Goal: Transaction & Acquisition: Purchase product/service

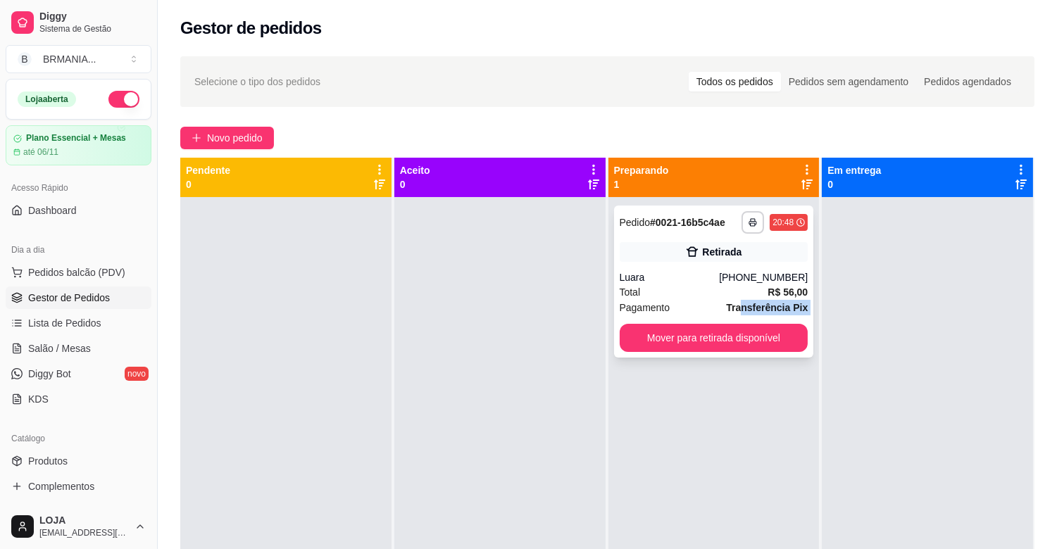
click at [734, 321] on div "**********" at bounding box center [714, 282] width 200 height 152
click at [744, 332] on button "Mover para retirada disponível" at bounding box center [714, 338] width 189 height 28
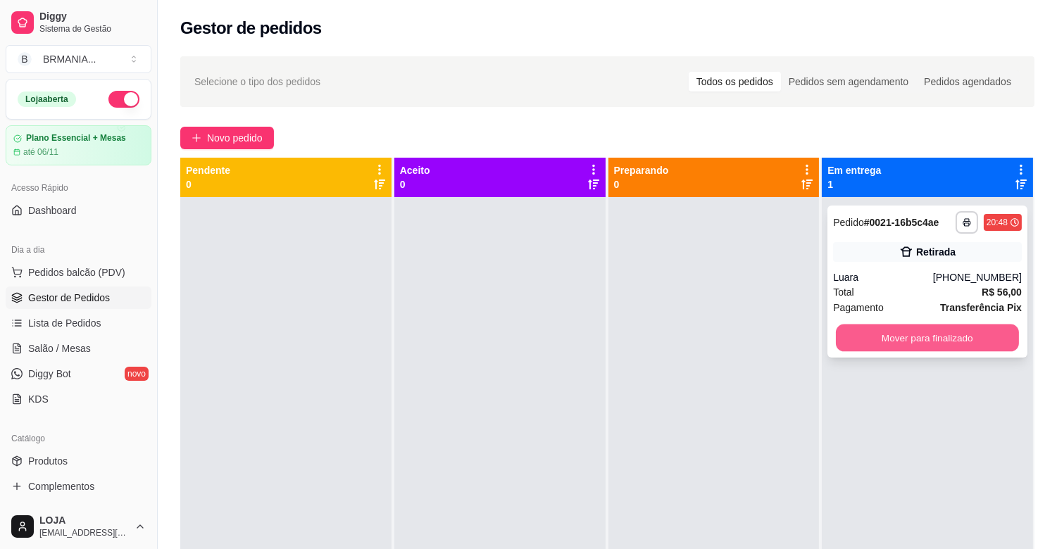
click at [900, 338] on button "Mover para finalizado" at bounding box center [927, 338] width 183 height 27
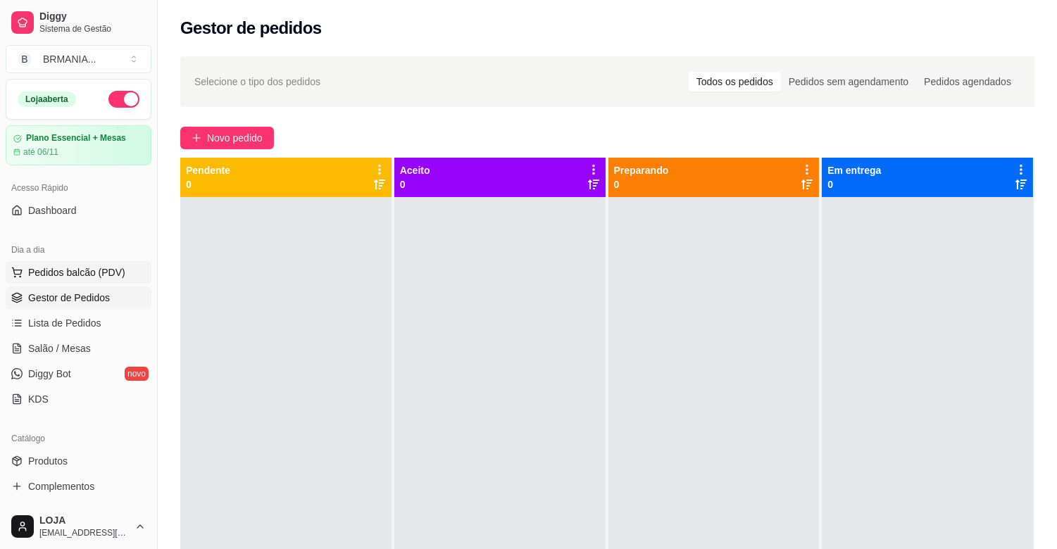
click at [68, 273] on span "Pedidos balcão (PDV)" at bounding box center [76, 273] width 97 height 14
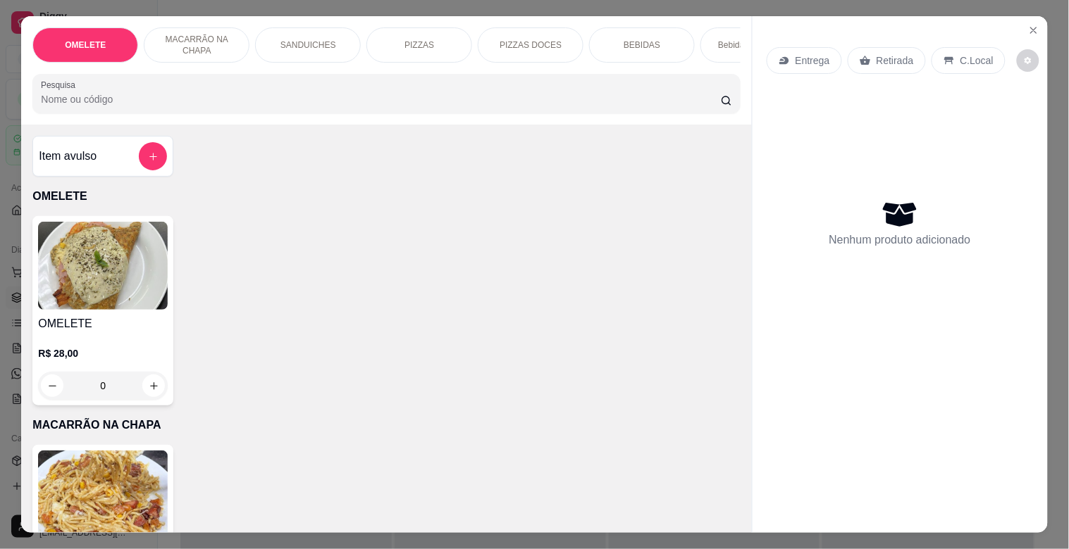
click at [104, 487] on img at bounding box center [103, 495] width 130 height 88
click at [77, 495] on img at bounding box center [103, 495] width 130 height 88
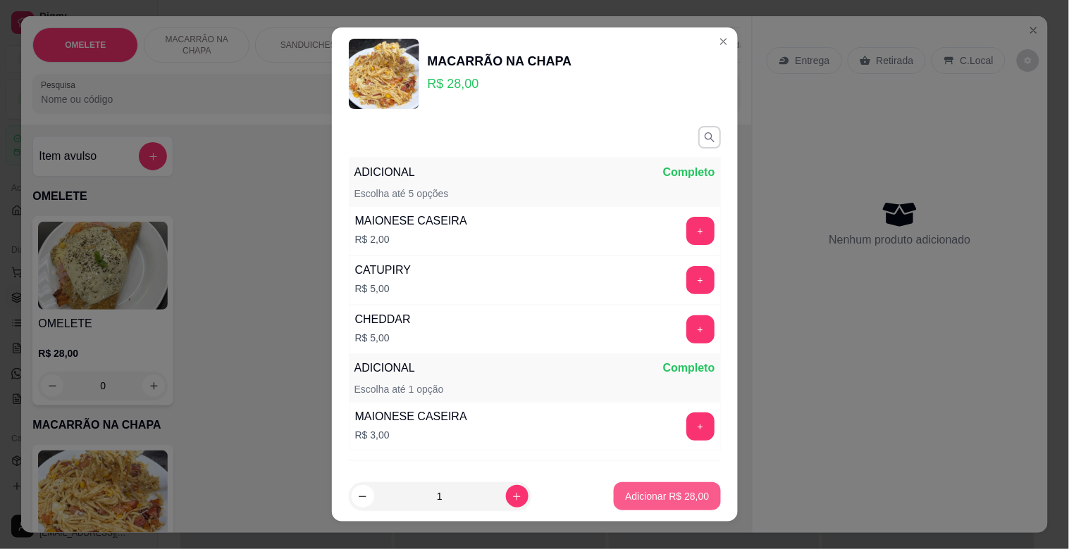
click at [676, 490] on p "Adicionar R$ 28,00" at bounding box center [667, 497] width 84 height 14
type input "1"
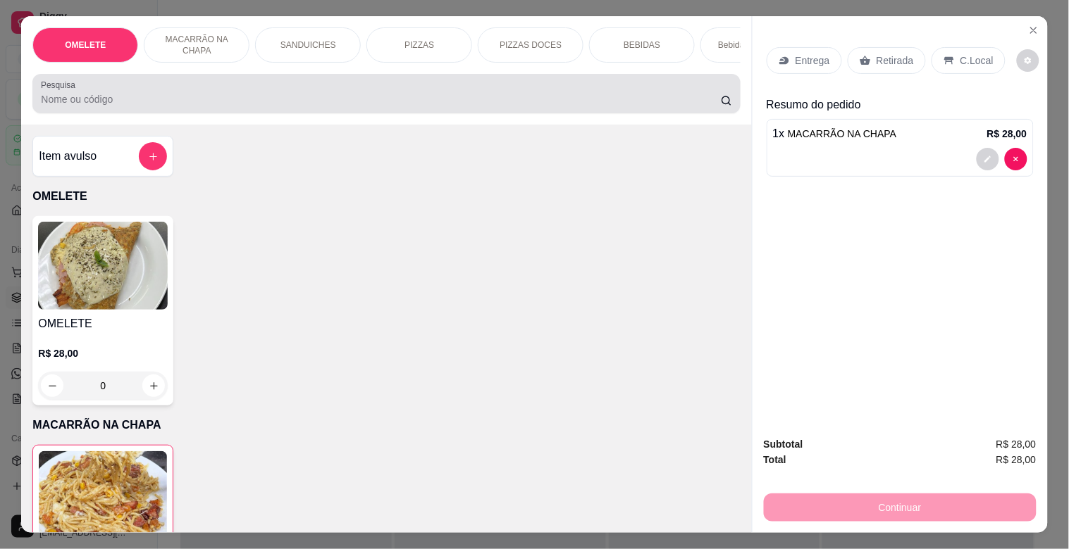
click at [594, 89] on div at bounding box center [386, 94] width 690 height 28
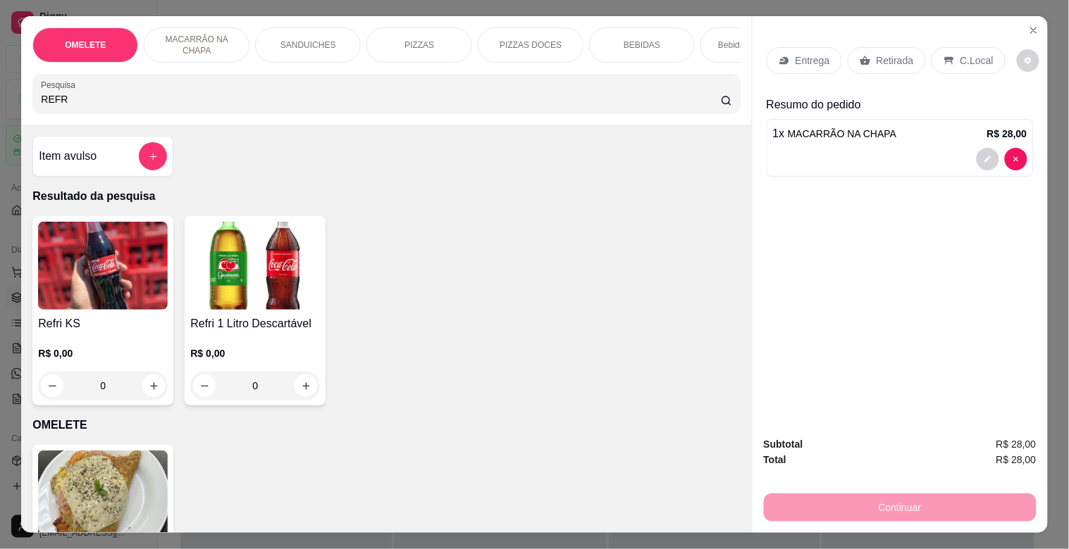
type input "REFR"
click at [244, 285] on img at bounding box center [255, 266] width 130 height 88
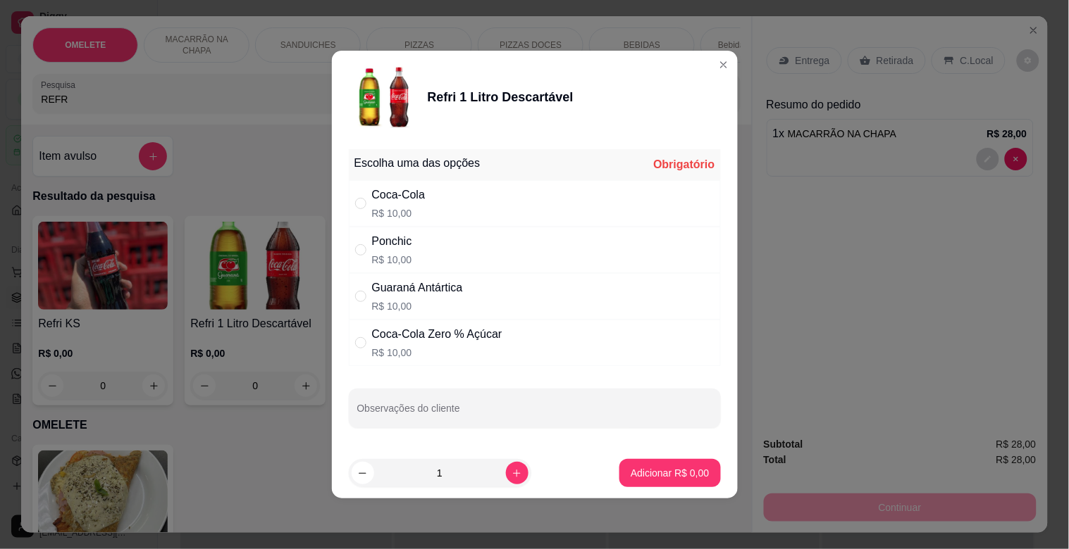
click at [421, 207] on div "Coca-Cola R$ 10,00" at bounding box center [399, 204] width 54 height 34
radio input "true"
click at [658, 464] on button "Adicionar R$ 10,00" at bounding box center [667, 473] width 106 height 28
type input "1"
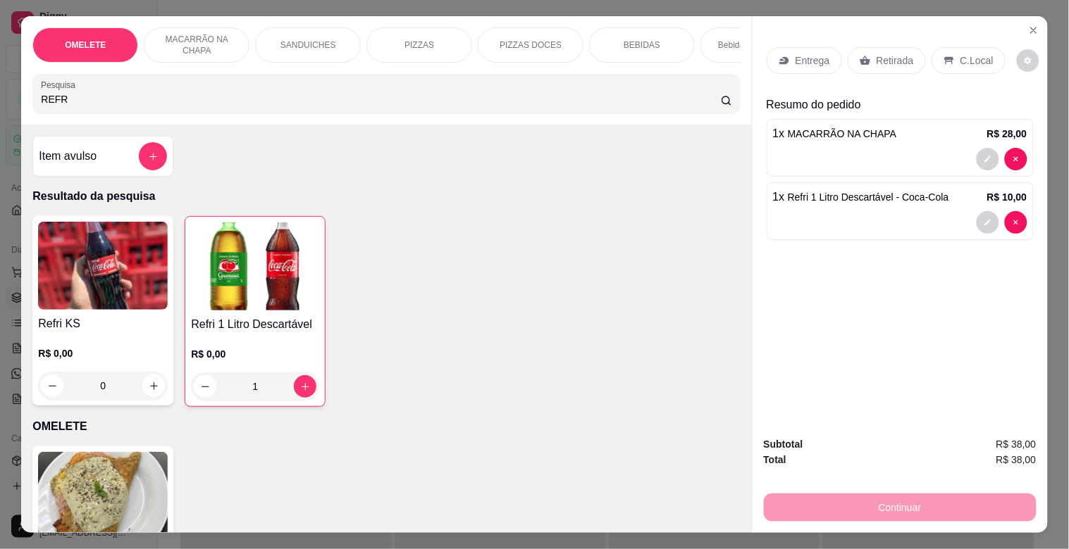
click at [968, 47] on div "C.Local" at bounding box center [968, 60] width 74 height 27
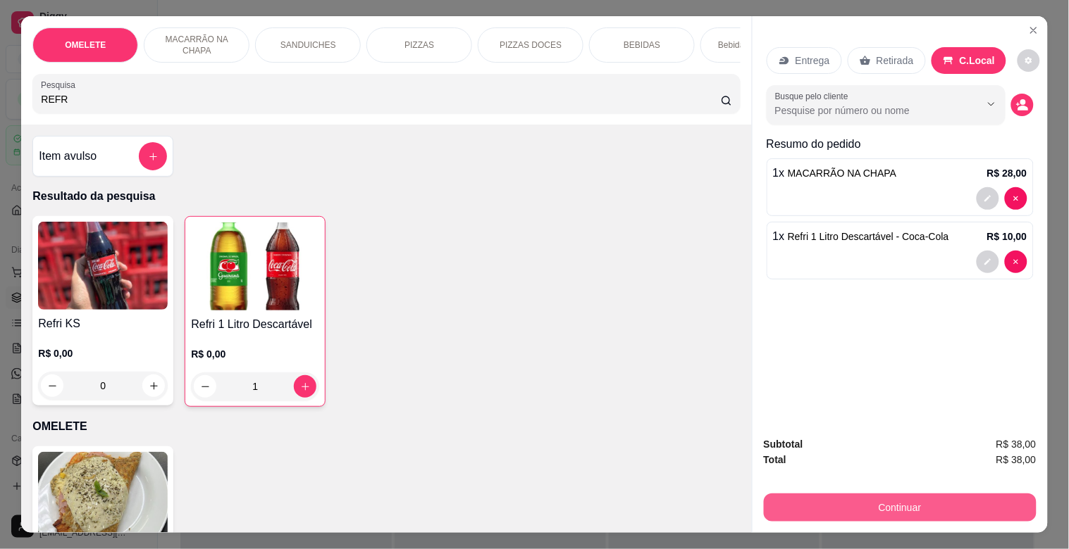
click at [904, 495] on button "Continuar" at bounding box center [900, 508] width 273 height 28
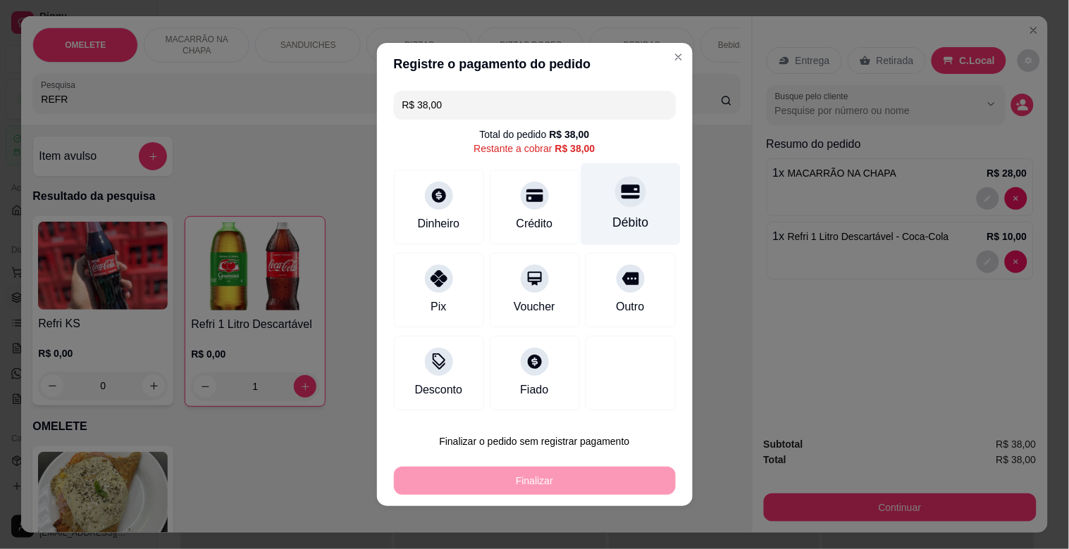
click at [601, 206] on div "Débito" at bounding box center [629, 204] width 99 height 82
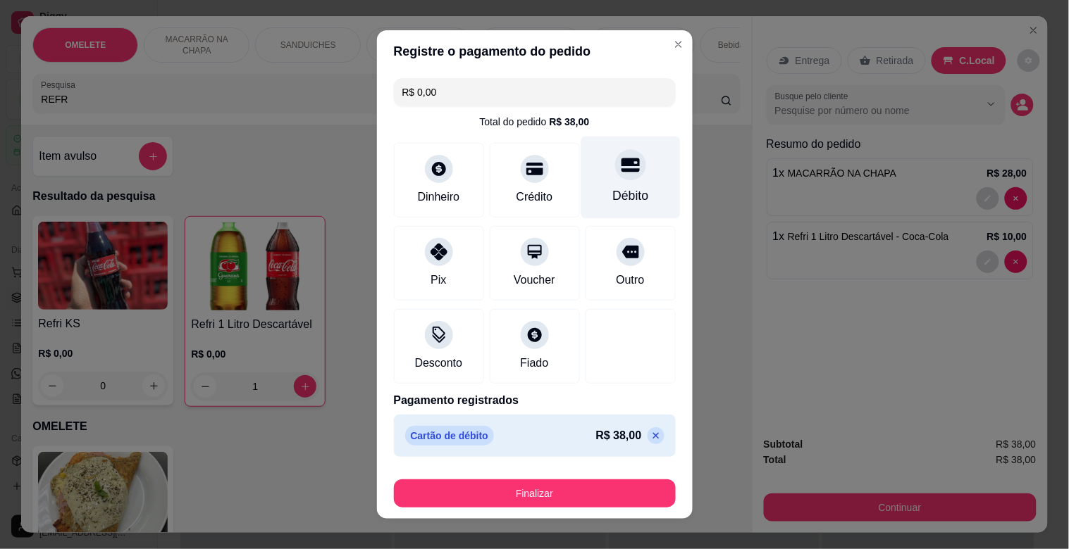
type input "R$ 0,00"
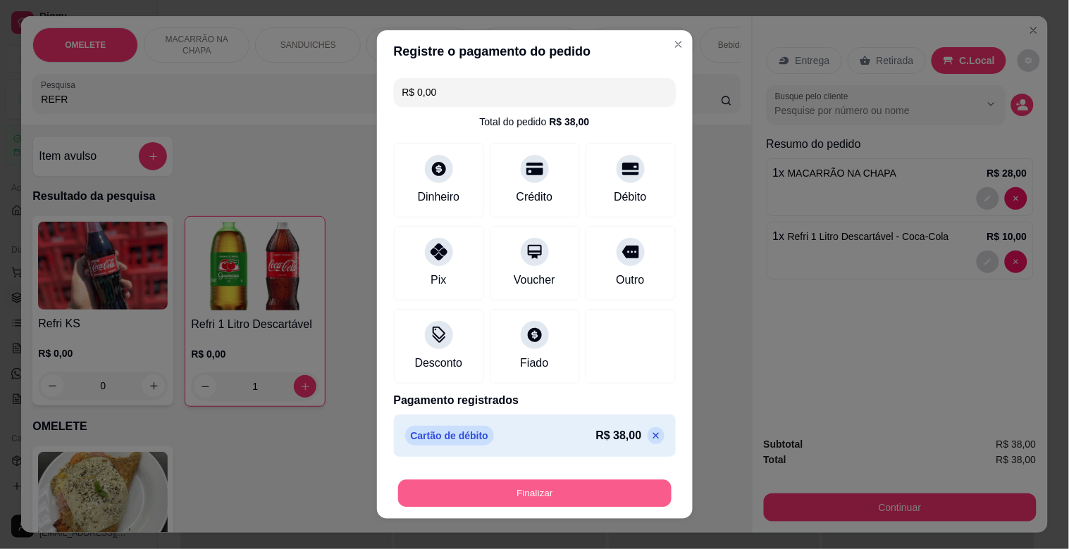
click at [573, 480] on button "Finalizar" at bounding box center [534, 493] width 273 height 27
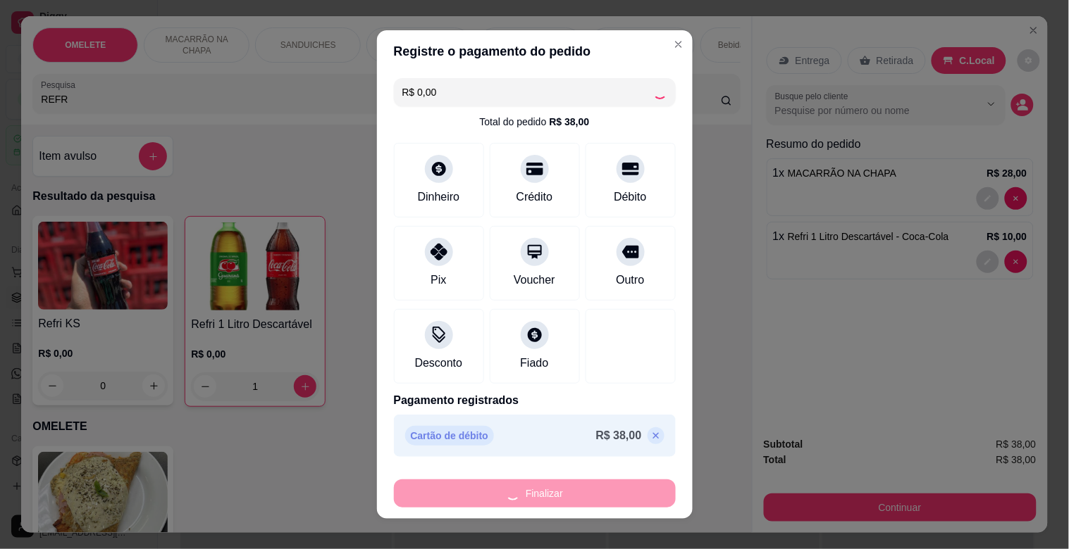
type input "0"
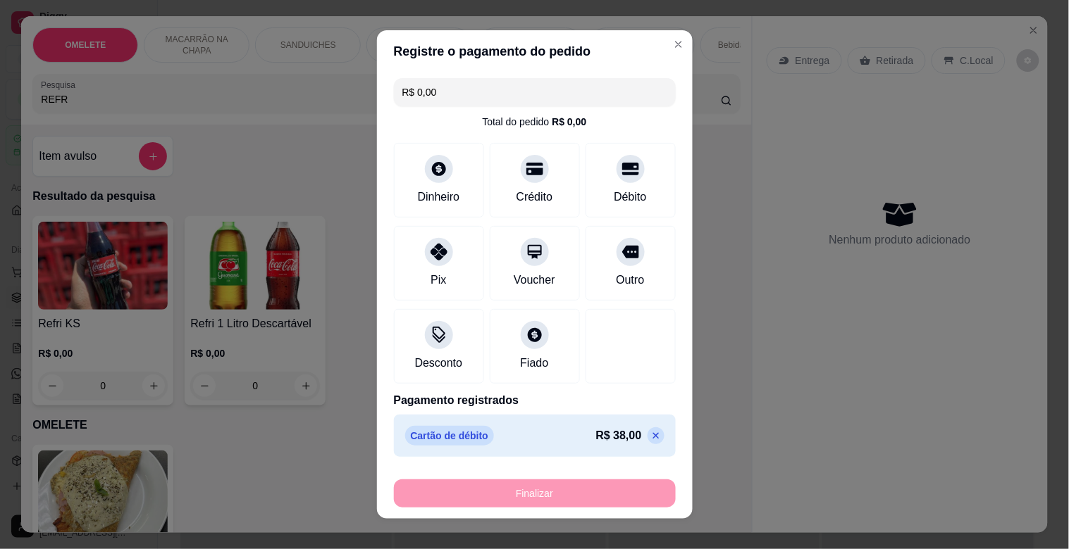
type input "-R$ 38,00"
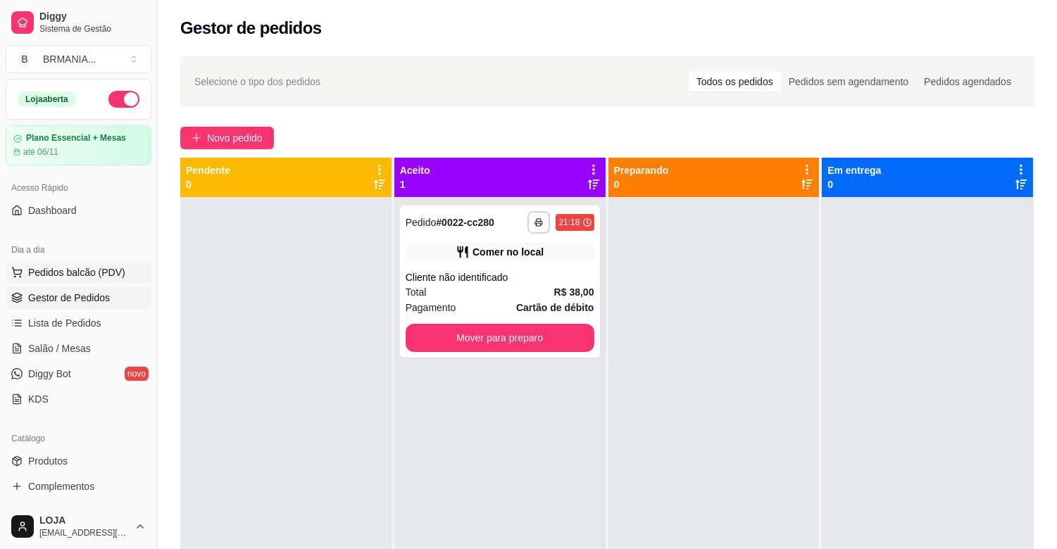
click at [54, 277] on span "Pedidos balcão (PDV)" at bounding box center [76, 273] width 97 height 14
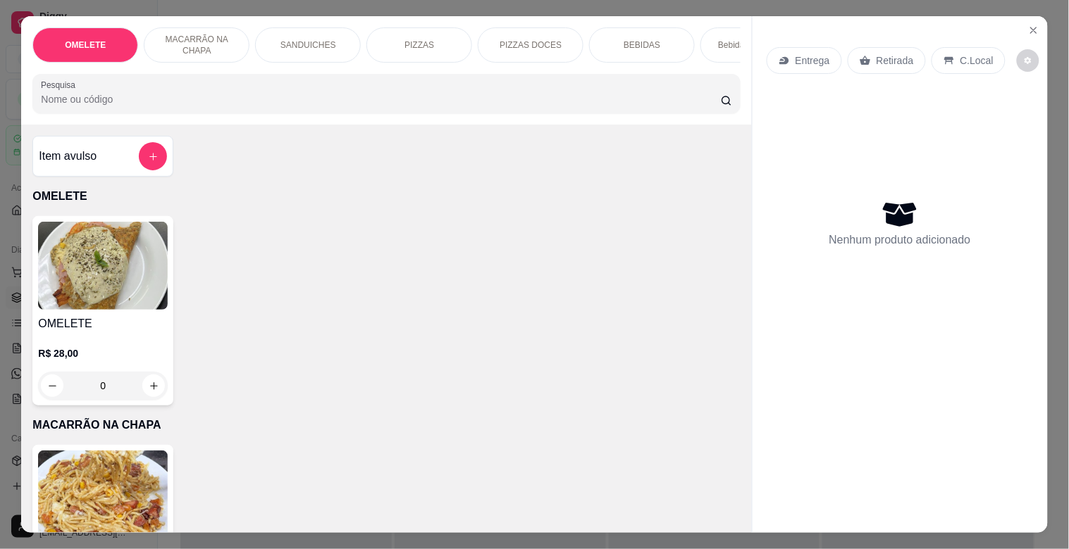
click at [194, 106] on input "Pesquisa" at bounding box center [381, 99] width 680 height 14
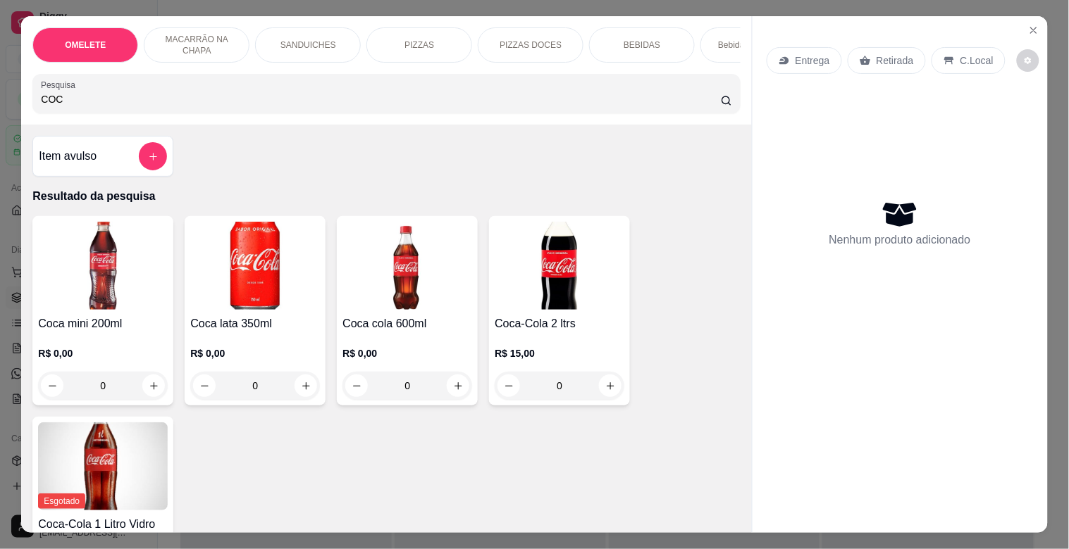
type input "COC"
click at [399, 299] on img at bounding box center [407, 266] width 130 height 88
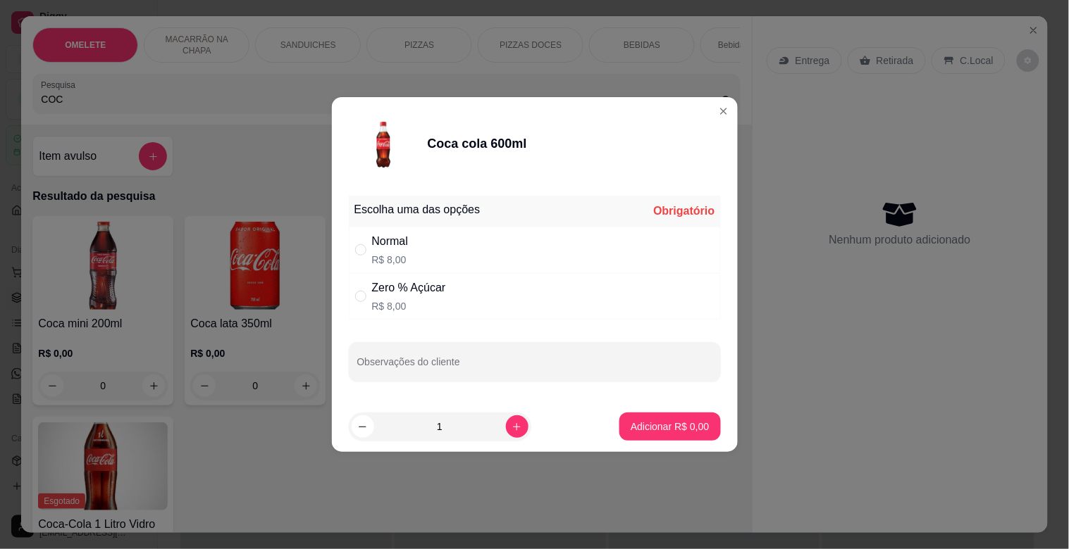
click at [428, 311] on p "R$ 8,00" at bounding box center [409, 306] width 74 height 14
radio input "true"
click at [630, 423] on p "Adicionar R$ 8,00" at bounding box center [669, 427] width 78 height 14
type input "1"
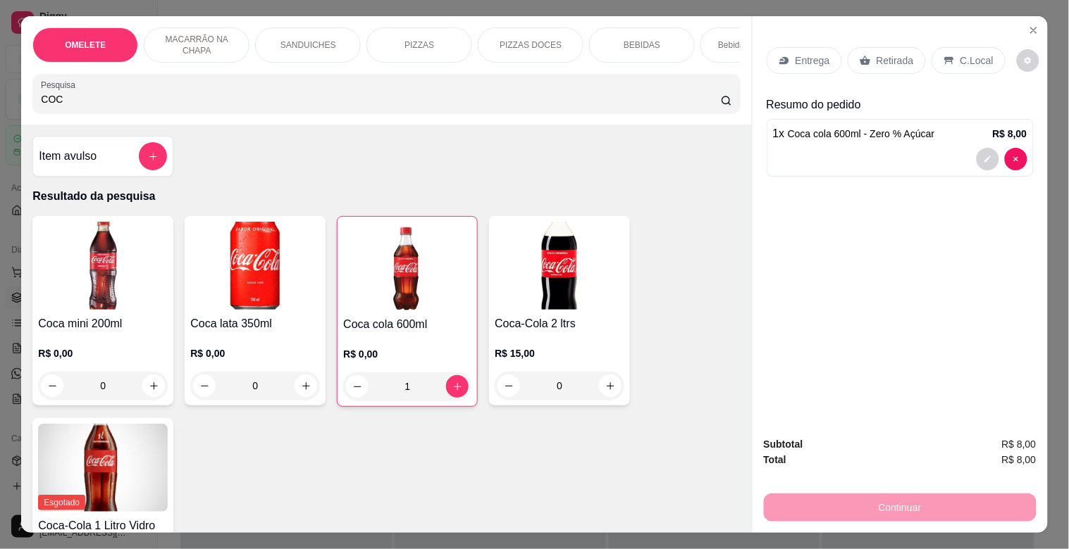
click at [882, 54] on p "Retirada" at bounding box center [894, 61] width 37 height 14
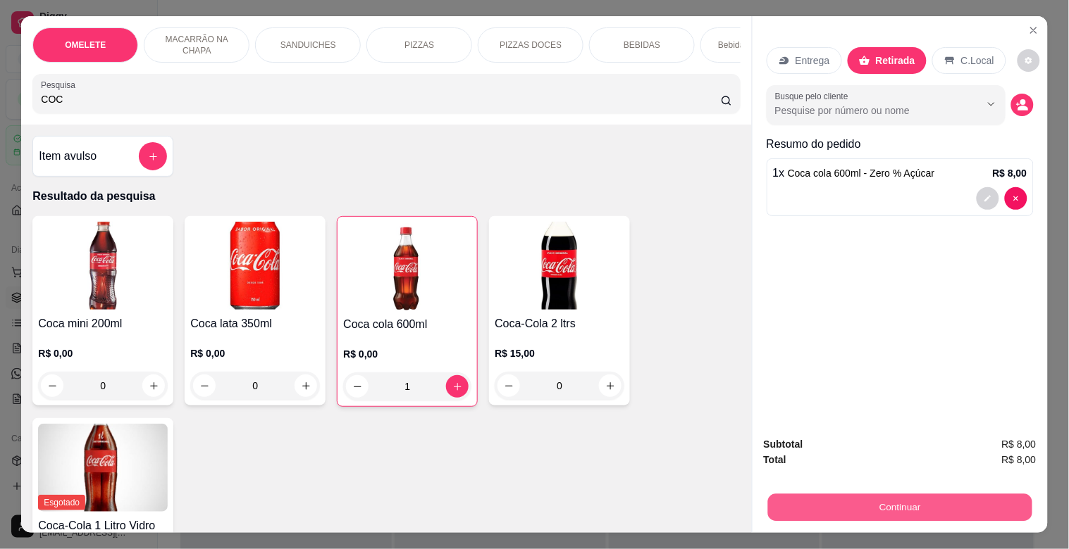
click at [909, 501] on button "Continuar" at bounding box center [899, 507] width 264 height 27
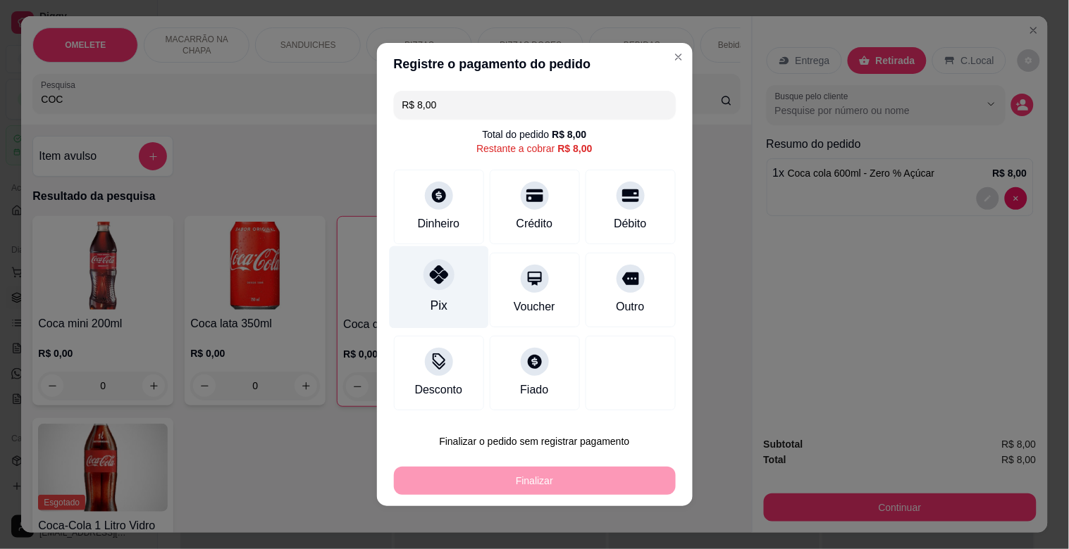
click at [434, 273] on icon at bounding box center [438, 275] width 18 height 18
type input "R$ 0,00"
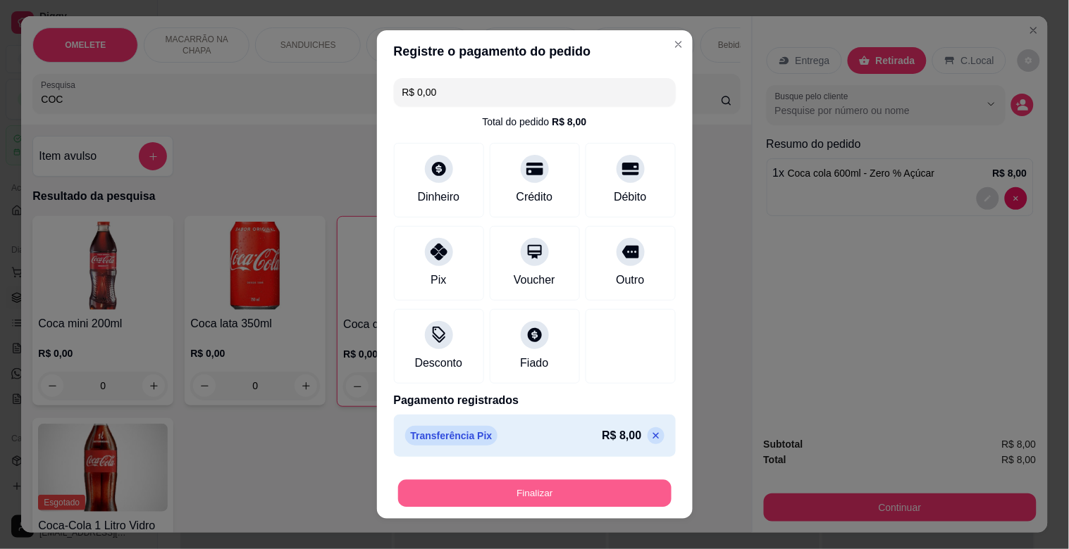
click at [547, 490] on button "Finalizar" at bounding box center [534, 493] width 273 height 27
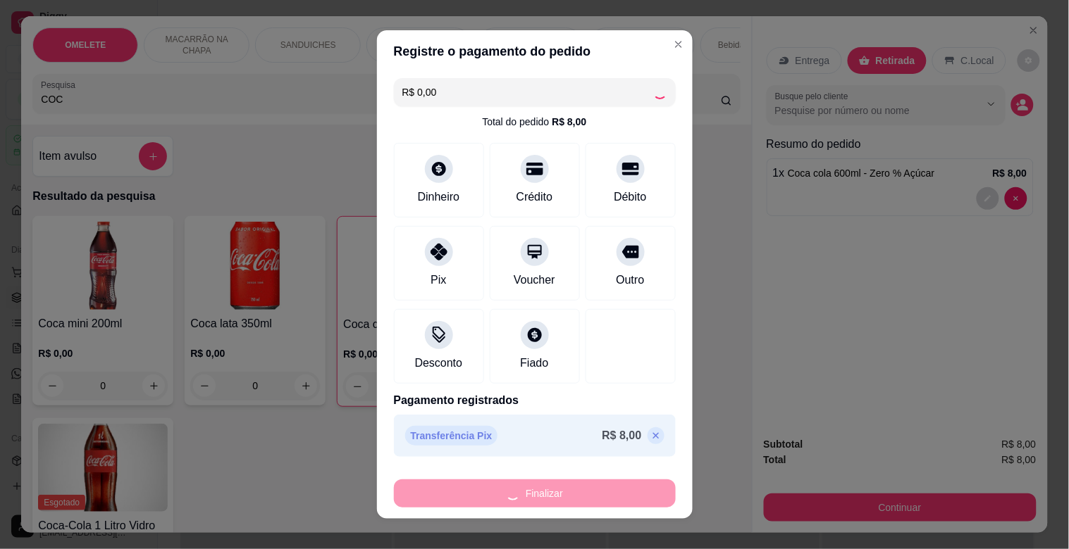
type input "0"
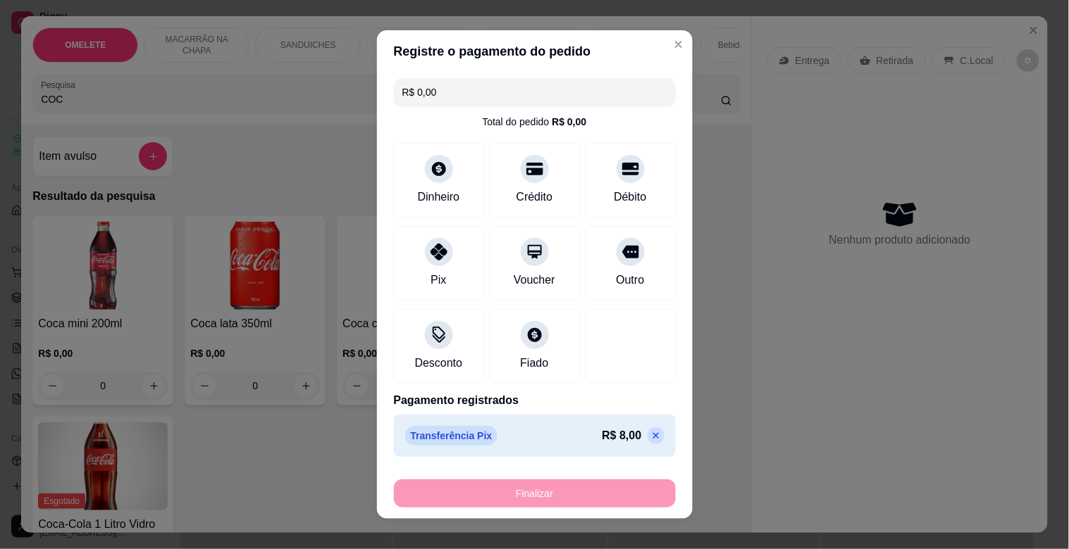
type input "-R$ 8,00"
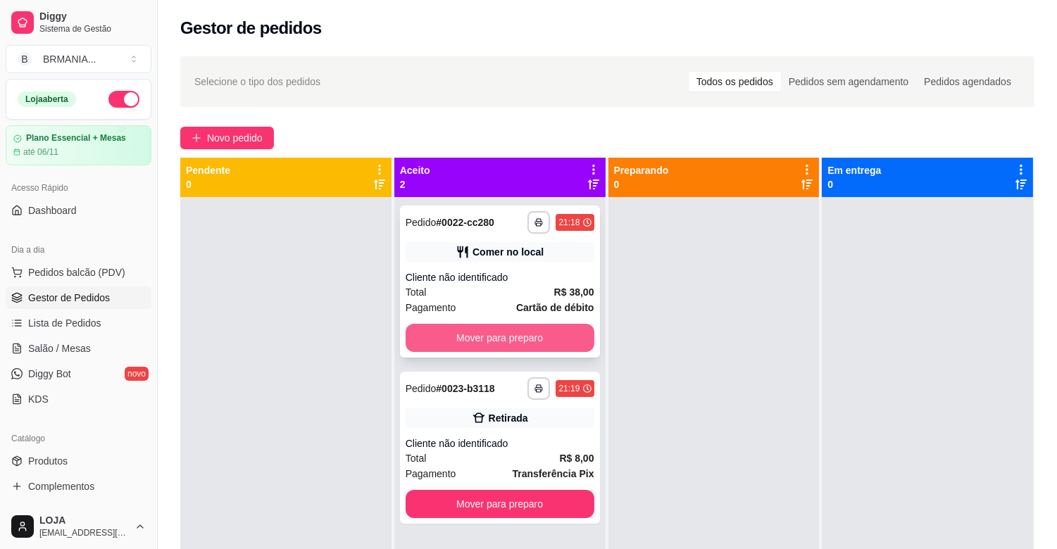
click at [488, 326] on button "Mover para preparo" at bounding box center [500, 338] width 189 height 28
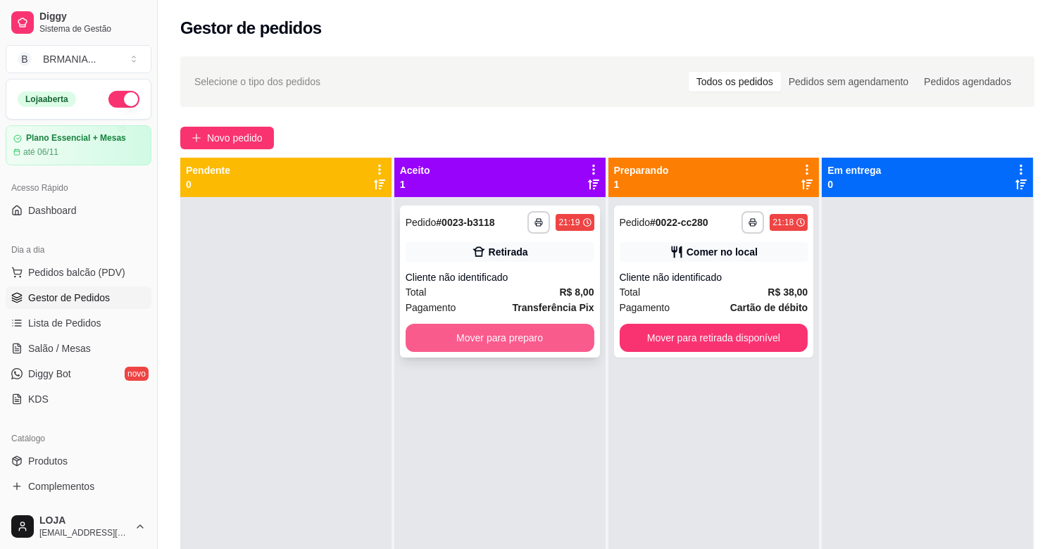
click at [528, 335] on button "Mover para preparo" at bounding box center [500, 338] width 189 height 28
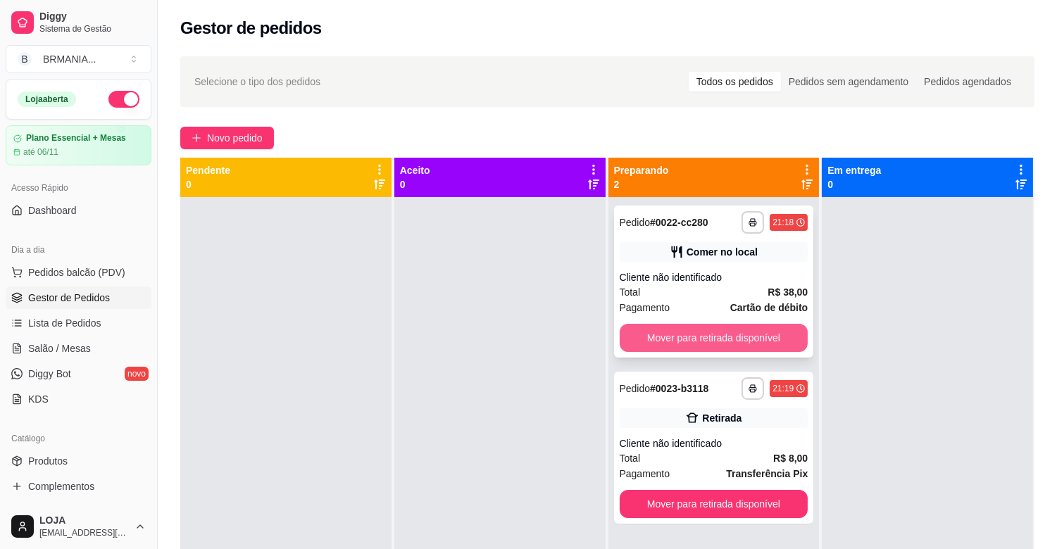
click at [716, 341] on button "Mover para retirada disponível" at bounding box center [714, 338] width 189 height 28
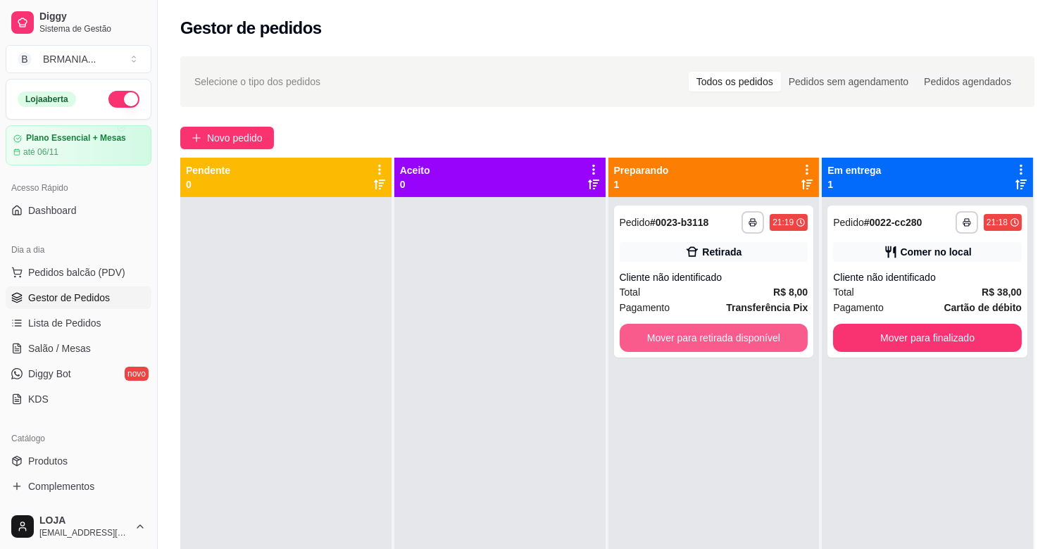
click at [720, 340] on button "Mover para retirada disponível" at bounding box center [714, 338] width 189 height 28
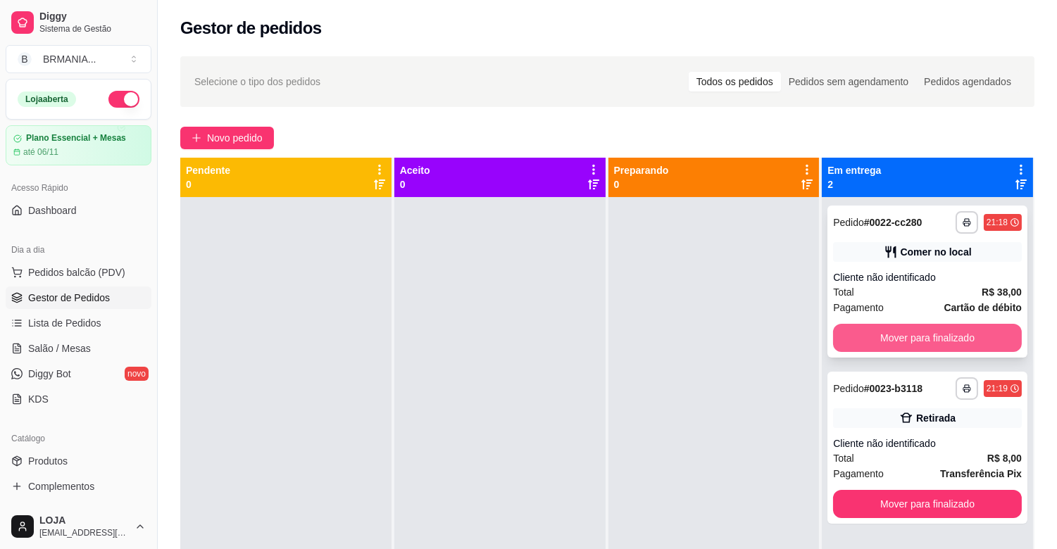
click at [926, 336] on button "Mover para finalizado" at bounding box center [927, 338] width 189 height 28
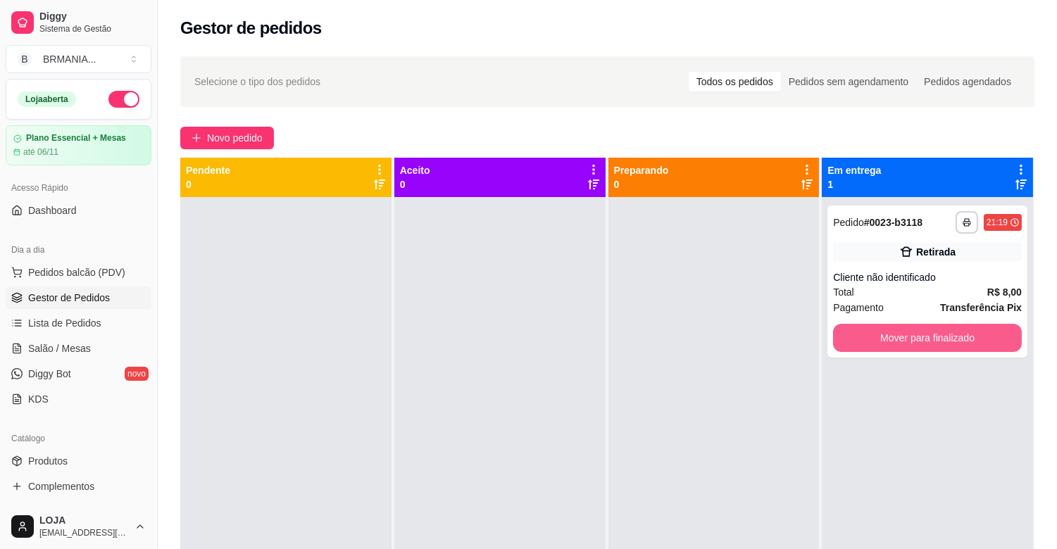
click at [930, 332] on button "Mover para finalizado" at bounding box center [927, 338] width 189 height 28
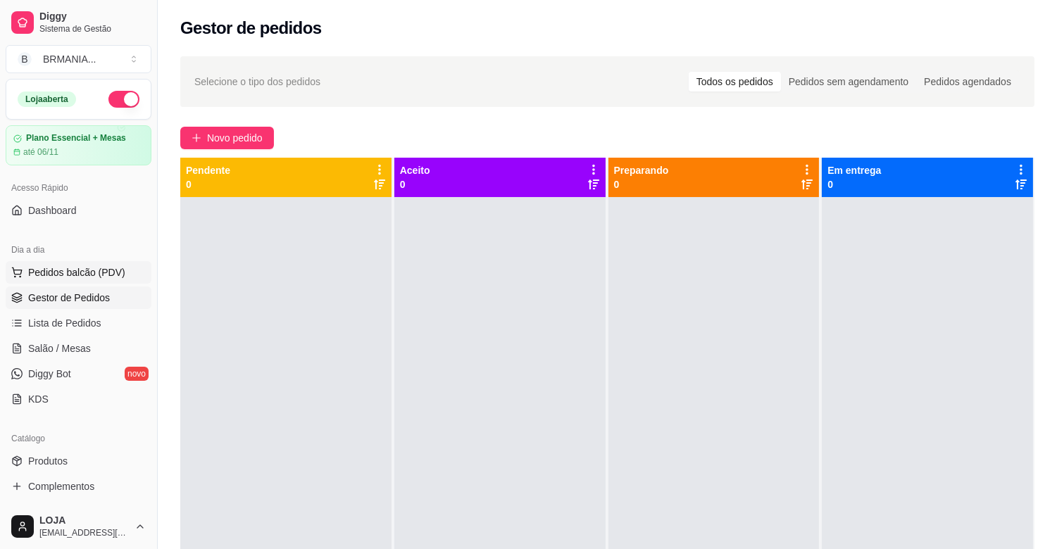
click at [82, 283] on button "Pedidos balcão (PDV)" at bounding box center [79, 272] width 146 height 23
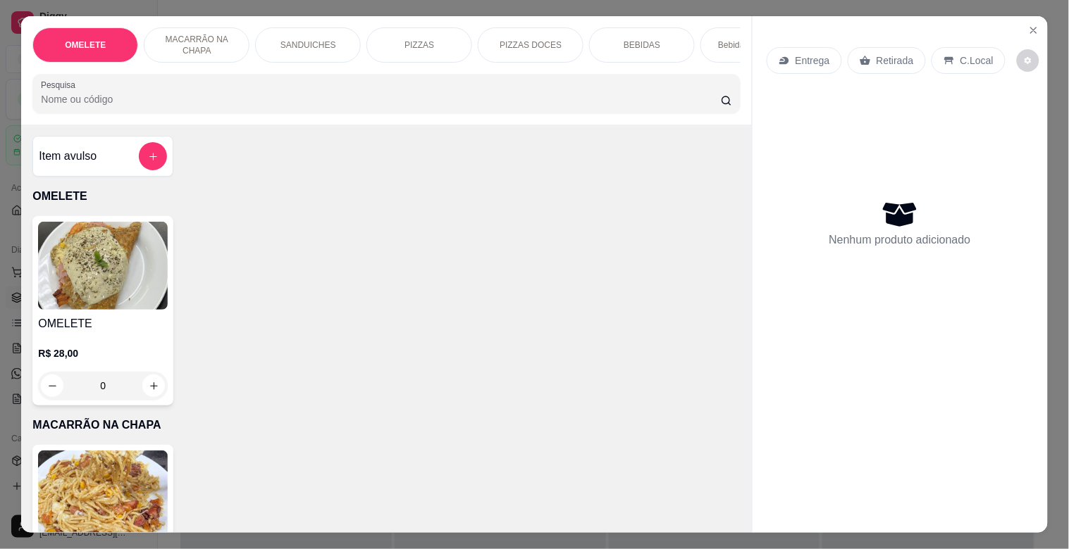
click at [120, 106] on input "Pesquisa" at bounding box center [381, 99] width 680 height 14
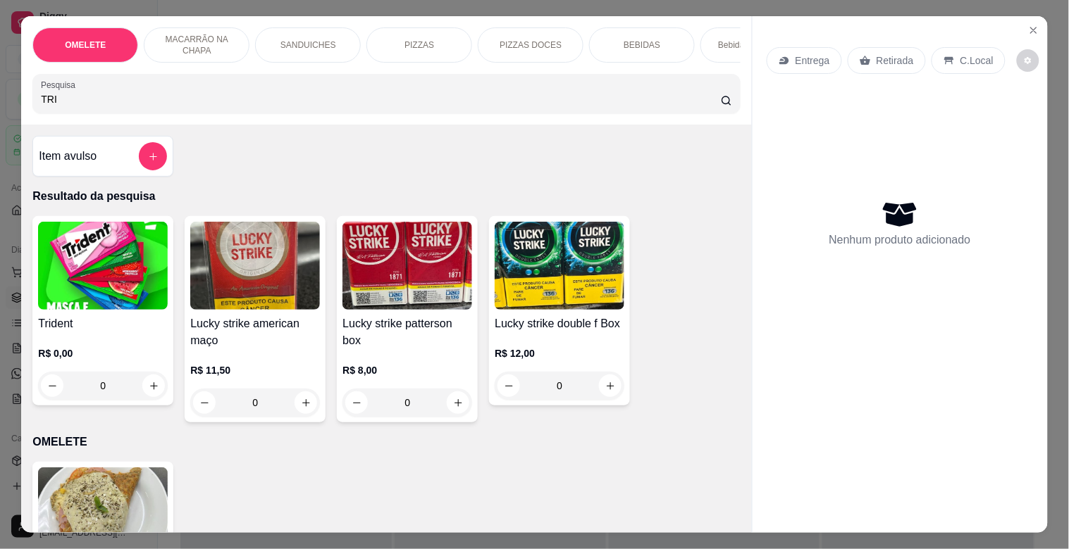
type input "TRI"
click at [107, 290] on img at bounding box center [103, 266] width 130 height 88
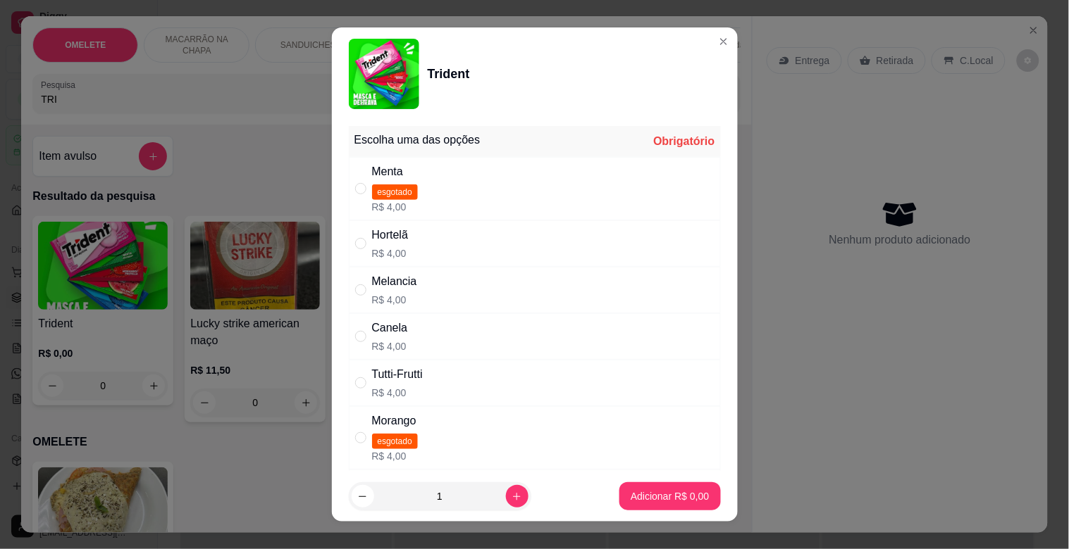
scroll to position [173, 0]
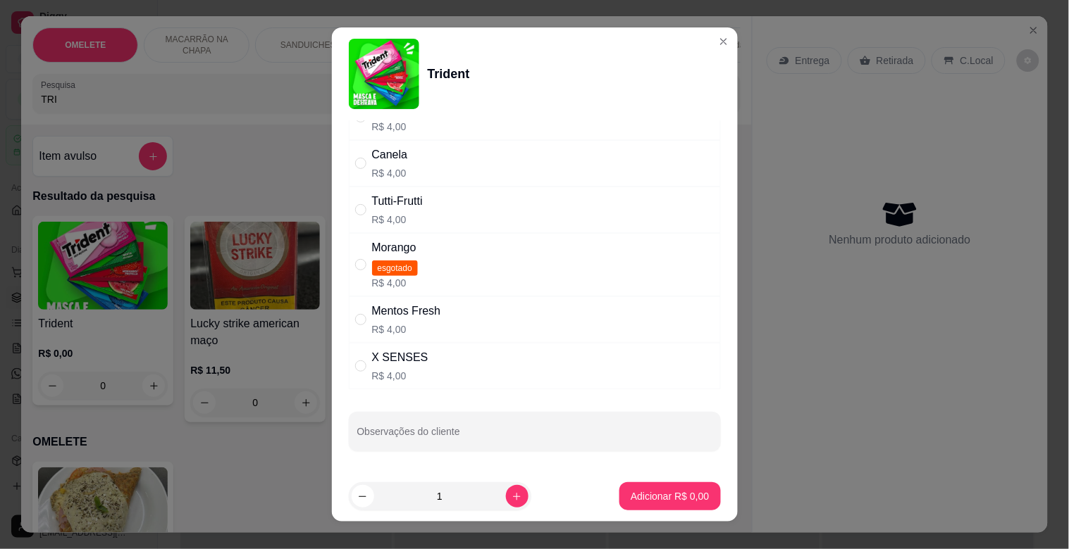
click at [350, 378] on div "X SENSES R$ 4,00" at bounding box center [535, 366] width 372 height 46
radio input "true"
click at [672, 502] on p "Adicionar R$ 4,00" at bounding box center [669, 497] width 78 height 14
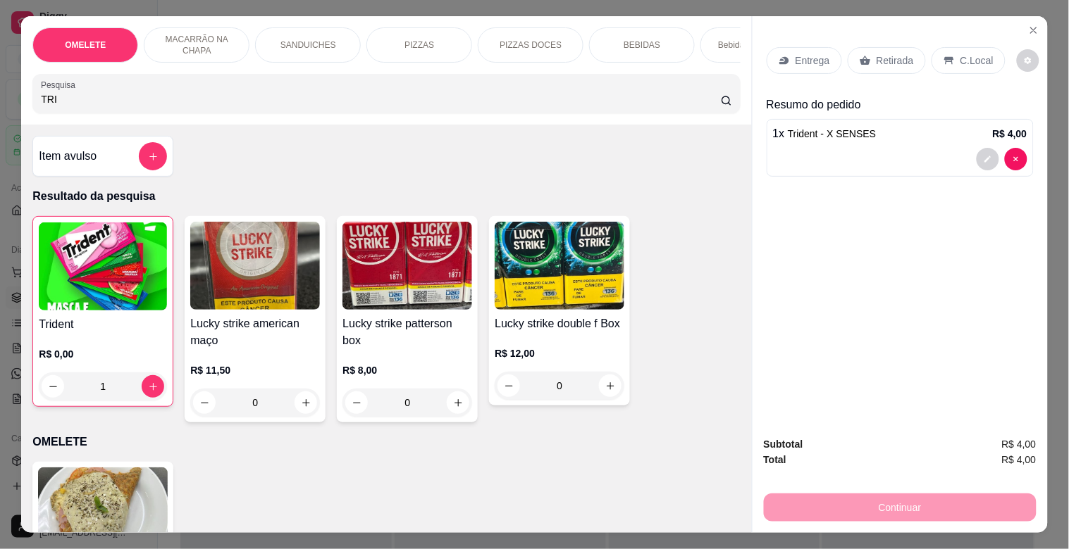
type input "1"
click at [888, 55] on p "Retirada" at bounding box center [894, 61] width 37 height 14
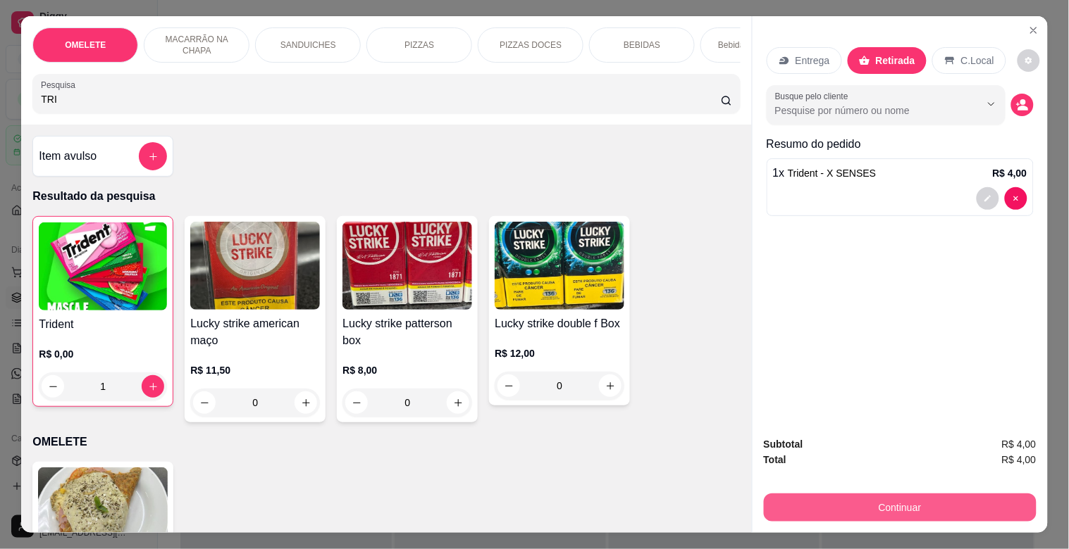
click at [905, 509] on button "Continuar" at bounding box center [900, 508] width 273 height 28
click at [909, 494] on button "Continuar" at bounding box center [900, 508] width 273 height 28
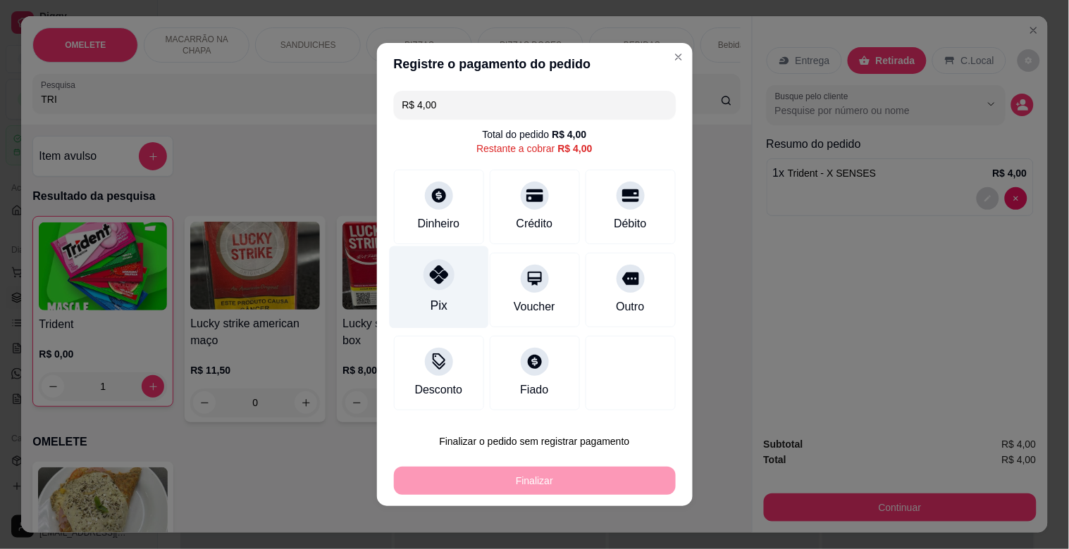
click at [434, 272] on icon at bounding box center [438, 275] width 18 height 18
type input "R$ 0,00"
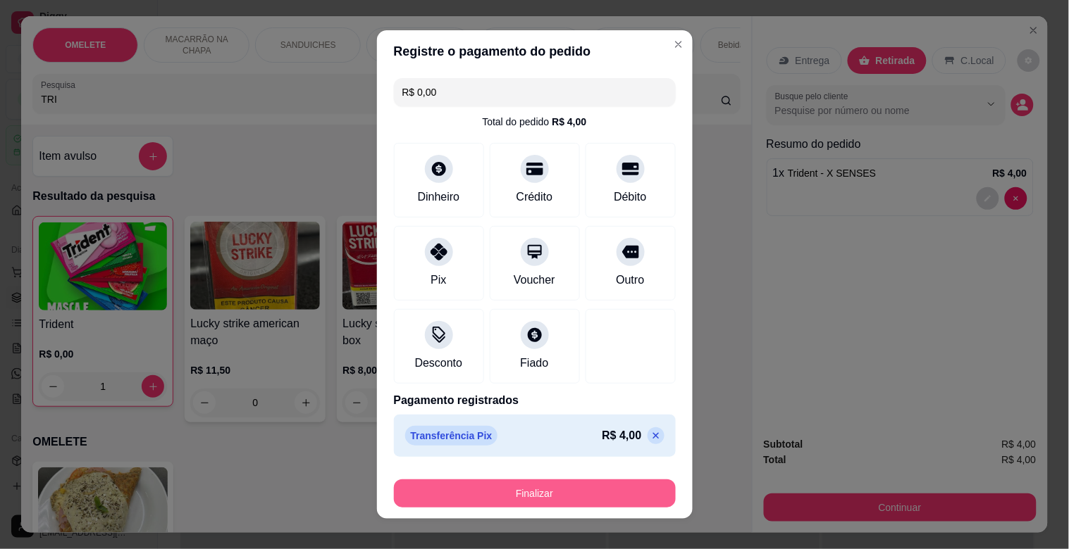
click at [554, 494] on button "Finalizar" at bounding box center [535, 494] width 282 height 28
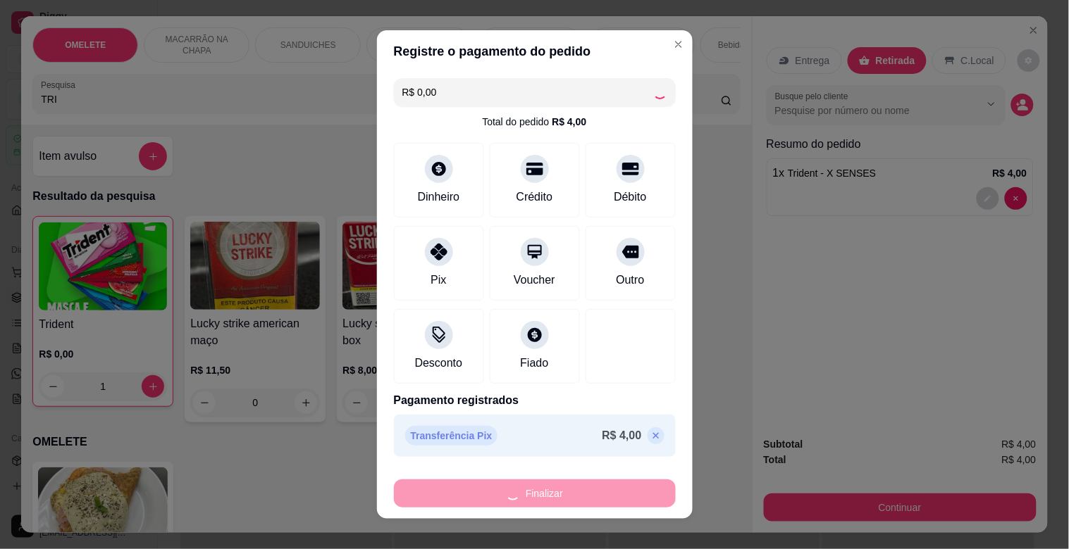
click at [554, 494] on div "Finalizar" at bounding box center [535, 494] width 282 height 28
type input "0"
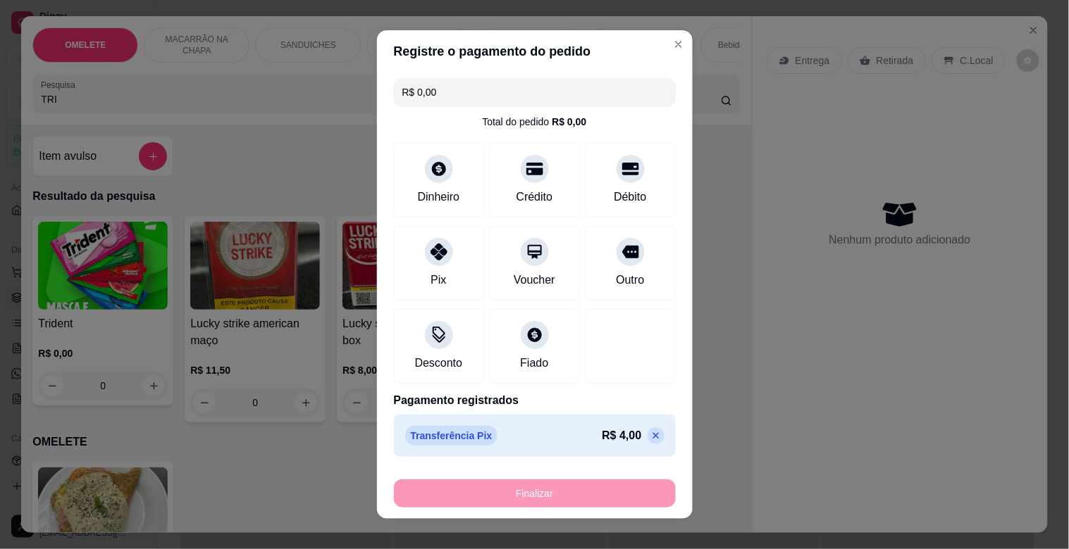
type input "-R$ 4,00"
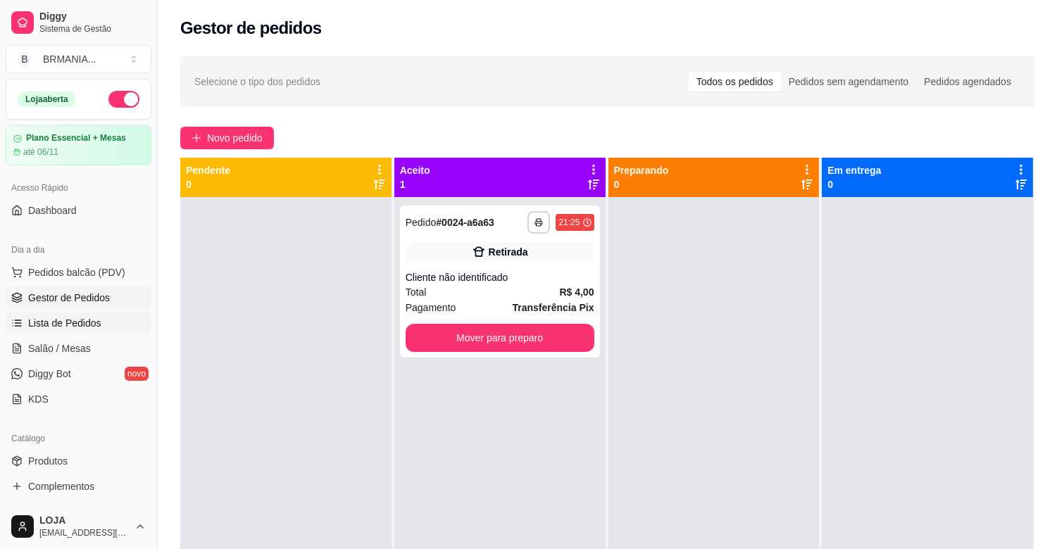
click at [83, 332] on link "Lista de Pedidos" at bounding box center [79, 323] width 146 height 23
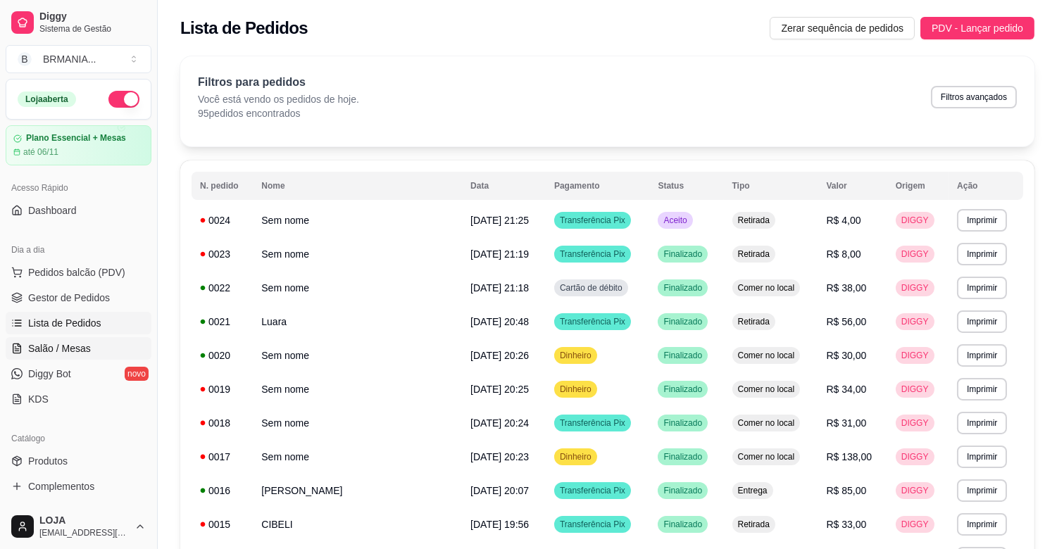
click at [74, 352] on span "Salão / Mesas" at bounding box center [59, 349] width 63 height 14
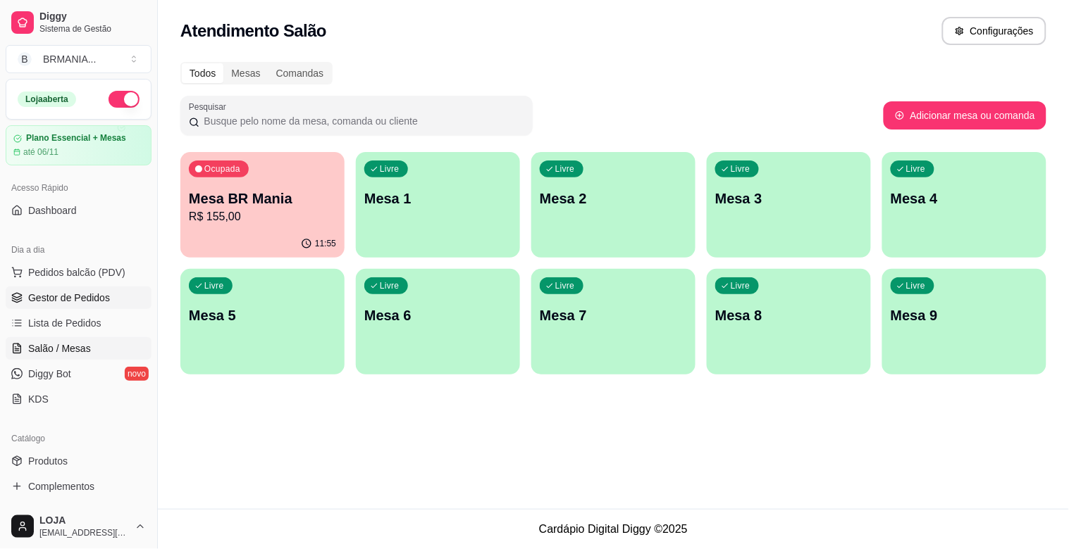
click at [80, 297] on span "Gestor de Pedidos" at bounding box center [69, 298] width 82 height 14
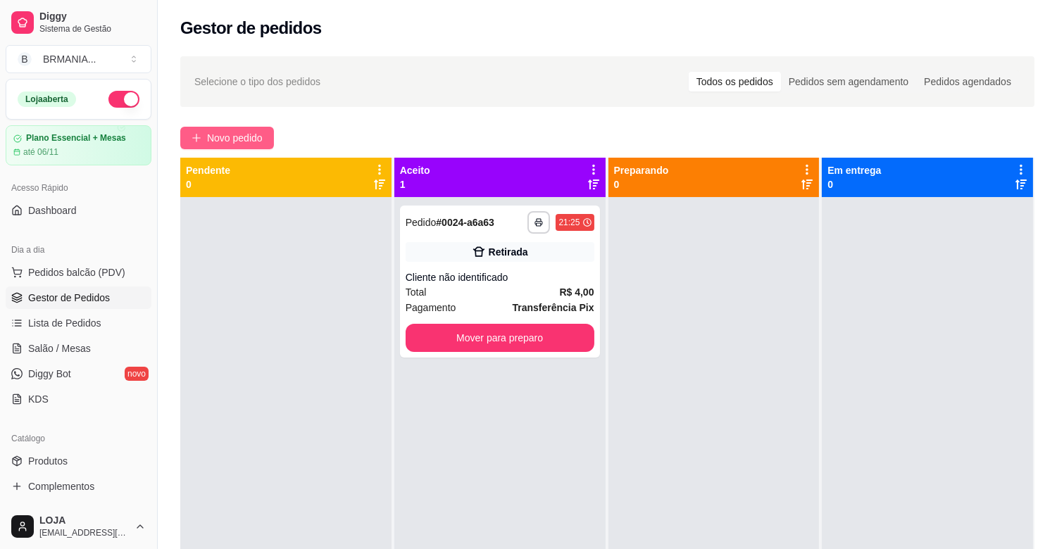
click at [217, 142] on span "Novo pedido" at bounding box center [235, 137] width 56 height 15
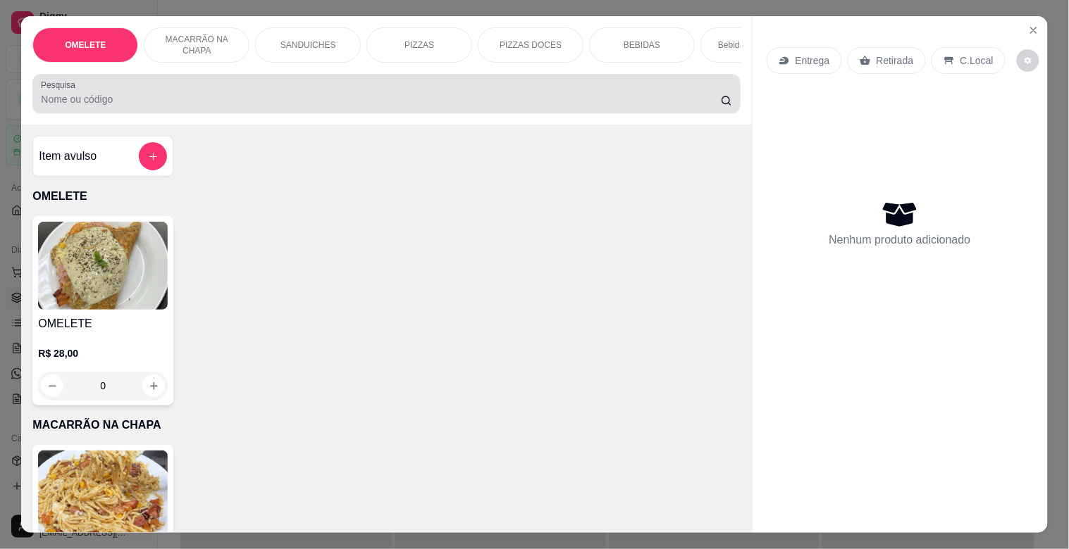
click at [180, 92] on div at bounding box center [386, 94] width 690 height 28
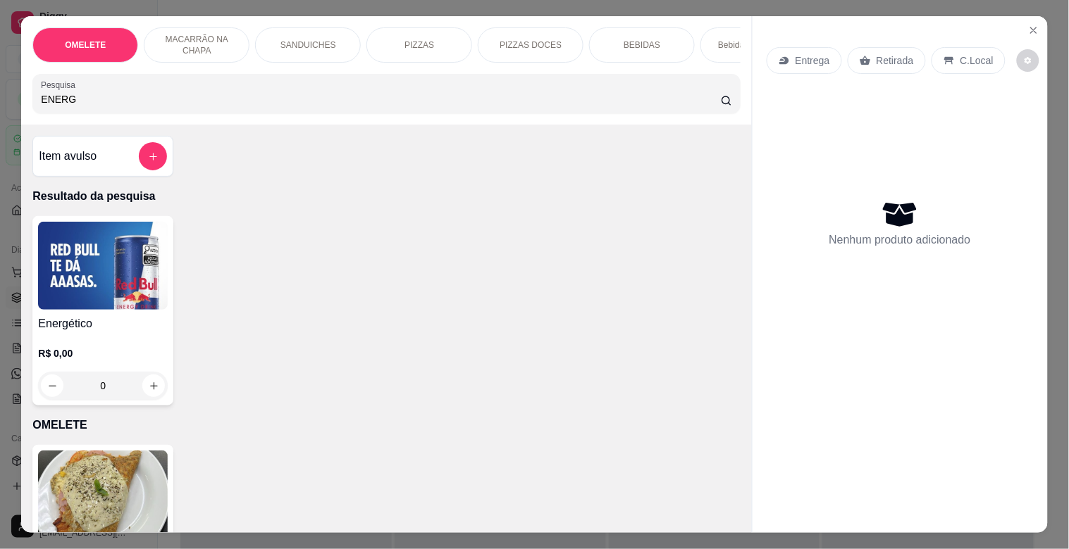
type input "ENERG"
click at [132, 272] on img at bounding box center [103, 266] width 130 height 88
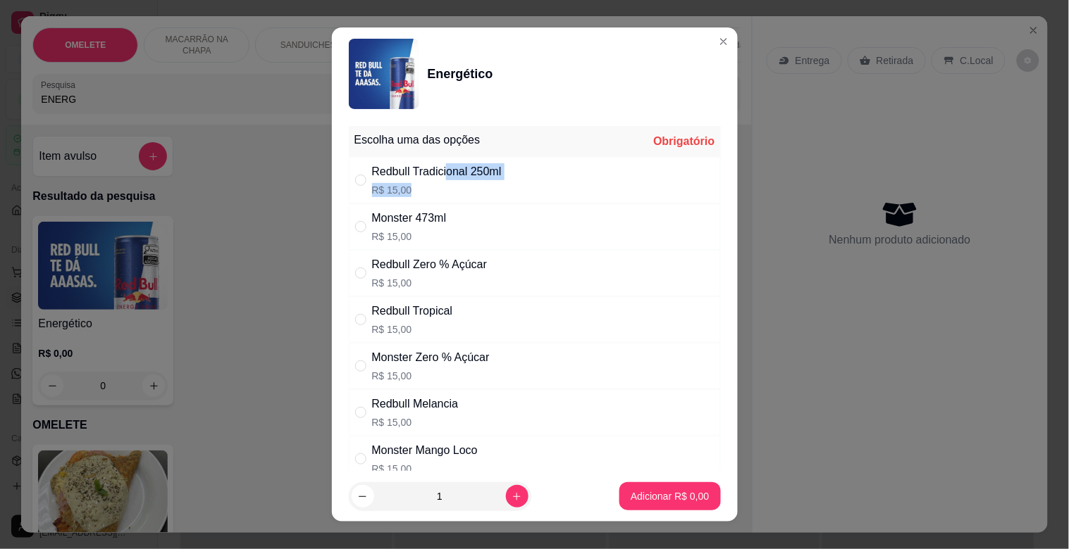
click at [440, 179] on div "Redbull Tradicional 250ml R$ 15,00" at bounding box center [437, 180] width 130 height 34
radio input "true"
click at [650, 494] on p "Adicionar R$ 15,00" at bounding box center [667, 497] width 84 height 14
type input "1"
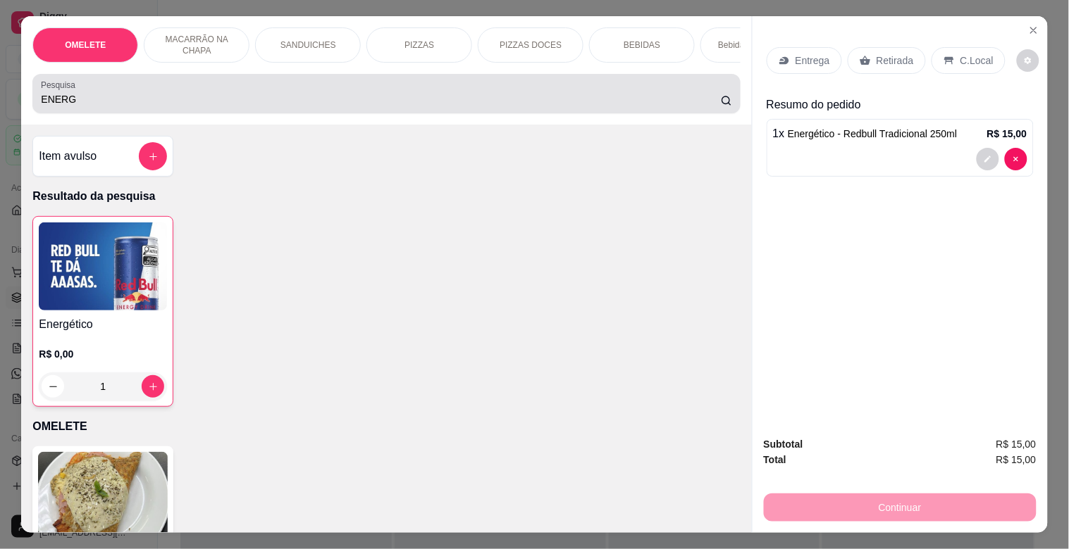
click at [116, 113] on div "Pesquisa ENERG" at bounding box center [385, 93] width 707 height 39
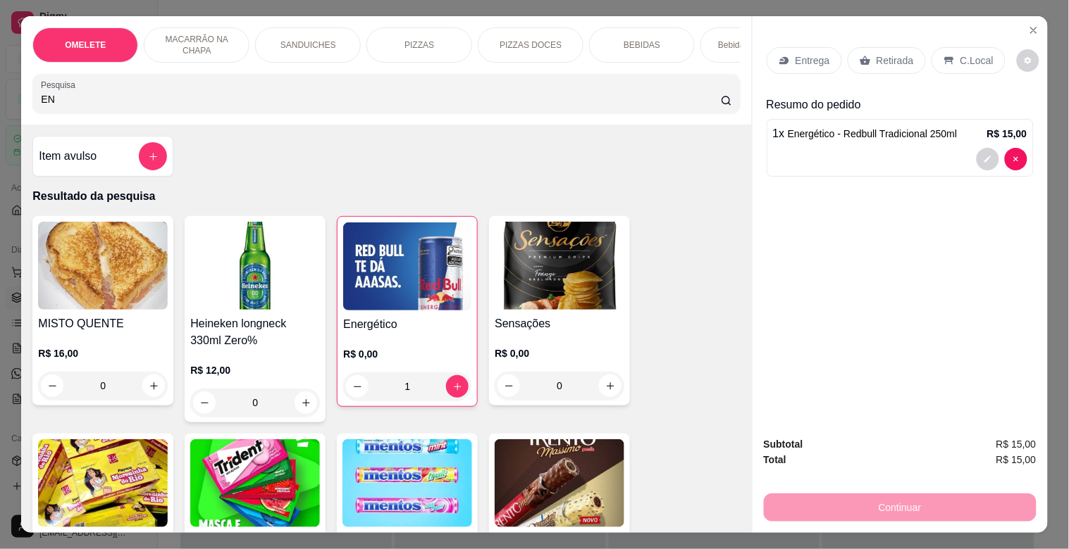
type input "E"
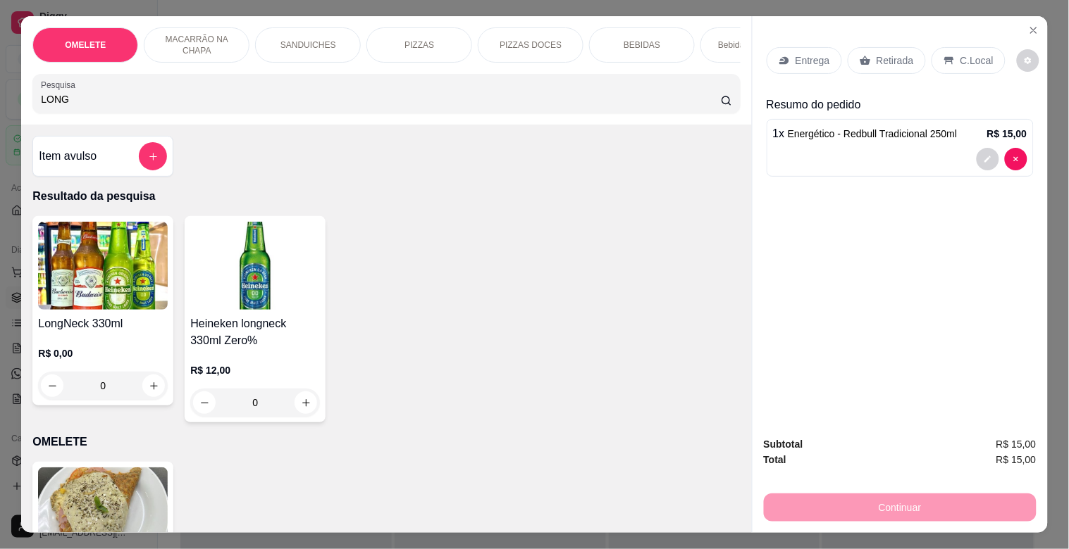
type input "LONG"
click at [80, 297] on img at bounding box center [103, 266] width 130 height 88
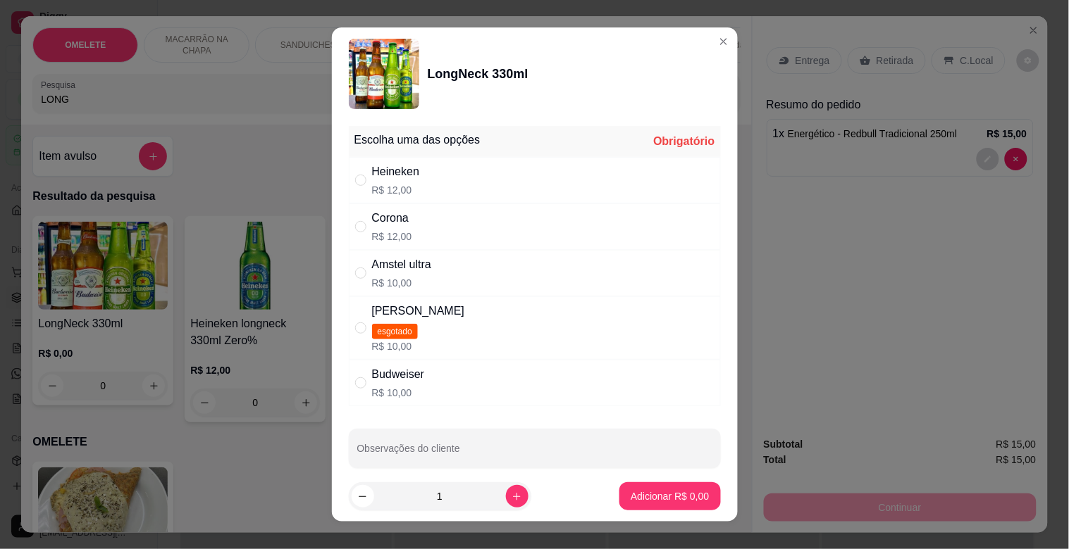
click at [433, 181] on div "Heineken R$ 12,00" at bounding box center [535, 180] width 372 height 46
radio input "true"
click at [511, 497] on icon "increase-product-quantity" at bounding box center [516, 497] width 11 height 11
type input "2"
click at [633, 501] on p "Adicionar R$ 24,00" at bounding box center [667, 497] width 84 height 14
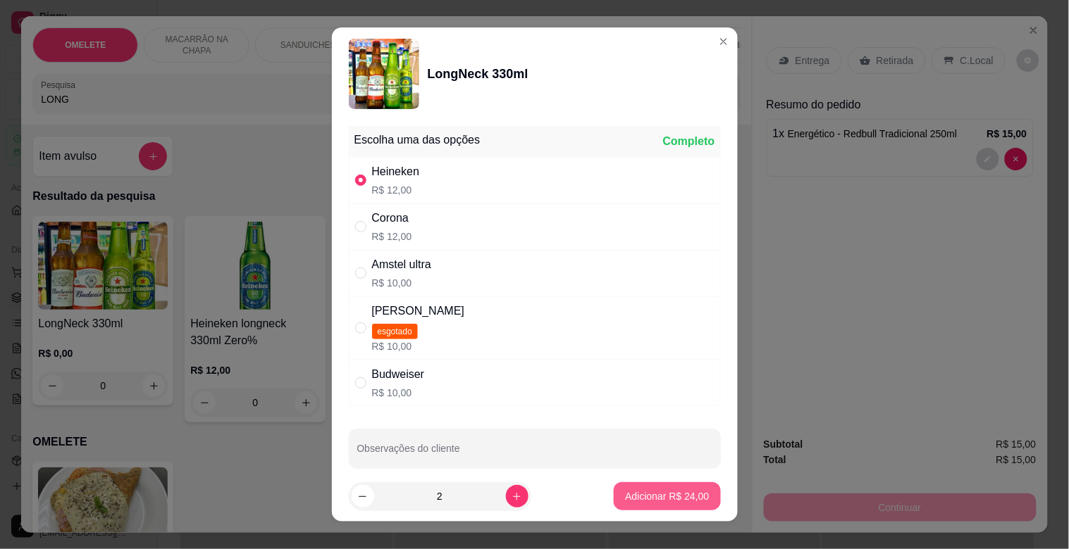
type input "2"
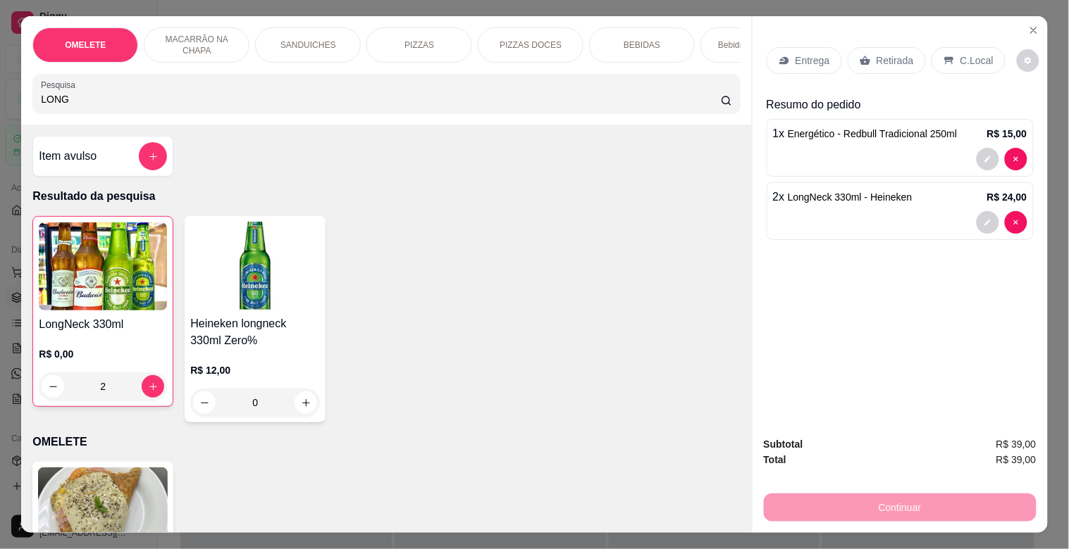
click at [905, 53] on div "Retirada" at bounding box center [886, 60] width 78 height 27
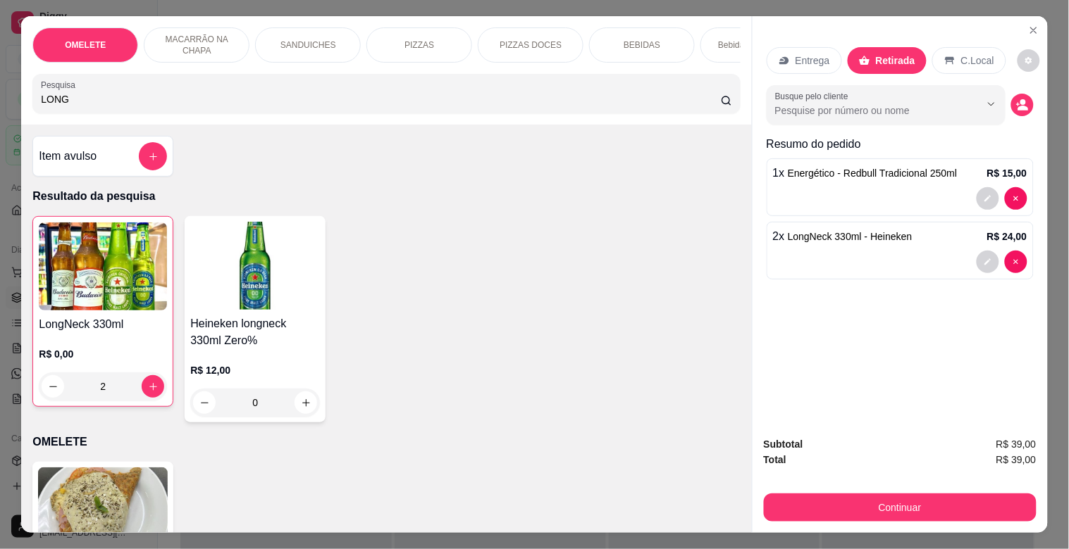
click at [961, 58] on p "C.Local" at bounding box center [977, 61] width 33 height 14
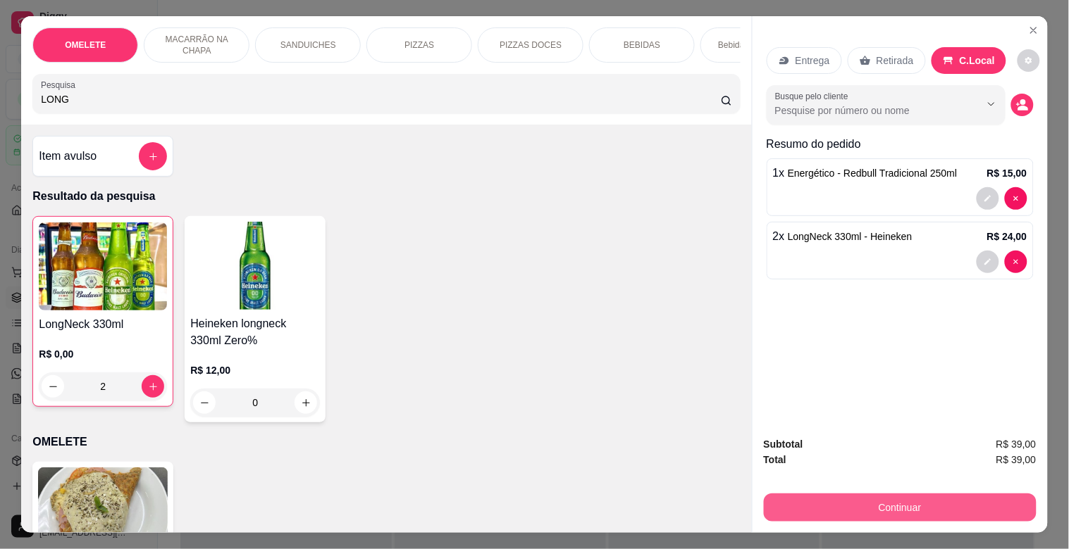
click at [951, 494] on button "Continuar" at bounding box center [900, 508] width 273 height 28
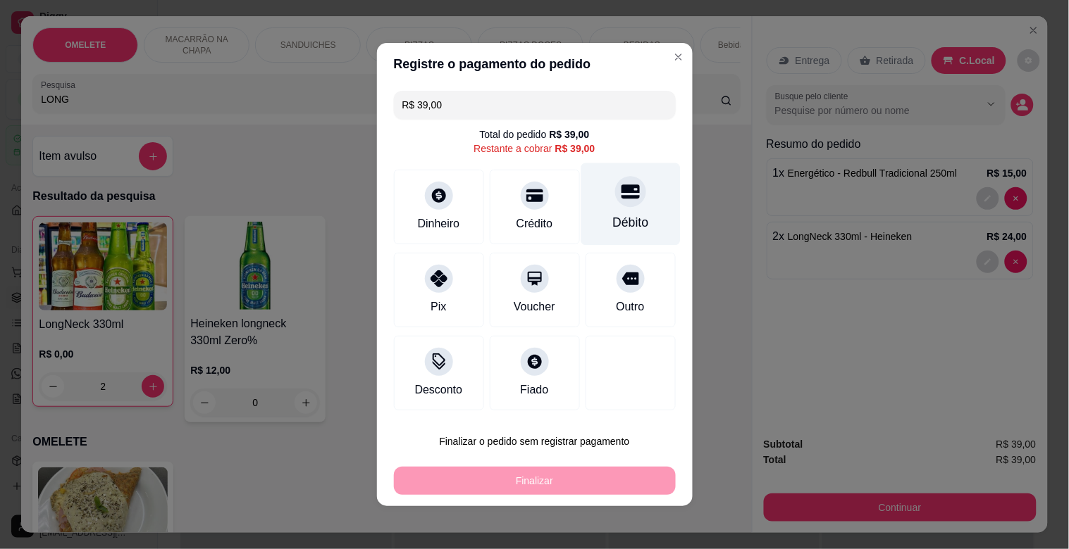
click at [615, 201] on div at bounding box center [630, 191] width 31 height 31
type input "R$ 0,00"
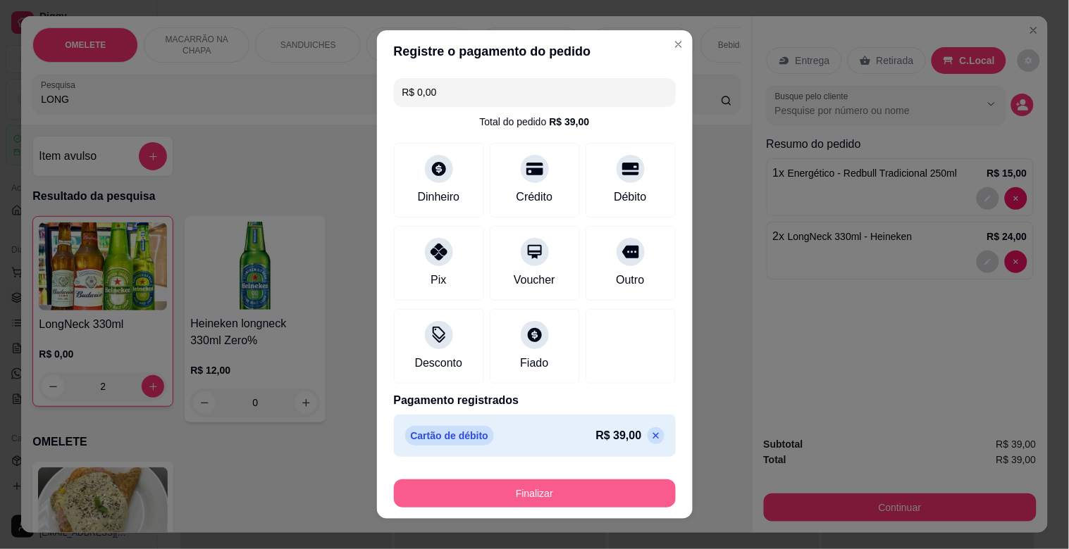
click at [578, 495] on button "Finalizar" at bounding box center [535, 494] width 282 height 28
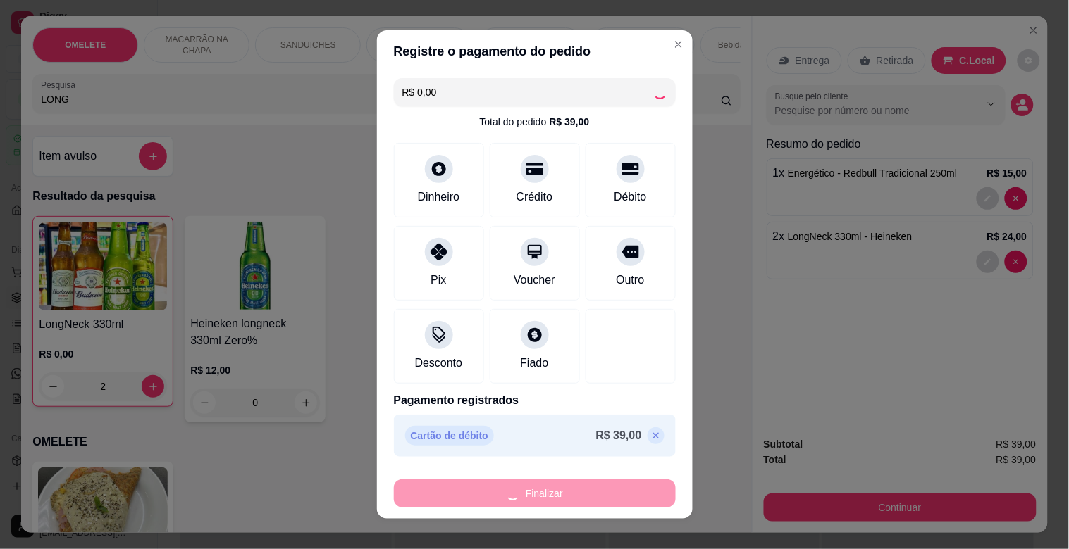
type input "0"
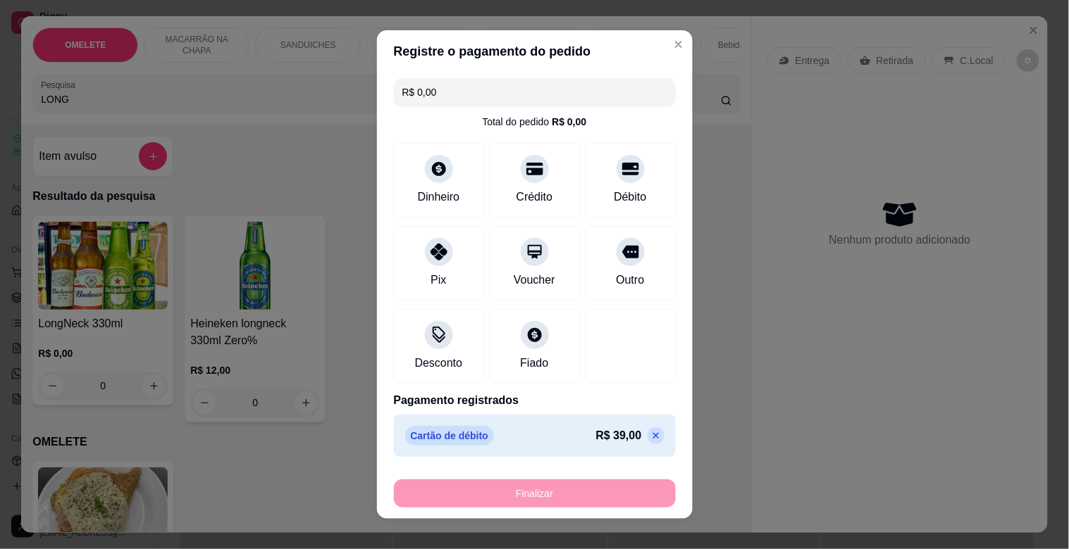
type input "-R$ 39,00"
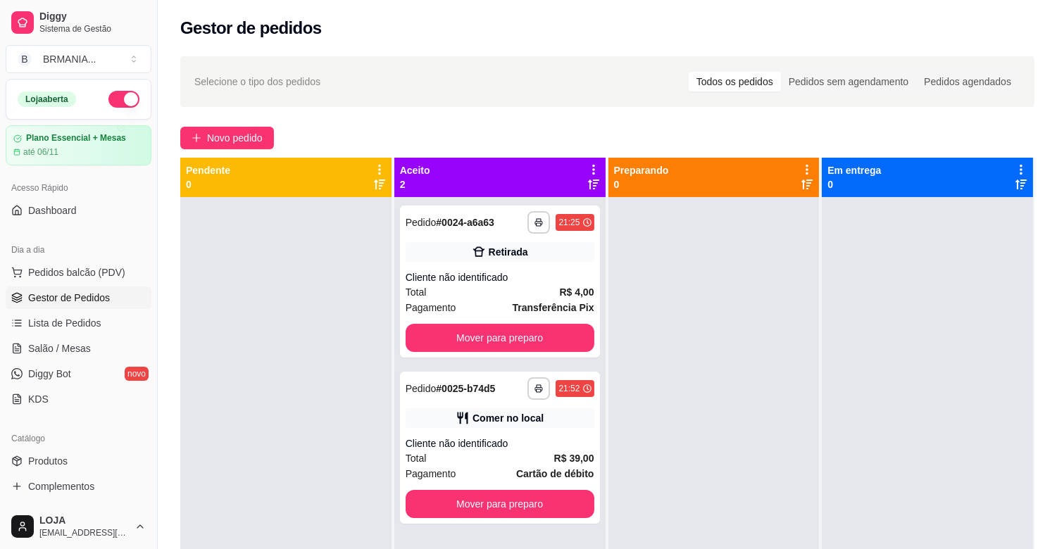
drag, startPoint x: 679, startPoint y: 471, endPoint x: 680, endPoint y: 424, distance: 46.5
click at [680, 424] on div at bounding box center [714, 471] width 211 height 549
click at [532, 337] on button "Mover para preparo" at bounding box center [500, 338] width 183 height 27
click at [731, 332] on div at bounding box center [714, 471] width 211 height 549
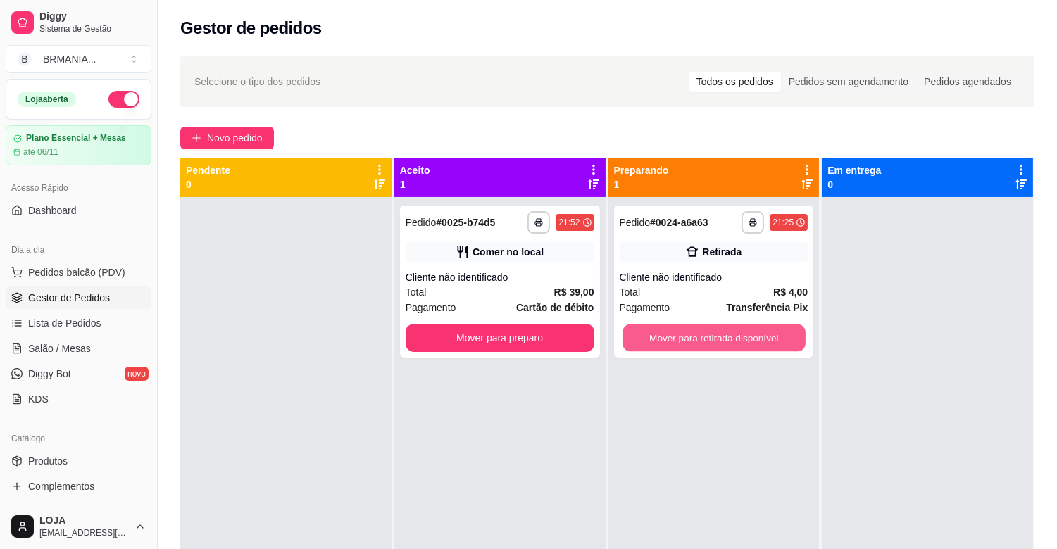
click at [727, 333] on button "Mover para retirada disponível" at bounding box center [714, 338] width 183 height 27
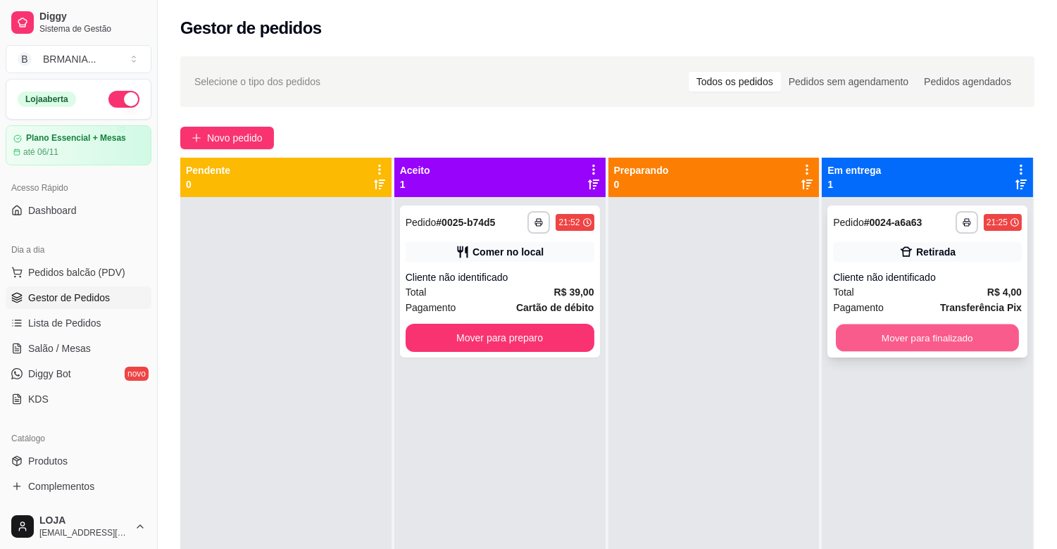
click at [896, 331] on button "Mover para finalizado" at bounding box center [927, 338] width 183 height 27
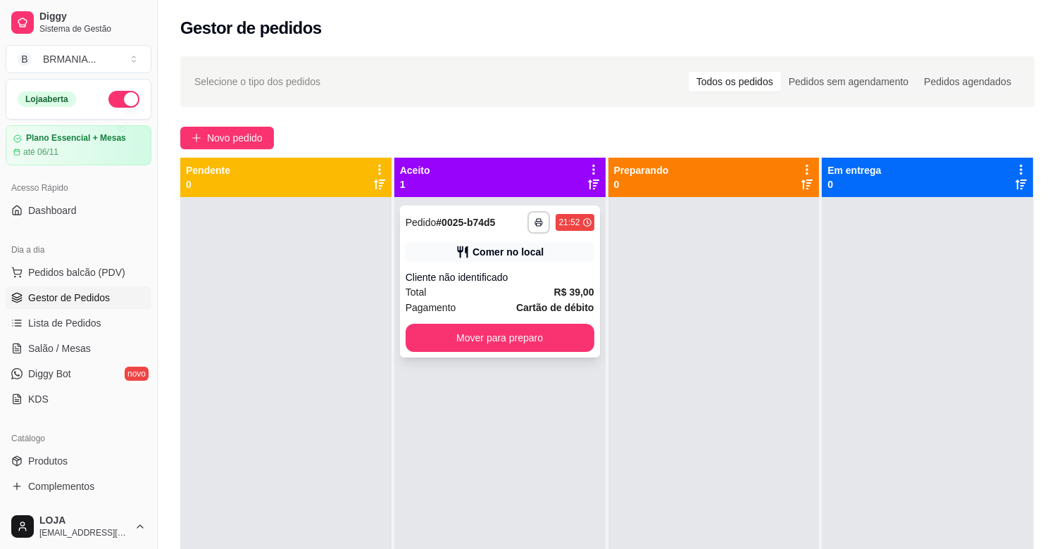
click at [492, 280] on div "Cliente não identificado" at bounding box center [500, 278] width 189 height 14
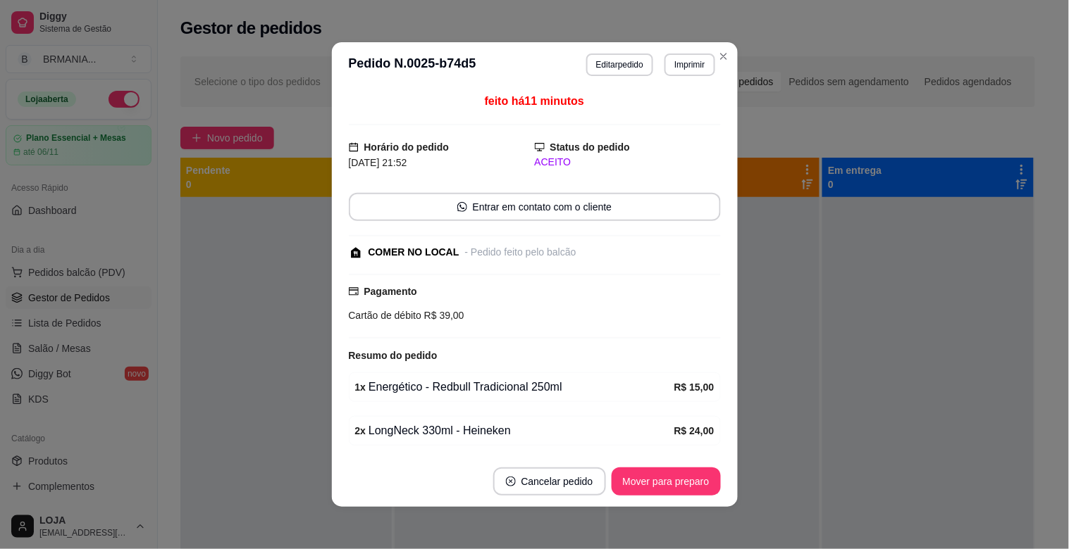
scroll to position [51, 0]
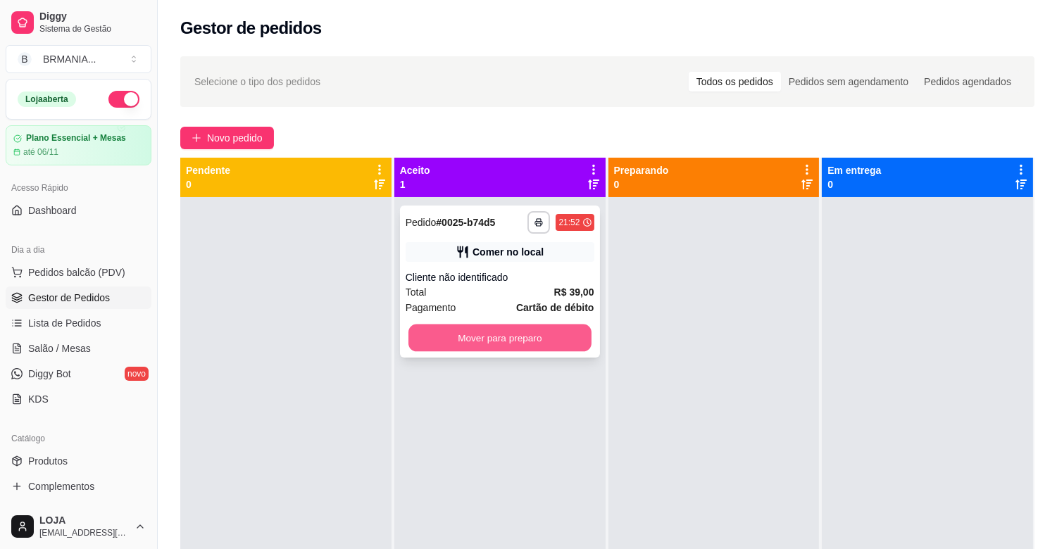
click at [486, 339] on button "Mover para preparo" at bounding box center [500, 338] width 183 height 27
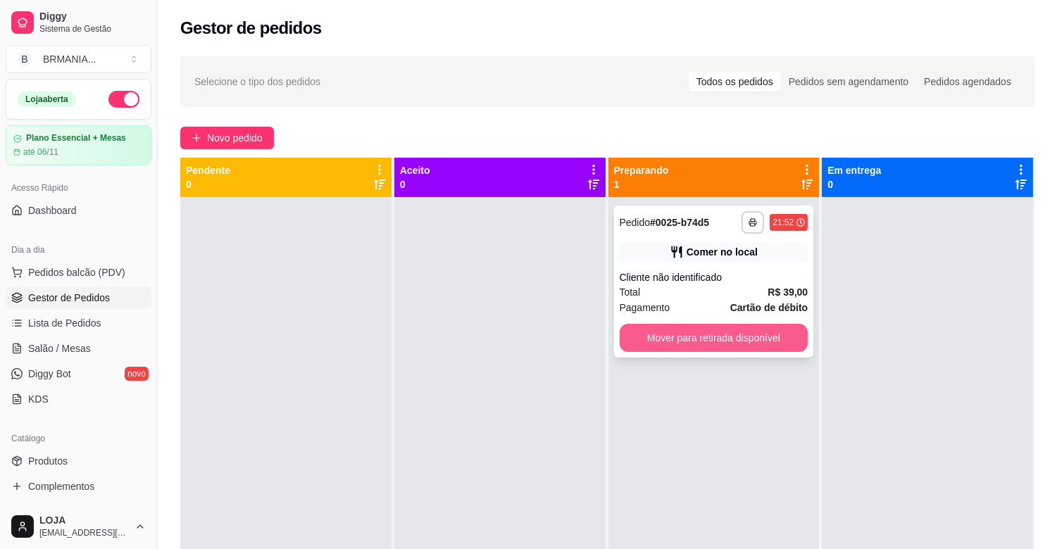
click at [749, 329] on button "Mover para retirada disponível" at bounding box center [714, 338] width 189 height 28
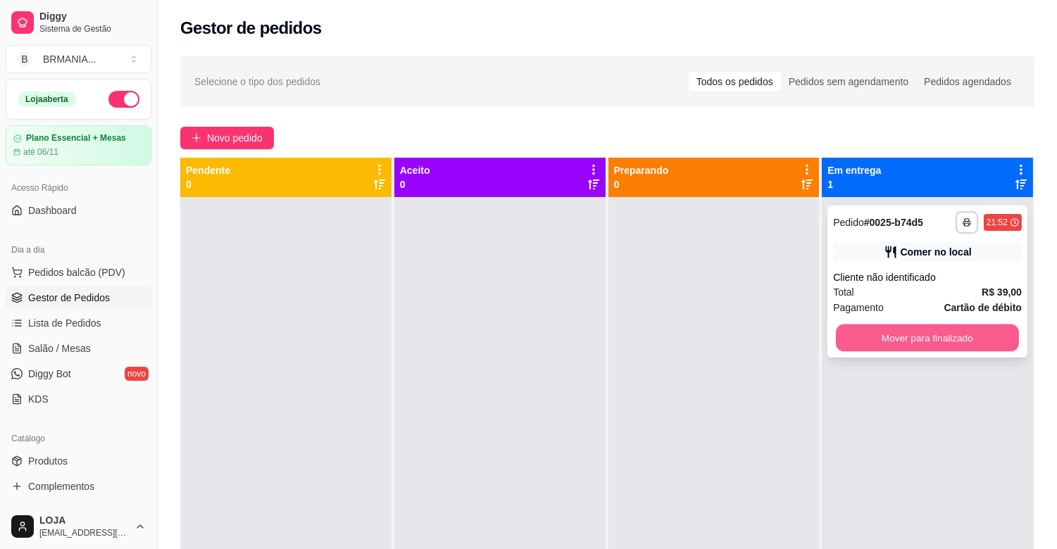
click at [871, 339] on button "Mover para finalizado" at bounding box center [927, 338] width 183 height 27
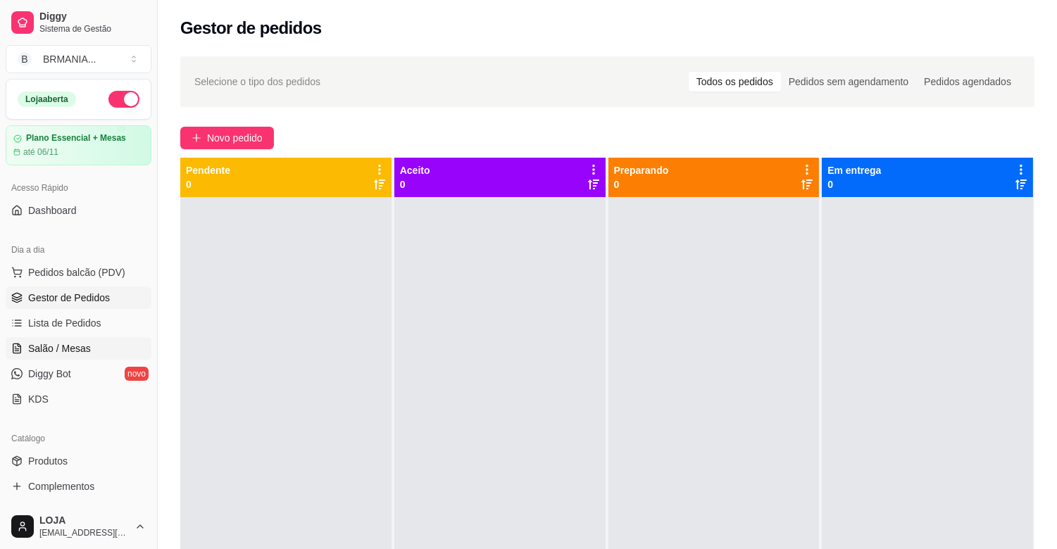
click at [73, 356] on link "Salão / Mesas" at bounding box center [79, 348] width 146 height 23
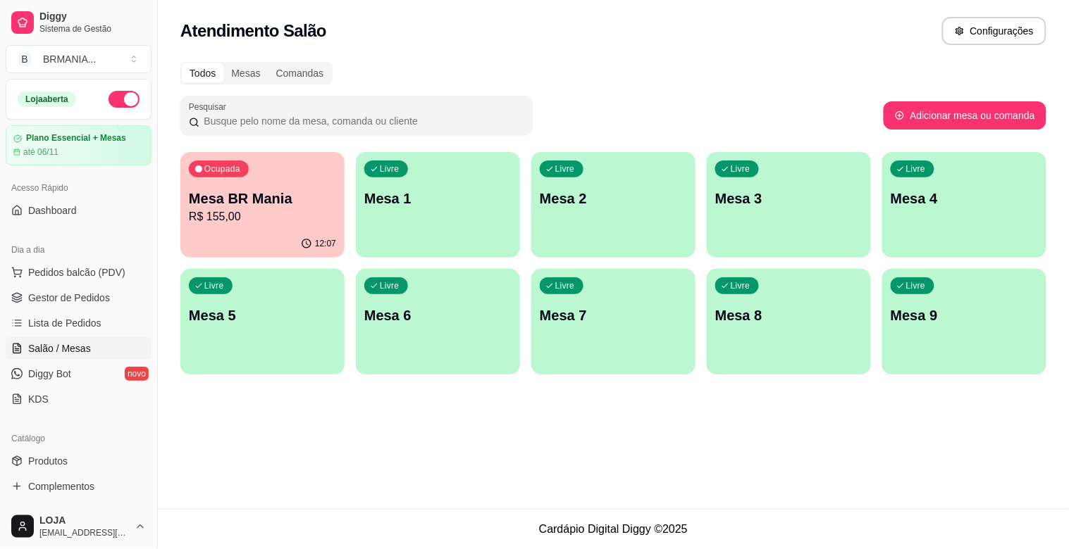
click at [255, 175] on div "Ocupada Mesa BR Mania R$ 155,00" at bounding box center [262, 191] width 164 height 78
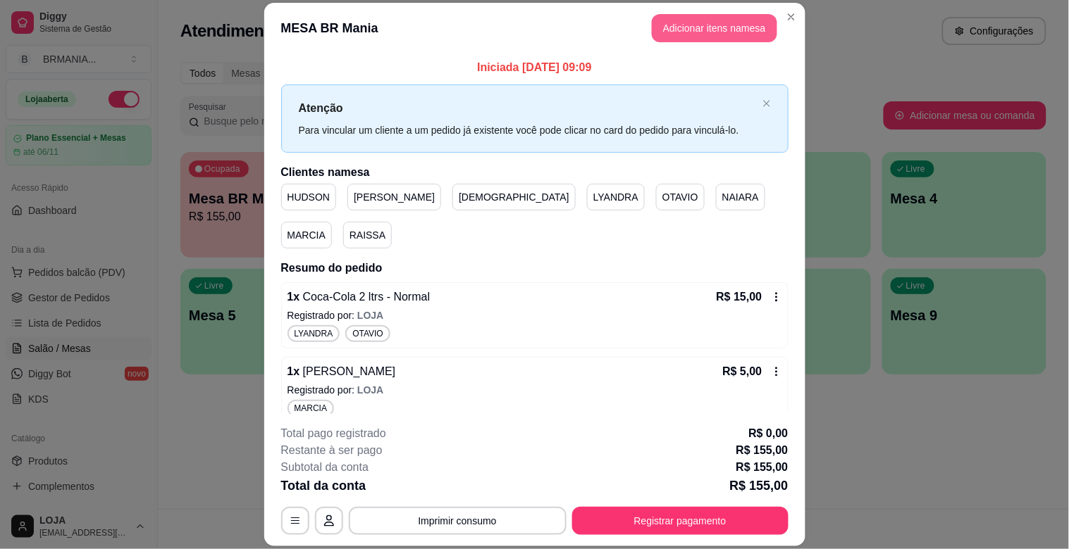
click at [720, 31] on button "Adicionar itens na mesa" at bounding box center [714, 28] width 125 height 28
click at [217, 90] on div at bounding box center [386, 94] width 690 height 28
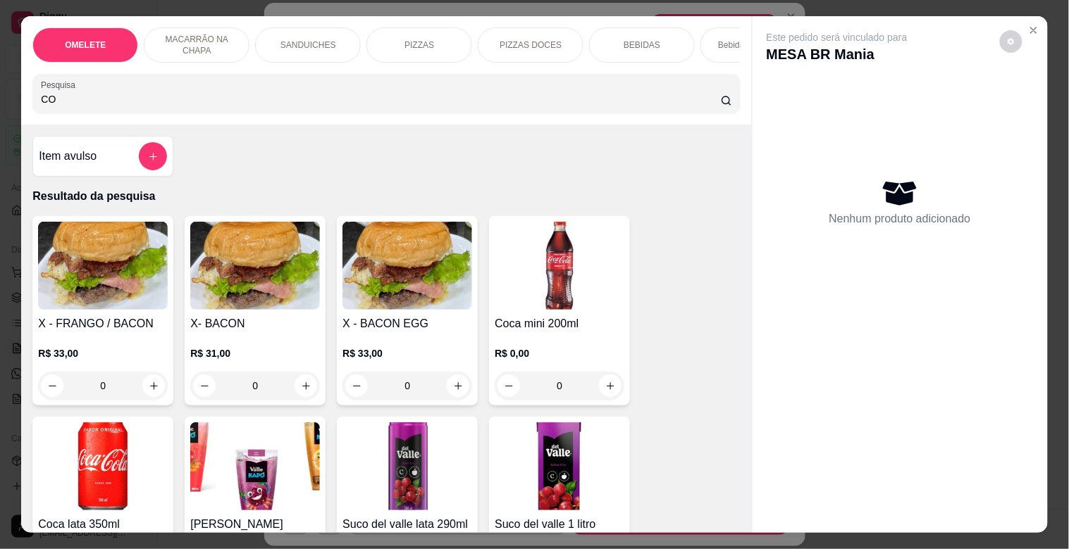
type input "CO"
click at [565, 290] on img at bounding box center [560, 266] width 130 height 88
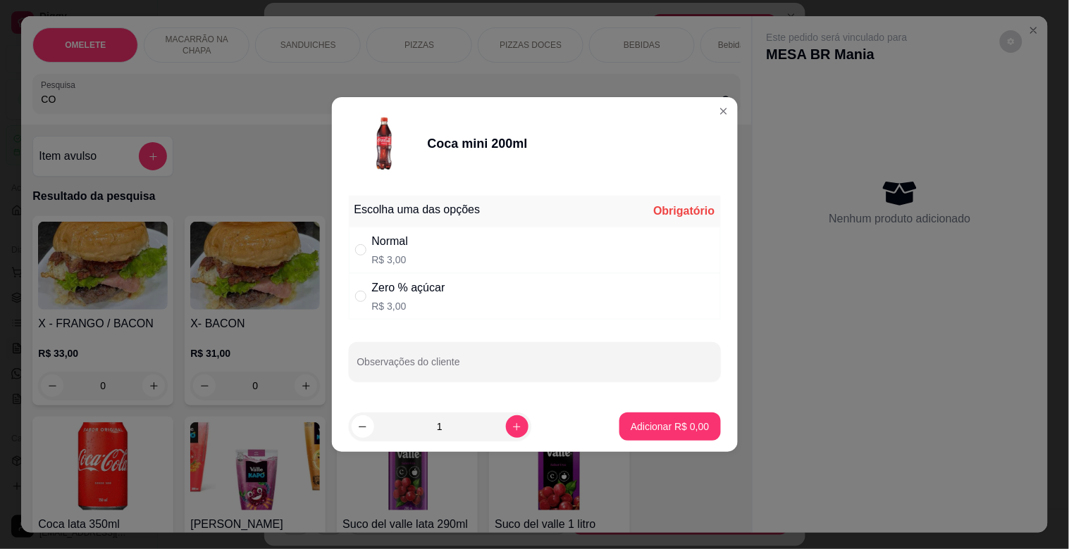
click at [444, 284] on div "Zero % açúcar" at bounding box center [408, 288] width 73 height 17
radio input "true"
click at [667, 426] on p "Adicionar R$ 3,00" at bounding box center [669, 427] width 78 height 14
type input "1"
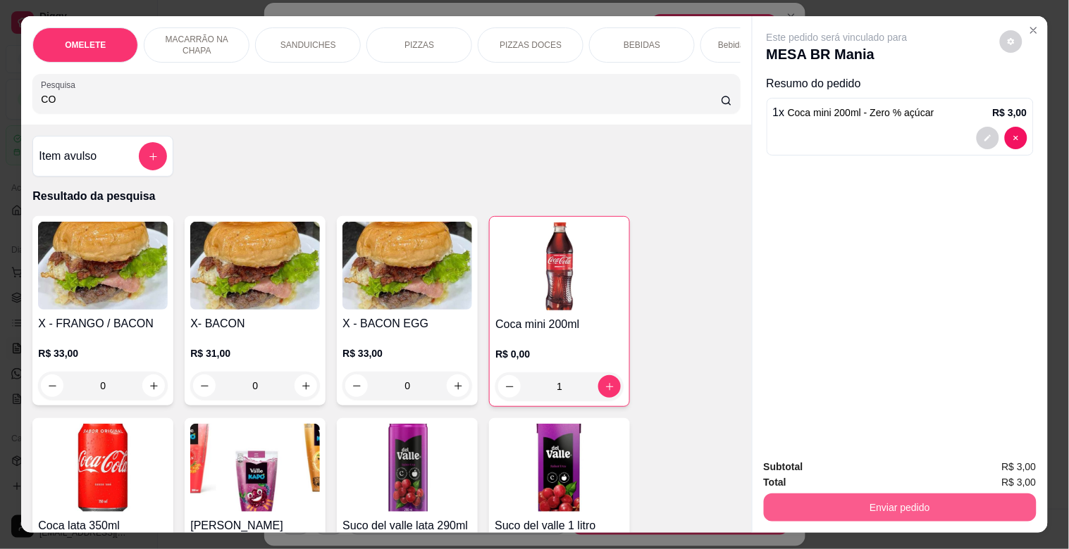
click at [857, 494] on button "Enviar pedido" at bounding box center [900, 508] width 273 height 28
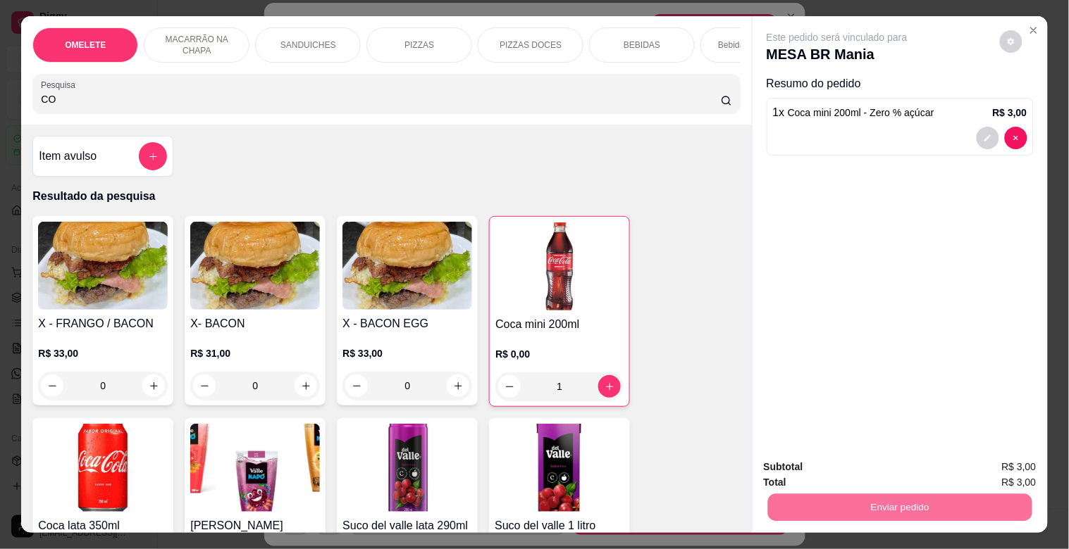
click at [892, 468] on button "Registrar cliente" at bounding box center [905, 467] width 93 height 27
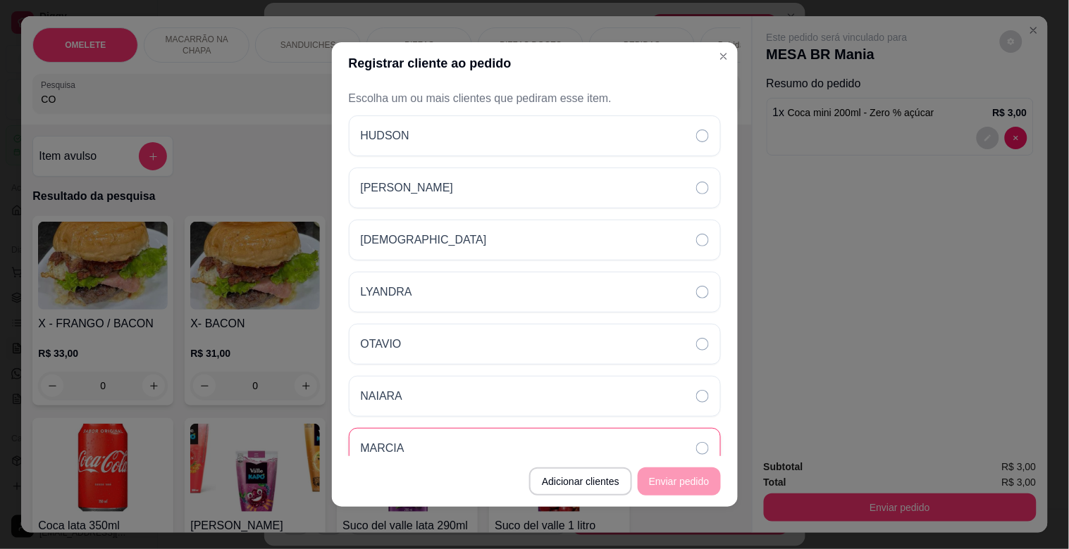
drag, startPoint x: 386, startPoint y: 287, endPoint x: 601, endPoint y: 432, distance: 259.3
click at [387, 289] on p "LYANDRA" at bounding box center [386, 292] width 51 height 17
click at [669, 480] on button "Enviar pedido" at bounding box center [679, 481] width 80 height 27
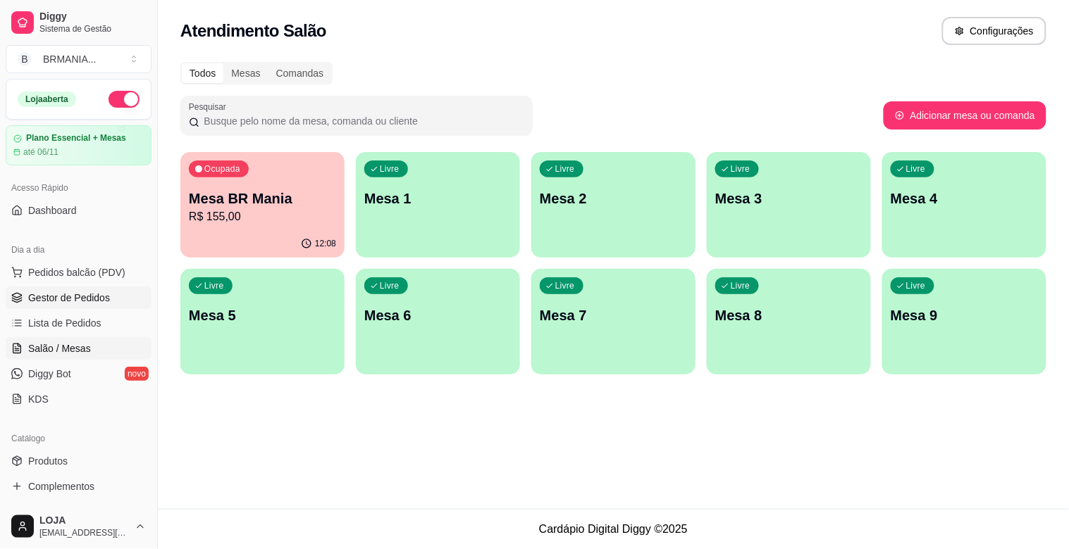
click at [68, 304] on span "Gestor de Pedidos" at bounding box center [69, 298] width 82 height 14
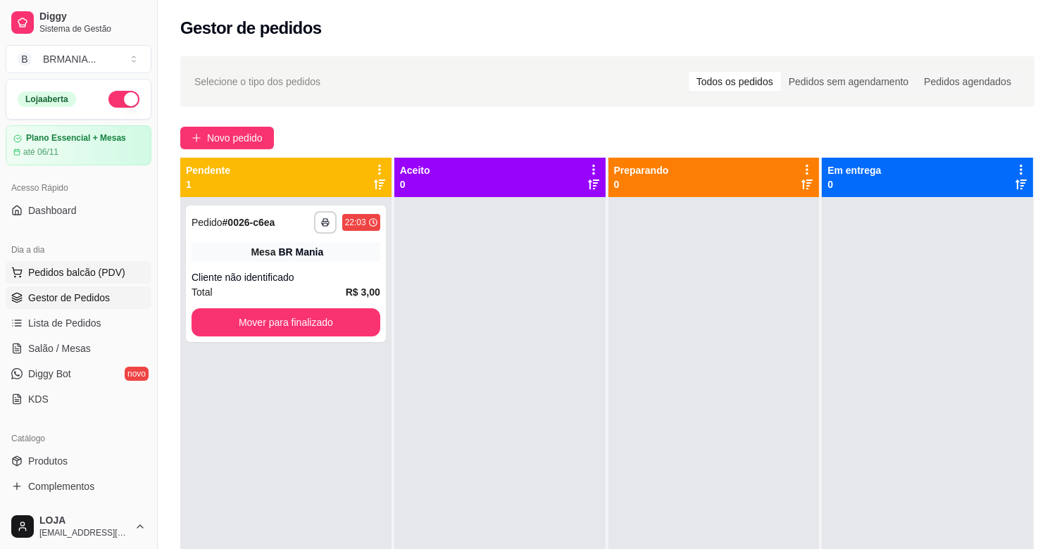
click at [111, 262] on button "Pedidos balcão (PDV)" at bounding box center [79, 272] width 146 height 23
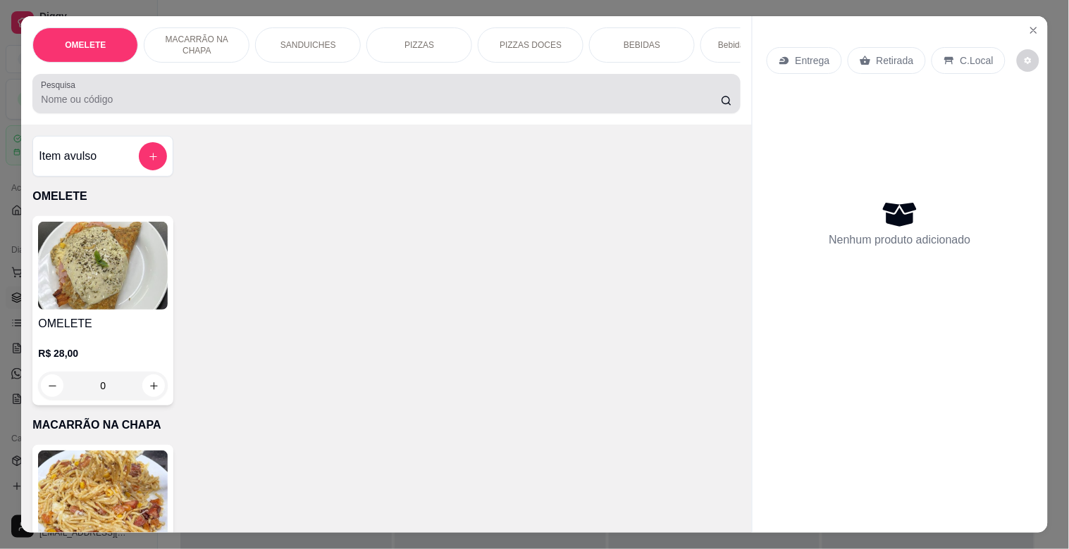
click at [256, 113] on div "Pesquisa" at bounding box center [385, 93] width 707 height 39
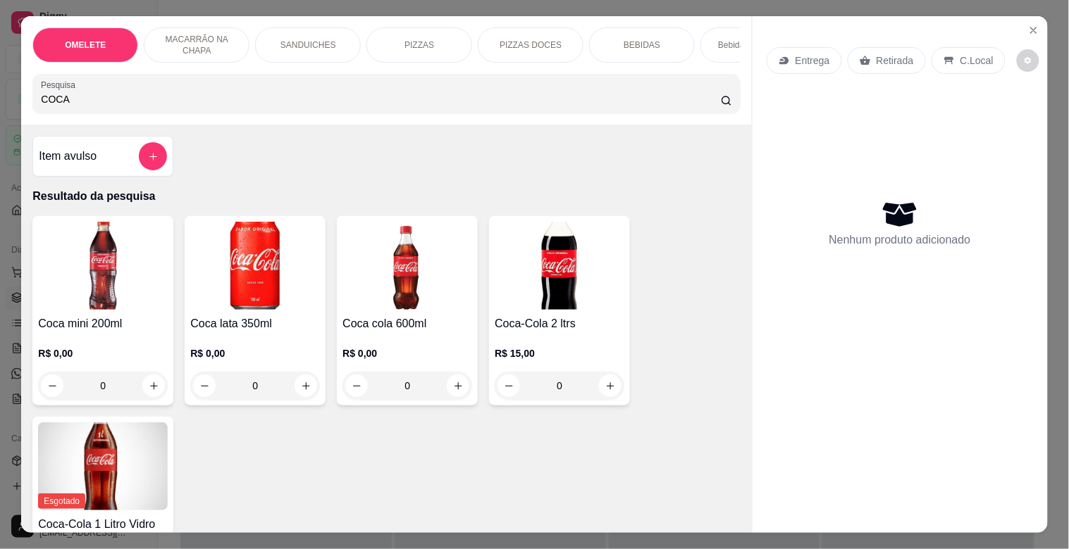
type input "COCA"
click at [626, 307] on div "Coca mini 200ml R$ 0,00 0 Coca lata 350ml R$ 0,00 0 Coca cola 600ml R$ 0,00 0 C…" at bounding box center [385, 411] width 707 height 390
click at [578, 318] on div "Coca-Cola 2 ltrs R$ 15,00 0" at bounding box center [559, 310] width 141 height 189
click at [130, 146] on div "Item avulso" at bounding box center [102, 156] width 141 height 41
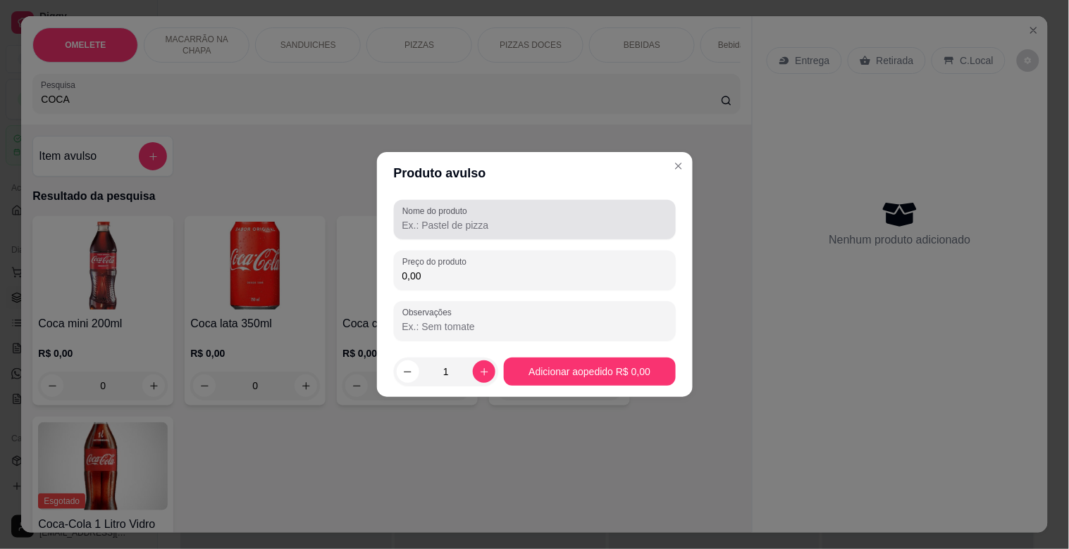
click at [452, 230] on input "Nome do produto" at bounding box center [534, 225] width 265 height 14
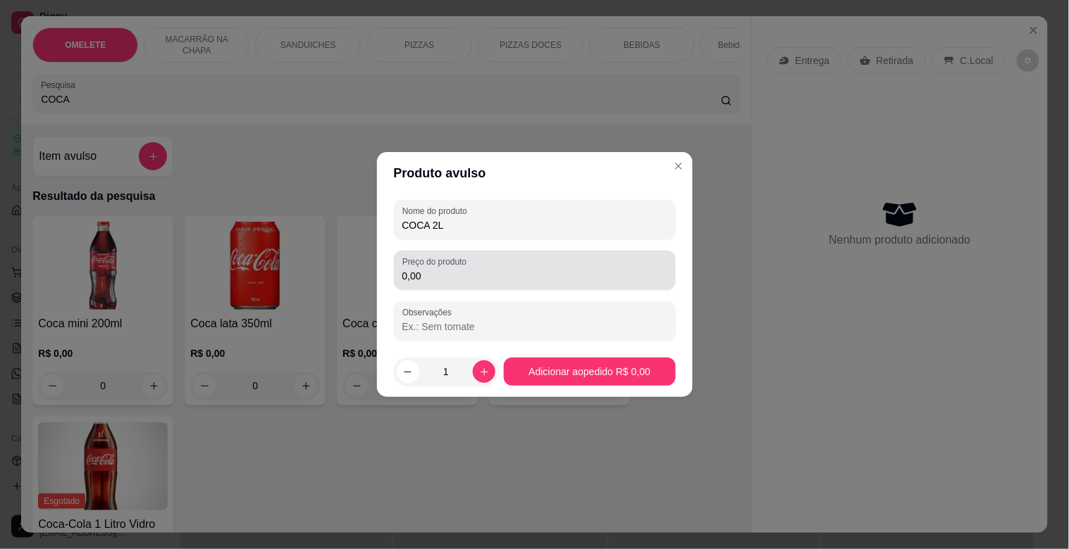
type input "COCA 2L"
click at [522, 266] on div "0,00" at bounding box center [534, 270] width 265 height 28
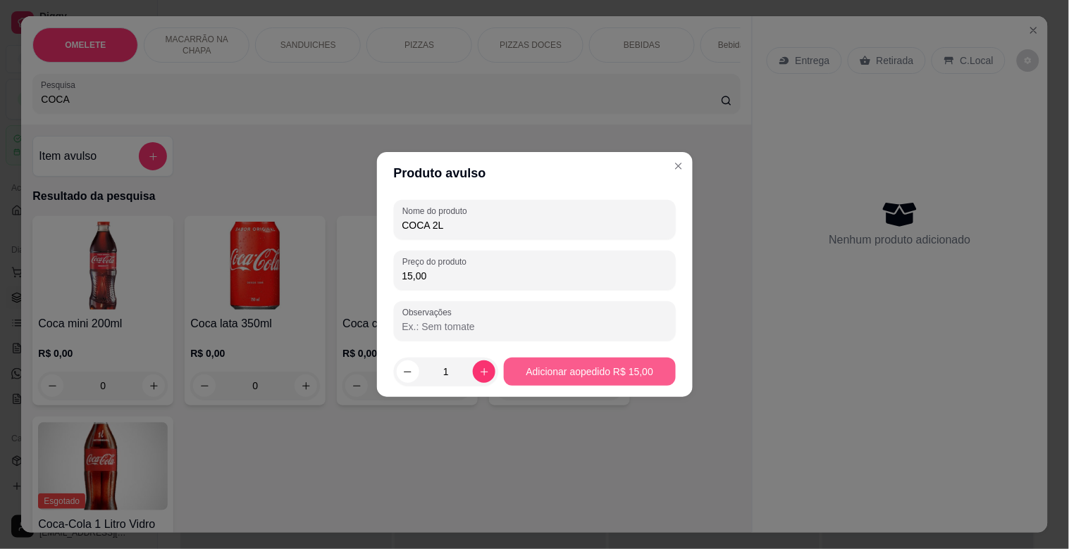
type input "15,00"
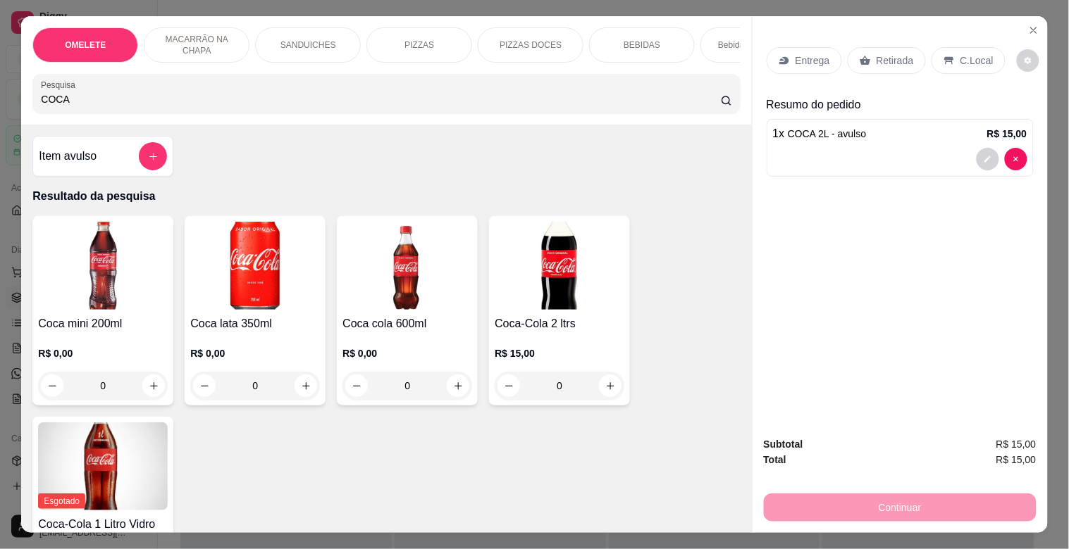
click at [315, 41] on p "SANDUICHES" at bounding box center [308, 44] width 56 height 11
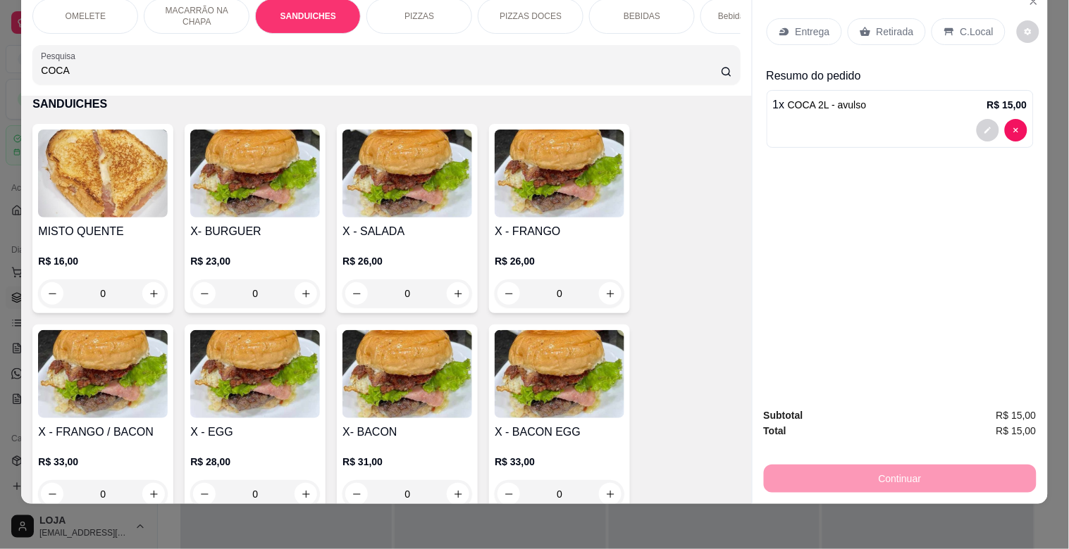
click at [541, 197] on img at bounding box center [560, 174] width 130 height 88
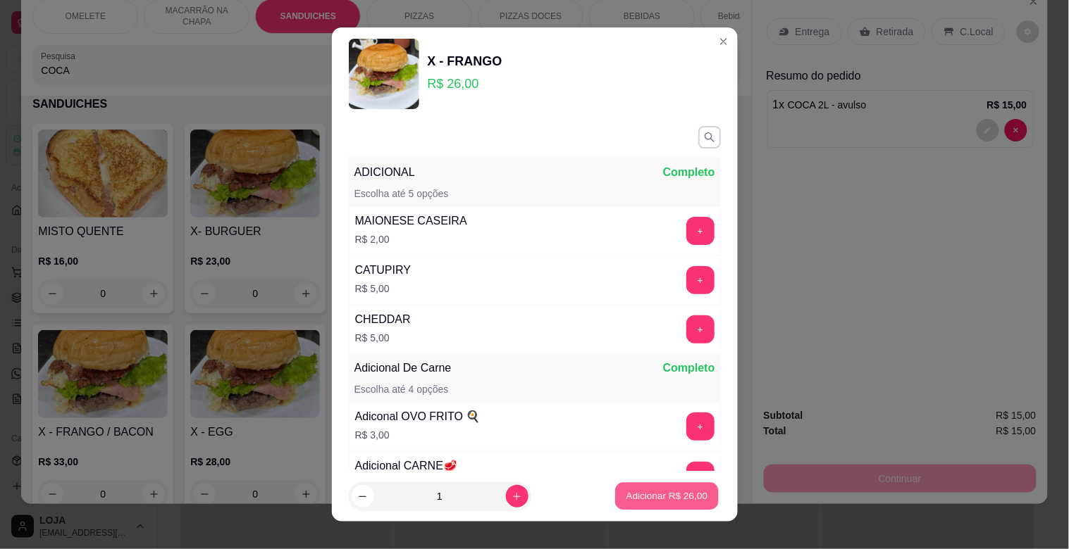
click at [680, 496] on p "Adicionar R$ 26,00" at bounding box center [667, 496] width 82 height 13
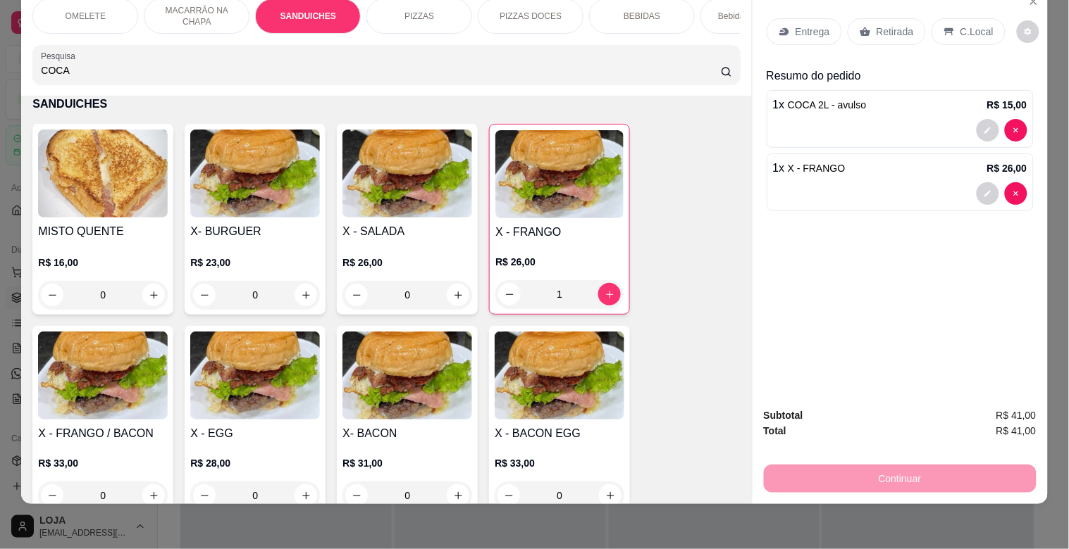
click at [891, 25] on p "Retirada" at bounding box center [894, 32] width 37 height 14
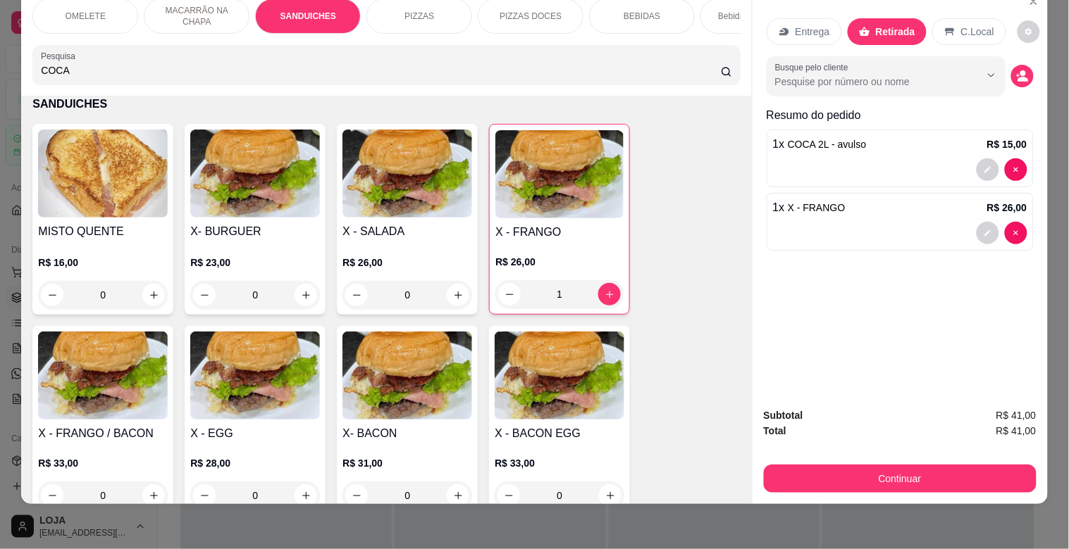
drag, startPoint x: 1001, startPoint y: 149, endPoint x: 1024, endPoint y: 163, distance: 27.2
click at [1024, 163] on div "1 x COCA 2L - avulso R$ 15,00" at bounding box center [899, 159] width 267 height 58
type input "0"
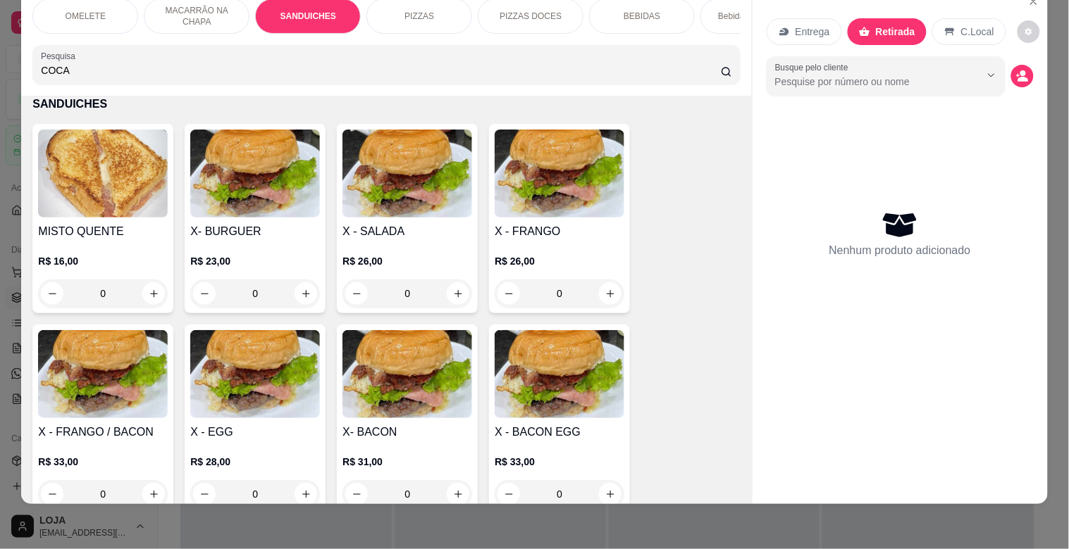
click at [1002, 159] on div "Nenhum produto adicionado" at bounding box center [899, 234] width 267 height 276
click at [100, 187] on img at bounding box center [103, 174] width 130 height 88
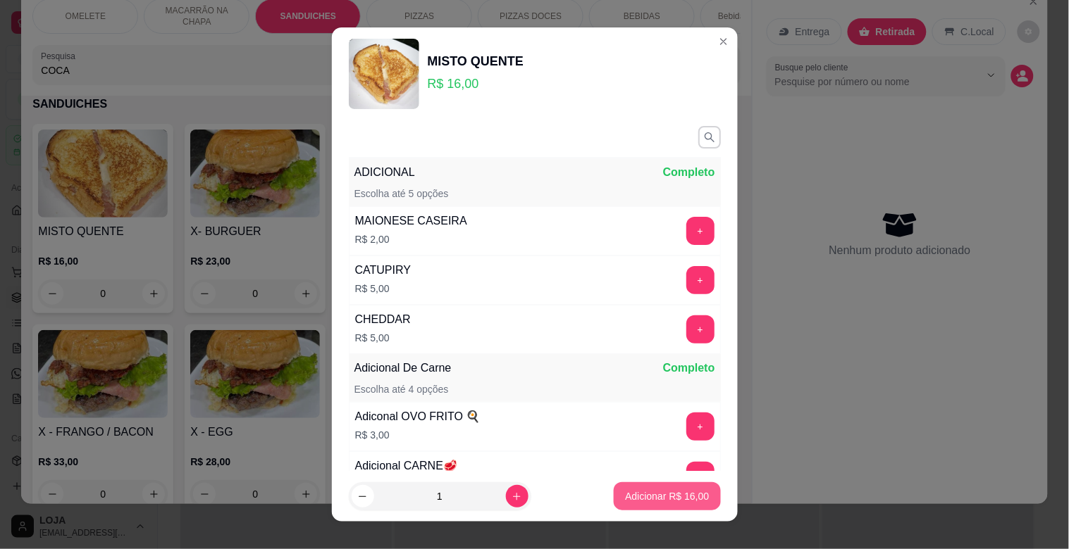
click at [659, 496] on p "Adicionar R$ 16,00" at bounding box center [667, 497] width 84 height 14
type input "1"
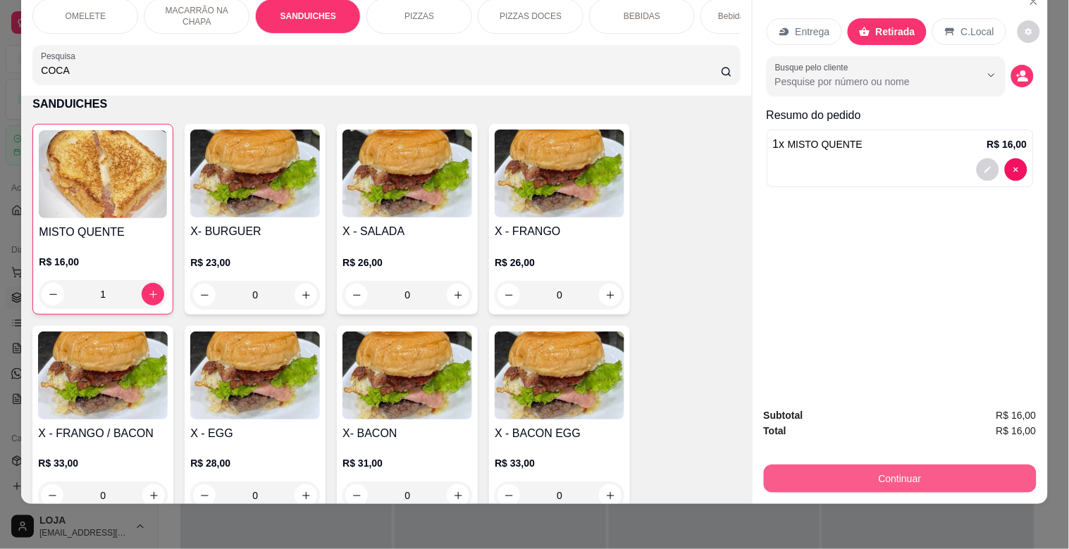
click at [941, 465] on button "Continuar" at bounding box center [900, 479] width 273 height 28
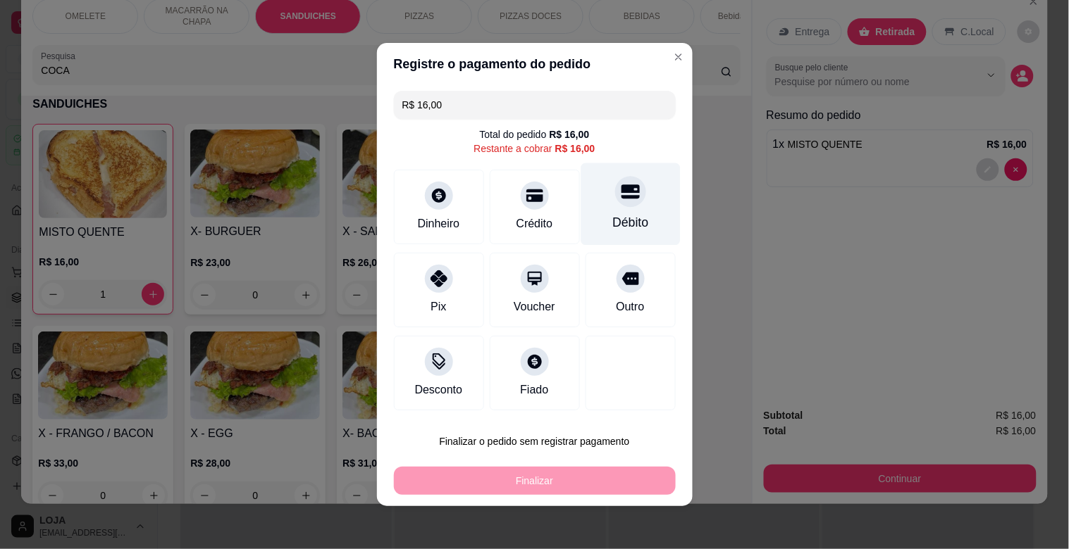
click at [592, 211] on div "Débito" at bounding box center [629, 204] width 99 height 82
type input "R$ 0,00"
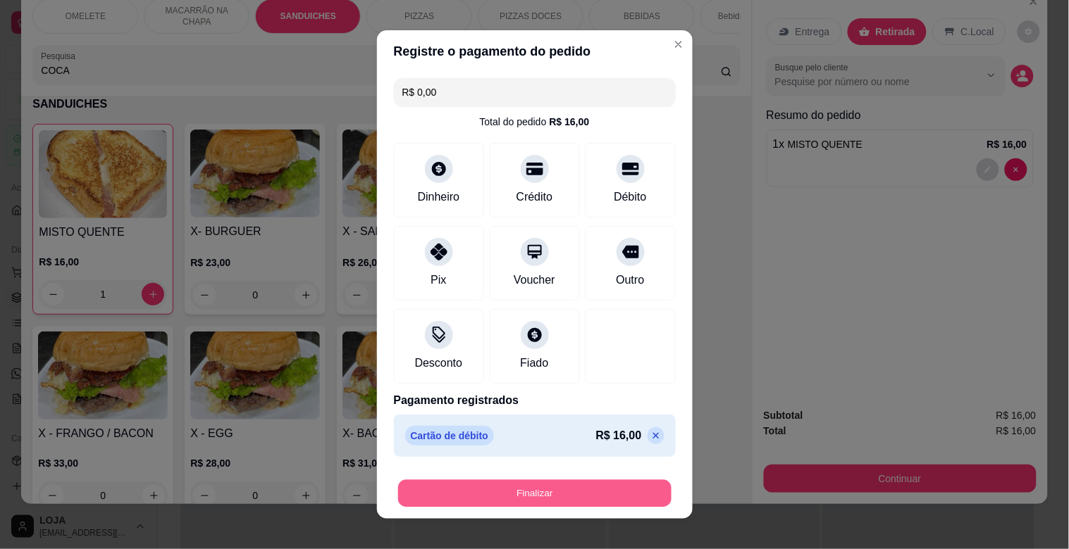
click at [526, 497] on button "Finalizar" at bounding box center [534, 493] width 273 height 27
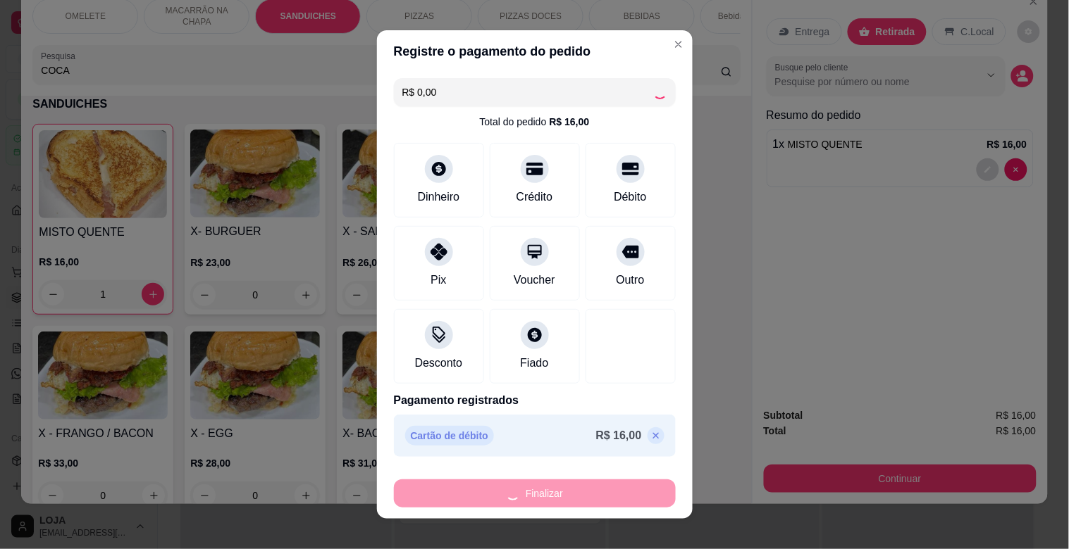
type input "0"
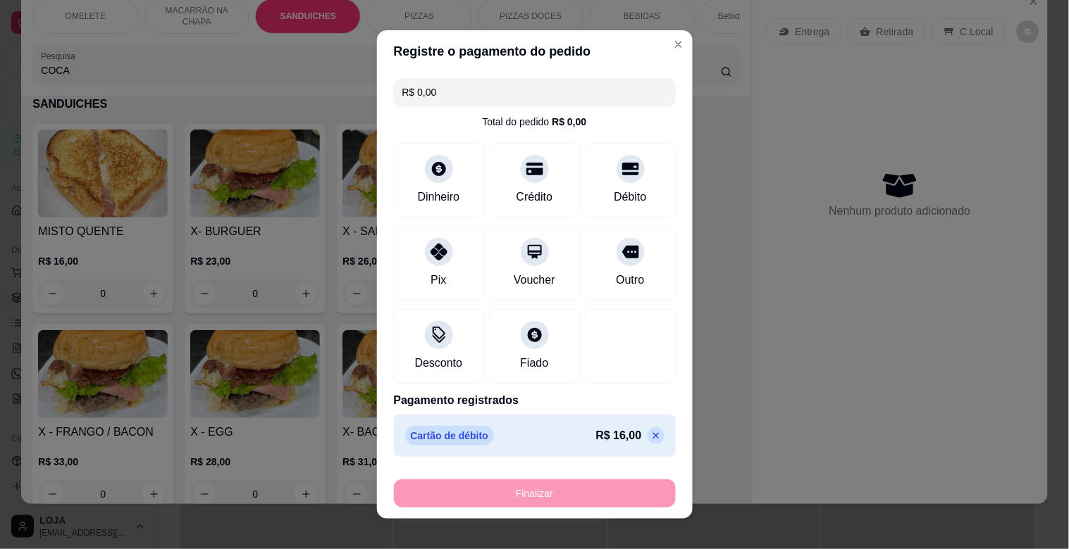
type input "-R$ 16,00"
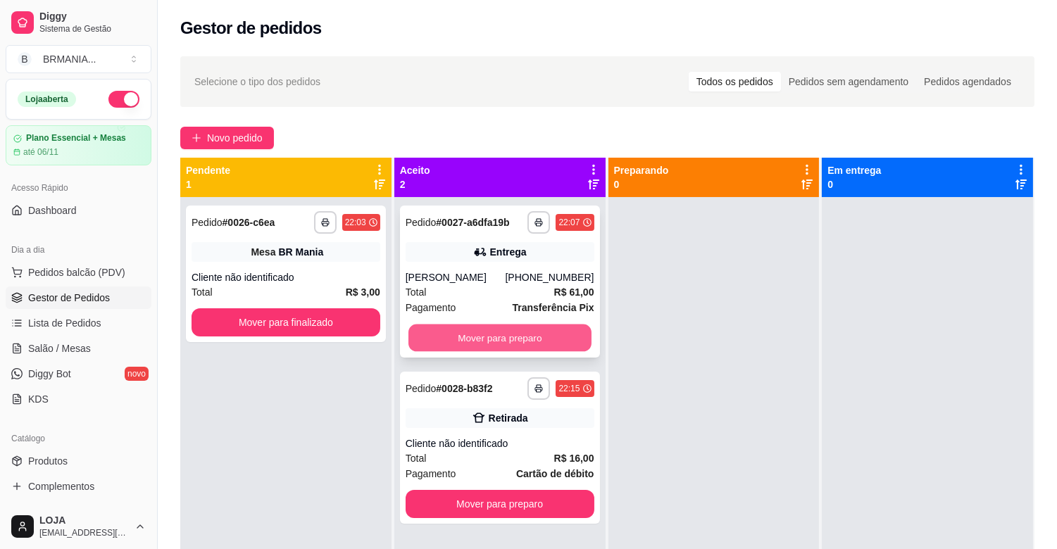
click at [498, 335] on button "Mover para preparo" at bounding box center [500, 338] width 183 height 27
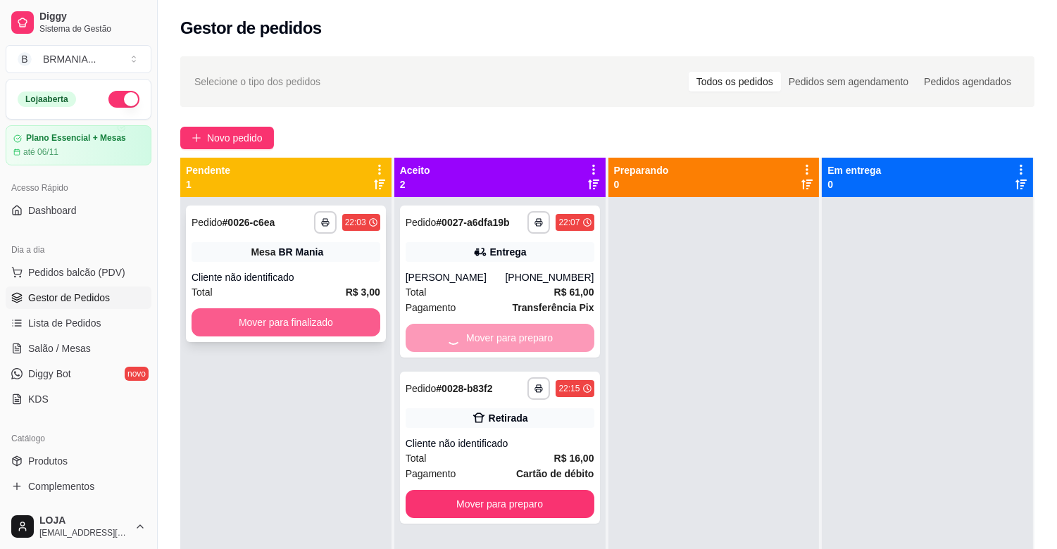
click at [302, 326] on button "Mover para finalizado" at bounding box center [286, 323] width 189 height 28
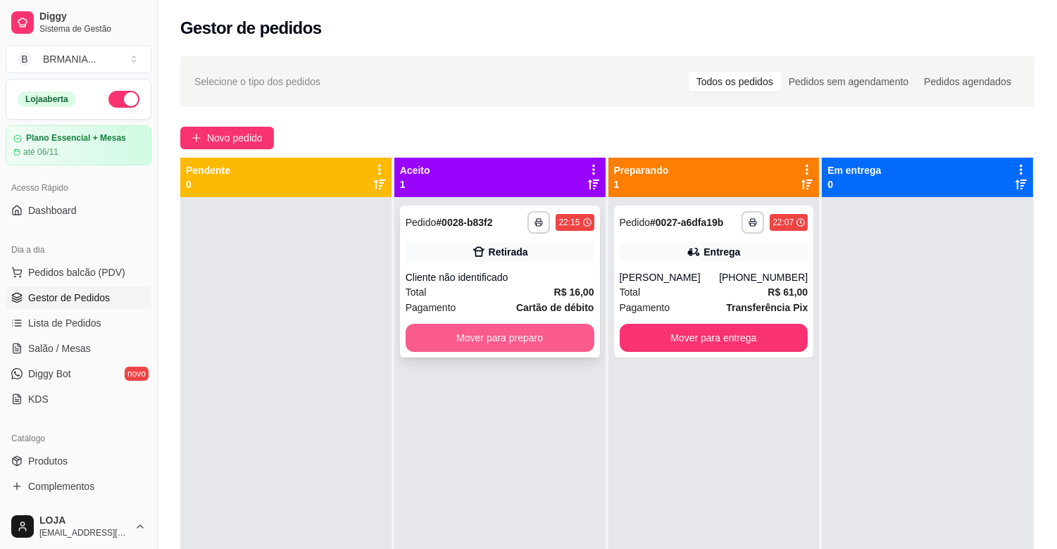
click at [508, 335] on button "Mover para preparo" at bounding box center [500, 338] width 189 height 28
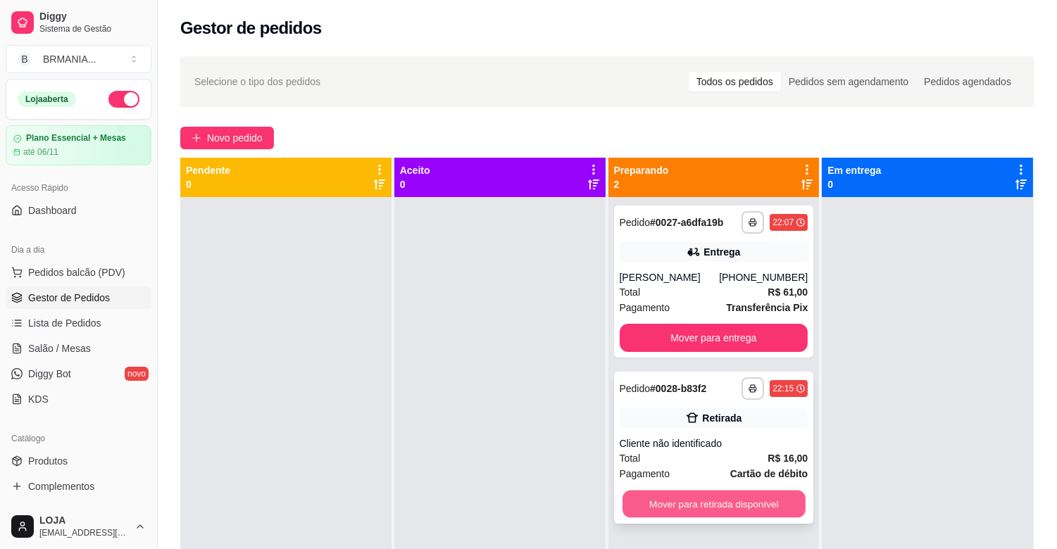
click at [716, 497] on button "Mover para retirada disponível" at bounding box center [714, 504] width 183 height 27
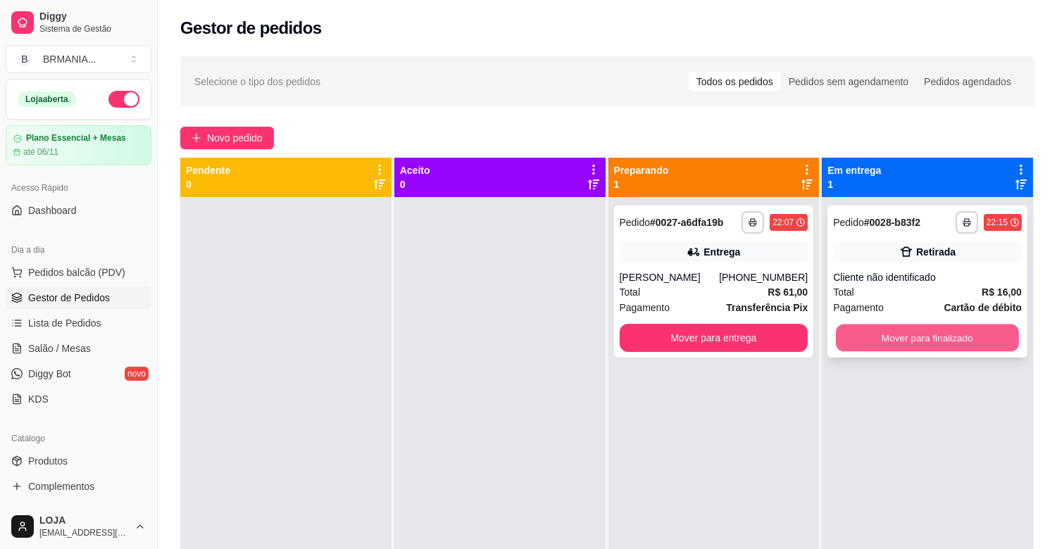
click at [954, 331] on button "Mover para finalizado" at bounding box center [927, 338] width 183 height 27
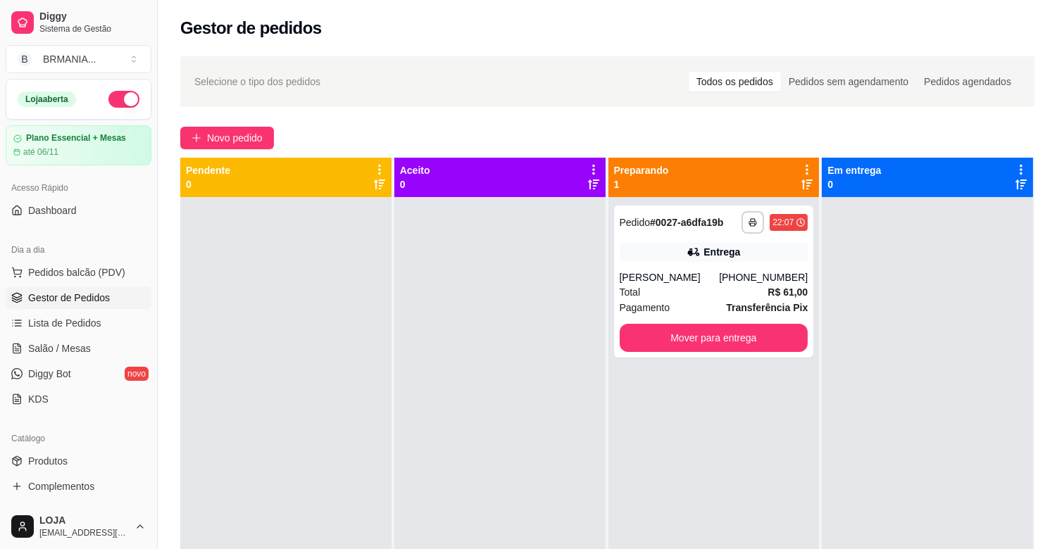
click at [118, 99] on button "button" at bounding box center [123, 99] width 31 height 17
click at [64, 276] on span "Pedidos balcão (PDV)" at bounding box center [76, 273] width 97 height 14
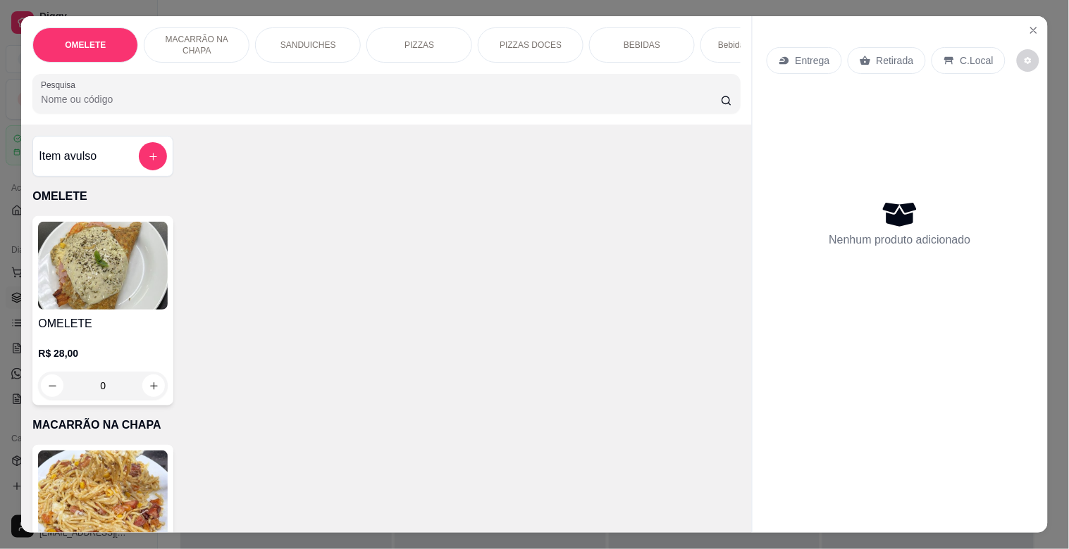
click at [329, 32] on div "SANDUICHES" at bounding box center [308, 44] width 106 height 35
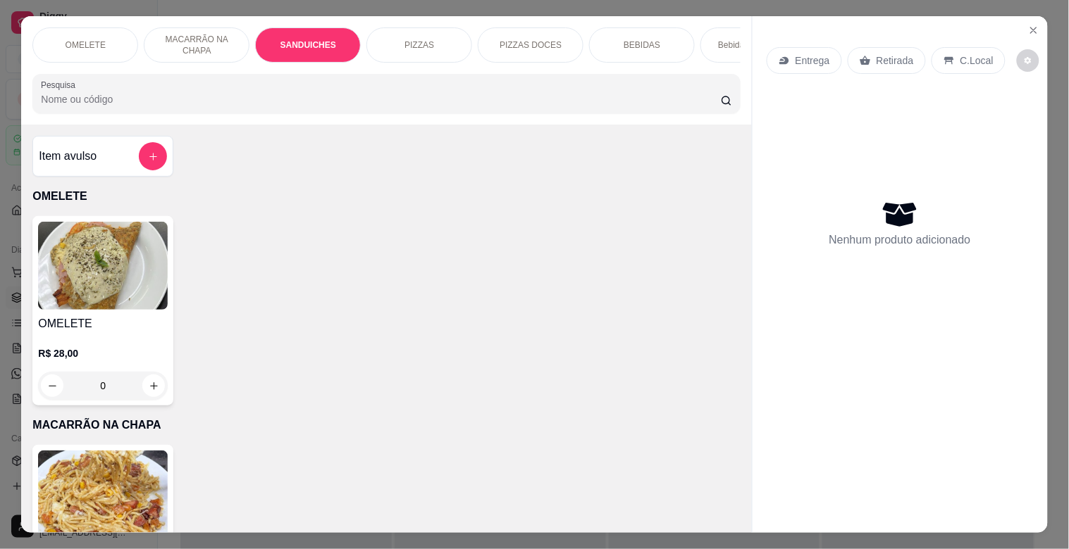
scroll to position [34, 0]
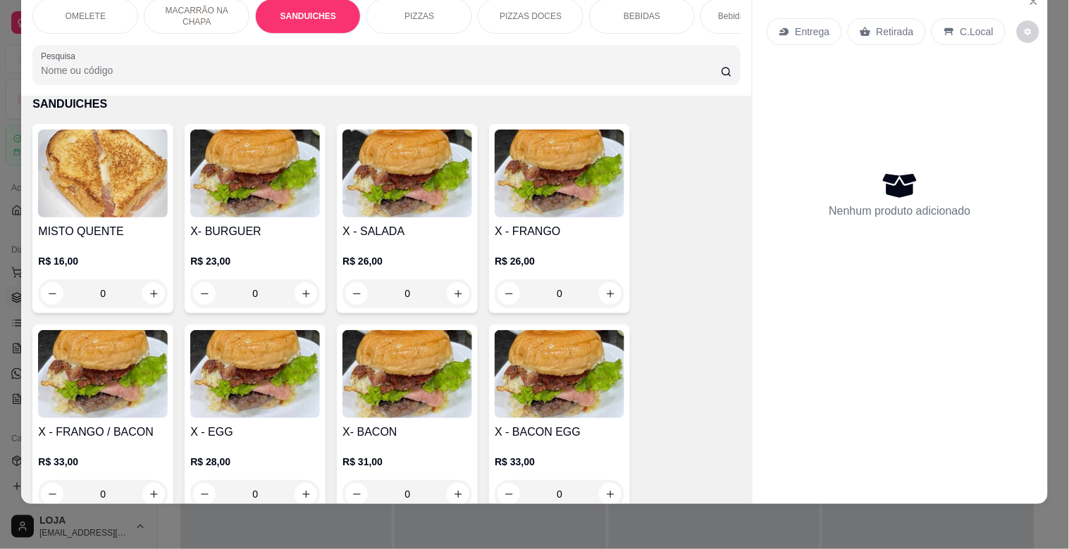
click at [259, 204] on img at bounding box center [255, 174] width 130 height 88
click at [529, 249] on div "R$ 26,00 0" at bounding box center [560, 274] width 130 height 68
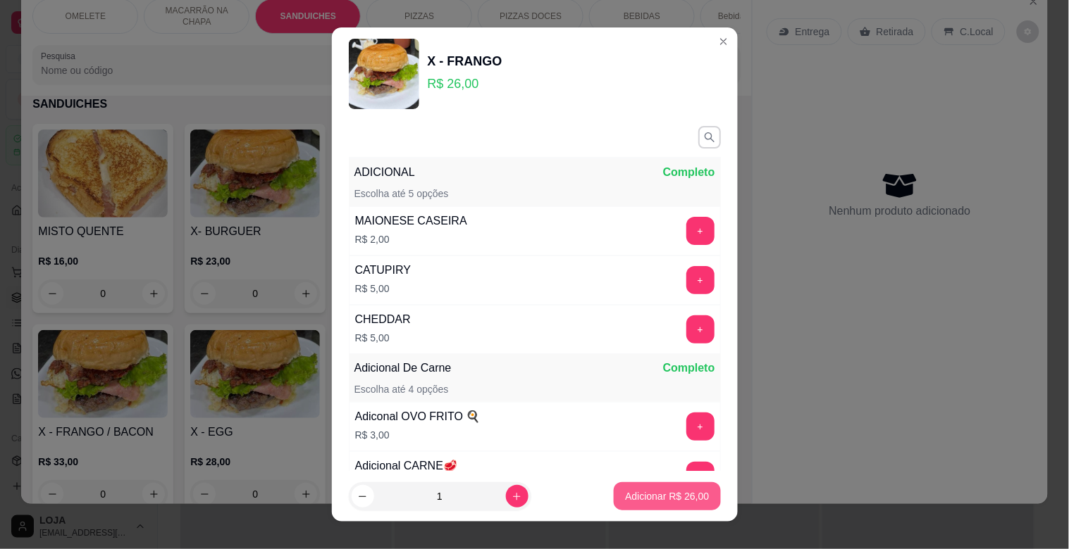
click at [652, 490] on p "Adicionar R$ 26,00" at bounding box center [667, 497] width 84 height 14
type input "1"
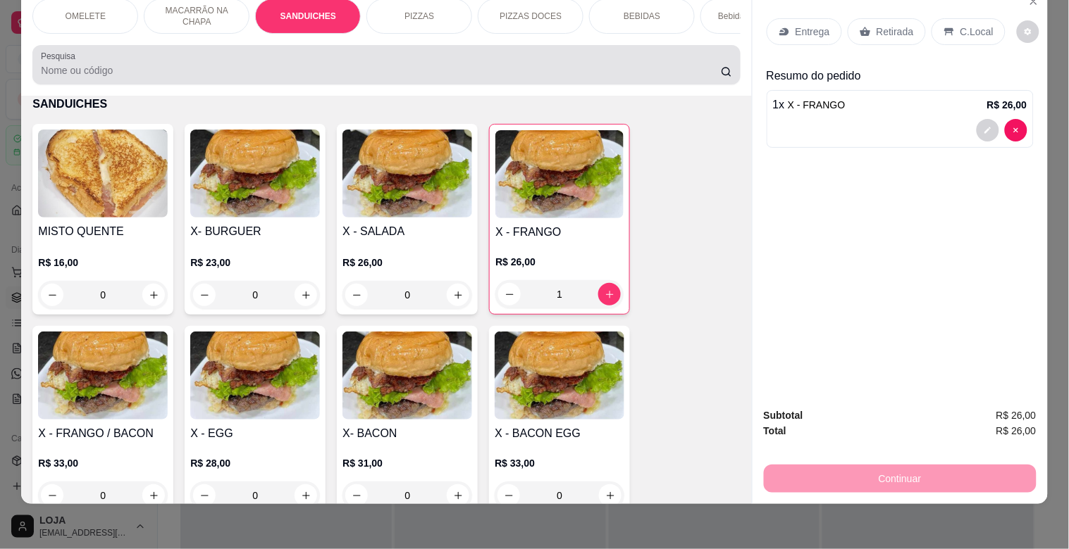
click at [280, 64] on input "Pesquisa" at bounding box center [381, 70] width 680 height 14
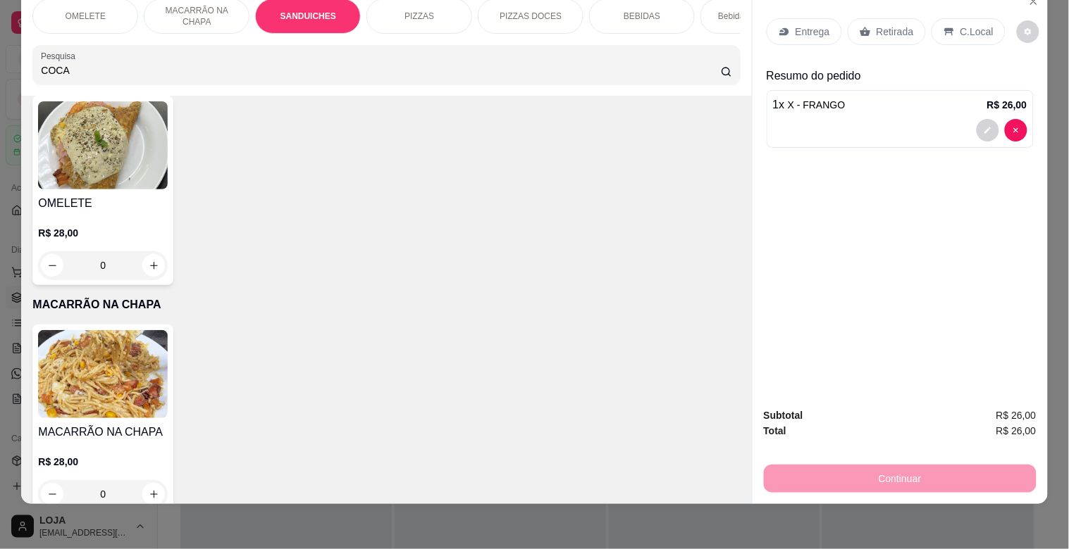
scroll to position [951, 0]
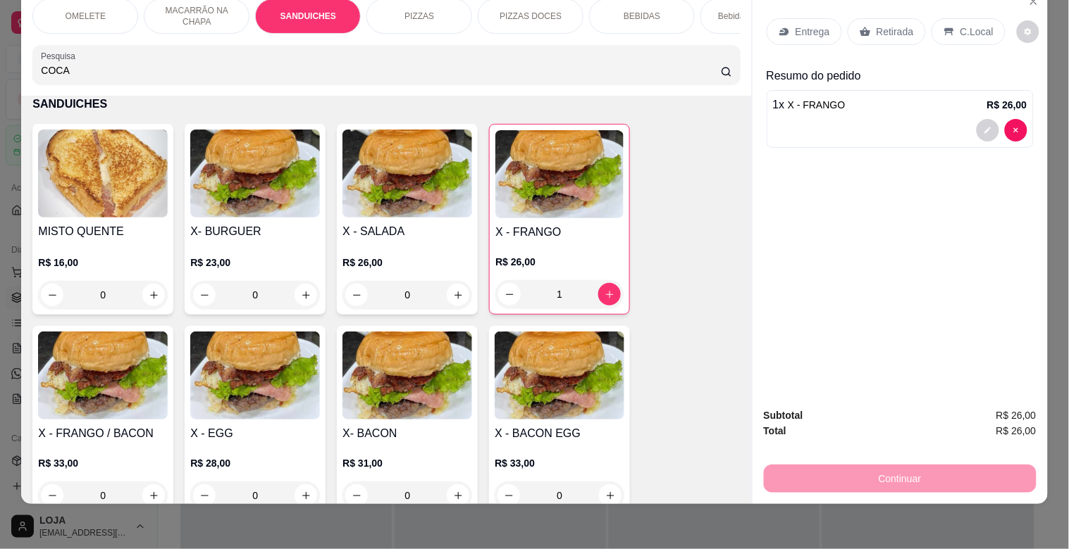
type input "COCA"
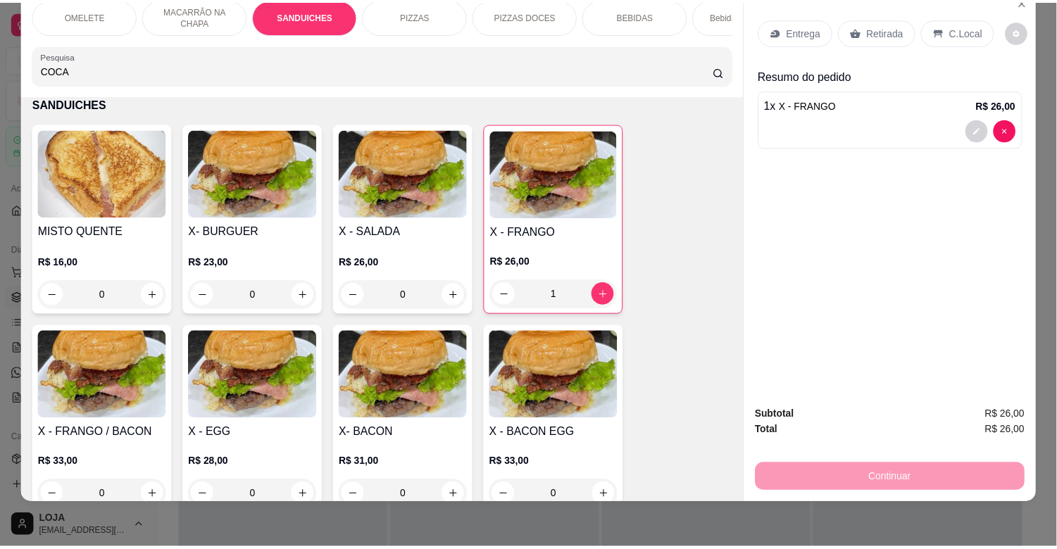
scroll to position [0, 0]
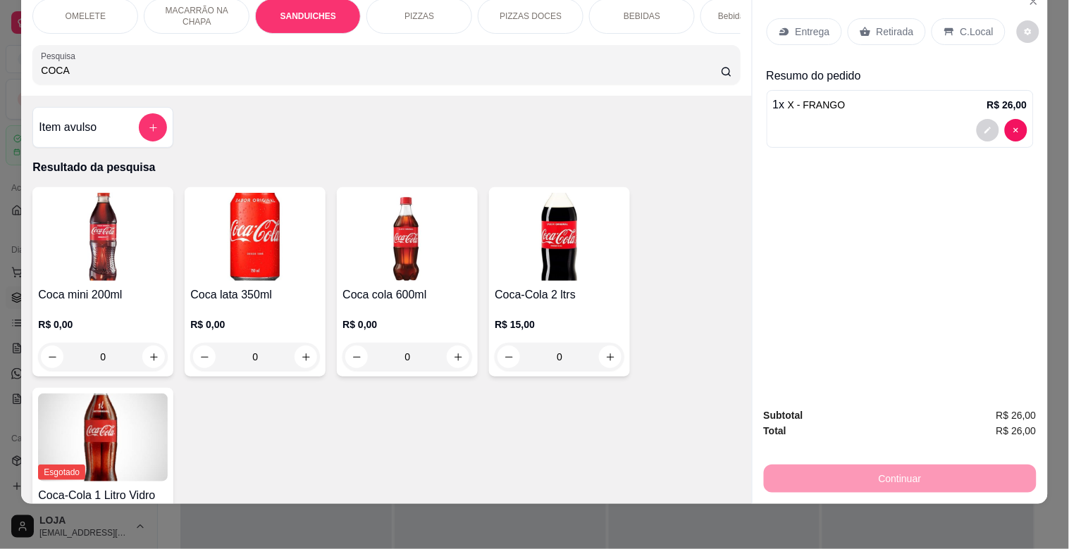
click at [513, 270] on img at bounding box center [560, 237] width 130 height 88
click at [139, 130] on button "add-separate-item" at bounding box center [153, 127] width 28 height 28
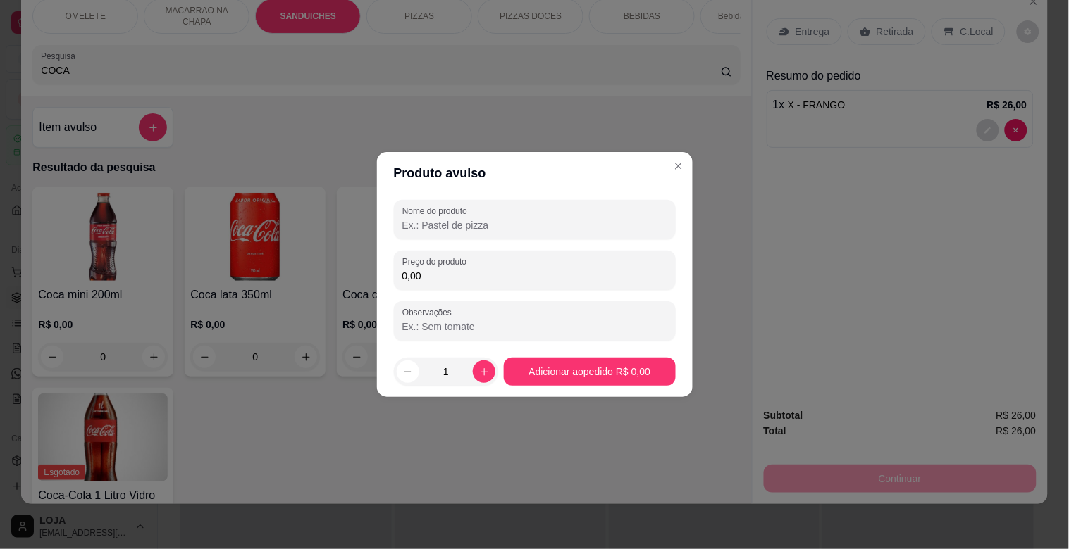
click at [509, 272] on input "0,00" at bounding box center [534, 276] width 265 height 14
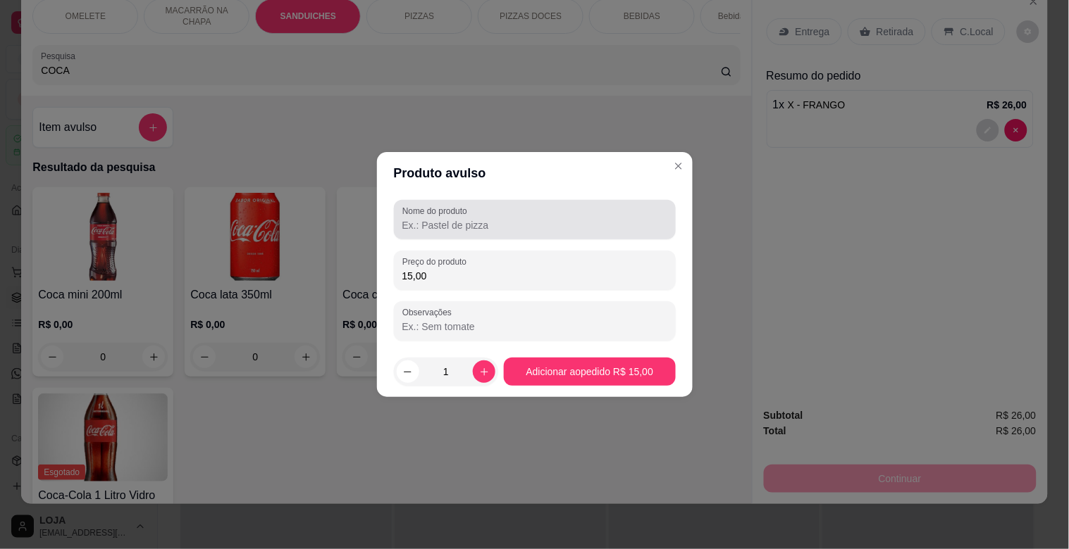
type input "15,00"
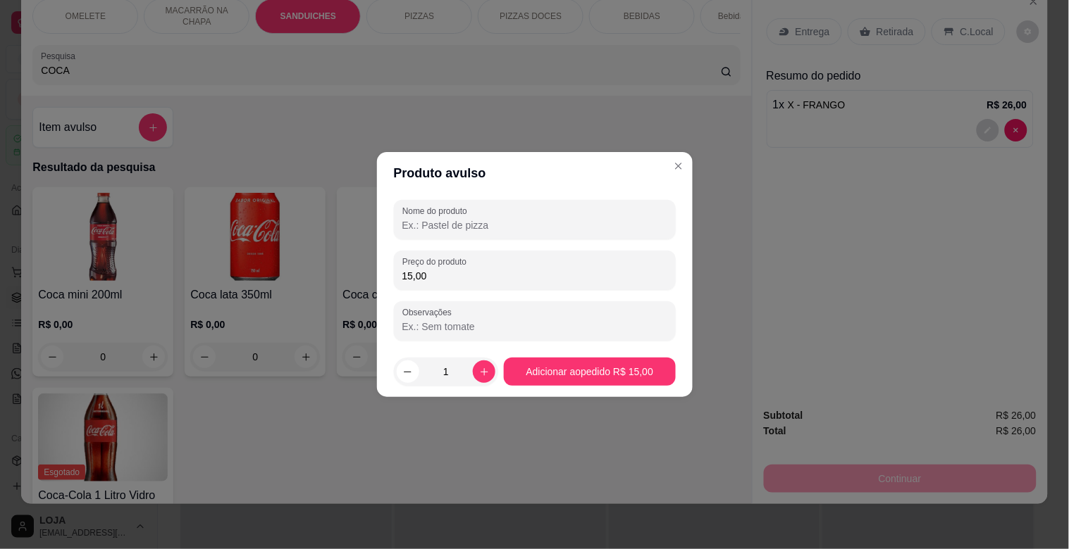
click at [550, 199] on div "Nome do produto Preço do produto 15,00 Observações" at bounding box center [535, 270] width 316 height 152
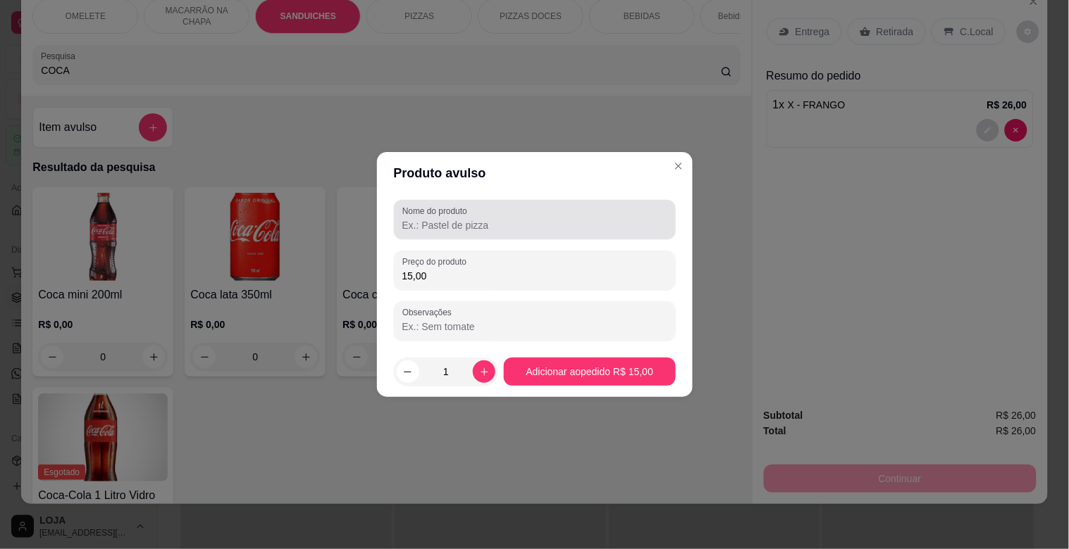
click at [555, 212] on div at bounding box center [534, 220] width 265 height 28
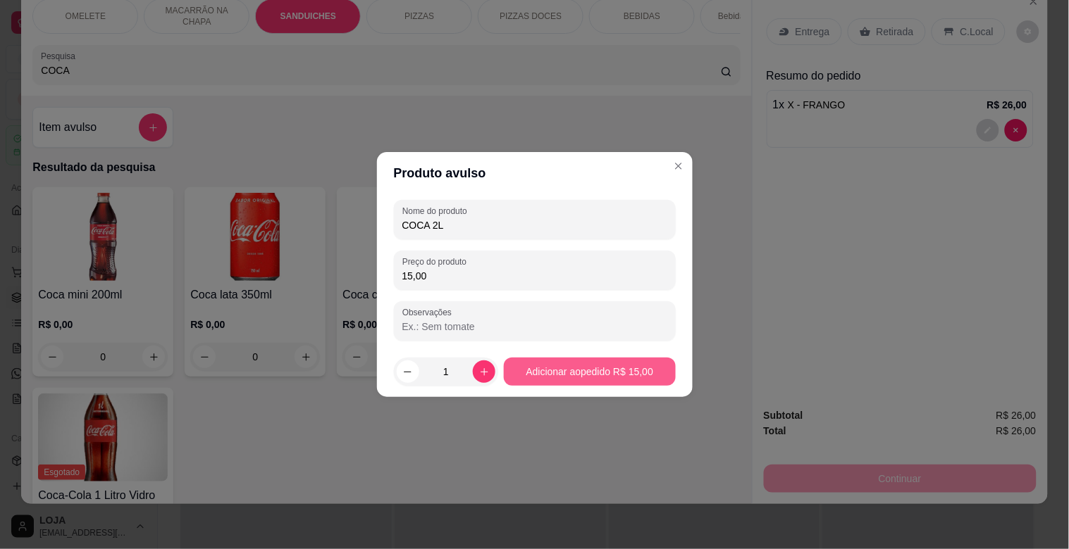
type input "COCA 2L"
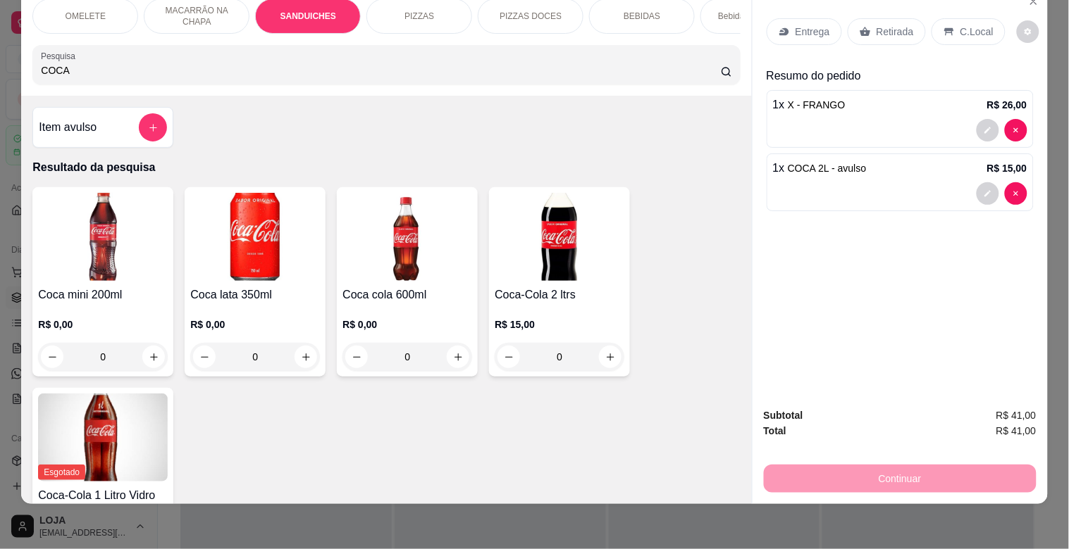
click at [878, 25] on p "Retirada" at bounding box center [894, 32] width 37 height 14
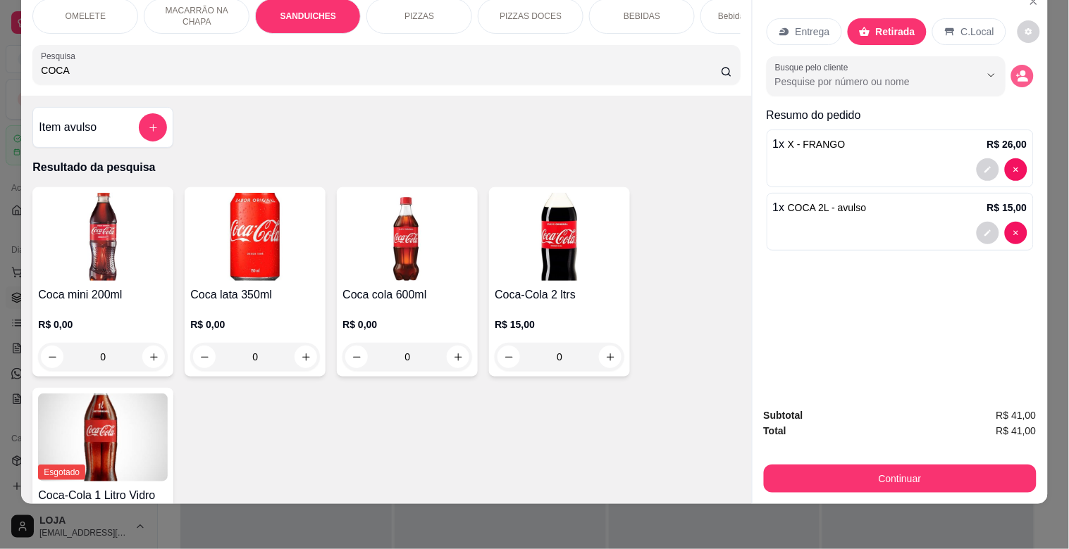
click at [1017, 73] on button "decrease-product-quantity" at bounding box center [1022, 76] width 23 height 23
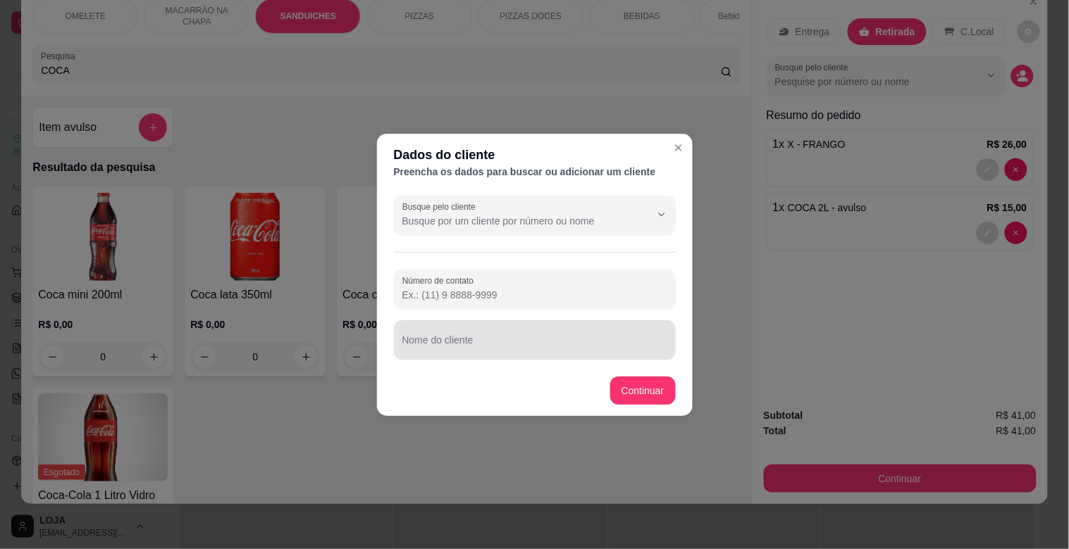
click at [449, 342] on input "Nome do cliente" at bounding box center [534, 346] width 265 height 14
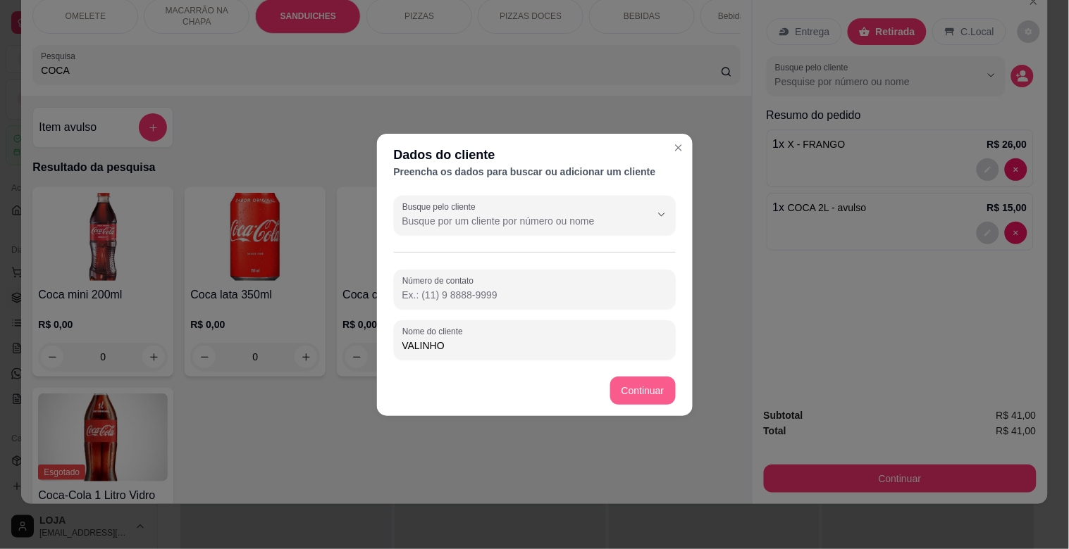
type input "VALINHO"
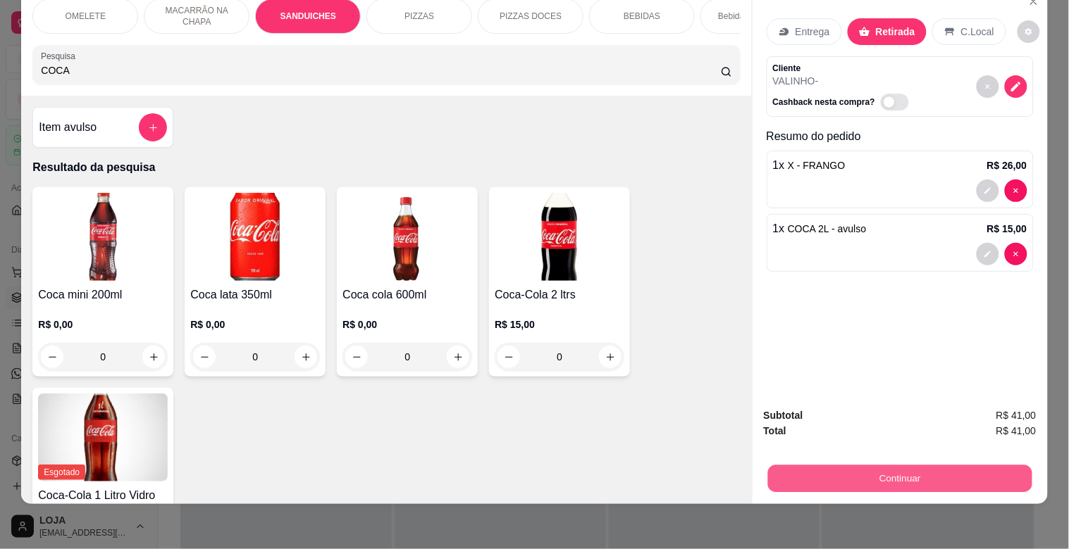
click at [928, 467] on button "Continuar" at bounding box center [899, 478] width 264 height 27
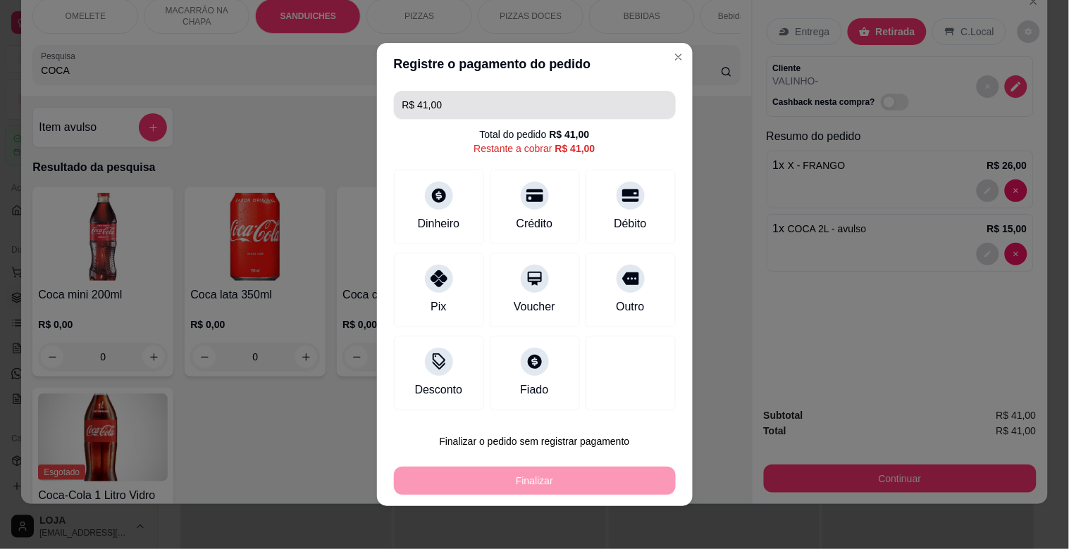
click at [440, 103] on input "R$ 41,00" at bounding box center [534, 105] width 265 height 28
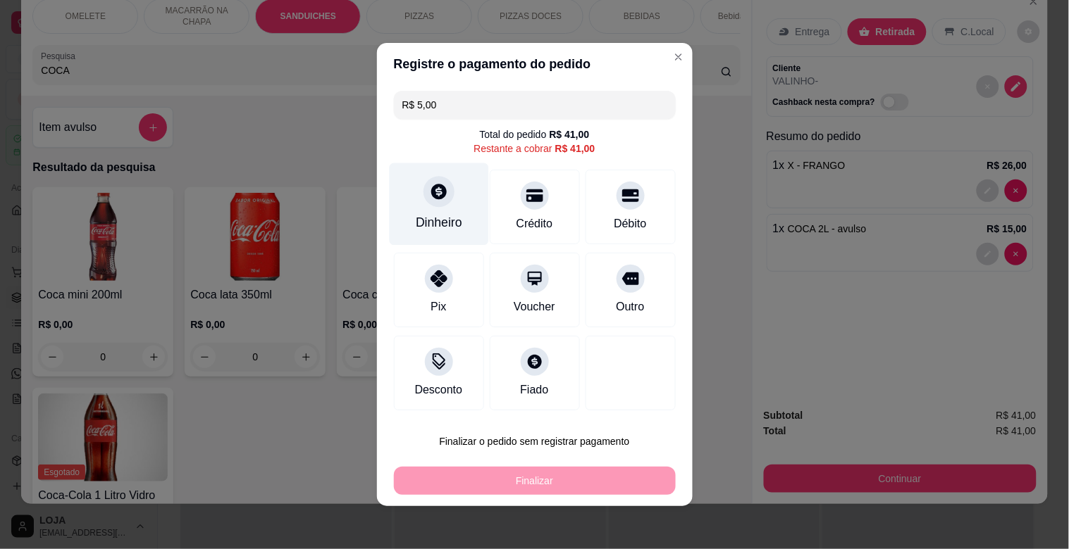
click at [428, 215] on div "Dinheiro" at bounding box center [439, 222] width 46 height 18
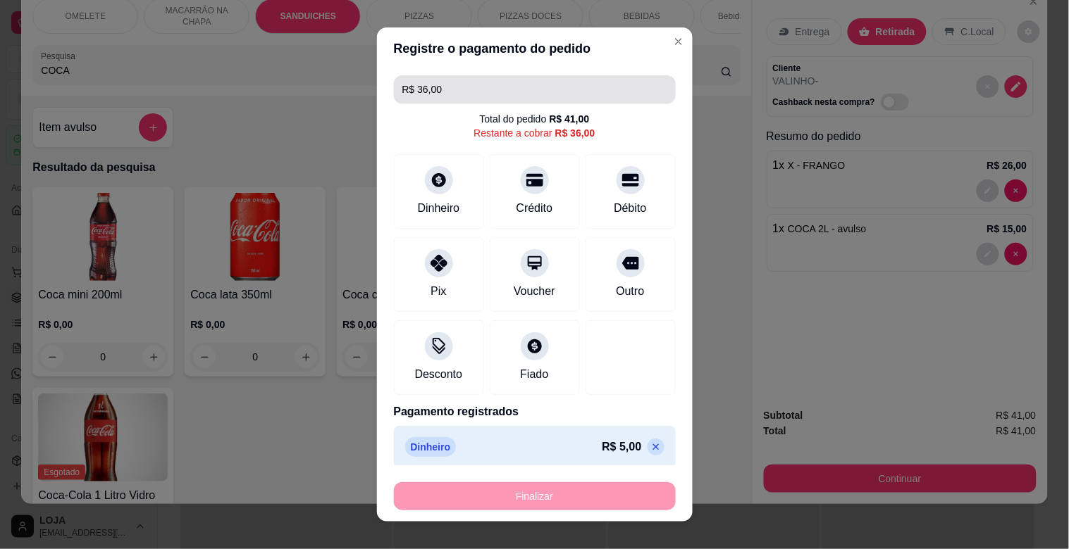
click at [460, 85] on input "R$ 36,00" at bounding box center [534, 89] width 265 height 28
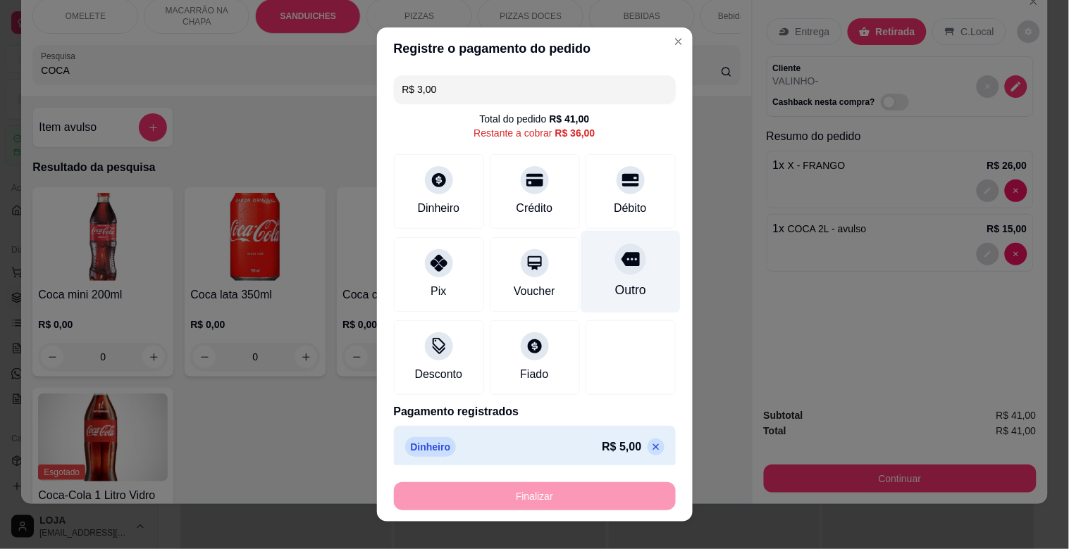
click at [619, 285] on div "Outro" at bounding box center [629, 290] width 31 height 18
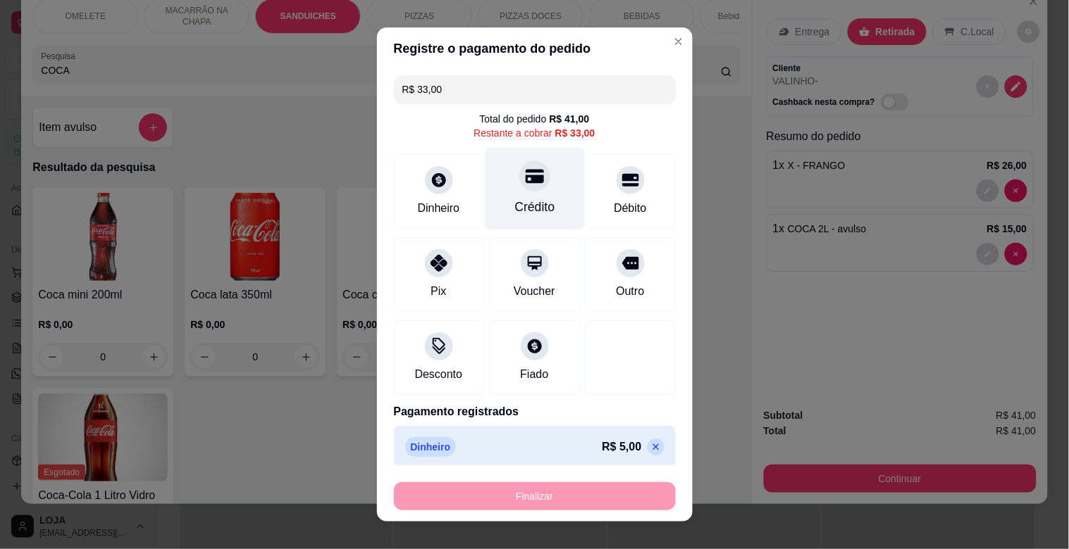
click at [525, 182] on icon at bounding box center [534, 177] width 18 height 14
type input "R$ 0,00"
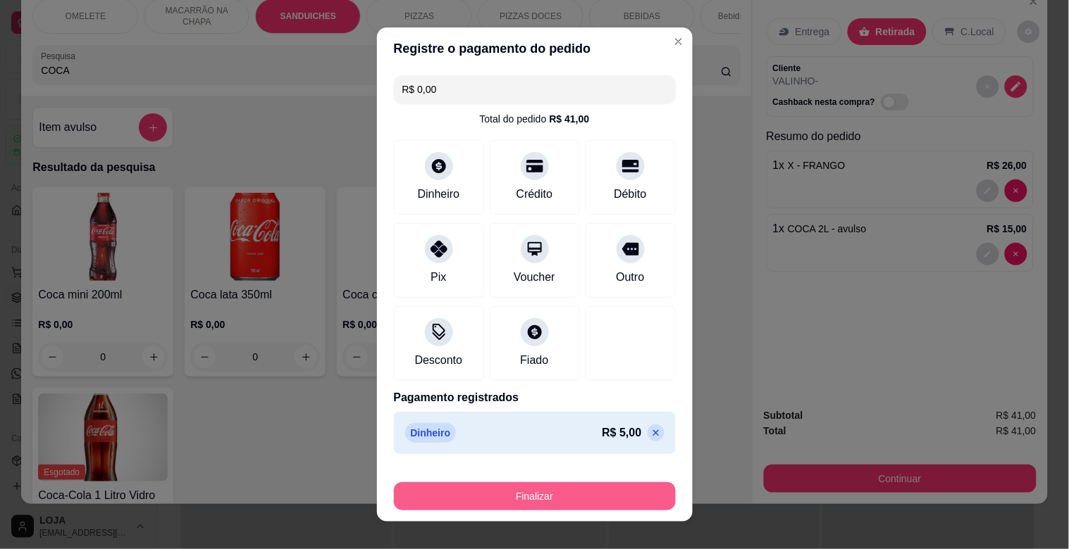
click at [518, 487] on button "Finalizar" at bounding box center [535, 497] width 282 height 28
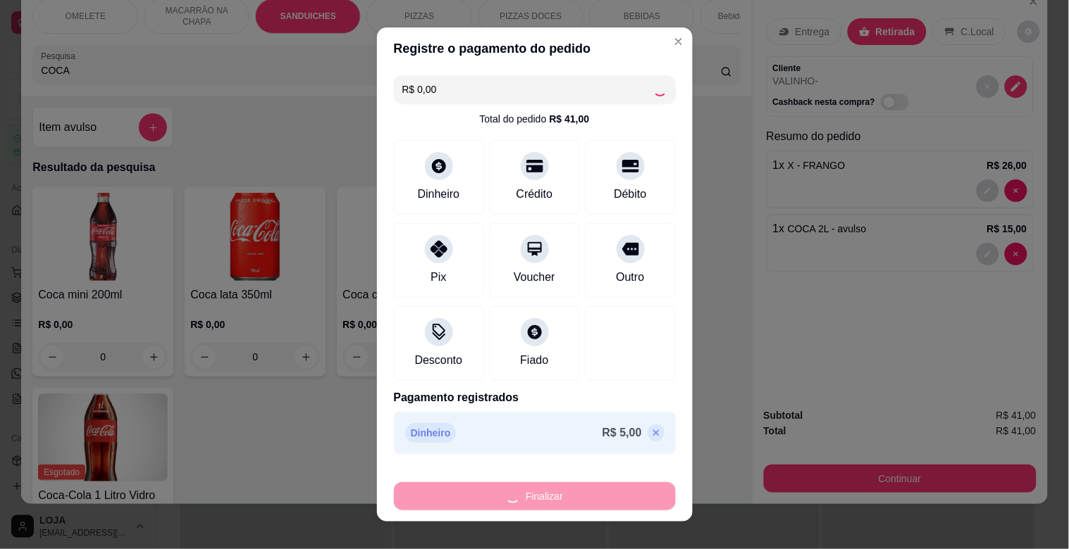
type input "0"
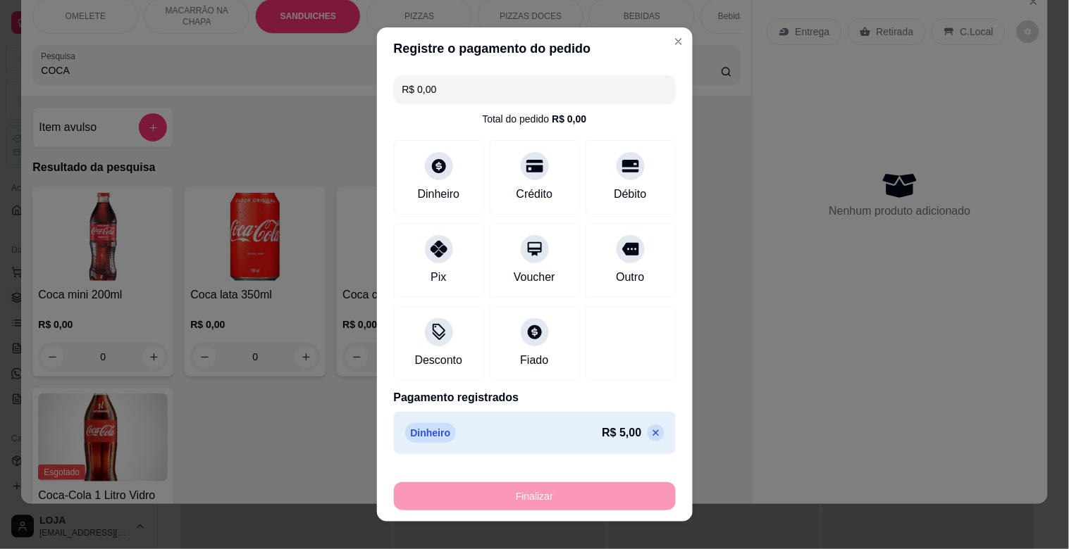
type input "-R$ 41,00"
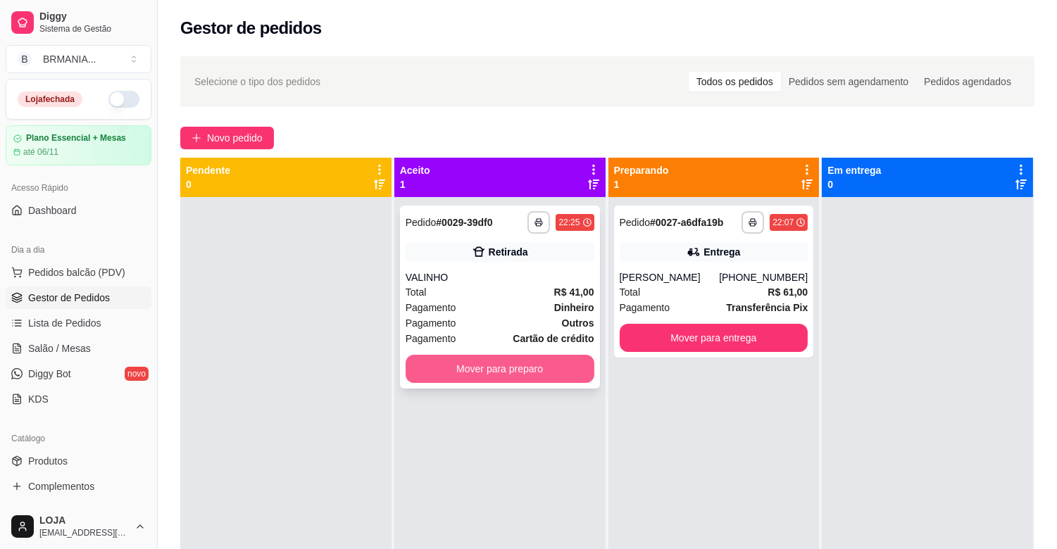
click at [533, 366] on button "Mover para preparo" at bounding box center [500, 369] width 189 height 28
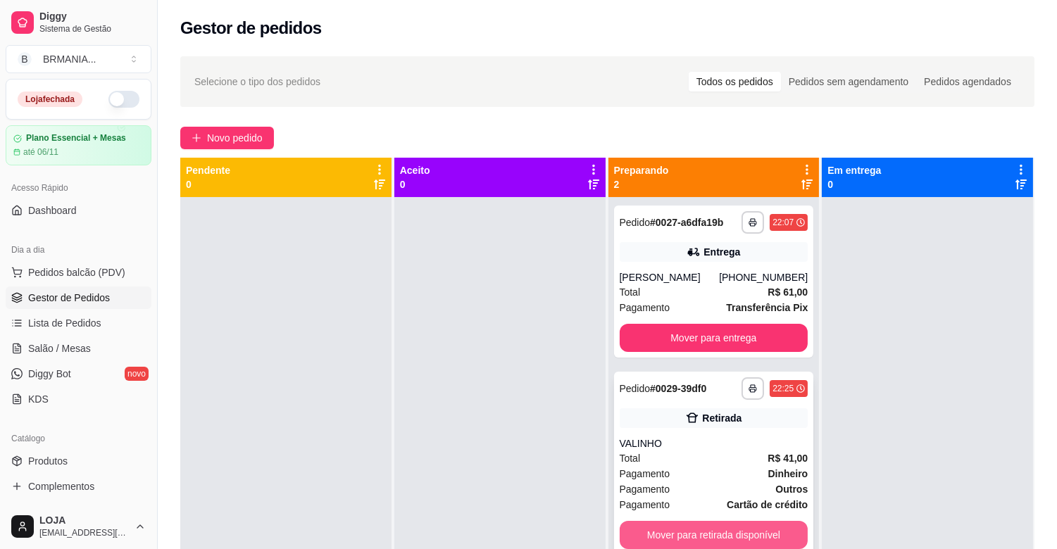
click at [723, 534] on button "Mover para retirada disponível" at bounding box center [714, 535] width 189 height 28
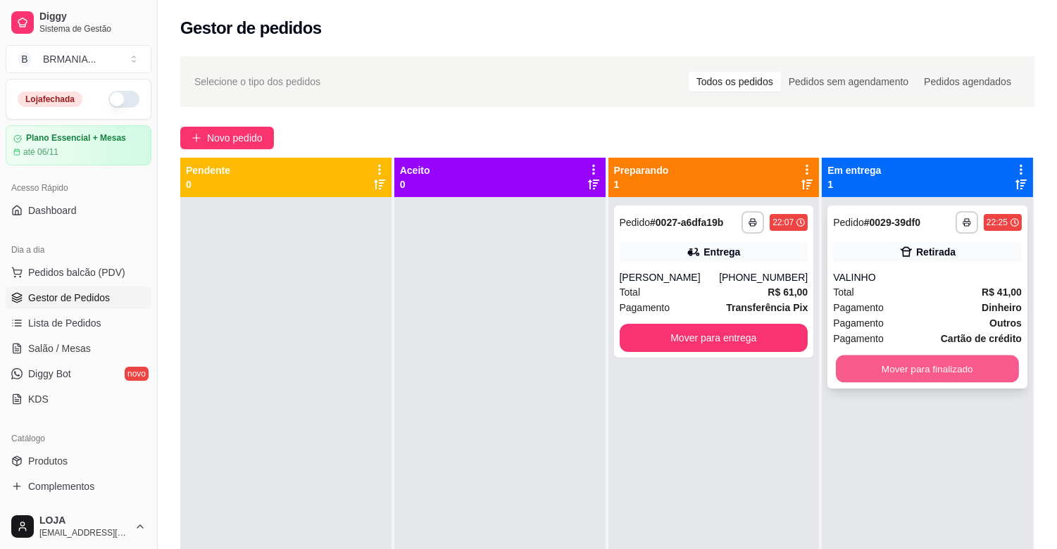
click at [923, 372] on button "Mover para finalizado" at bounding box center [927, 369] width 183 height 27
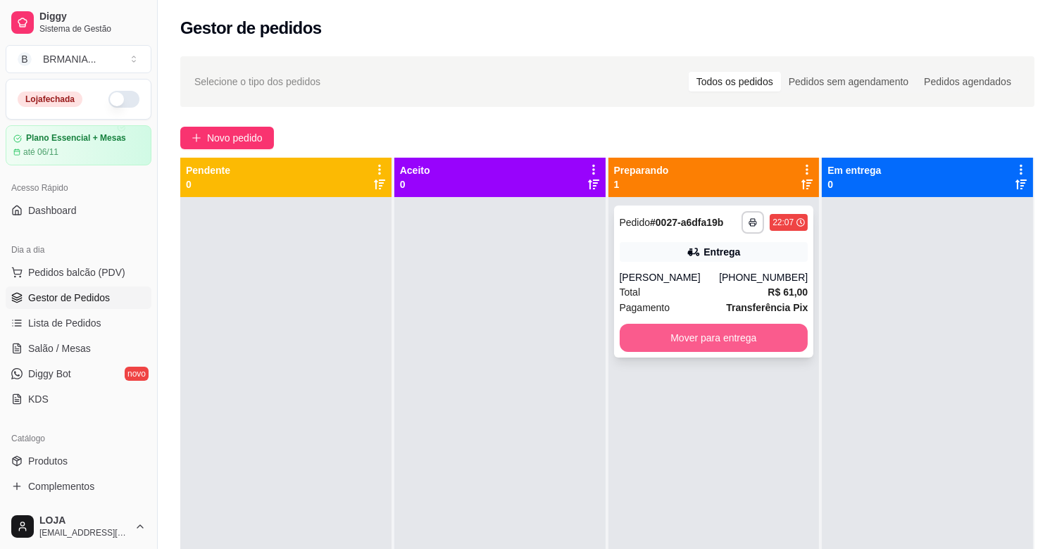
click at [719, 343] on button "Mover para entrega" at bounding box center [714, 338] width 189 height 28
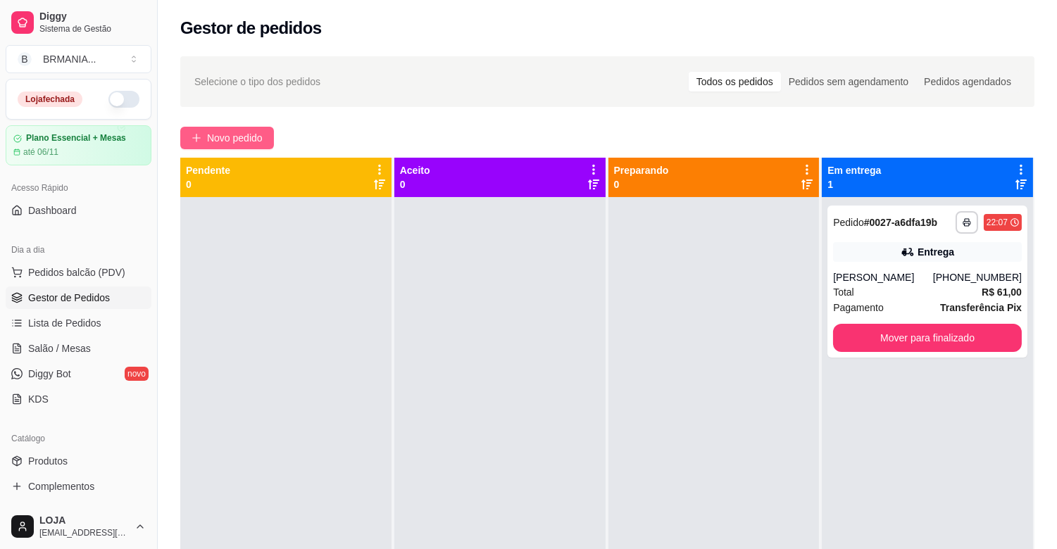
click at [268, 131] on button "Novo pedido" at bounding box center [227, 138] width 94 height 23
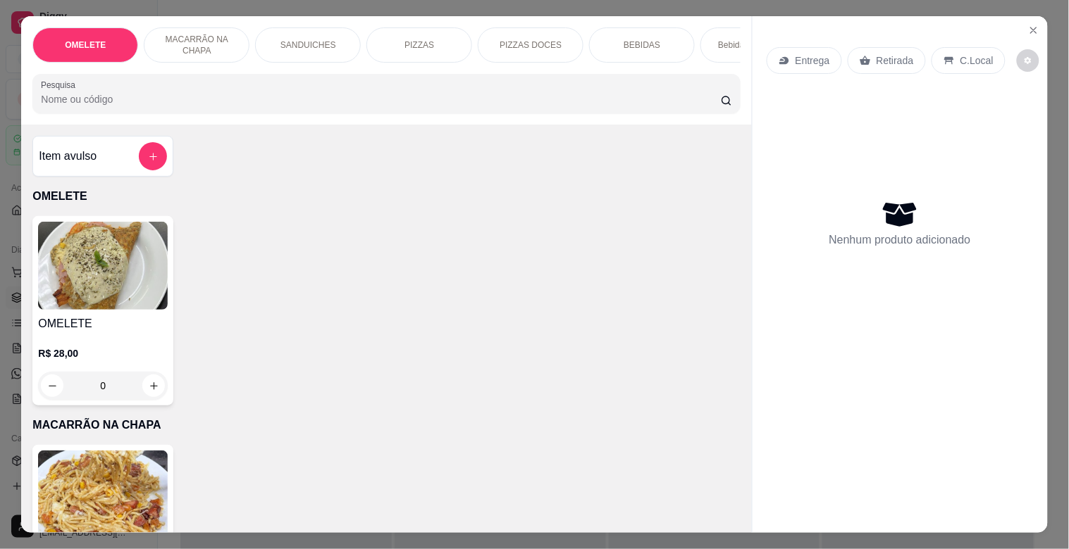
click at [217, 106] on input "Pesquisa" at bounding box center [381, 99] width 680 height 14
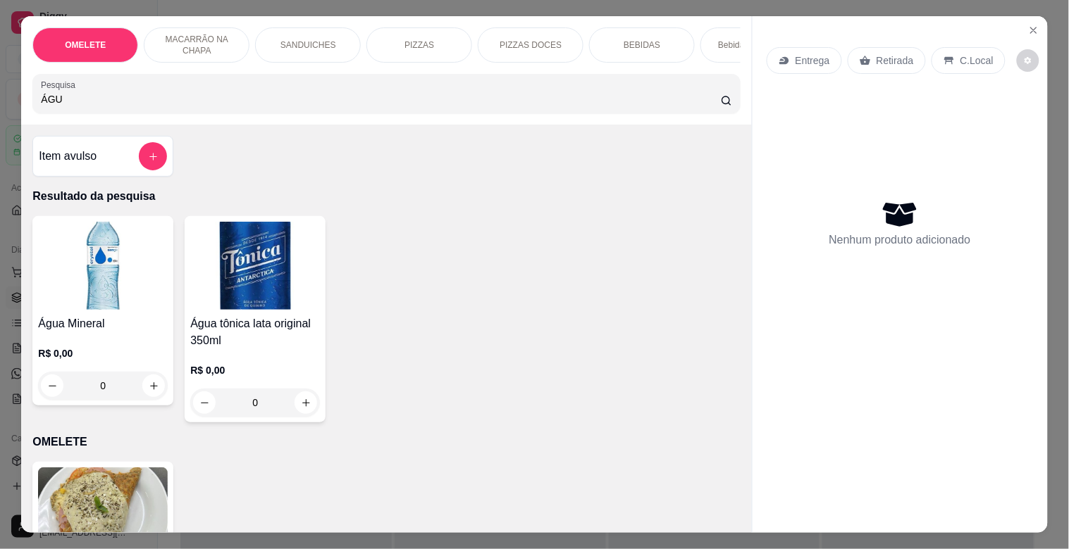
type input "ÁGU"
click at [52, 280] on img at bounding box center [103, 266] width 130 height 88
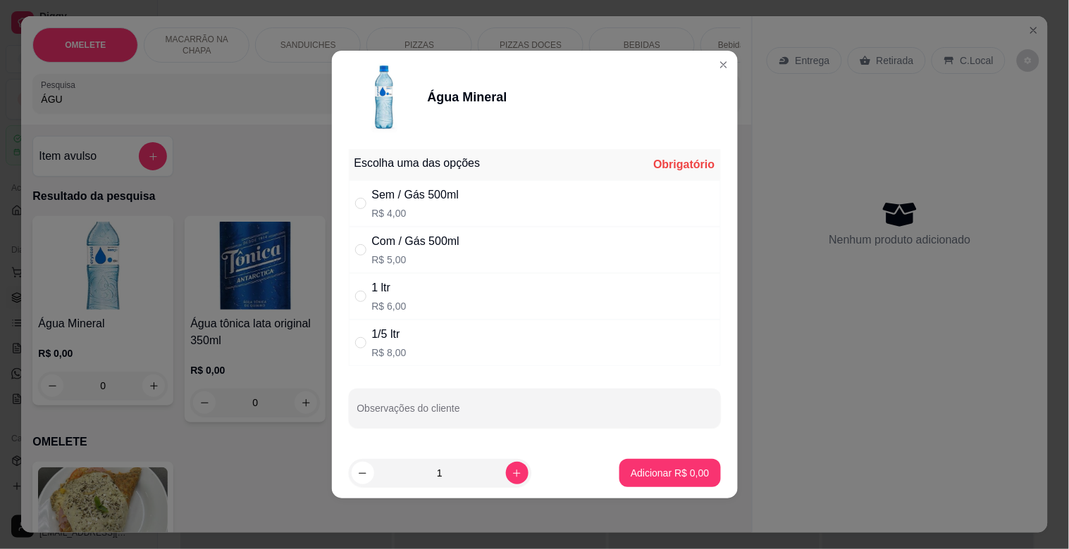
click at [440, 191] on div "Sem / Gás 500ml" at bounding box center [415, 195] width 87 height 17
radio input "true"
click at [685, 474] on p "Adicionar R$ 4,00" at bounding box center [670, 472] width 76 height 13
type input "1"
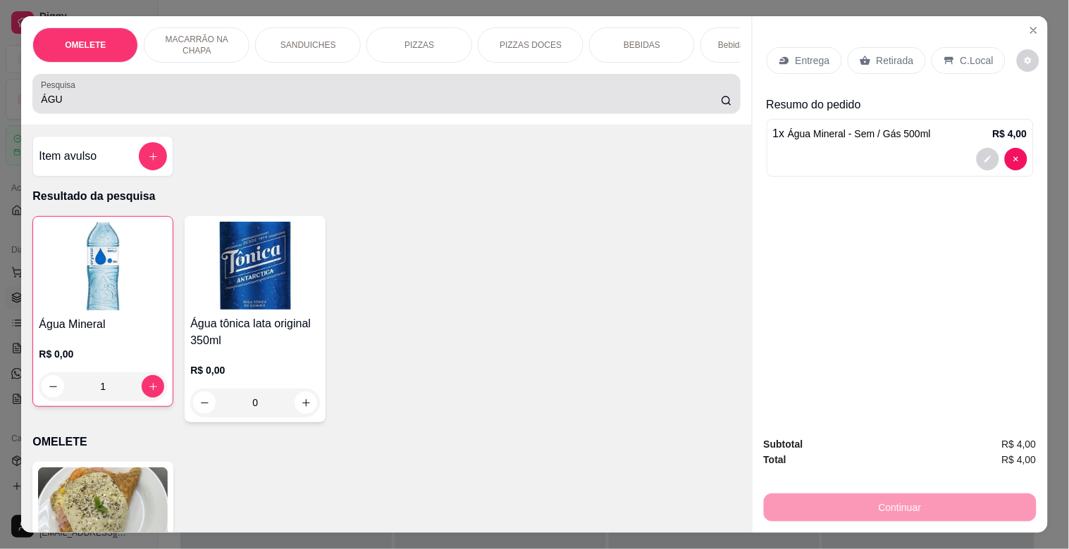
click at [213, 87] on div "ÁGU" at bounding box center [386, 94] width 690 height 28
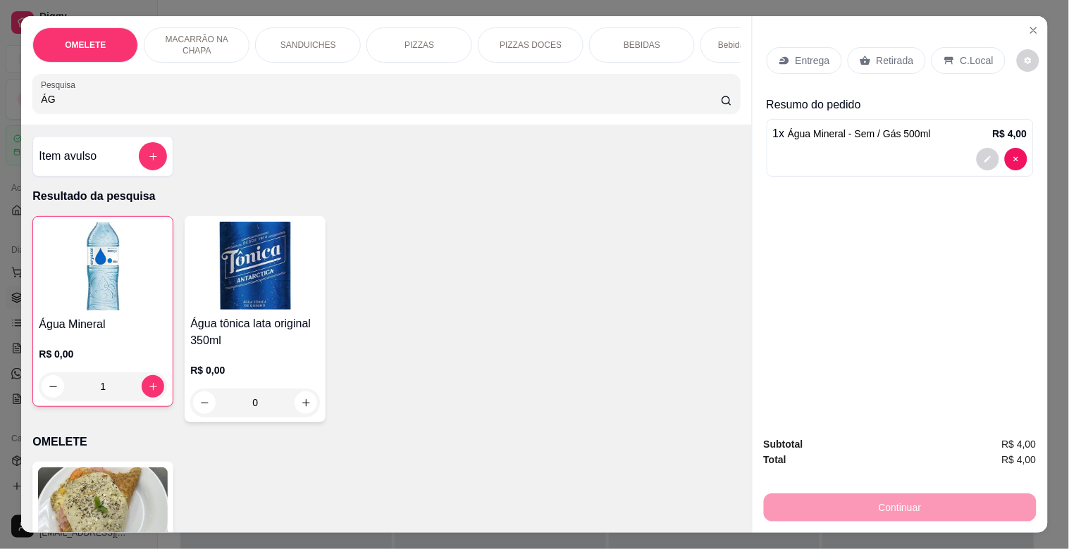
type input "Á"
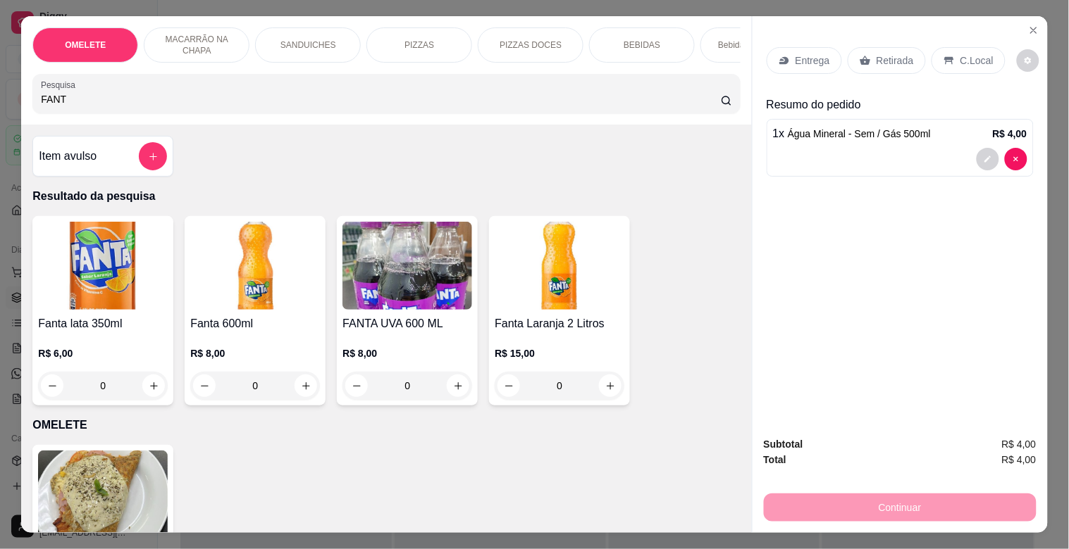
type input "FANT"
click at [232, 316] on div "Fanta 600ml R$ 8,00 0" at bounding box center [255, 310] width 141 height 189
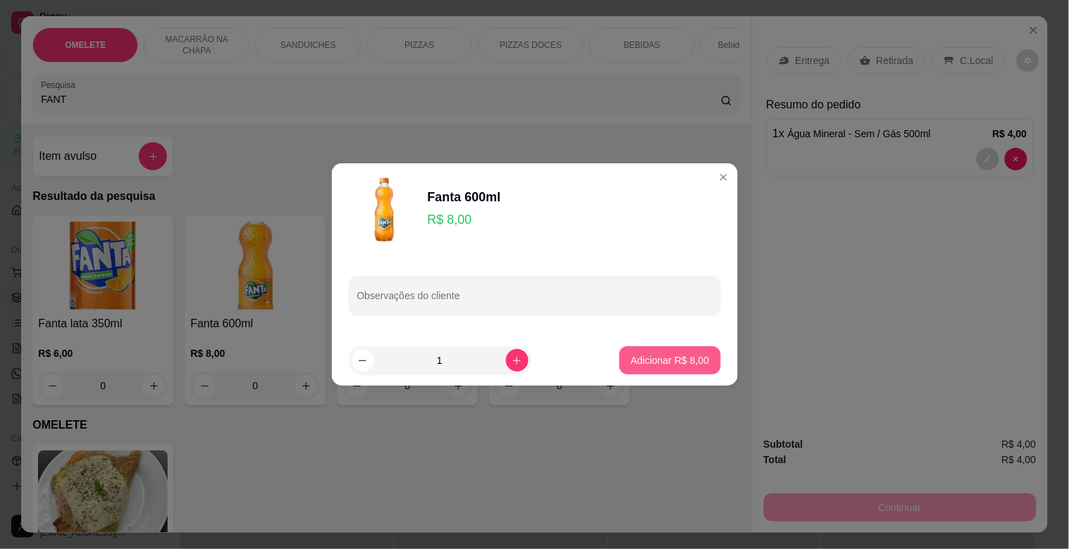
click at [683, 356] on p "Adicionar R$ 8,00" at bounding box center [669, 361] width 78 height 14
type input "1"
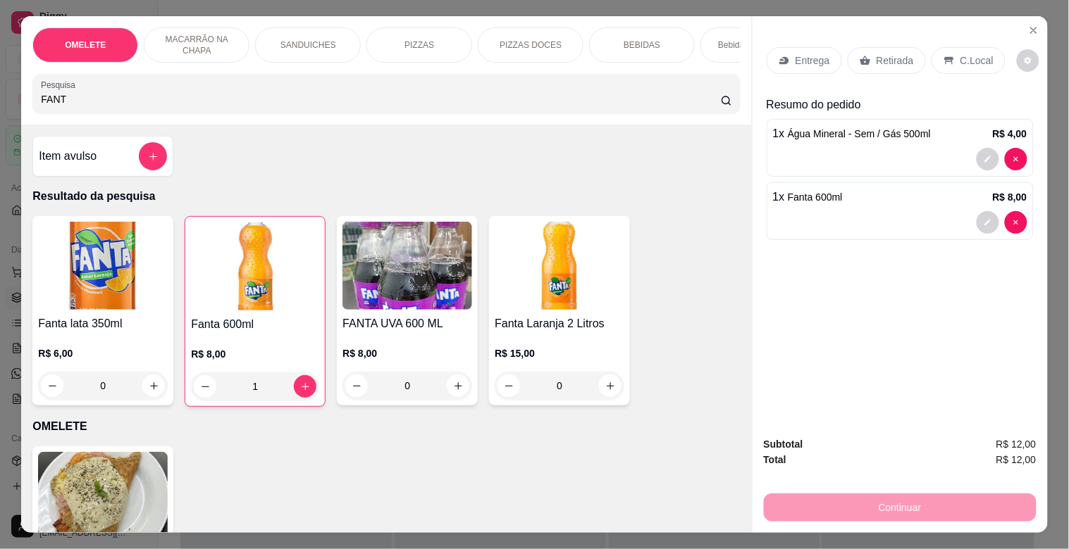
click at [99, 101] on input "FANT" at bounding box center [381, 99] width 680 height 14
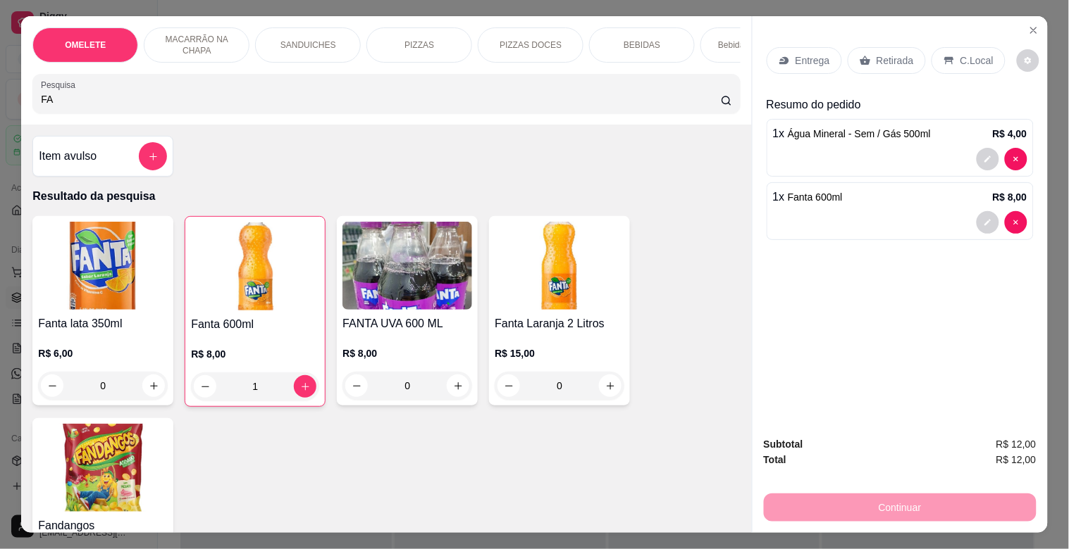
type input "F"
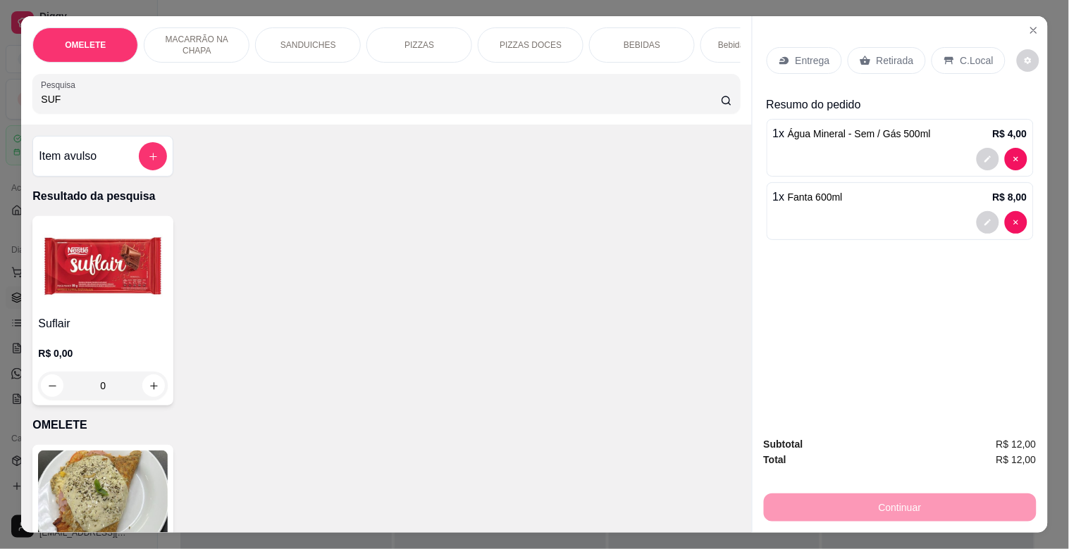
type input "SUF"
click at [54, 297] on img at bounding box center [103, 266] width 130 height 88
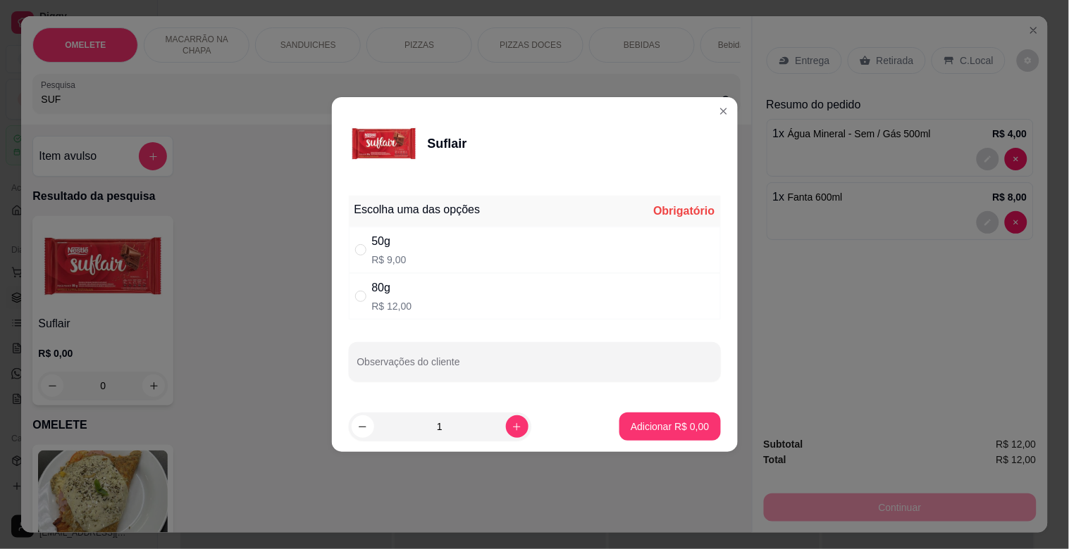
click at [404, 270] on div "50g R$ 9,00" at bounding box center [535, 250] width 372 height 46
click at [421, 310] on div "80g R$ 12,00" at bounding box center [535, 296] width 372 height 46
radio input "false"
radio input "true"
click at [675, 413] on button "Adicionar R$ 12,00" at bounding box center [667, 427] width 106 height 28
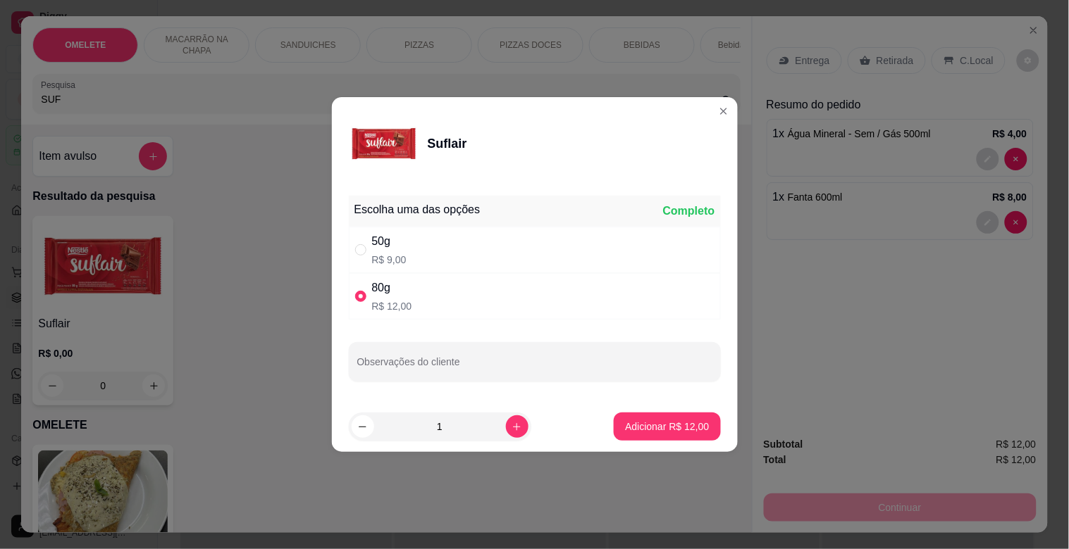
type input "1"
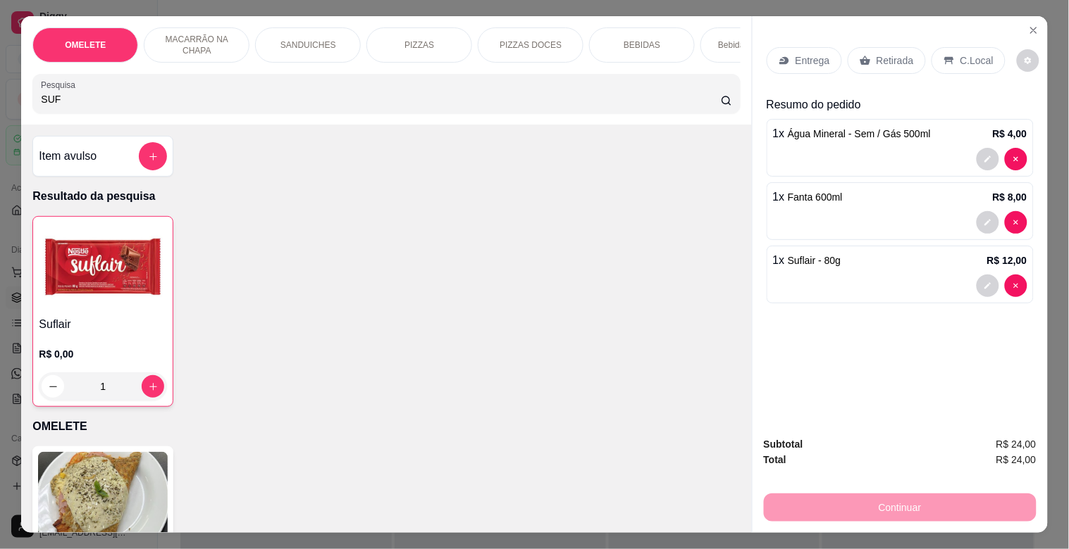
click at [163, 106] on input "SUF" at bounding box center [381, 99] width 680 height 14
type input "S"
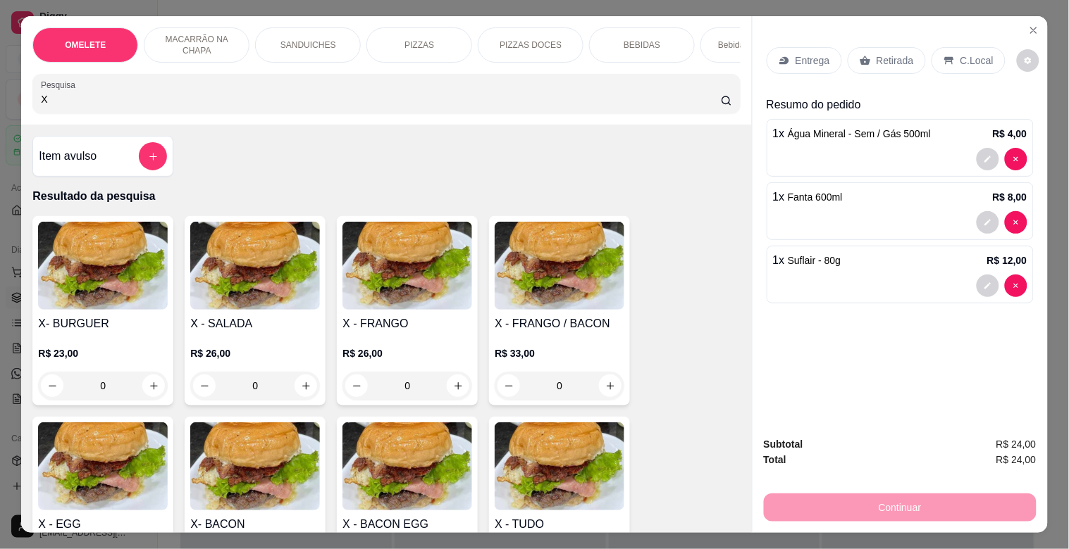
type input "X"
click at [72, 294] on img at bounding box center [103, 266] width 130 height 88
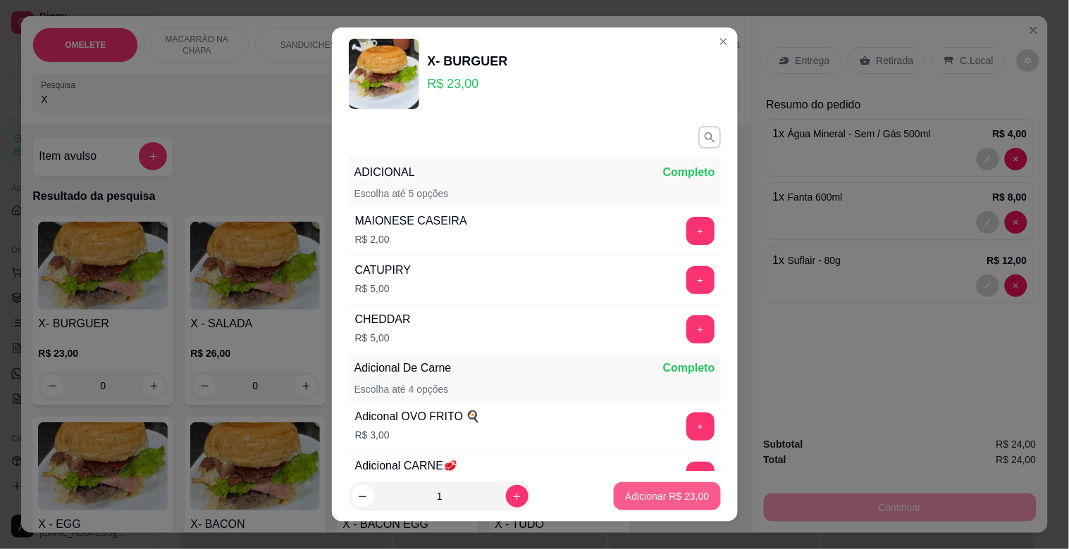
click at [639, 502] on p "Adicionar R$ 23,00" at bounding box center [667, 497] width 84 height 14
type input "1"
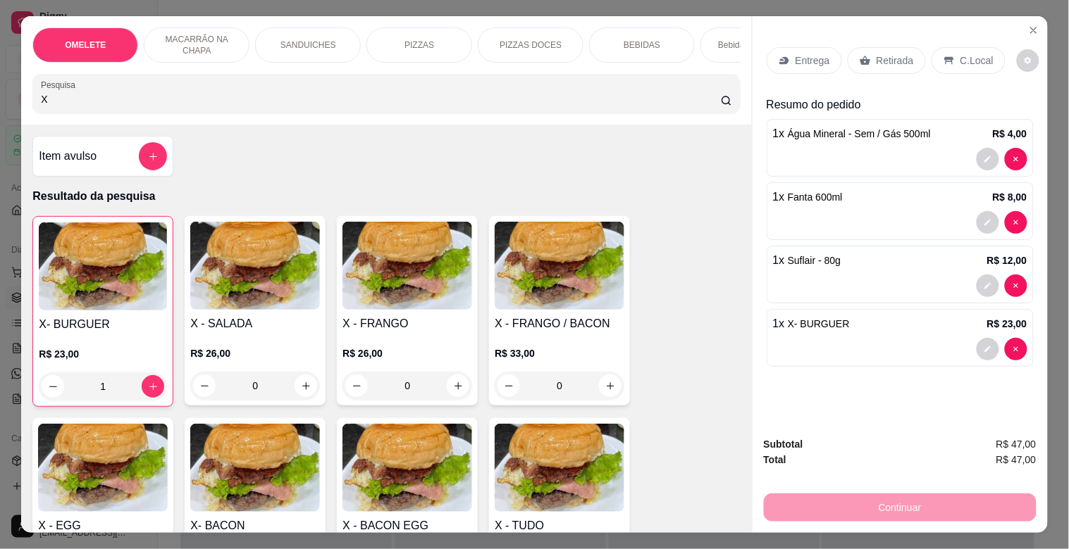
click at [888, 66] on div "Retirada" at bounding box center [886, 60] width 78 height 27
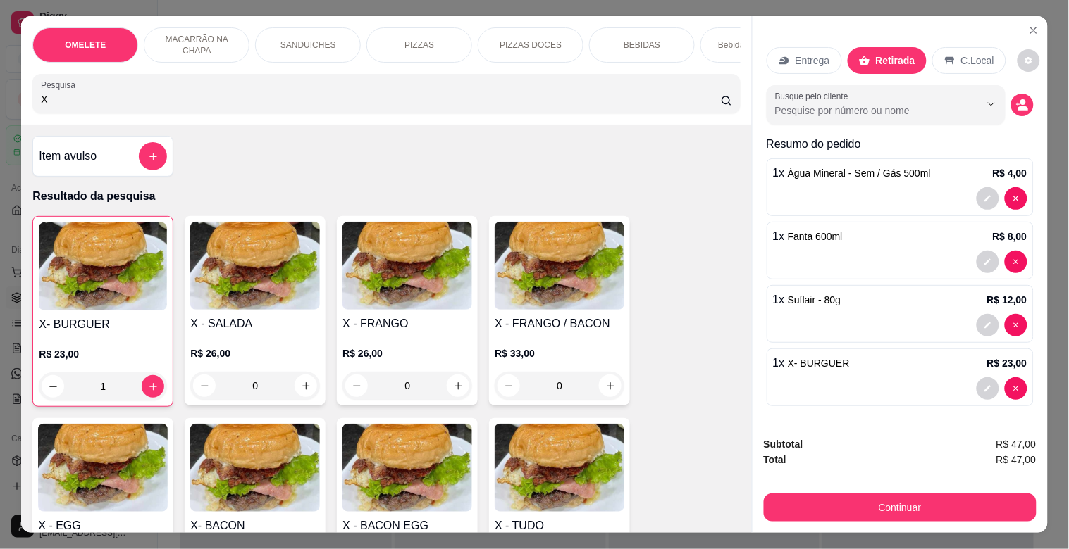
click at [973, 54] on p "C.Local" at bounding box center [977, 61] width 33 height 14
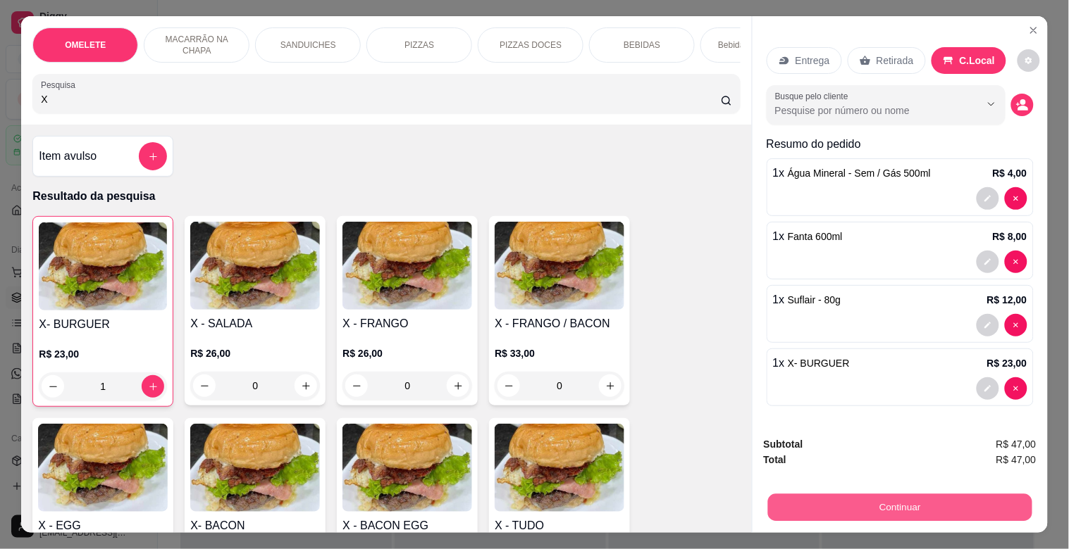
click at [916, 495] on button "Continuar" at bounding box center [899, 507] width 264 height 27
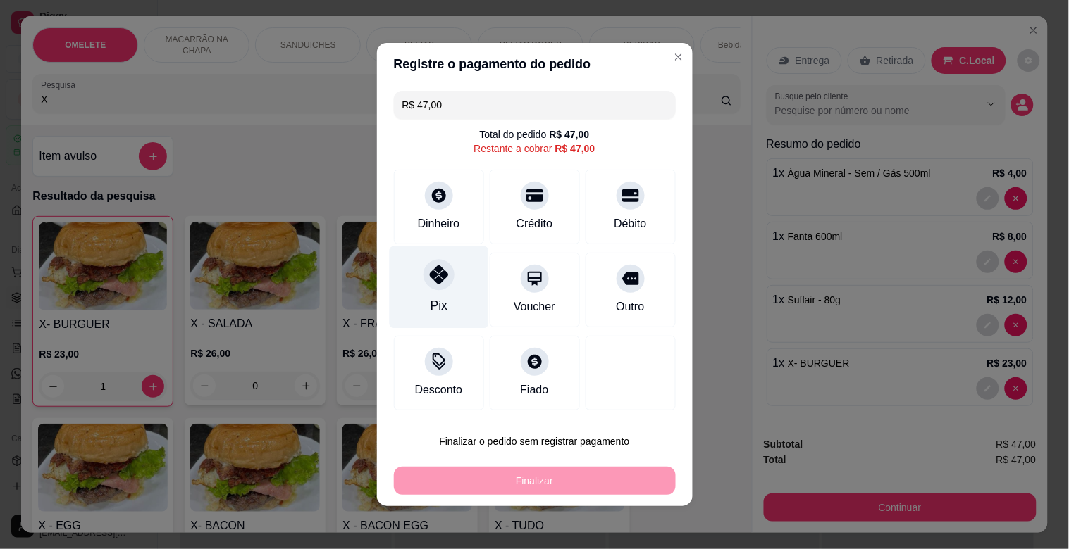
click at [423, 272] on div at bounding box center [438, 274] width 31 height 31
type input "R$ 0,00"
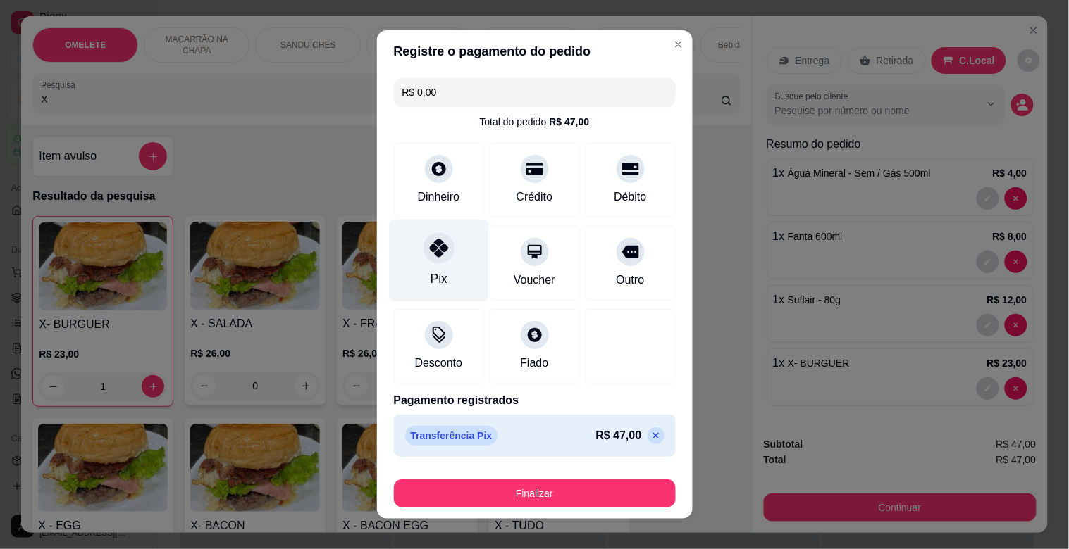
click at [435, 269] on div "Pix" at bounding box center [438, 261] width 99 height 82
click at [564, 477] on div "Finalizar" at bounding box center [535, 491] width 282 height 34
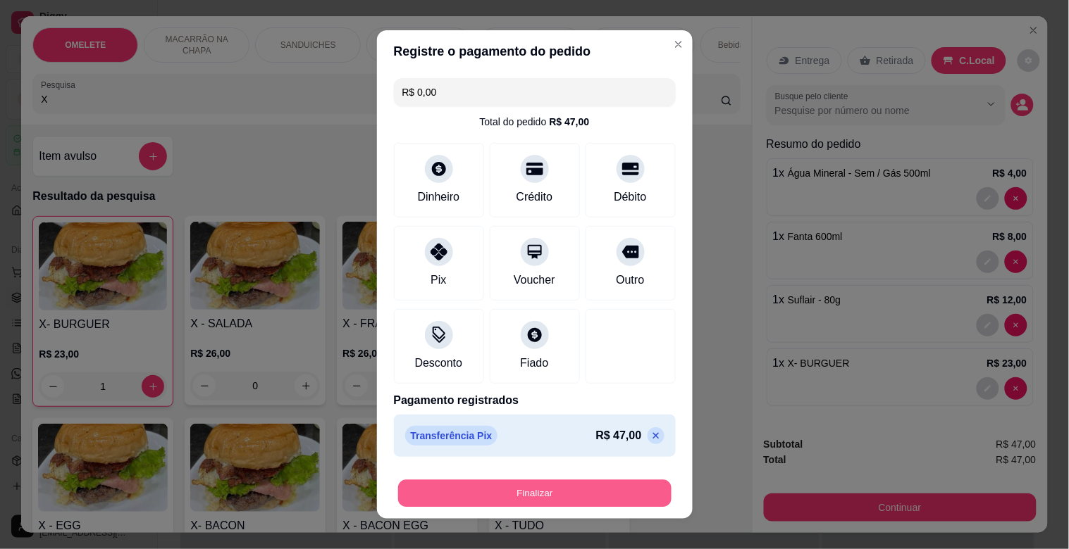
click at [531, 495] on button "Finalizar" at bounding box center [534, 493] width 273 height 27
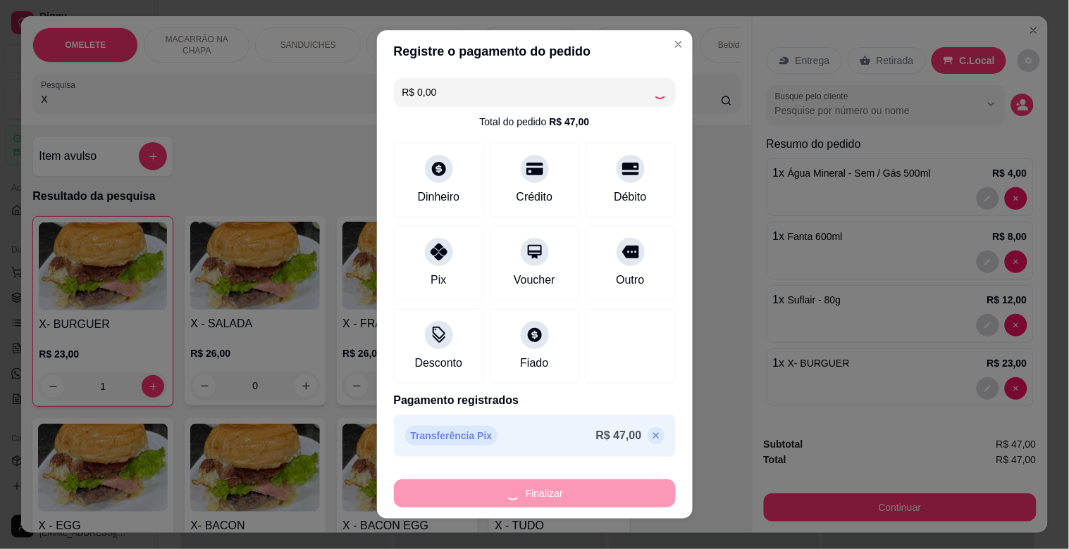
type input "0"
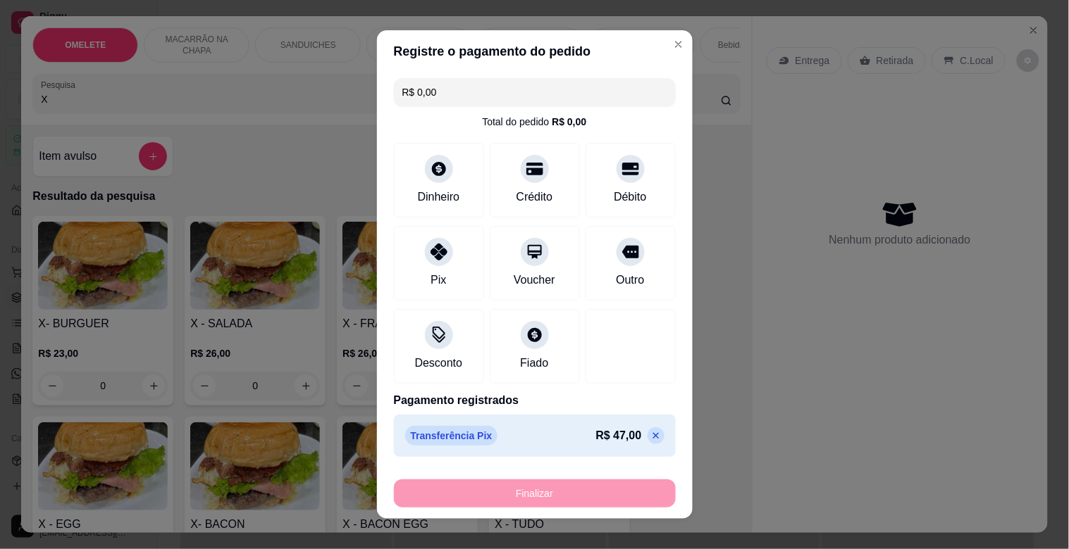
type input "-R$ 47,00"
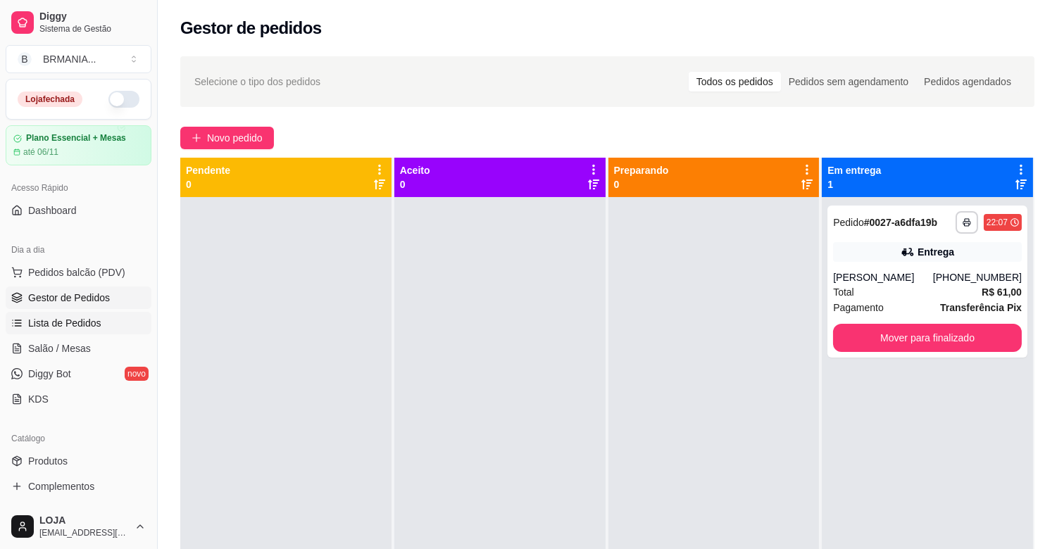
click at [92, 318] on span "Lista de Pedidos" at bounding box center [64, 323] width 73 height 14
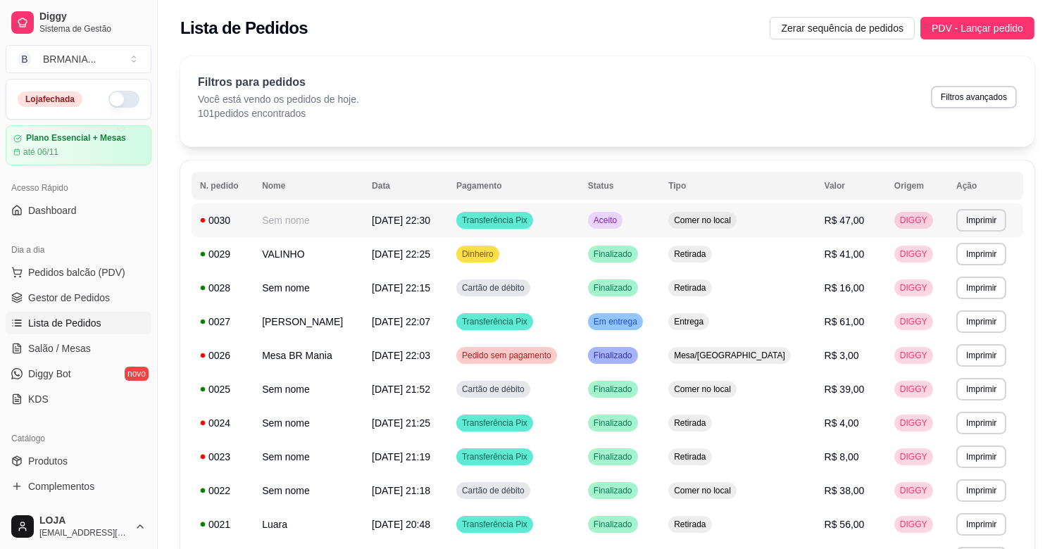
click at [734, 220] on span "Comer no local" at bounding box center [702, 220] width 63 height 11
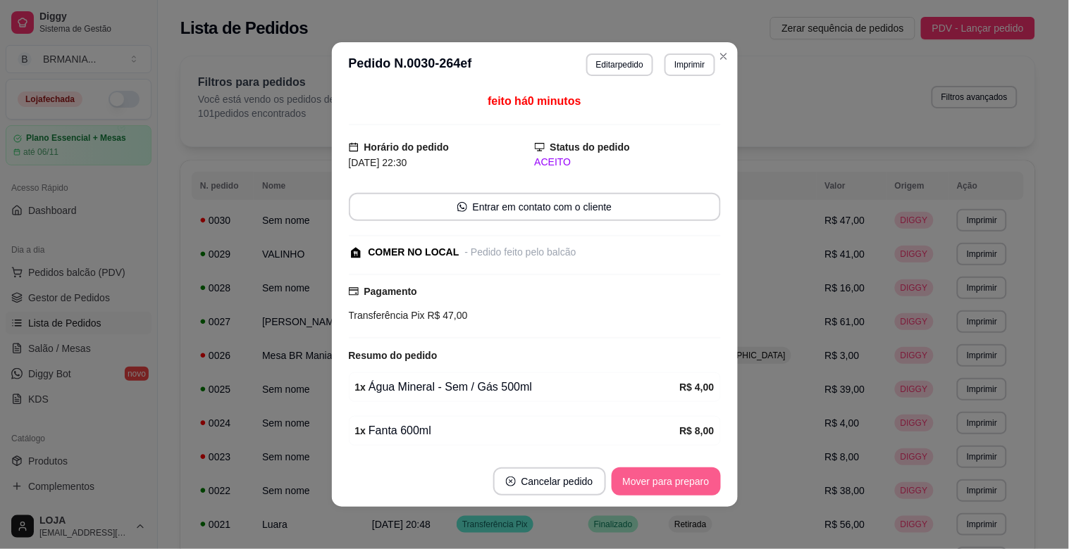
click at [671, 490] on button "Mover para preparo" at bounding box center [665, 482] width 109 height 28
click at [669, 490] on button "Mover para retirada disponível" at bounding box center [642, 482] width 156 height 28
click at [652, 486] on button "Mover para finalizado" at bounding box center [662, 482] width 117 height 28
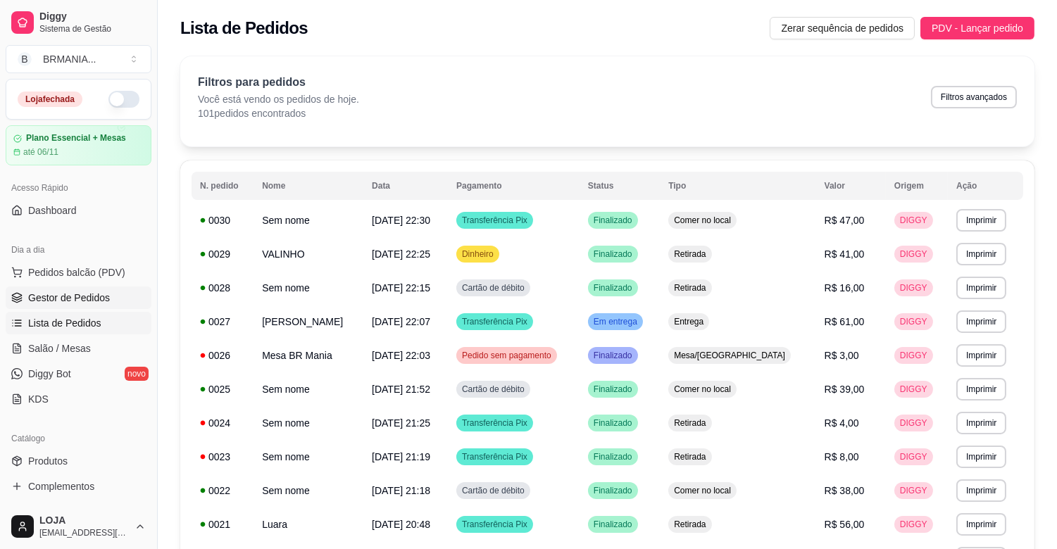
click at [93, 304] on span "Gestor de Pedidos" at bounding box center [69, 298] width 82 height 14
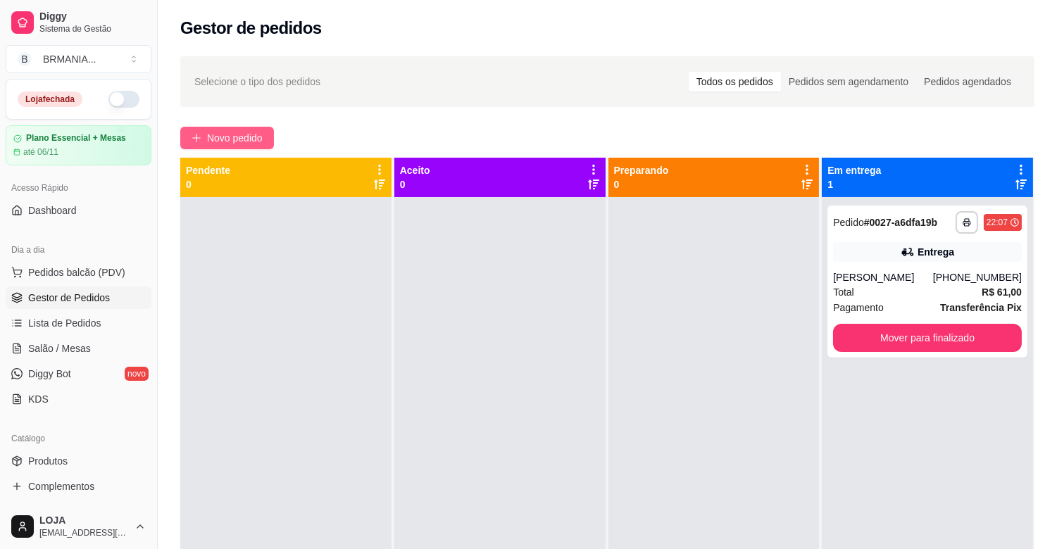
click at [201, 144] on button "Novo pedido" at bounding box center [227, 138] width 94 height 23
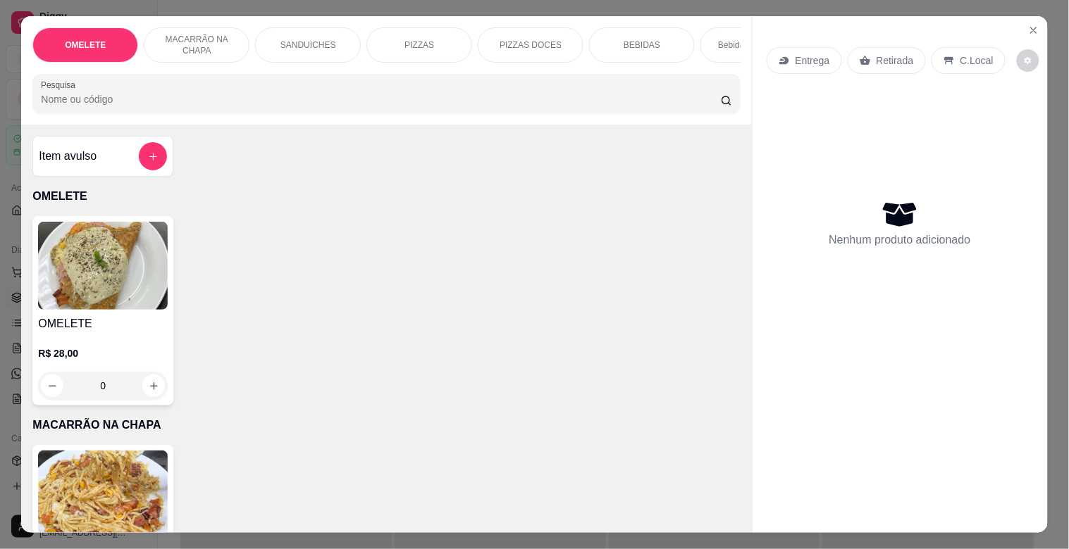
click at [296, 89] on div "OMELETE MACARRÃO NA CHAPA SANDUICHES PIZZAS PIZZAS DOCES BEBIDAS Bebidas Alcoól…" at bounding box center [386, 70] width 730 height 108
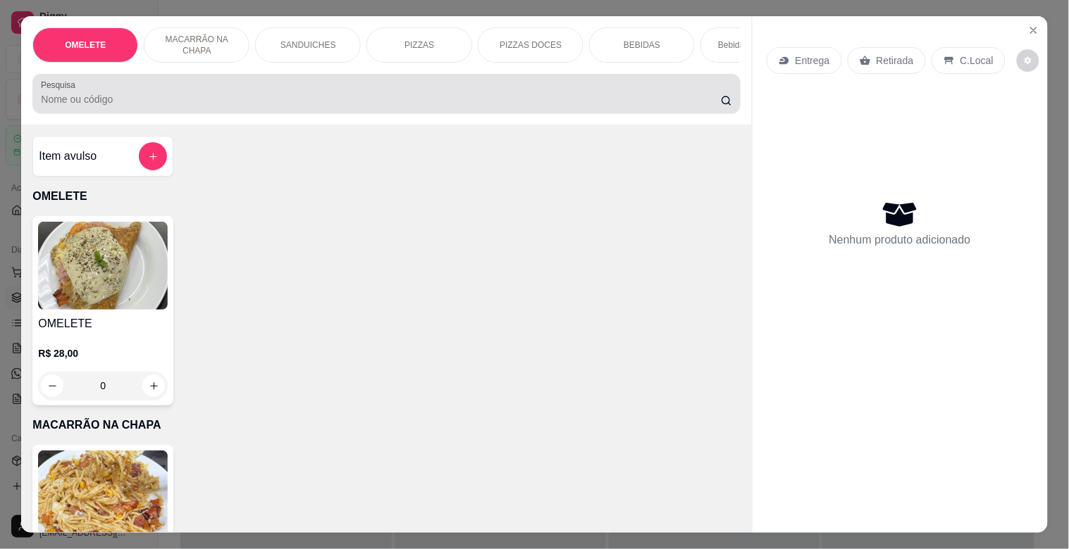
click at [294, 94] on div at bounding box center [386, 94] width 690 height 28
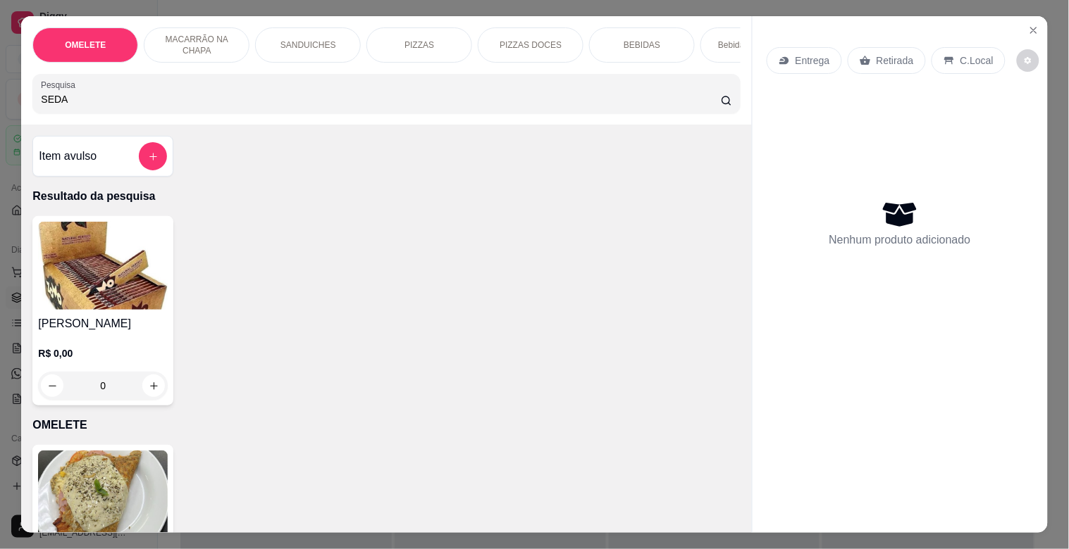
type input "SEDA"
click at [106, 305] on img at bounding box center [103, 266] width 130 height 88
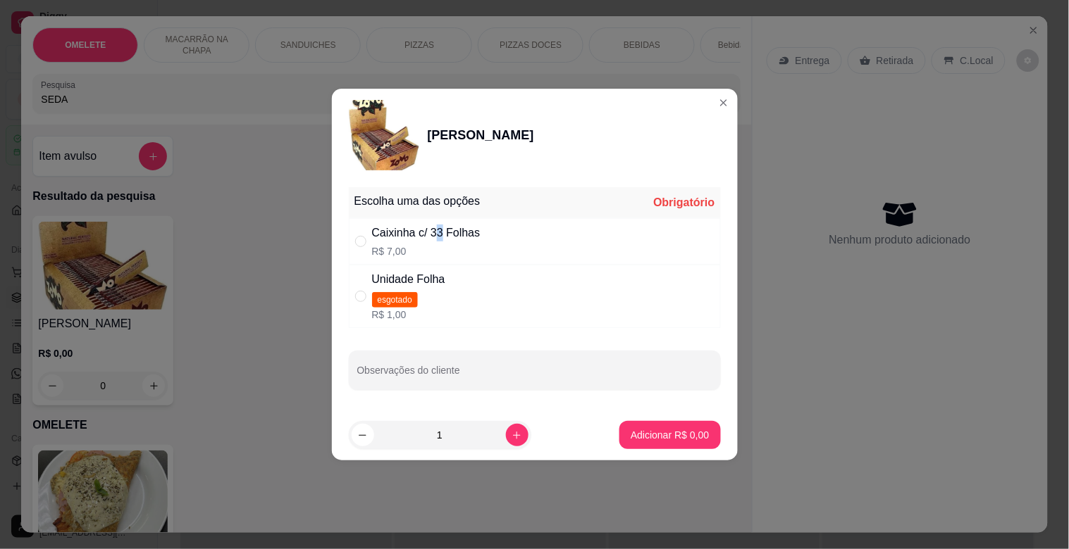
click at [441, 238] on div "Caixinha c/ 33 Folhas" at bounding box center [426, 233] width 108 height 17
radio input "true"
click at [669, 442] on button "Adicionar R$ 7,00" at bounding box center [670, 435] width 98 height 27
type input "1"
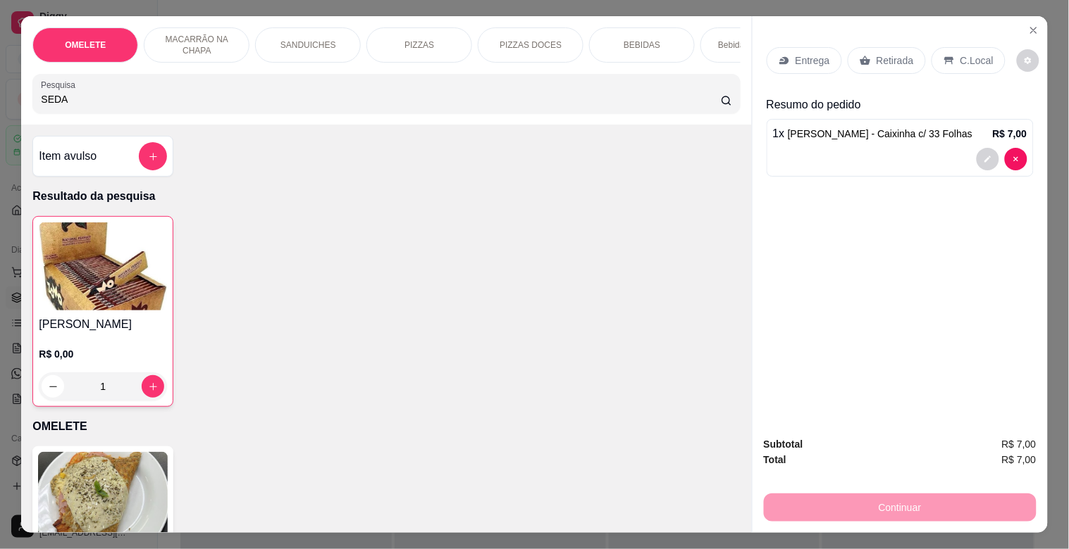
click at [881, 63] on div "Retirada" at bounding box center [886, 60] width 78 height 27
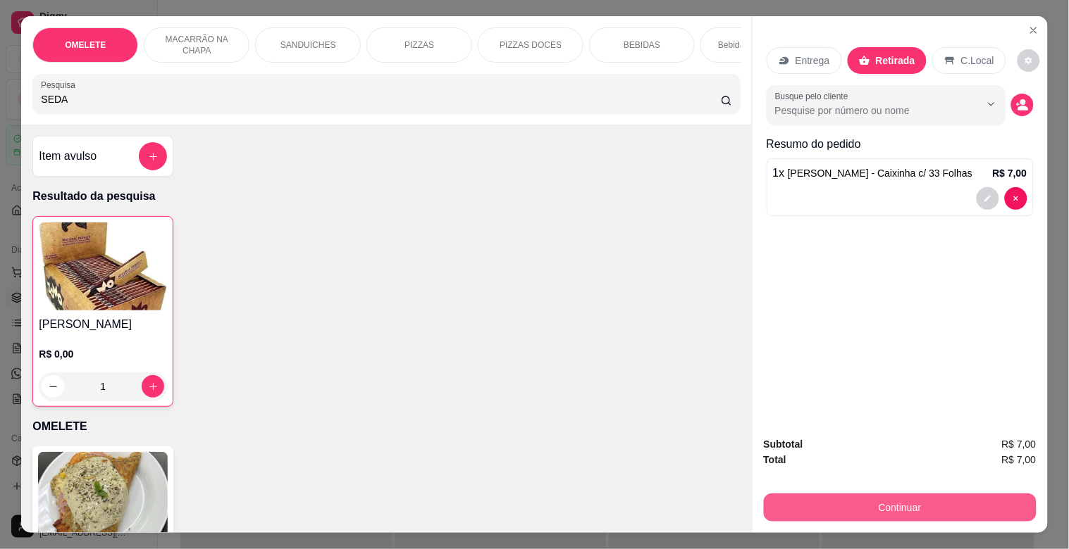
click at [924, 508] on button "Continuar" at bounding box center [900, 508] width 273 height 28
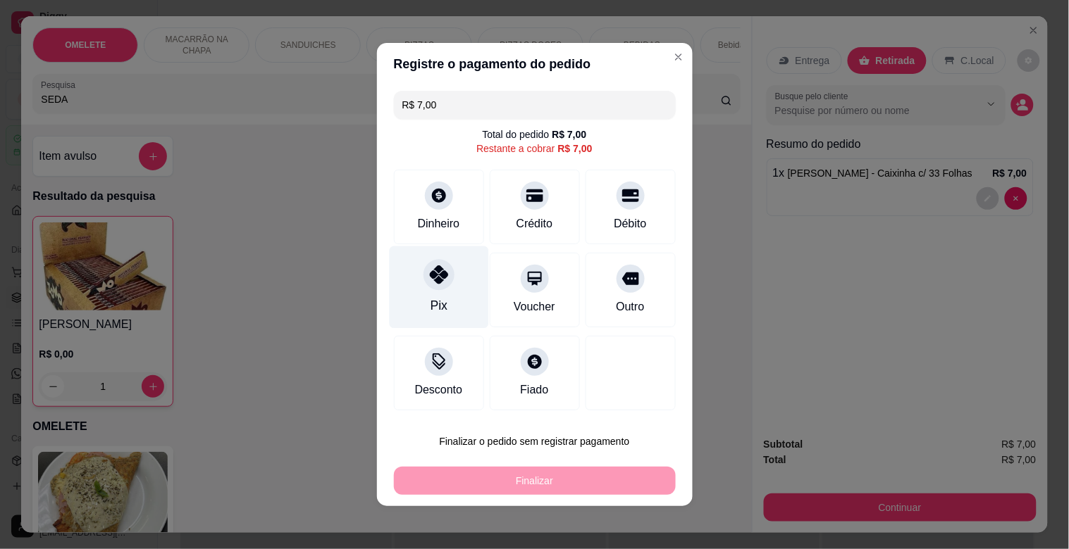
click at [411, 287] on div "Pix" at bounding box center [438, 288] width 99 height 82
type input "R$ 0,00"
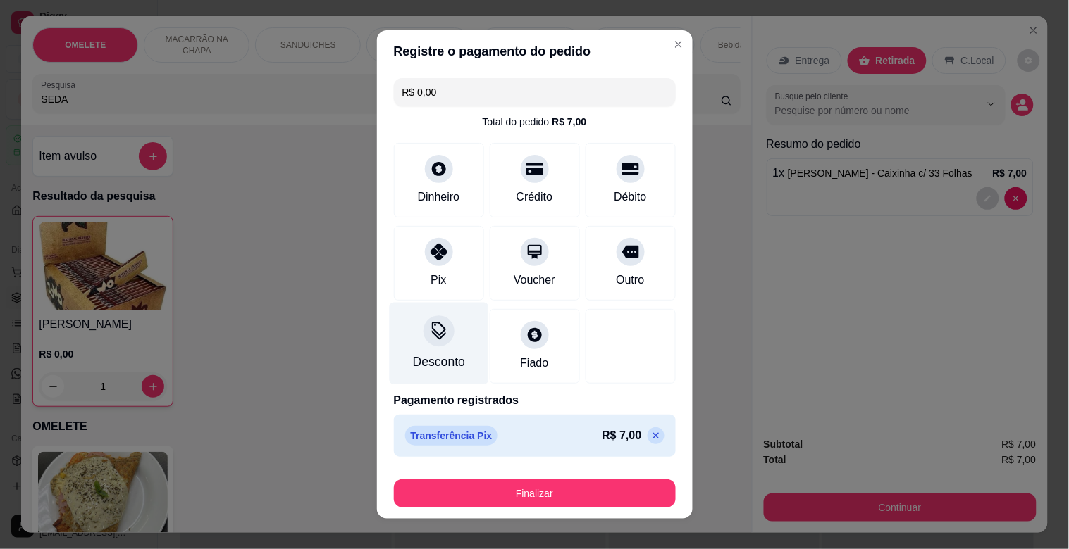
click at [428, 355] on div "Desconto" at bounding box center [438, 362] width 52 height 18
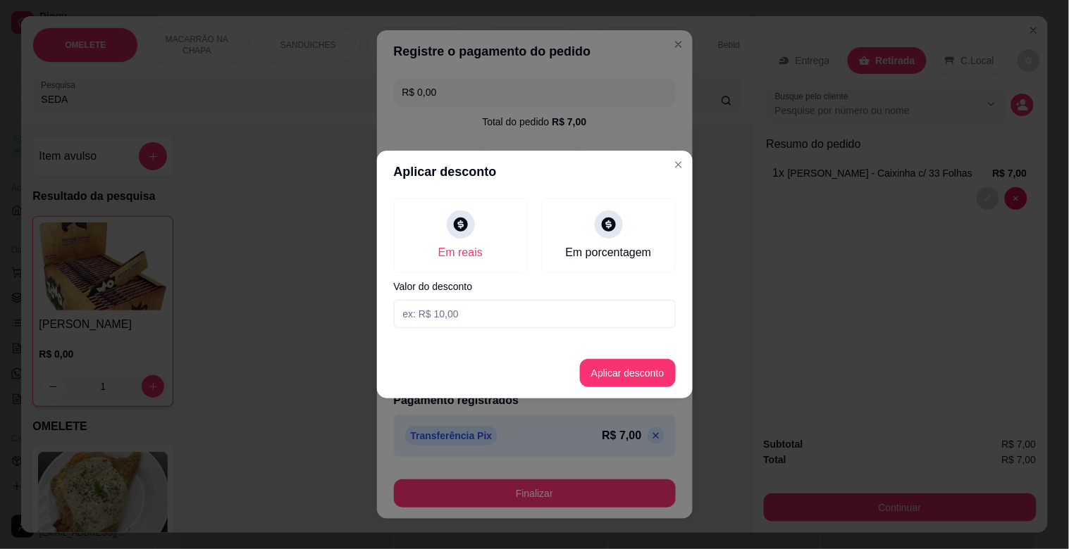
click at [515, 313] on input at bounding box center [535, 314] width 282 height 28
type input "1,00"
click at [619, 367] on button "Aplicar desconto" at bounding box center [627, 373] width 92 height 27
type input "-R$ 1,00"
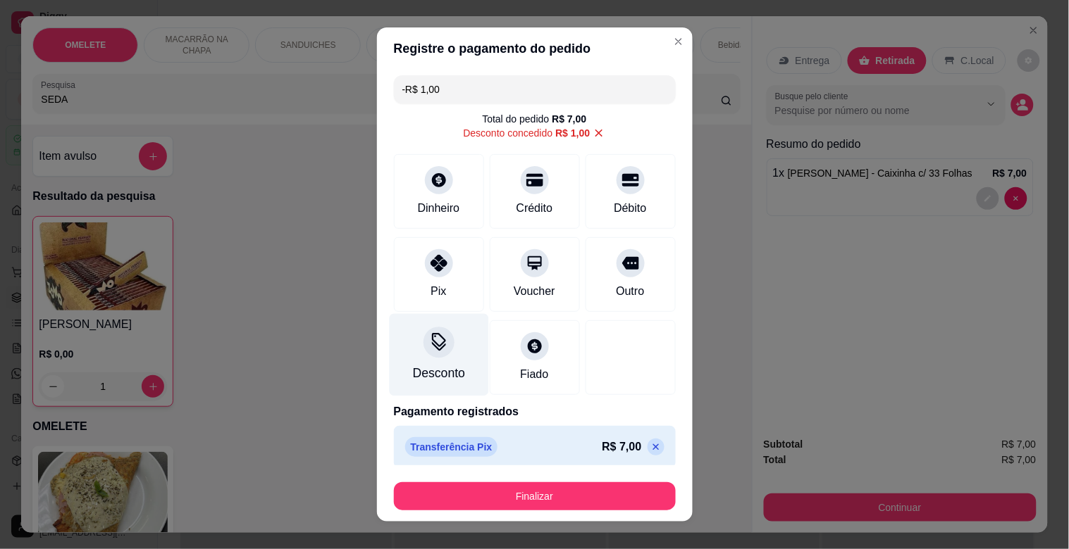
click at [442, 342] on div at bounding box center [438, 342] width 31 height 31
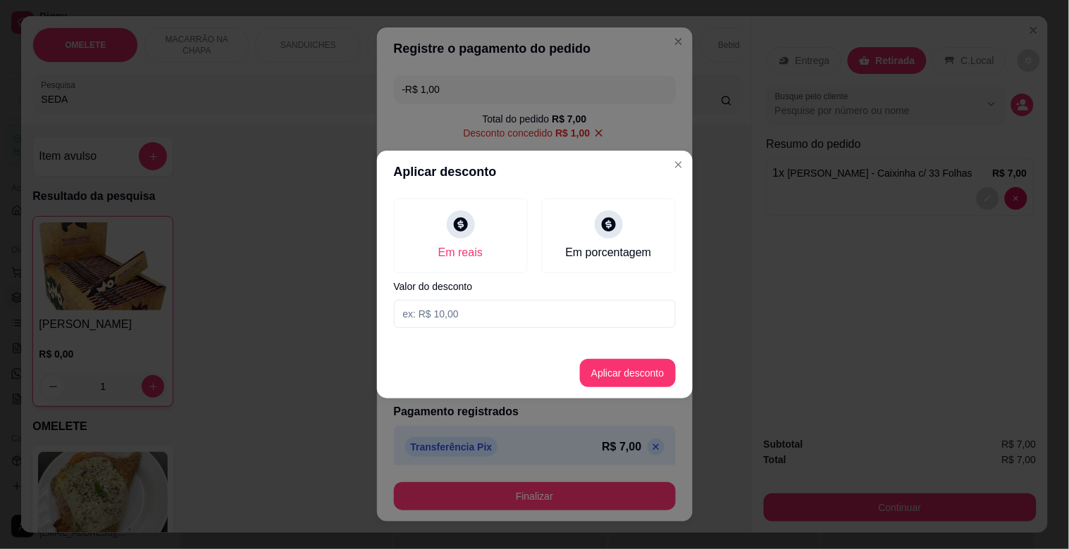
click at [460, 314] on input at bounding box center [535, 314] width 282 height 28
type input "1,00"
click at [599, 383] on button "Aplicar desconto" at bounding box center [627, 373] width 92 height 27
type input "0,00"
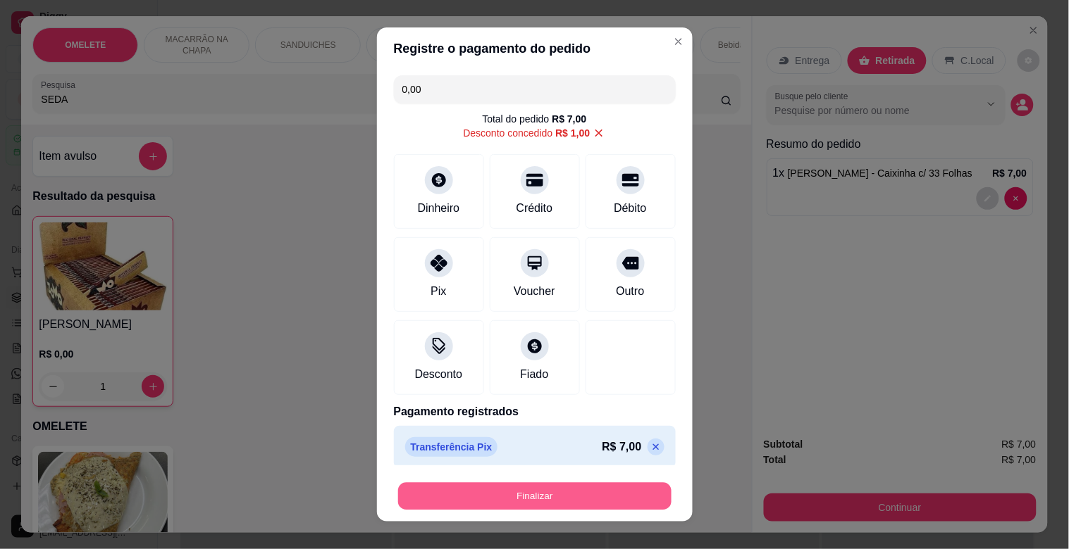
click at [535, 497] on button "Finalizar" at bounding box center [534, 496] width 273 height 27
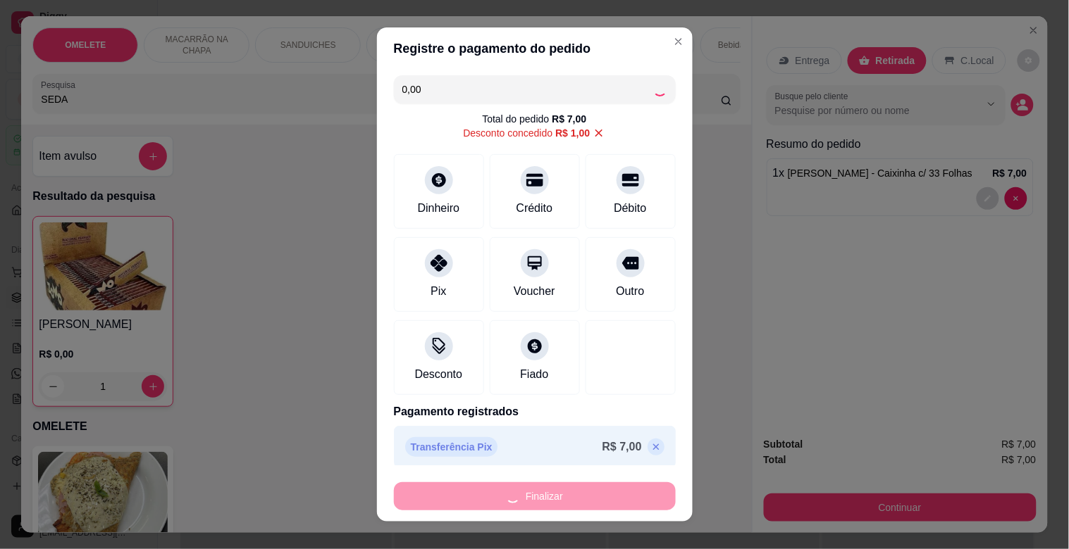
type input "0"
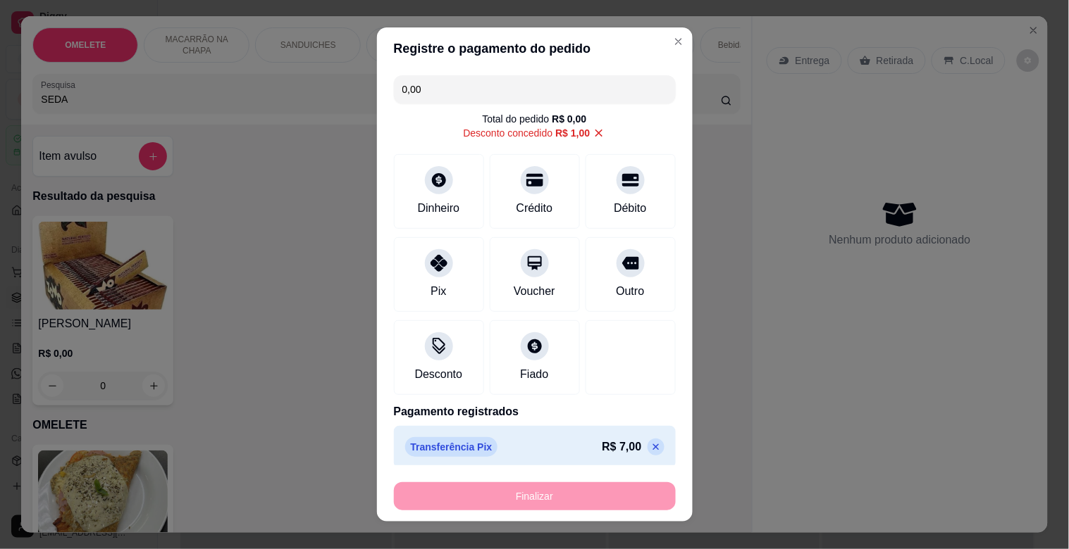
type input "-R$ 8,00"
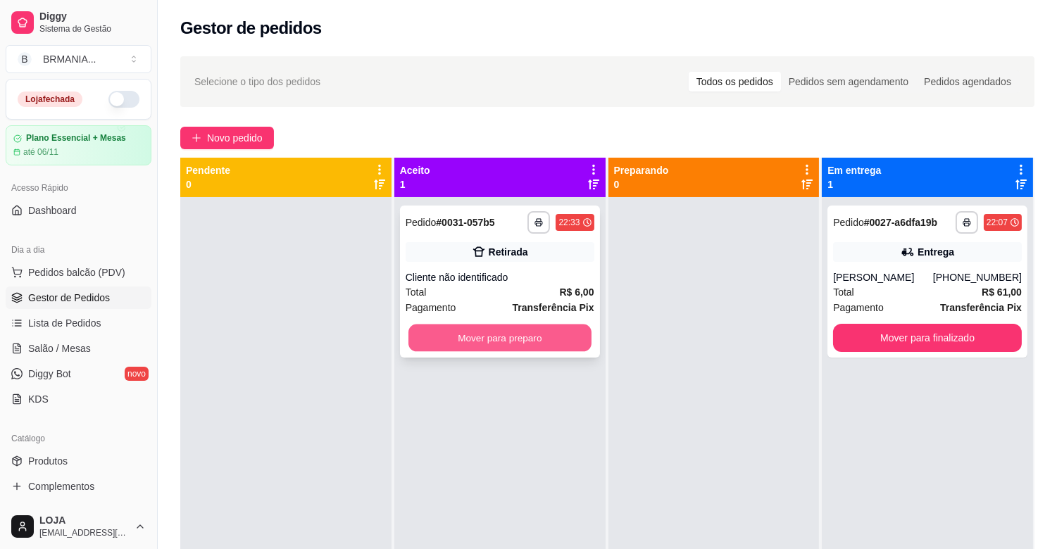
click at [534, 330] on button "Mover para preparo" at bounding box center [500, 338] width 183 height 27
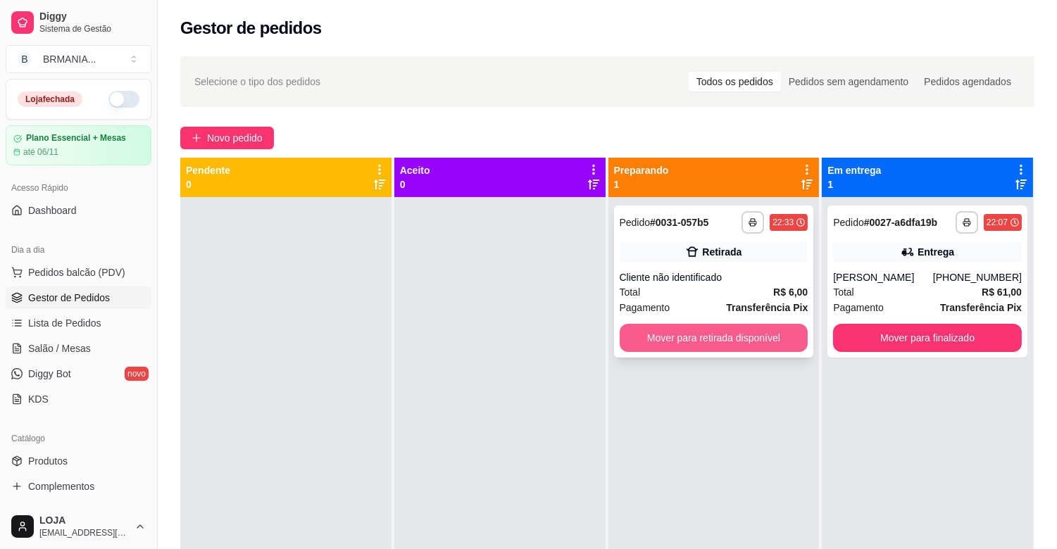
click at [680, 337] on button "Mover para retirada disponível" at bounding box center [714, 338] width 189 height 28
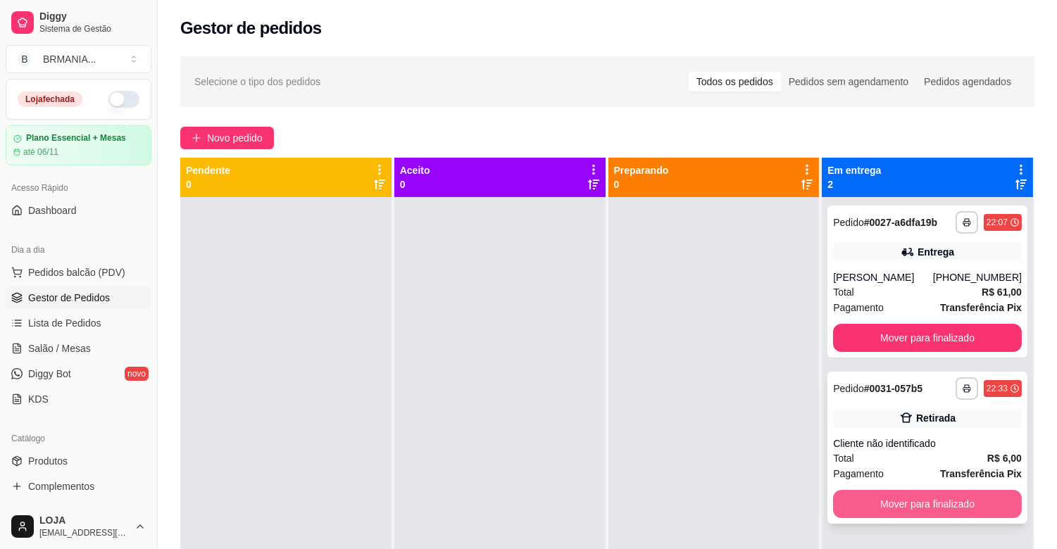
click at [921, 509] on button "Mover para finalizado" at bounding box center [927, 504] width 189 height 28
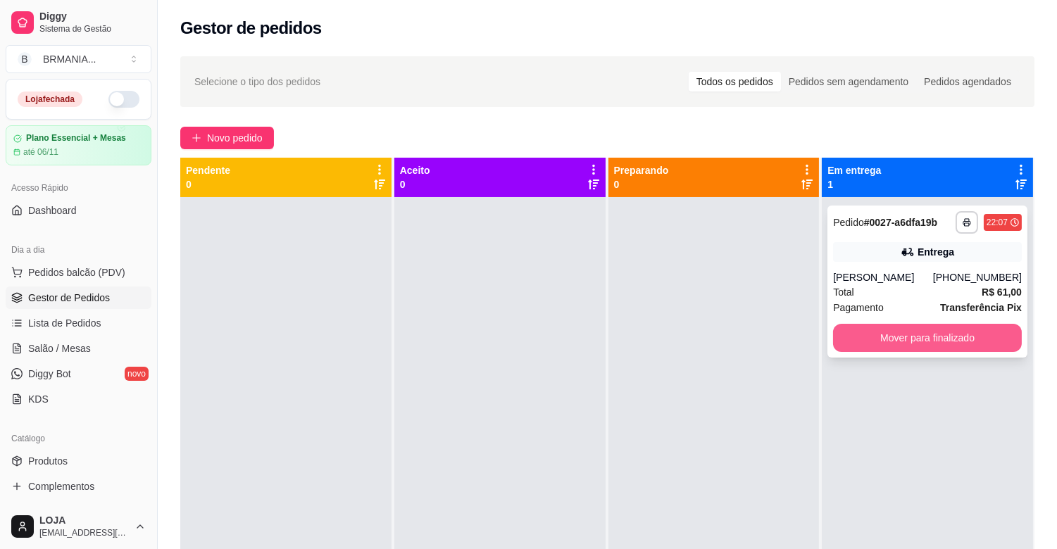
click at [914, 343] on button "Mover para finalizado" at bounding box center [927, 338] width 189 height 28
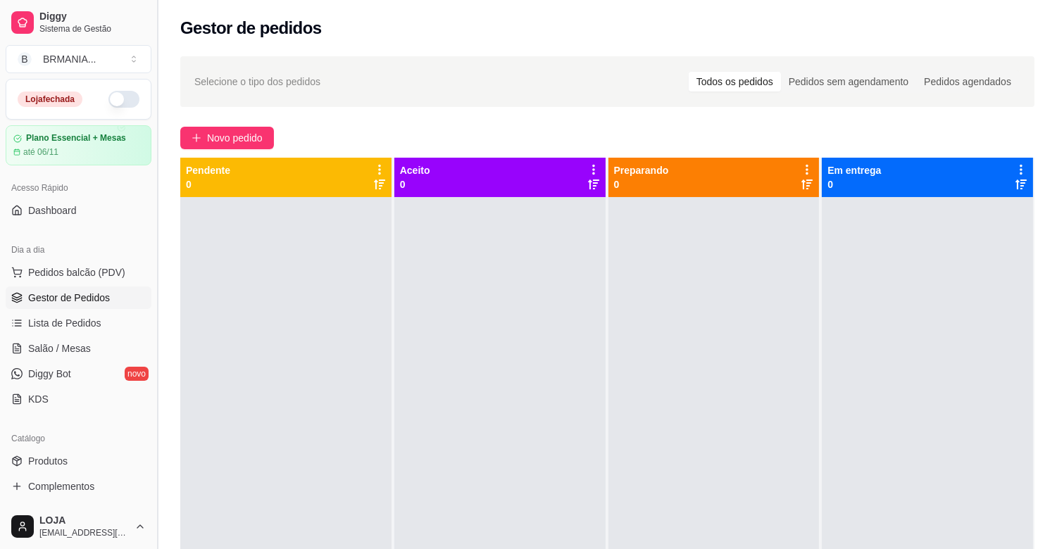
click at [152, 193] on button "Toggle Sidebar" at bounding box center [156, 274] width 11 height 549
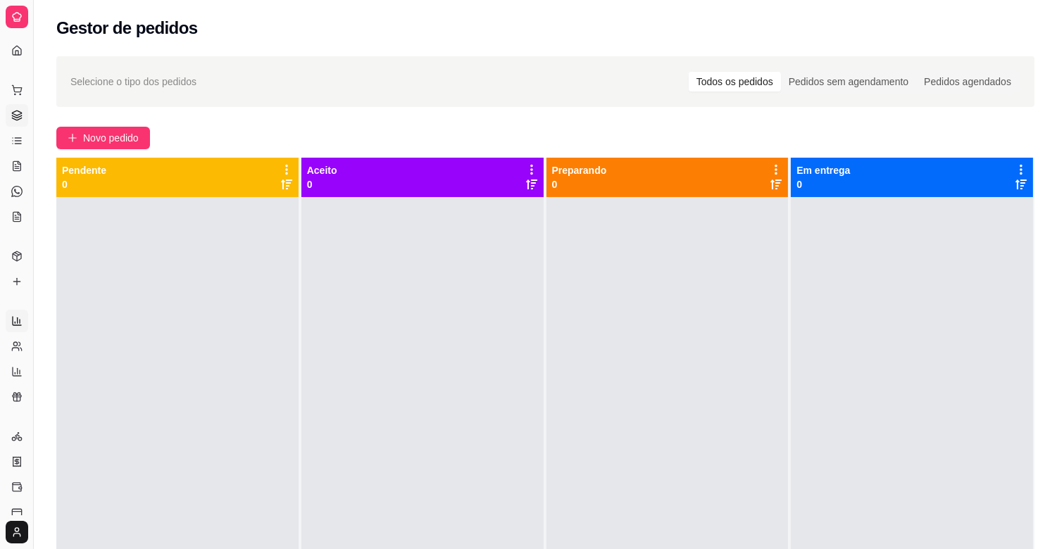
click at [24, 315] on link "Relatórios de vendas" at bounding box center [17, 321] width 23 height 23
click at [34, 319] on button "Toggle Sidebar" at bounding box center [32, 274] width 11 height 549
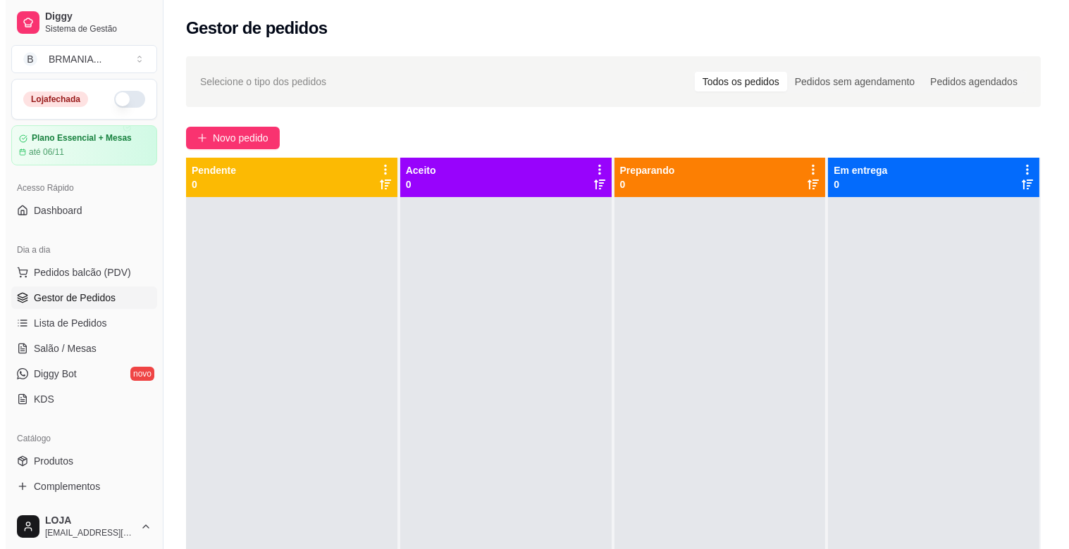
select select "ALL"
select select "0"
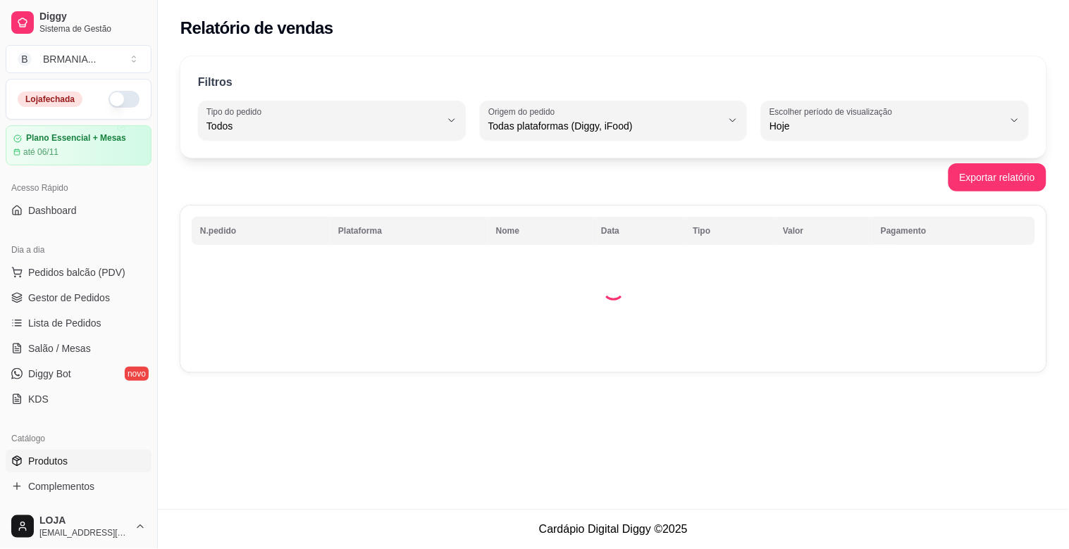
click at [89, 466] on link "Produtos" at bounding box center [79, 461] width 146 height 23
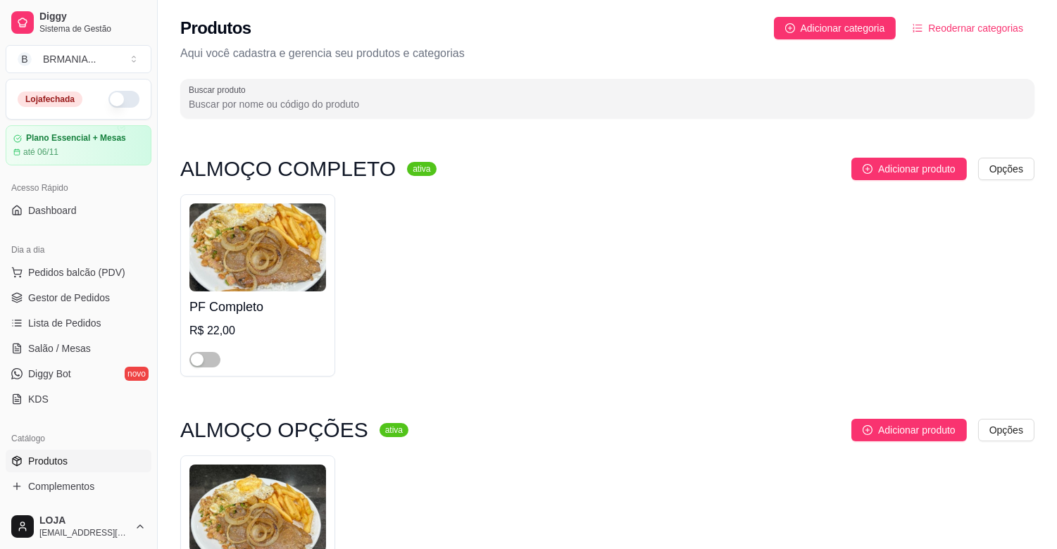
click at [636, 341] on div "PF Completo R$ 22,00" at bounding box center [607, 285] width 854 height 182
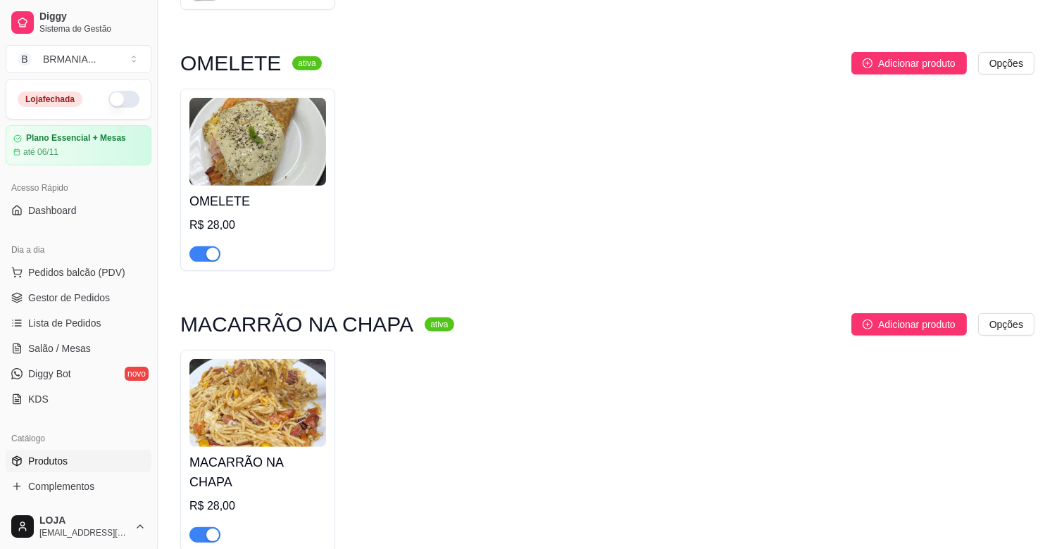
scroll to position [1189, 0]
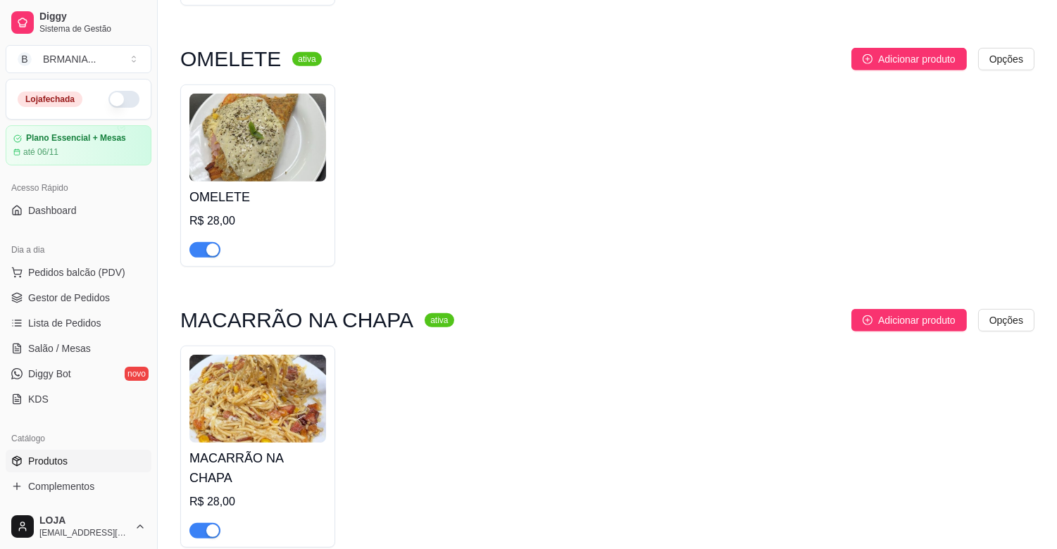
click at [213, 256] on div "button" at bounding box center [212, 250] width 13 height 13
click at [209, 525] on div "button" at bounding box center [212, 531] width 13 height 13
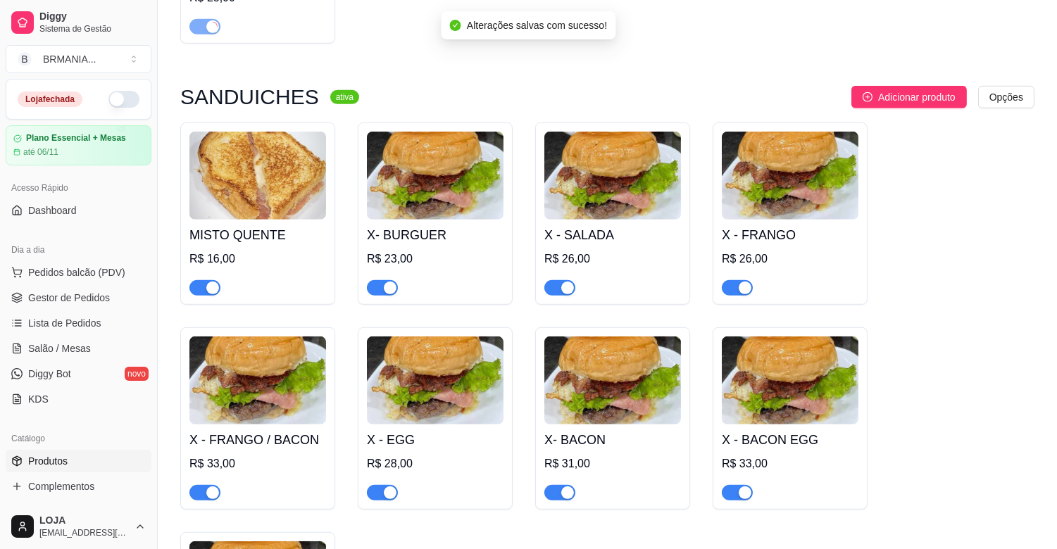
scroll to position [1722, 0]
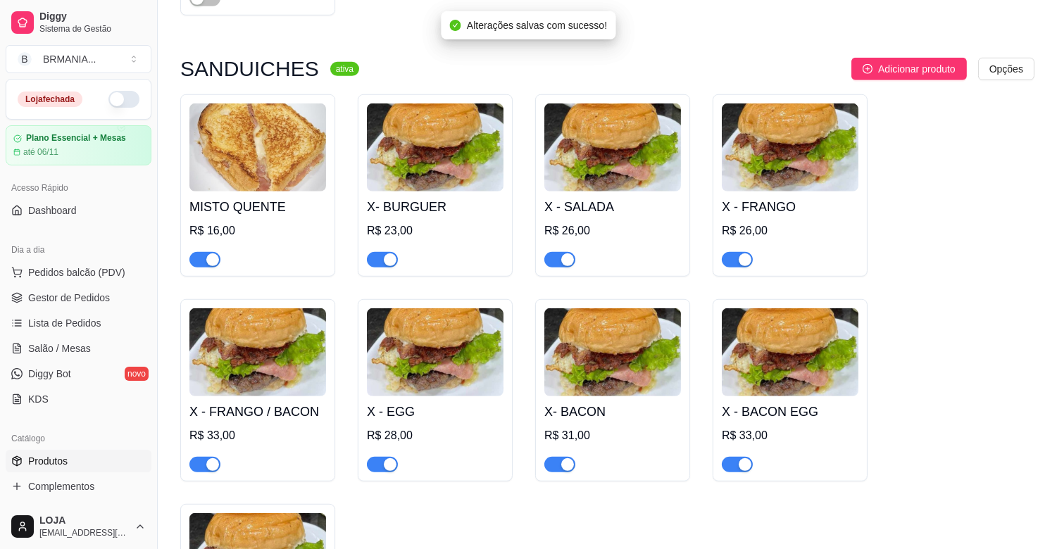
click at [209, 254] on div "button" at bounding box center [212, 260] width 13 height 13
click at [392, 254] on div "button" at bounding box center [390, 260] width 13 height 13
click at [562, 254] on div "button" at bounding box center [567, 260] width 13 height 13
click at [733, 252] on span "button" at bounding box center [737, 259] width 31 height 15
click at [743, 457] on span "button" at bounding box center [737, 464] width 31 height 15
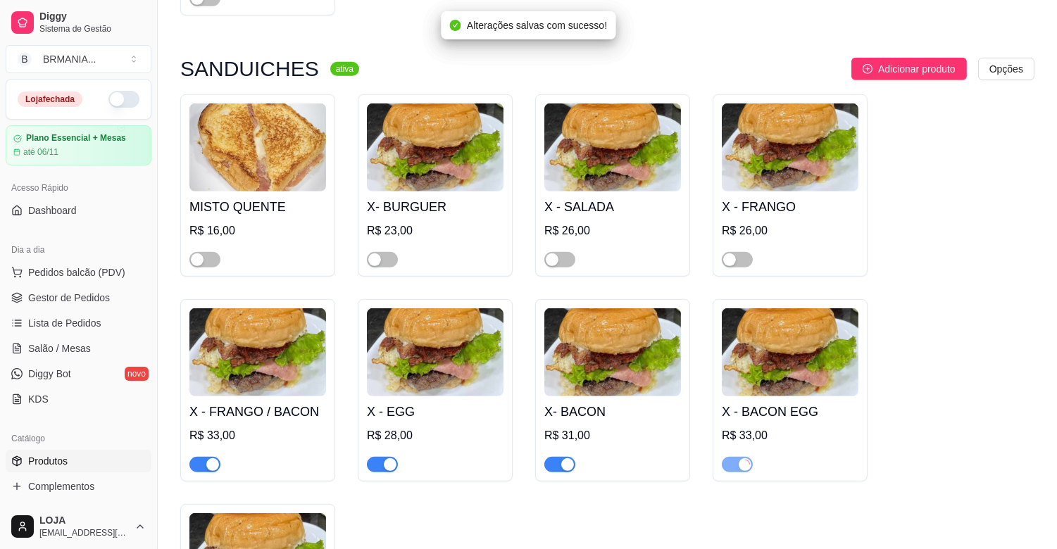
click at [568, 459] on div "button" at bounding box center [567, 465] width 13 height 13
click at [384, 459] on div "button" at bounding box center [390, 465] width 13 height 13
click at [206, 459] on div "button" at bounding box center [212, 465] width 13 height 13
click at [113, 92] on button "button" at bounding box center [123, 99] width 31 height 17
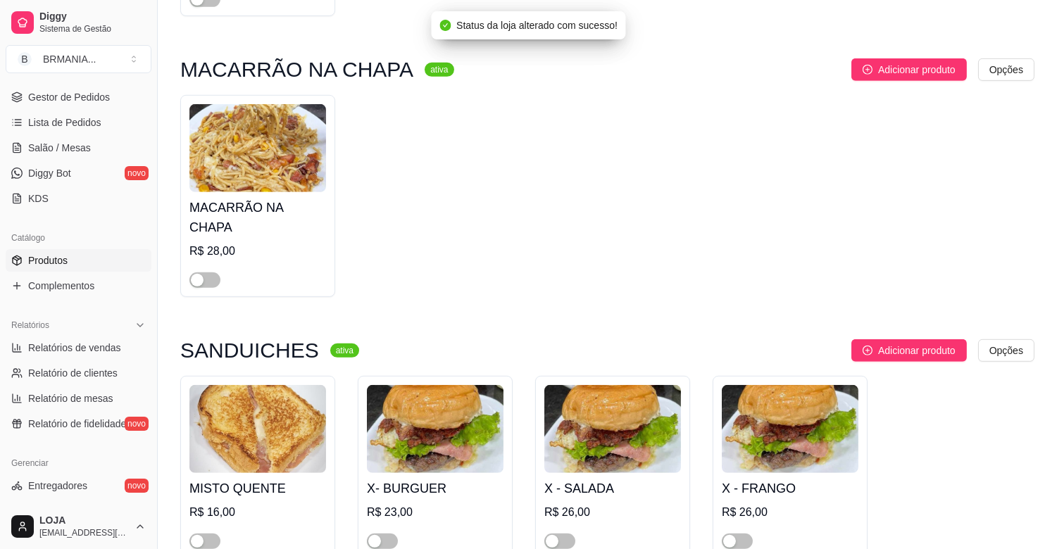
scroll to position [219, 0]
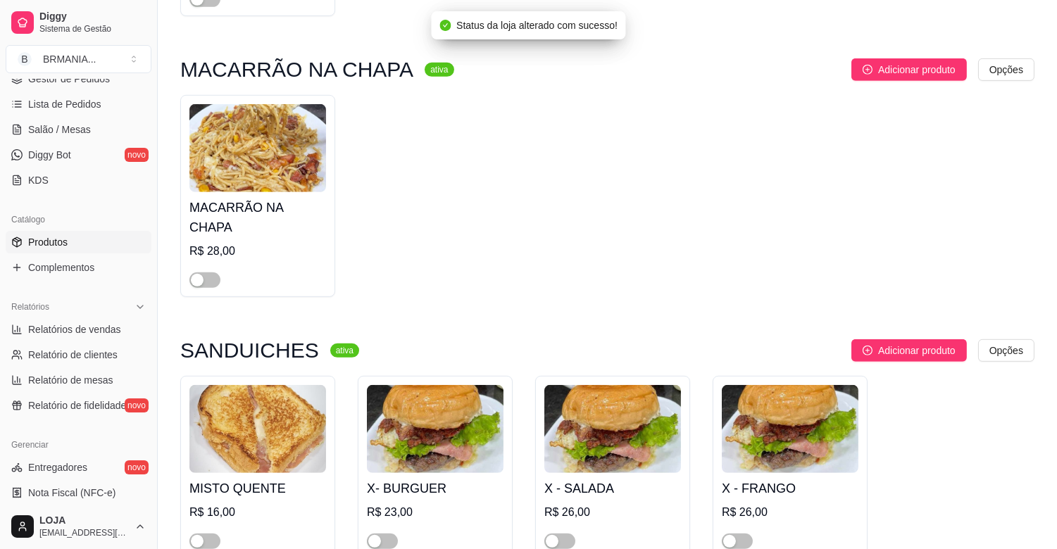
click at [597, 235] on div "MACARRÃO NA CHAPA R$ 28,00" at bounding box center [607, 196] width 854 height 202
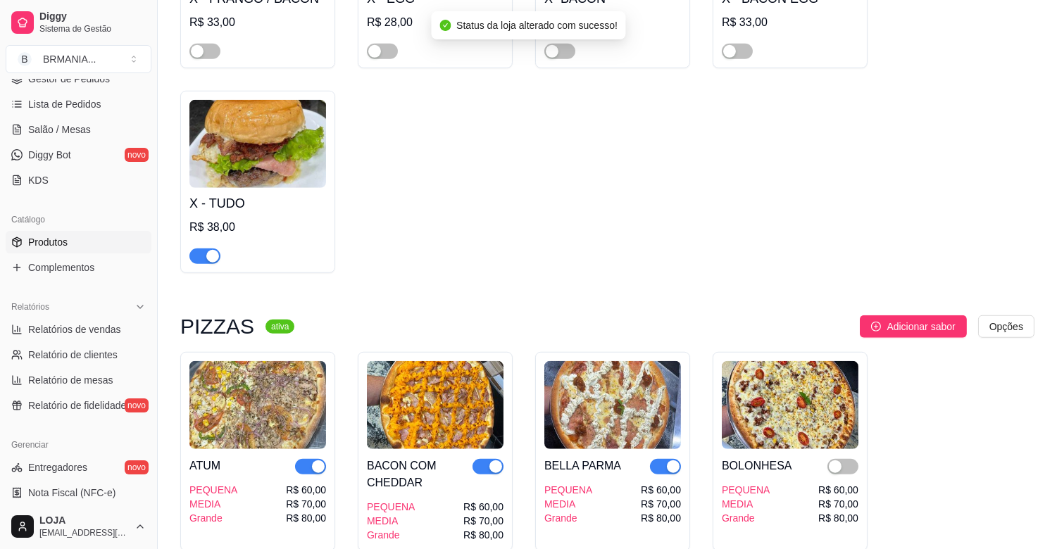
scroll to position [2160, 0]
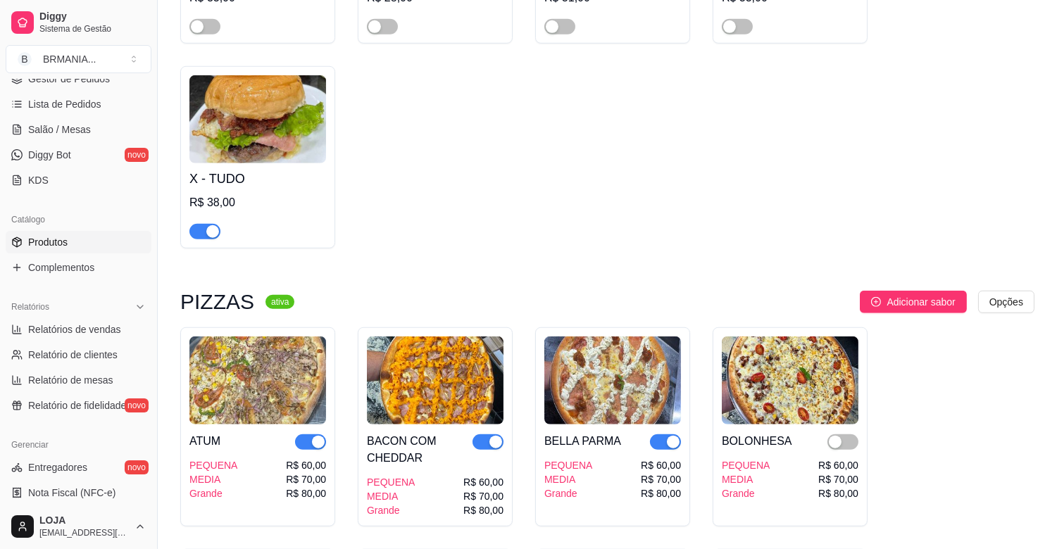
click at [211, 225] on div "button" at bounding box center [212, 231] width 13 height 13
drag, startPoint x: 122, startPoint y: 200, endPoint x: 124, endPoint y: 193, distance: 7.4
click at [122, 195] on div "Loja aberta Plano Essencial + Mesas até 06/11 Acesso Rápido Dashboard Dia a dia…" at bounding box center [78, 291] width 157 height 425
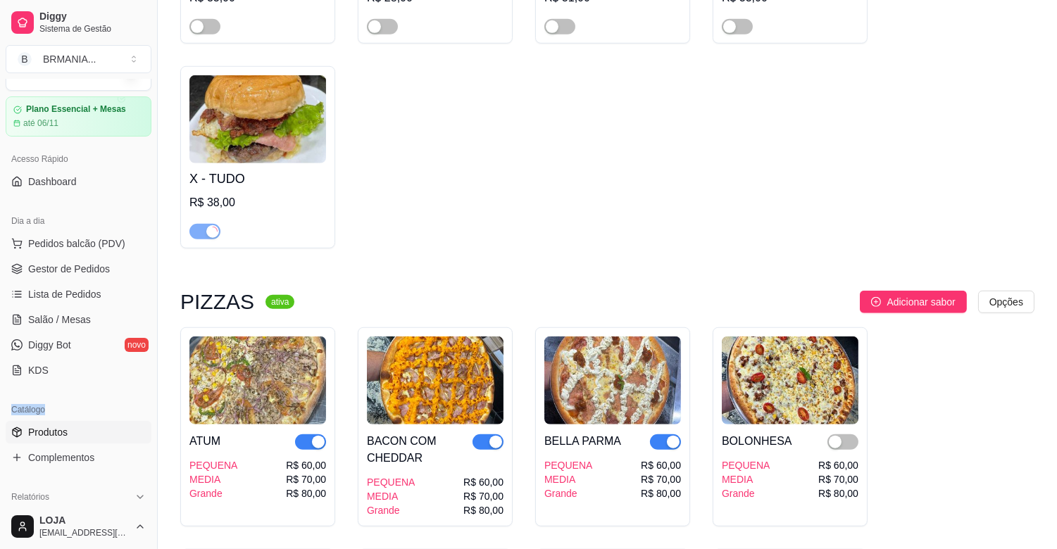
scroll to position [0, 0]
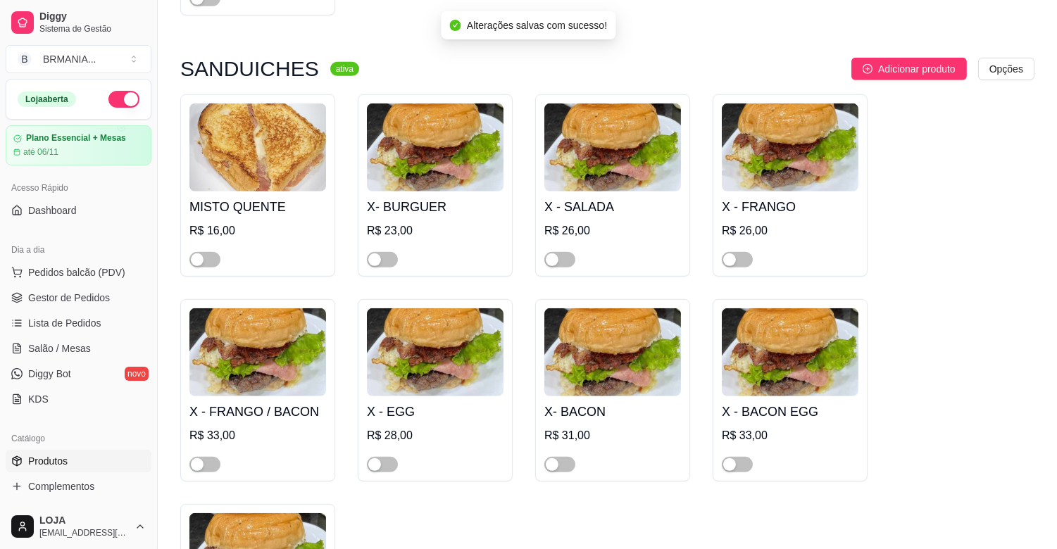
click at [469, 497] on div "MISTO QUENTE R$ 16,00 X- BURGUER R$ 23,00 X - SALADA R$ 26,00 X - FRANGO R$ 26,…" at bounding box center [607, 390] width 854 height 592
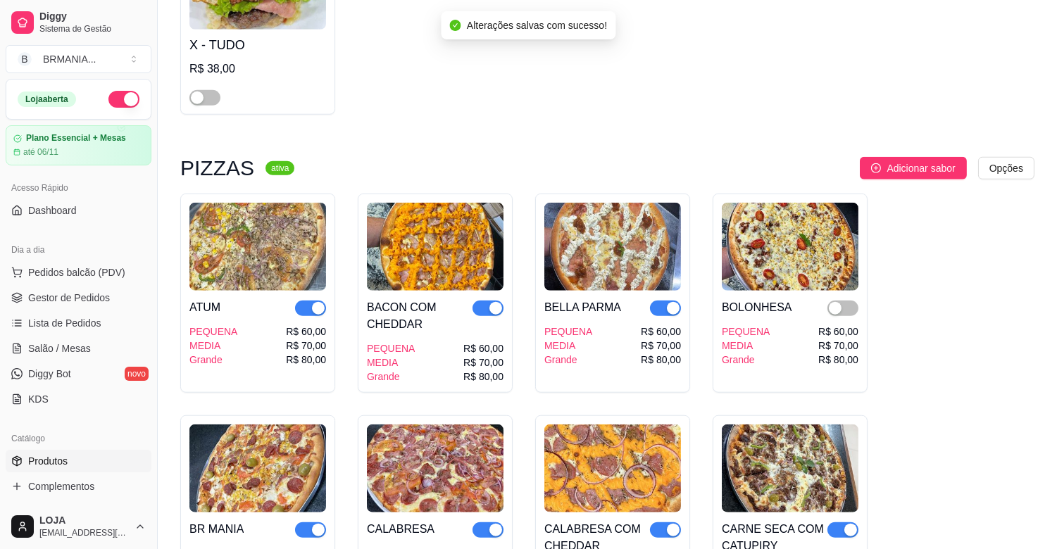
scroll to position [2411, 0]
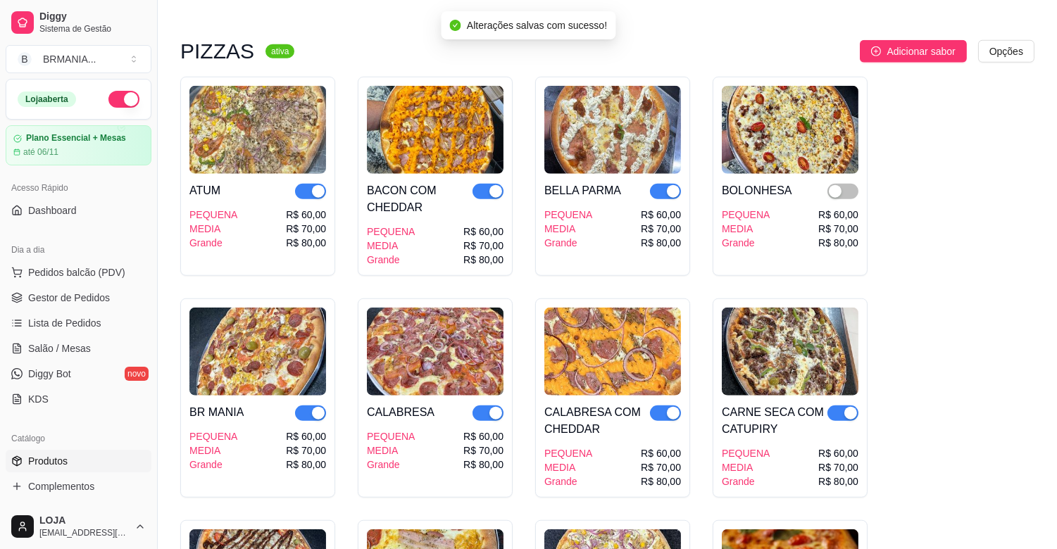
click at [316, 185] on div "button" at bounding box center [318, 191] width 13 height 13
click at [487, 184] on span "button" at bounding box center [488, 191] width 31 height 15
click at [678, 185] on div "button" at bounding box center [673, 191] width 13 height 13
click at [663, 406] on span "button" at bounding box center [665, 413] width 31 height 15
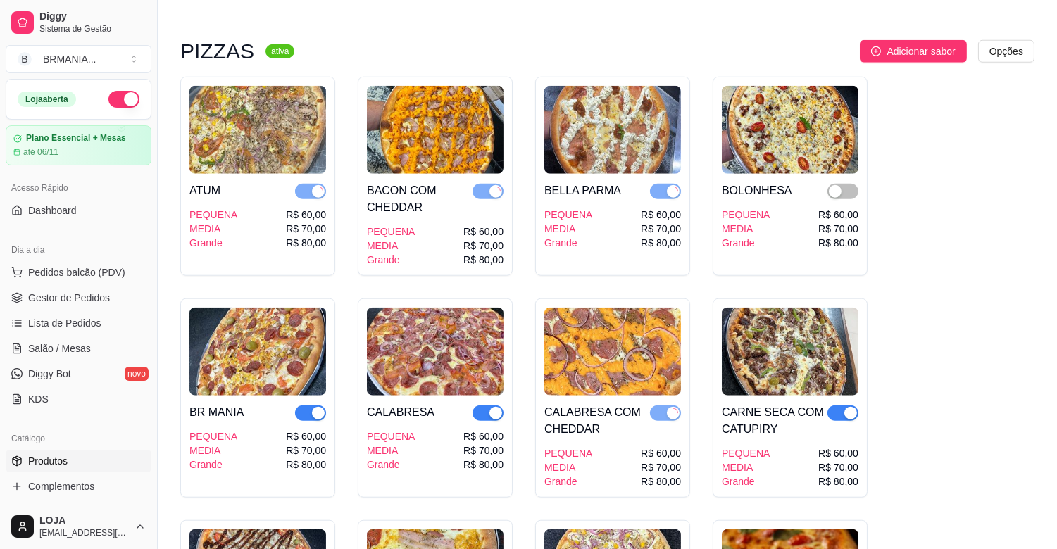
click at [497, 407] on div "button" at bounding box center [496, 413] width 13 height 13
click at [317, 407] on div "button" at bounding box center [318, 413] width 13 height 13
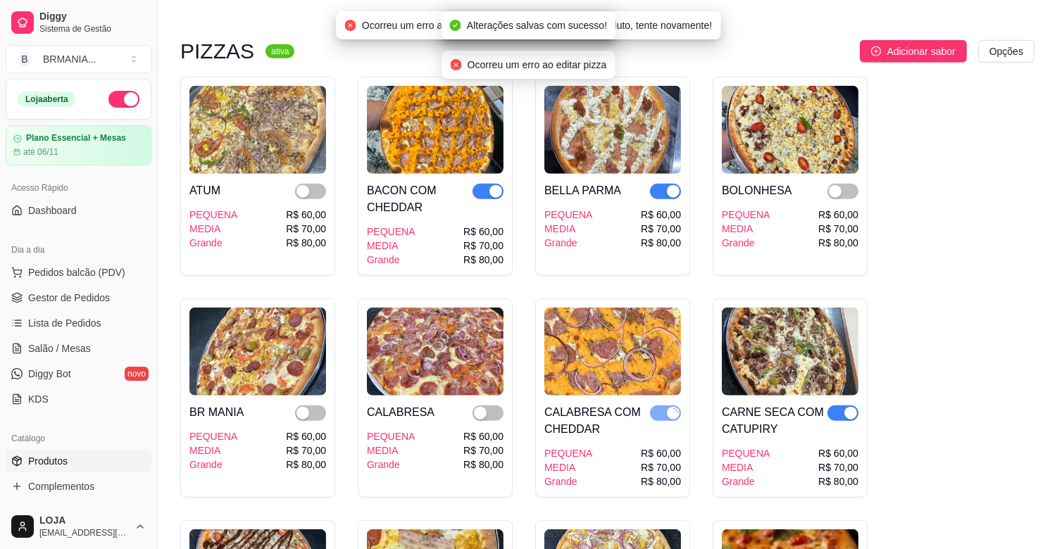
click at [838, 406] on span "button" at bounding box center [843, 413] width 31 height 15
click at [671, 185] on div "button" at bounding box center [673, 191] width 13 height 13
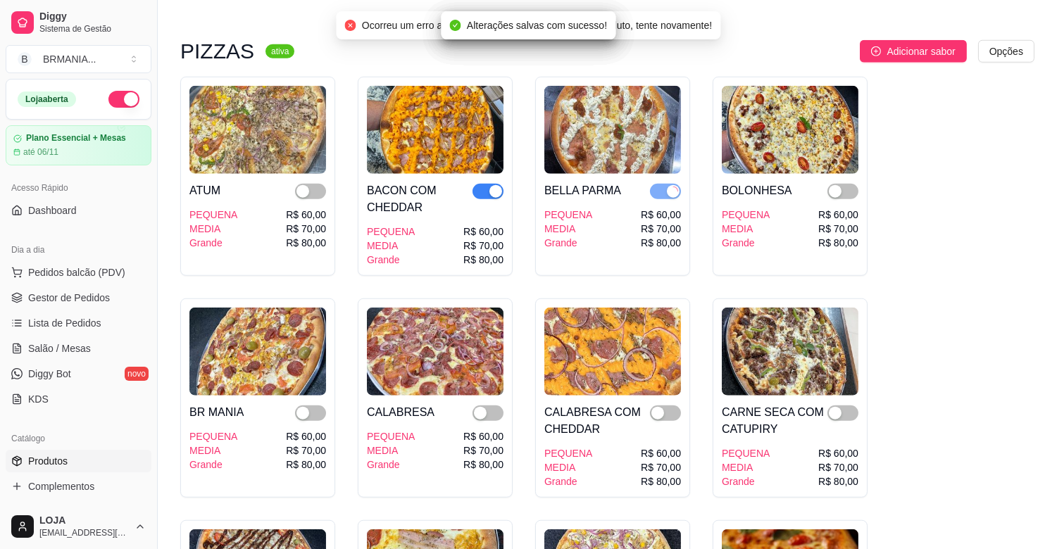
click at [499, 185] on div "button" at bounding box center [496, 191] width 13 height 13
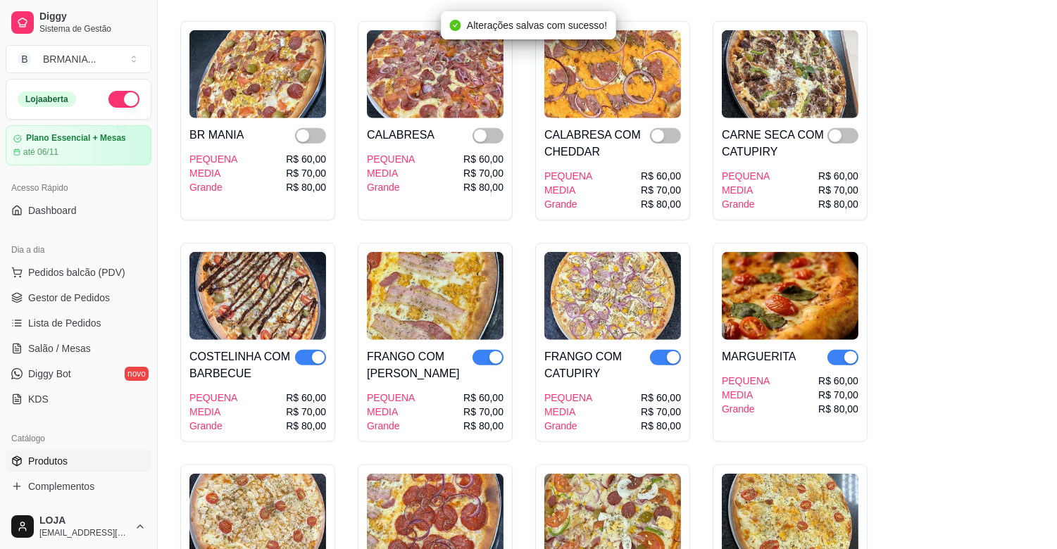
scroll to position [2692, 0]
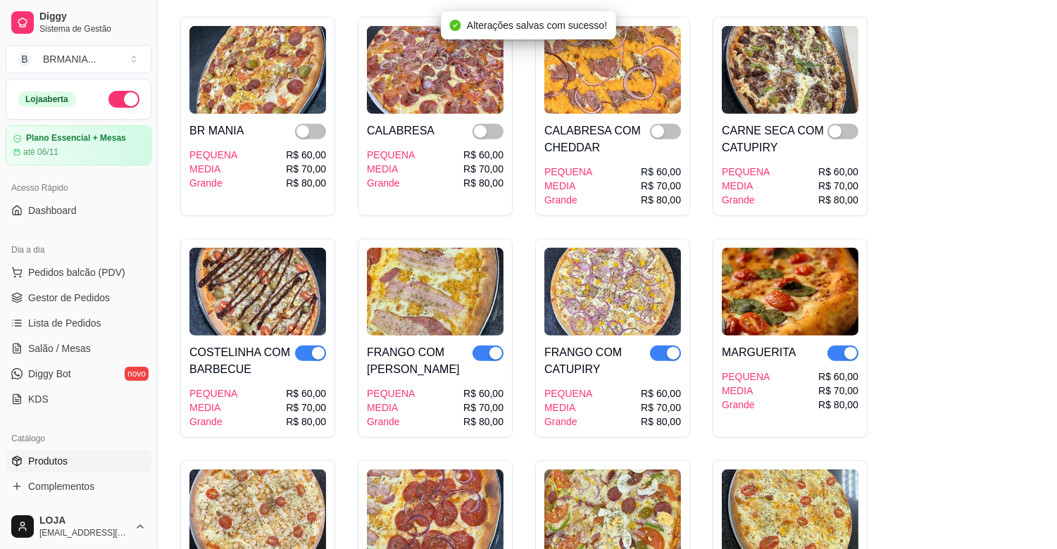
click at [847, 346] on span "button" at bounding box center [843, 353] width 31 height 15
click at [671, 347] on div "button" at bounding box center [673, 353] width 13 height 13
click at [495, 347] on div "button" at bounding box center [496, 353] width 13 height 13
click at [318, 347] on div "button" at bounding box center [318, 353] width 13 height 13
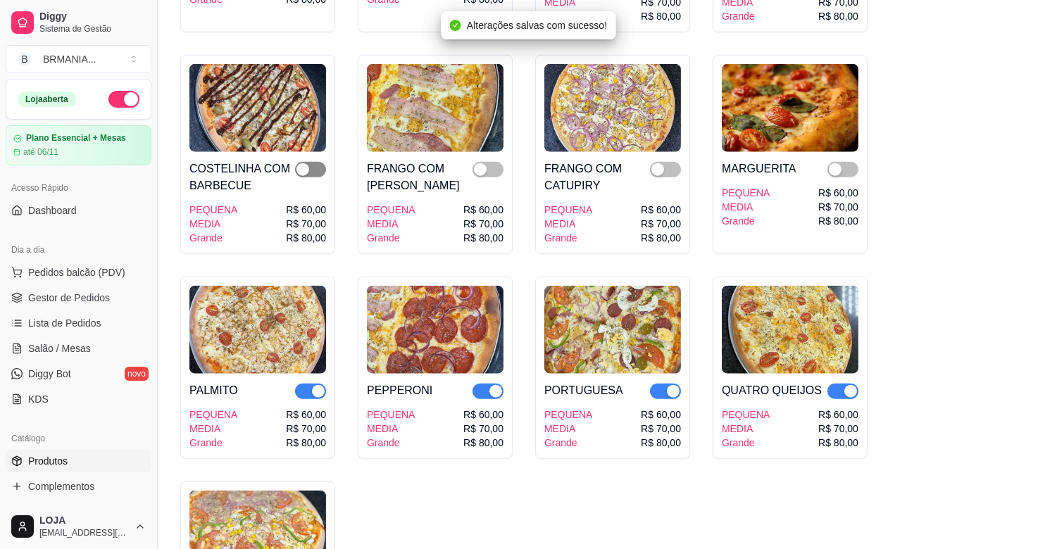
scroll to position [2974, 0]
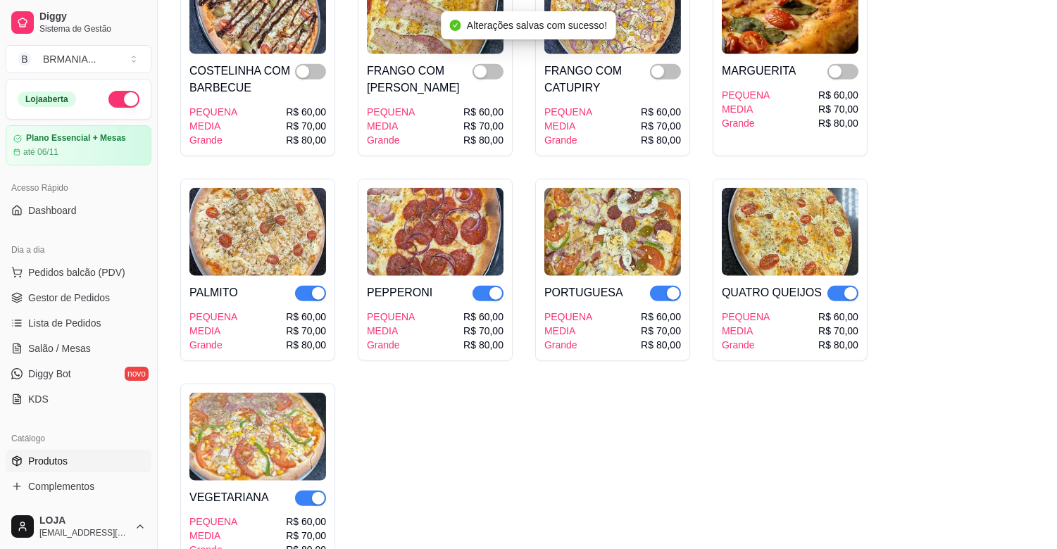
click at [318, 287] on div "button" at bounding box center [318, 293] width 13 height 13
click at [491, 287] on div "button" at bounding box center [496, 293] width 13 height 13
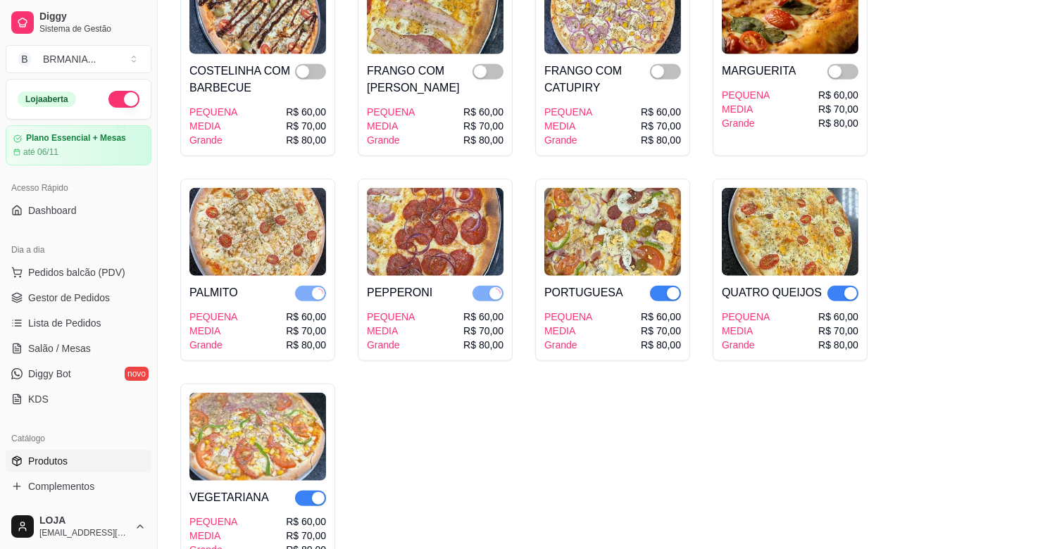
click at [672, 287] on div "button" at bounding box center [673, 293] width 13 height 13
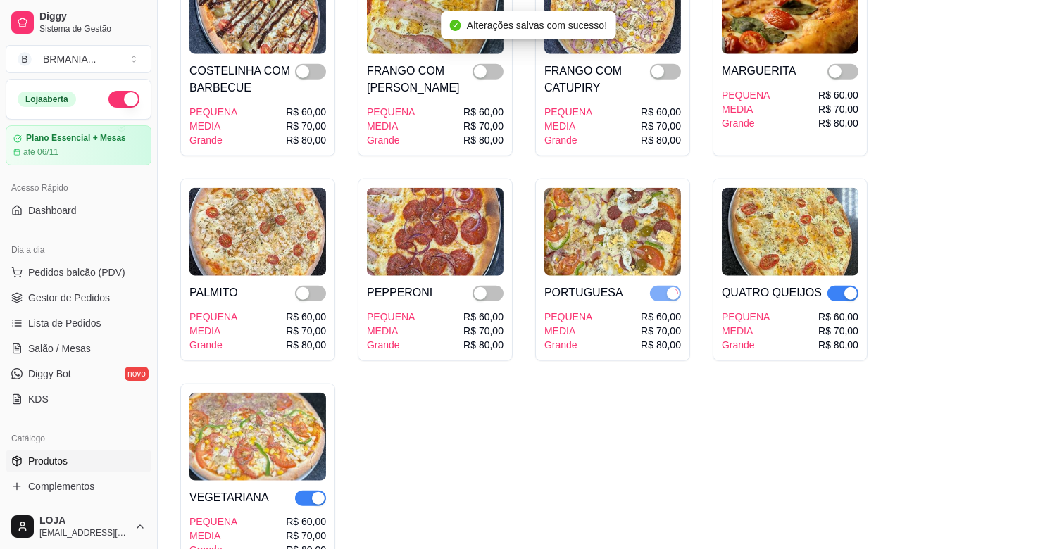
click at [834, 286] on span "button" at bounding box center [843, 293] width 31 height 15
click at [321, 492] on div "button" at bounding box center [318, 498] width 13 height 13
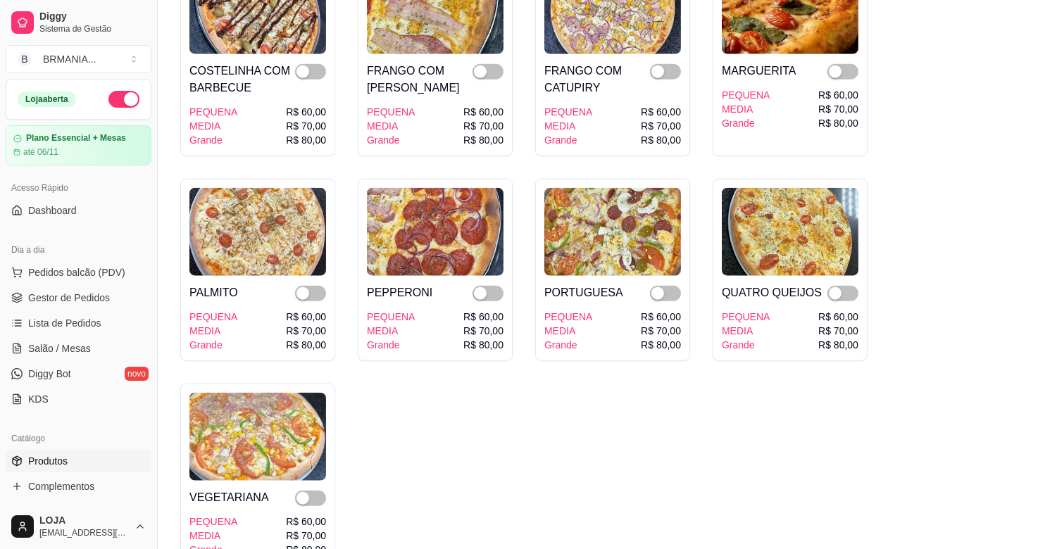
click at [949, 257] on div "ATUM PEQUENA MEDIA Grande R$ 60,00 R$ 70,00 R$ 80,00 BACON COM CHEDDAR PEQUENA …" at bounding box center [607, 39] width 854 height 1053
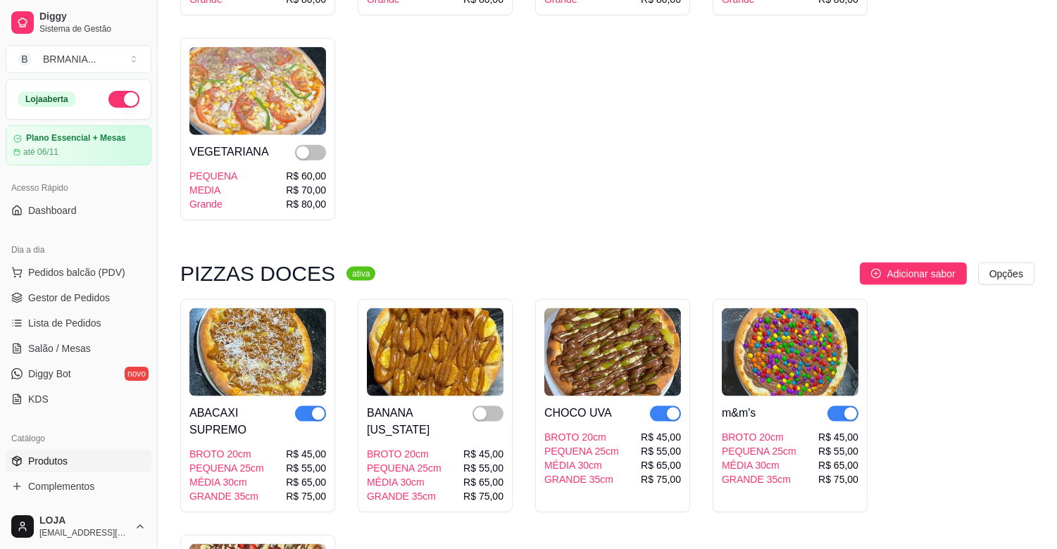
scroll to position [3412, 0]
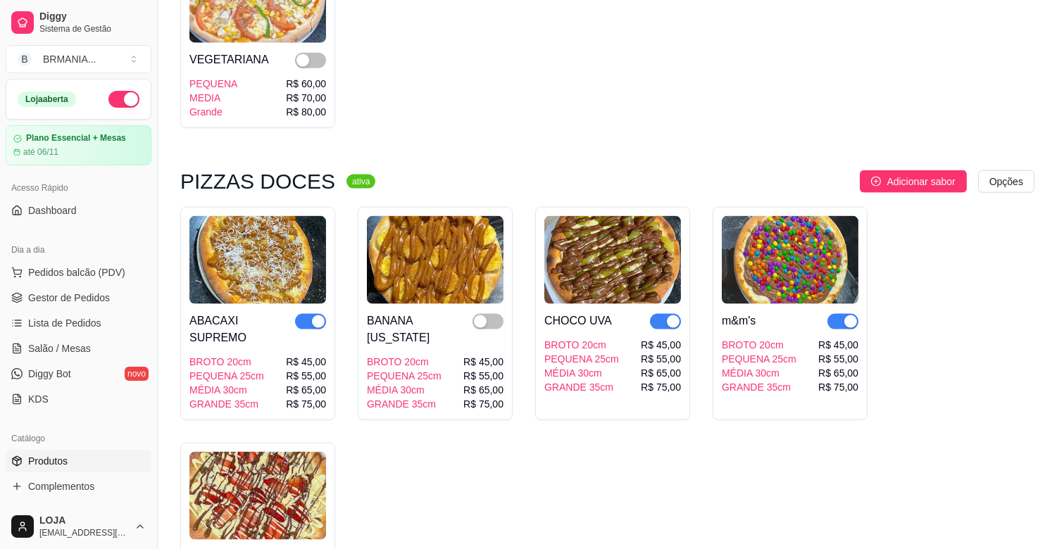
click at [318, 316] on div "button" at bounding box center [318, 322] width 13 height 13
click at [315, 549] on div "button" at bounding box center [318, 558] width 13 height 13
click at [671, 316] on div "button" at bounding box center [673, 322] width 13 height 13
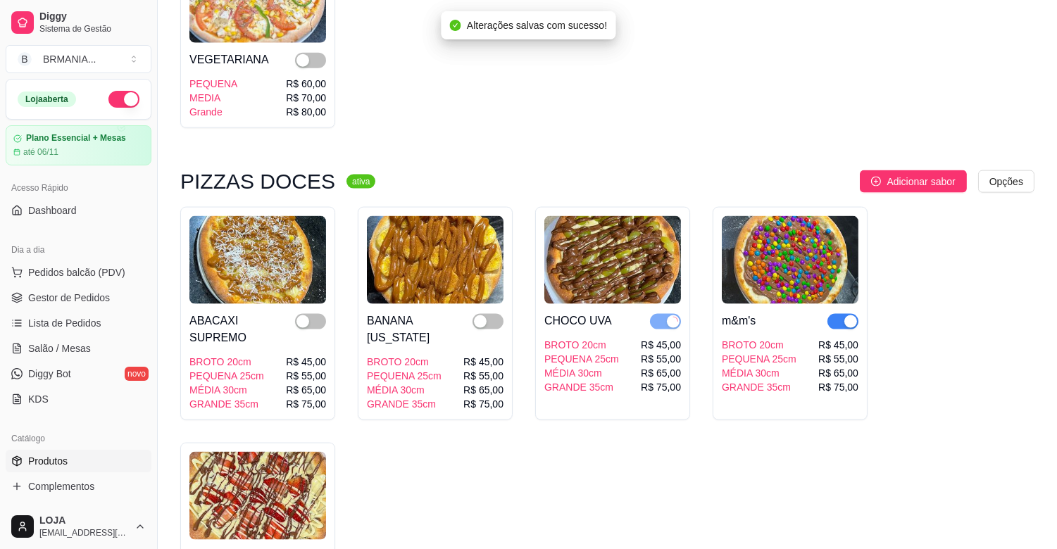
click at [847, 316] on div "button" at bounding box center [851, 322] width 13 height 13
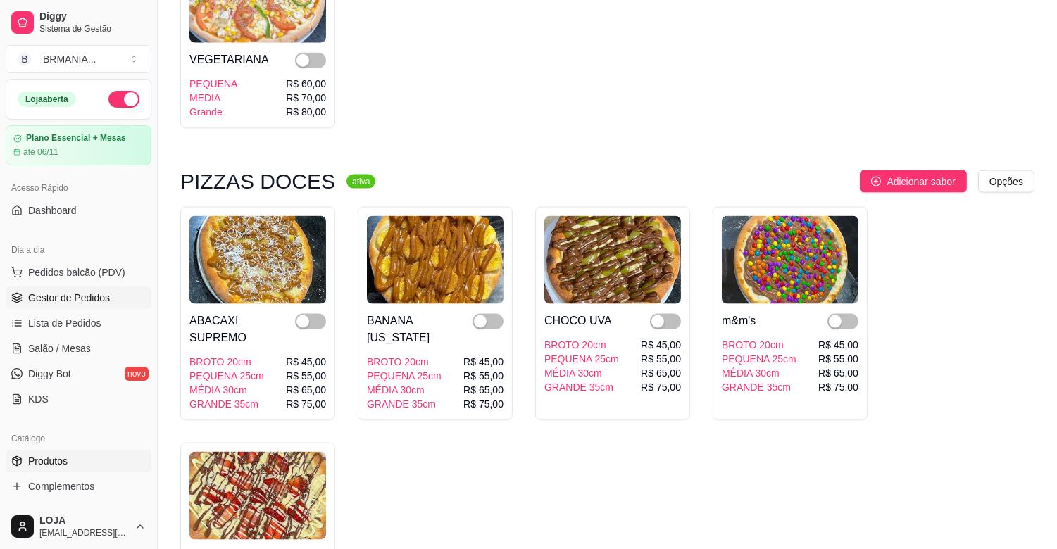
click at [92, 294] on span "Gestor de Pedidos" at bounding box center [69, 298] width 82 height 14
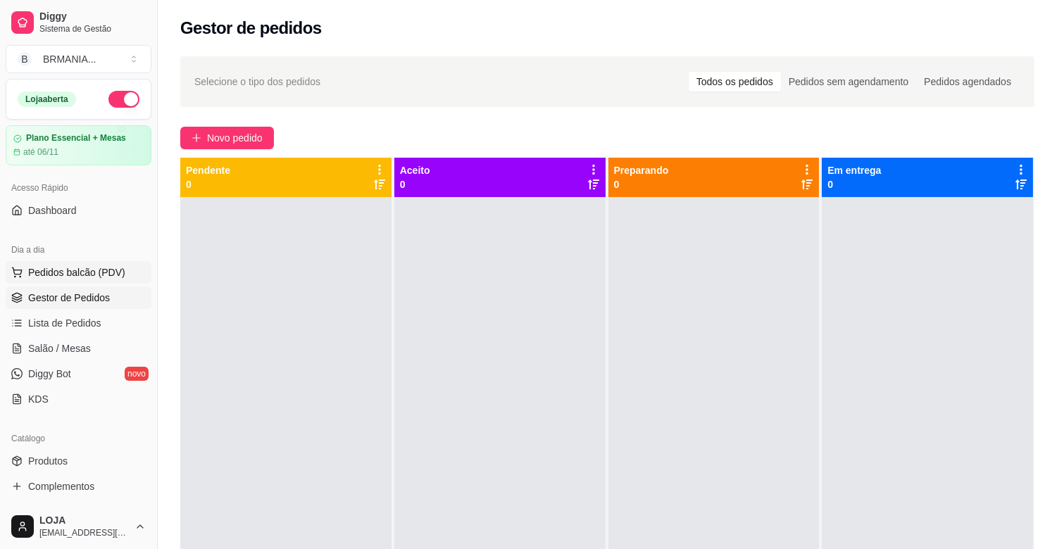
click at [75, 272] on span "Pedidos balcão (PDV)" at bounding box center [76, 273] width 97 height 14
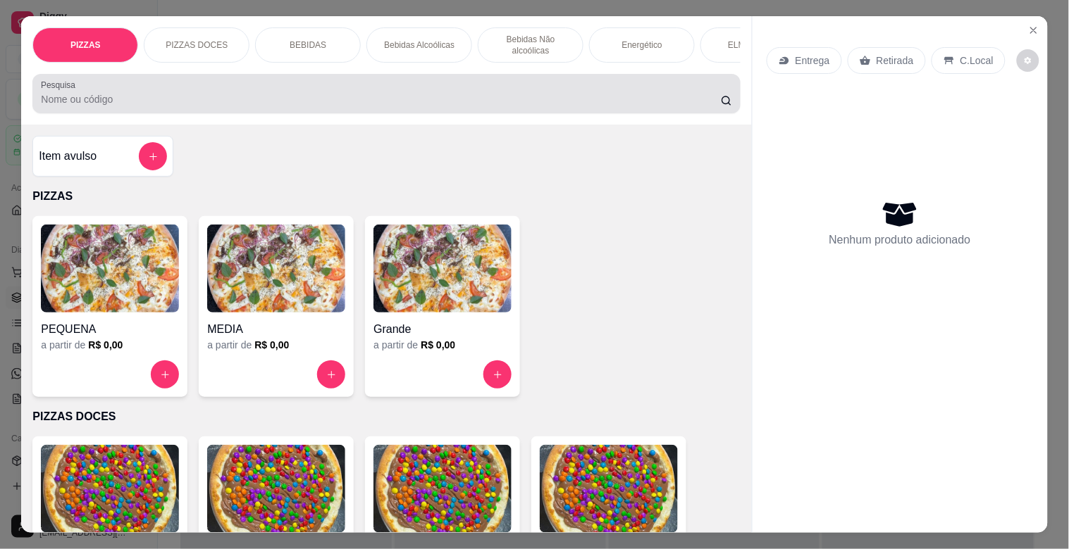
click at [261, 108] on div at bounding box center [386, 94] width 690 height 28
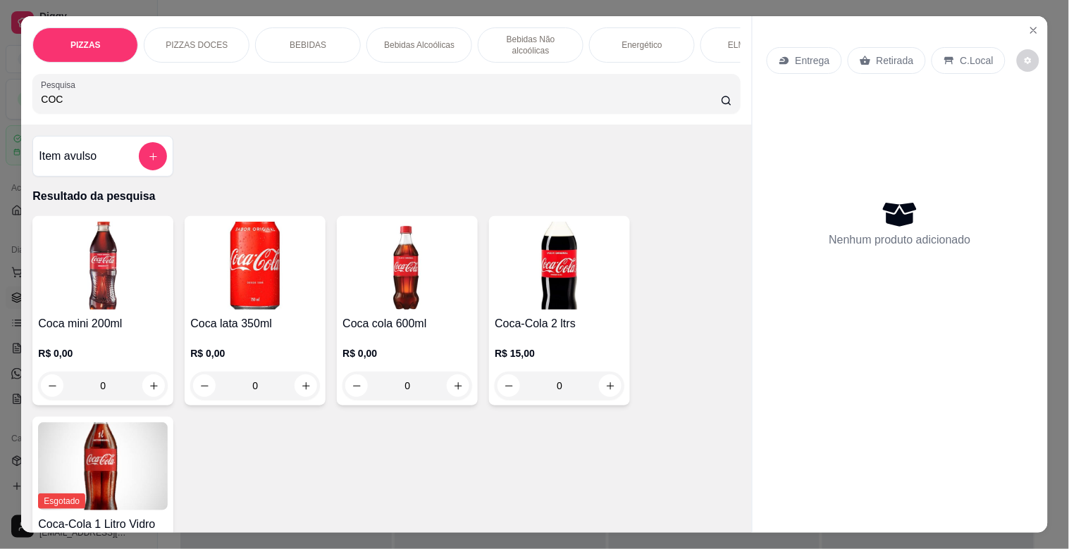
type input "COC"
click at [423, 287] on img at bounding box center [407, 266] width 130 height 88
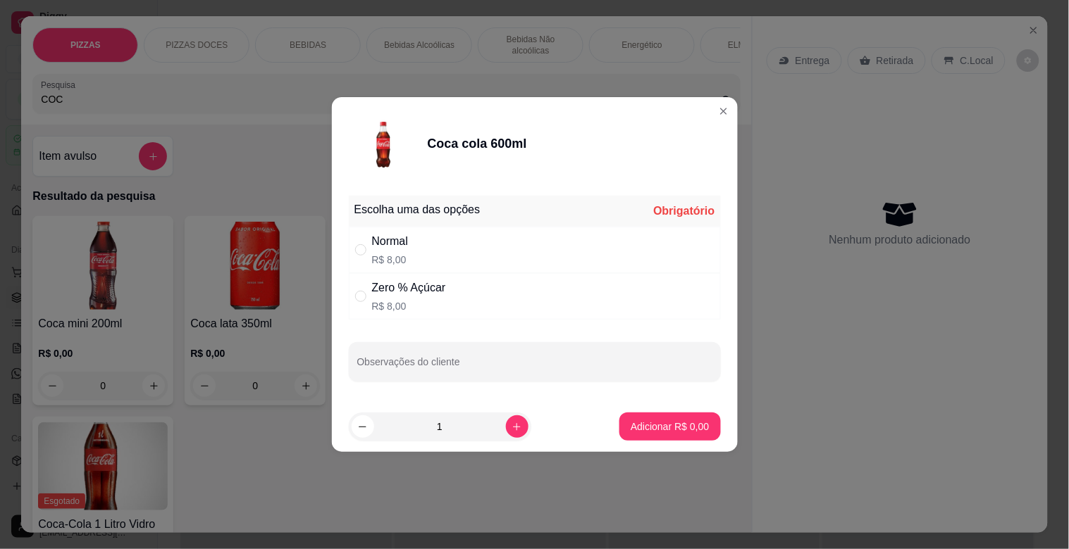
click at [490, 240] on div "Normal R$ 8,00" at bounding box center [535, 250] width 372 height 46
radio input "true"
click at [686, 418] on button "Adicionar R$ 8,00" at bounding box center [670, 427] width 98 height 27
type input "1"
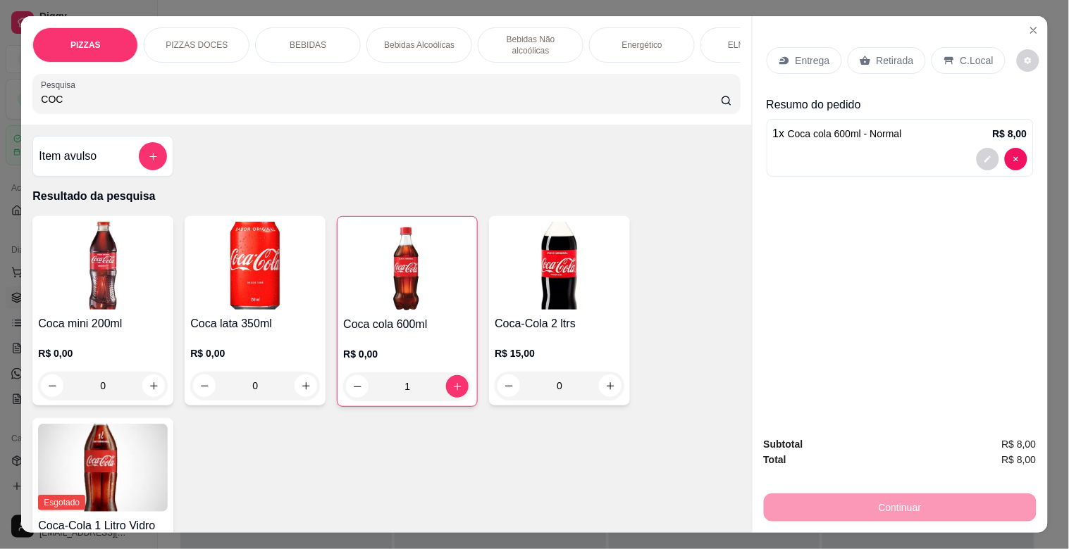
click at [900, 54] on p "Retirada" at bounding box center [894, 61] width 37 height 14
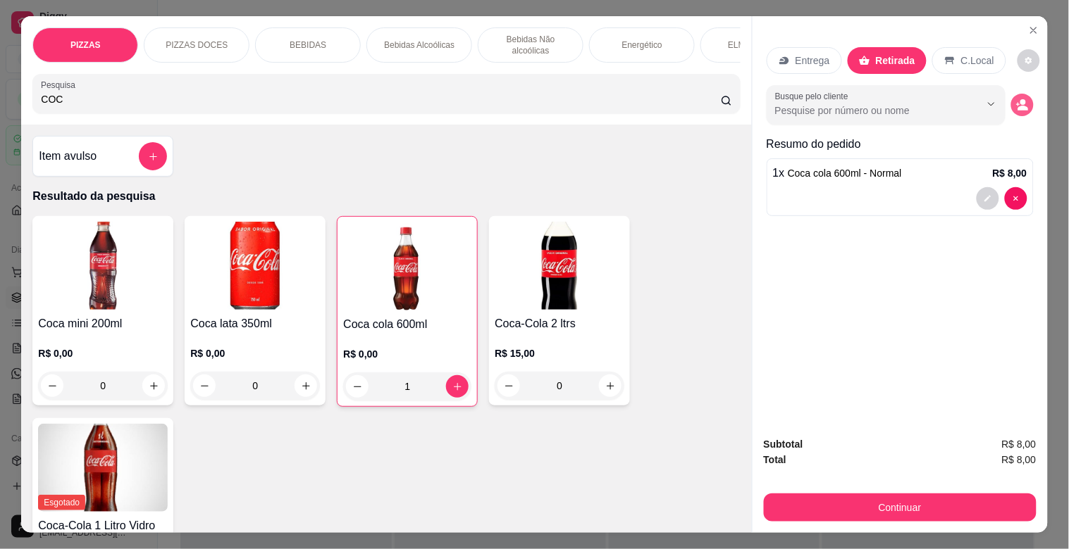
click at [1026, 101] on div "Busque pelo cliente" at bounding box center [899, 104] width 267 height 39
click at [1018, 94] on button "decrease-product-quantity" at bounding box center [1022, 105] width 23 height 23
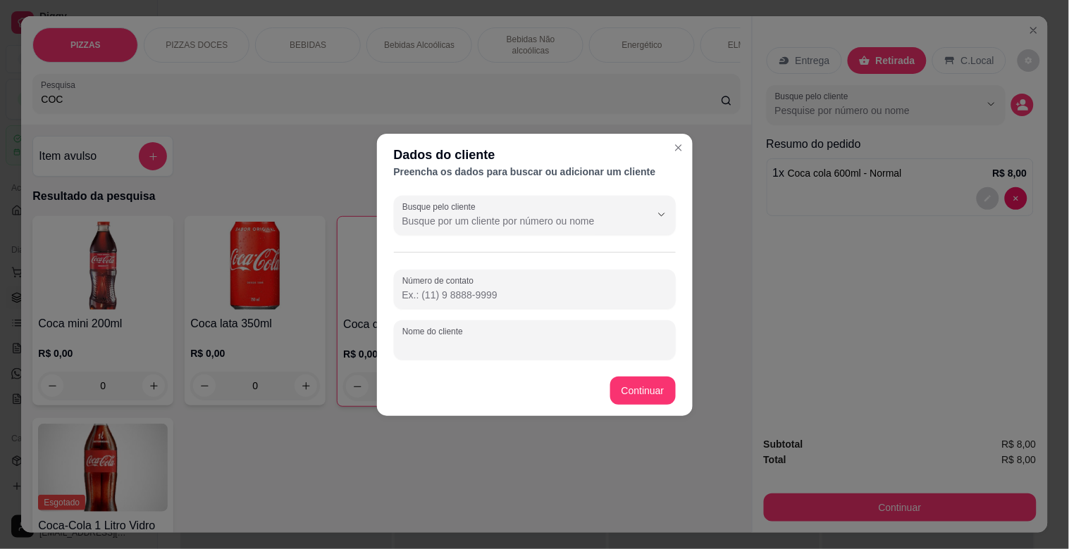
click at [564, 349] on input "Nome do cliente" at bounding box center [534, 346] width 265 height 14
type input "OTAVIO"
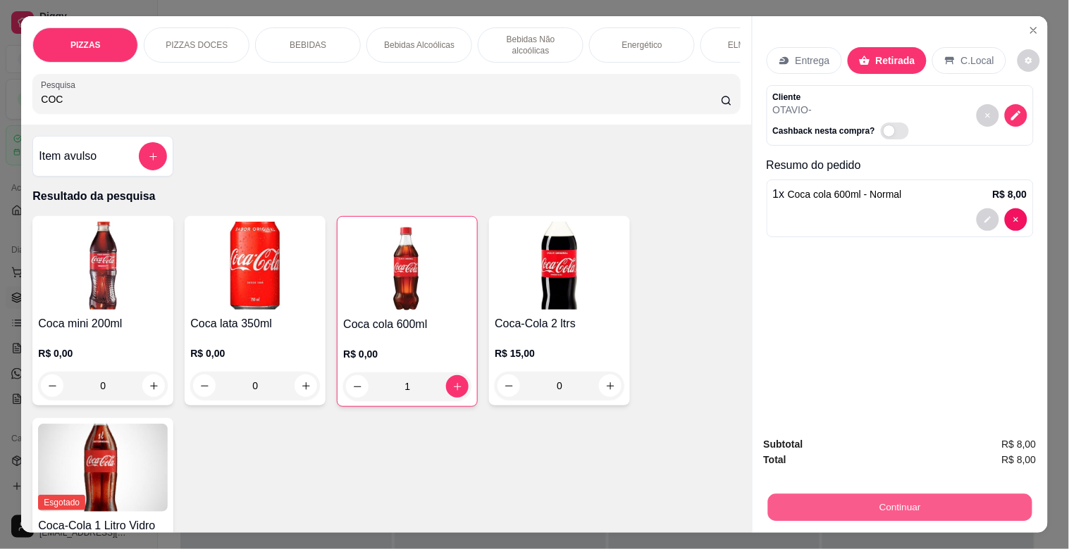
click at [902, 503] on button "Continuar" at bounding box center [899, 507] width 264 height 27
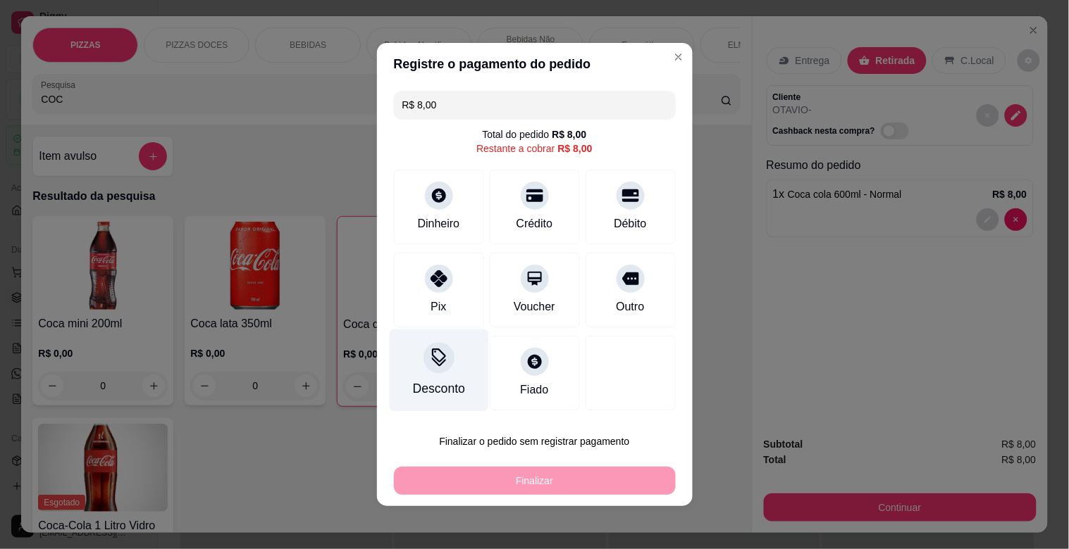
click at [433, 390] on div "Desconto" at bounding box center [438, 389] width 52 height 18
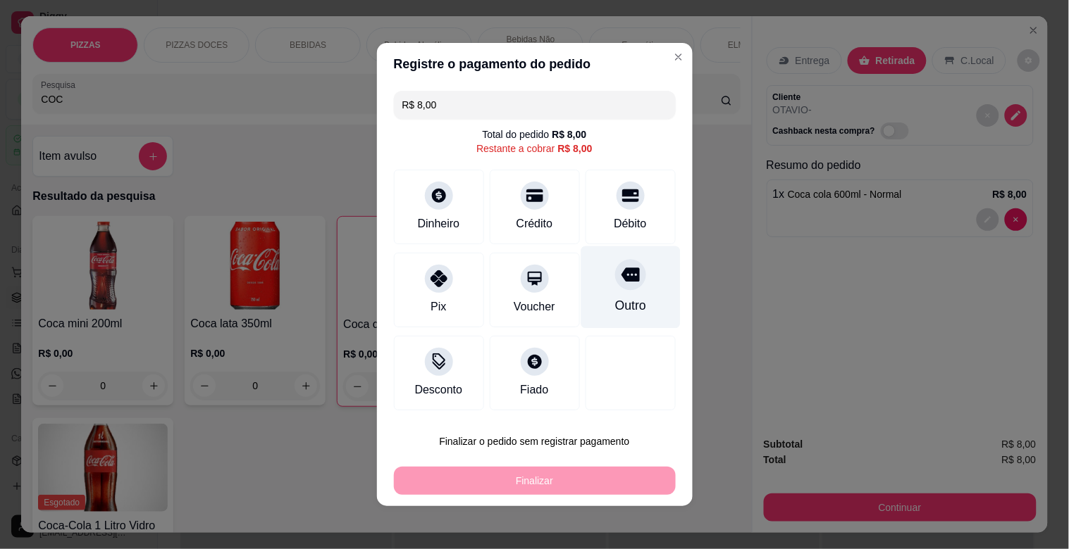
click at [635, 272] on div "Outro" at bounding box center [629, 288] width 99 height 82
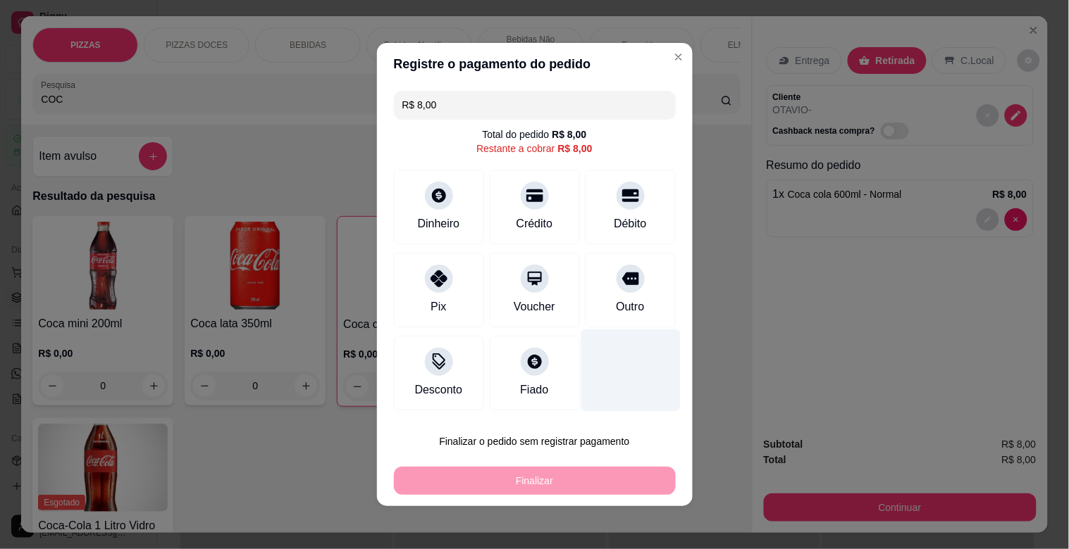
type input "R$ 0,00"
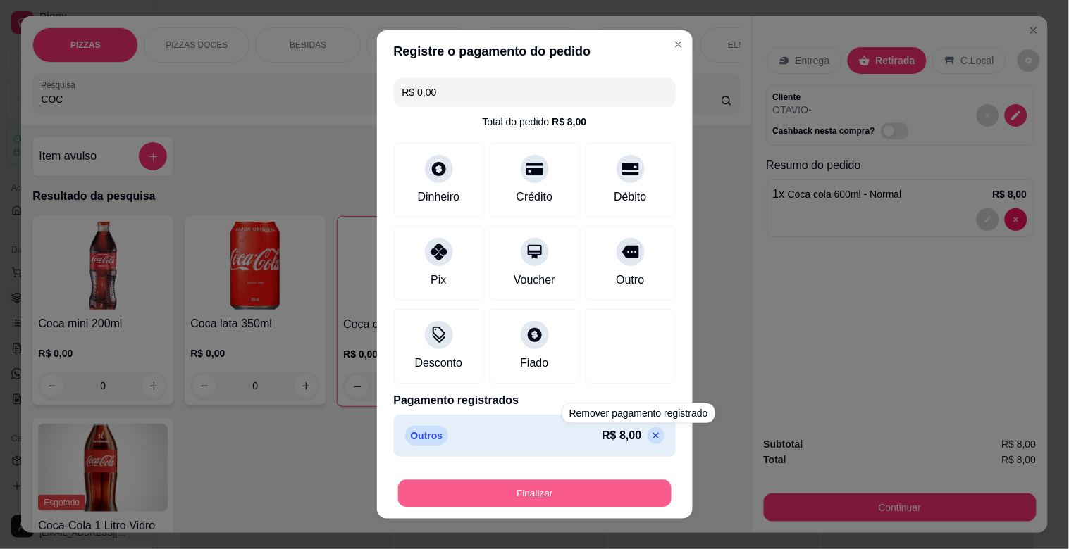
click at [523, 487] on button "Finalizar" at bounding box center [534, 493] width 273 height 27
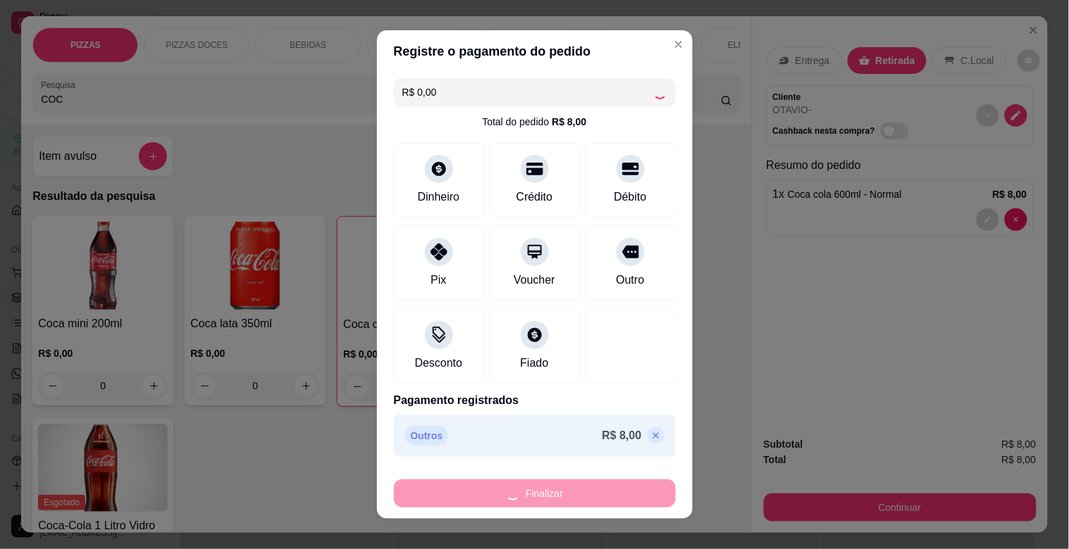
type input "0"
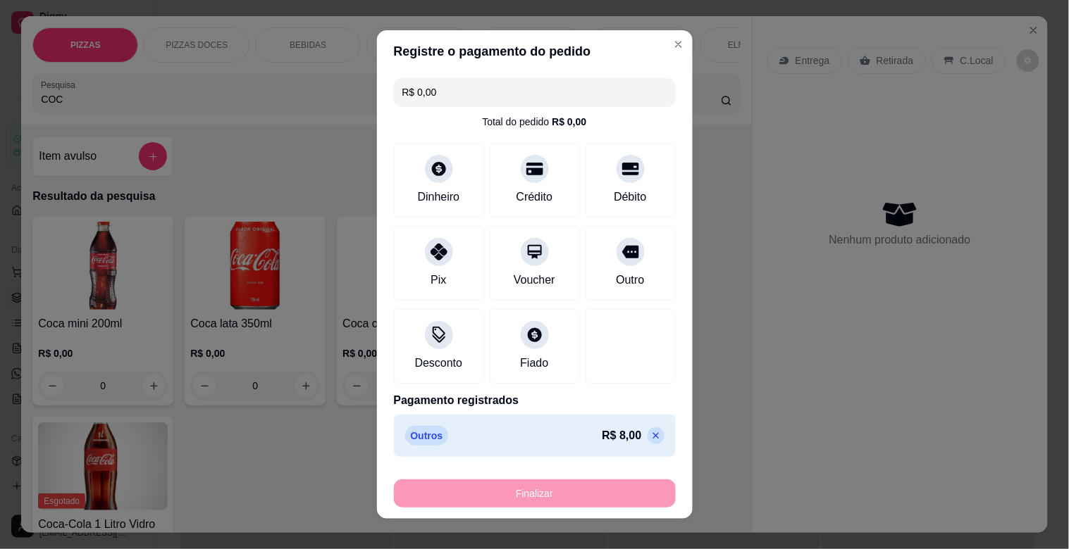
type input "-R$ 8,00"
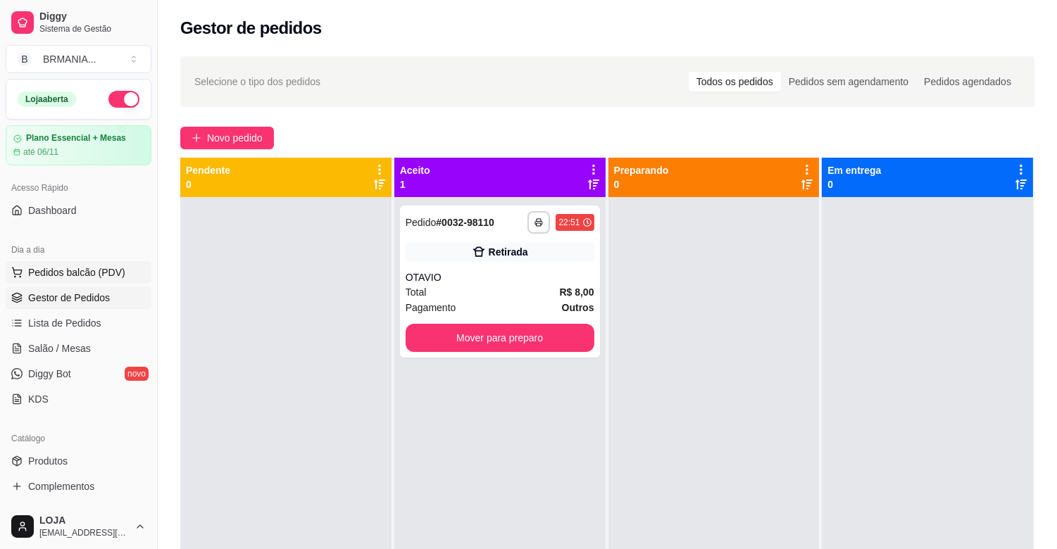
click at [96, 261] on button "Pedidos balcão (PDV)" at bounding box center [79, 272] width 146 height 23
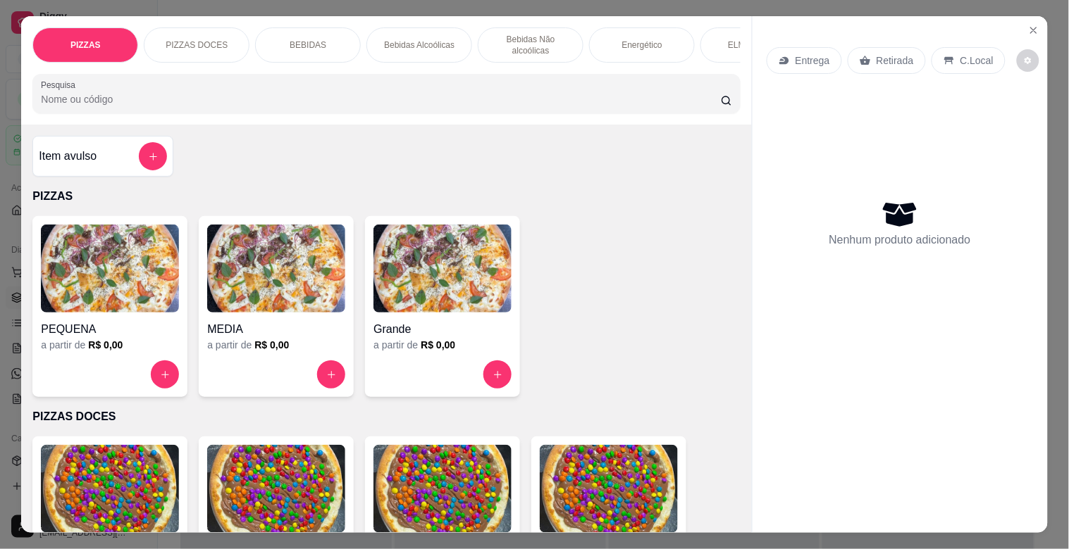
click at [128, 106] on input "Pesquisa" at bounding box center [381, 99] width 680 height 14
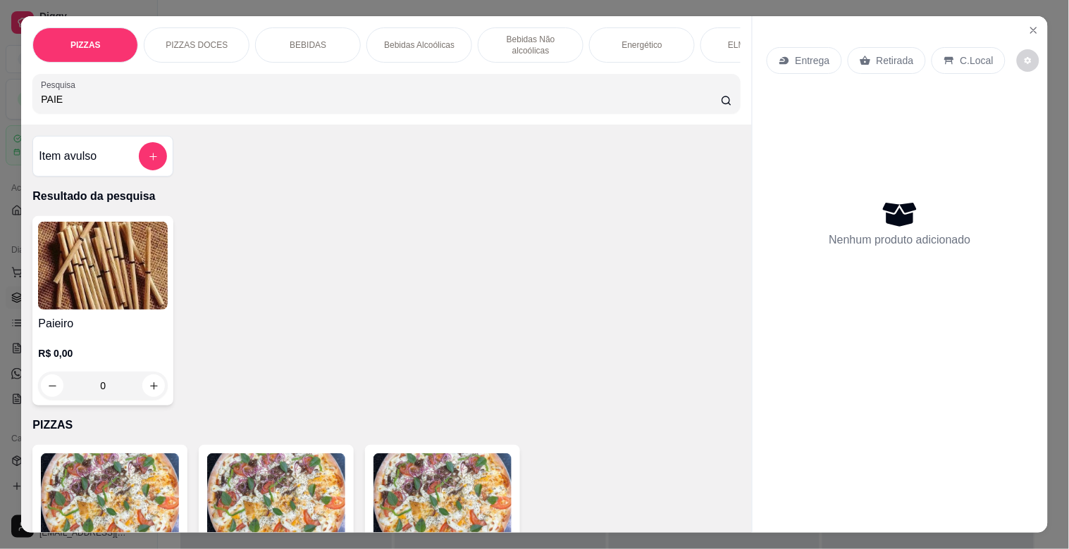
type input "PAIE"
click at [94, 321] on h4 "Paieiro" at bounding box center [103, 324] width 130 height 17
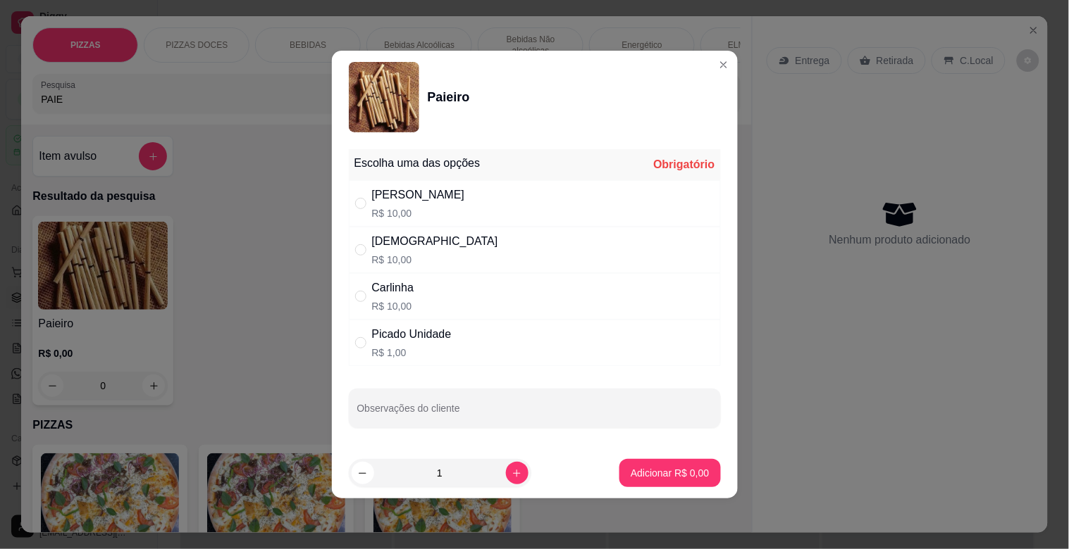
click at [439, 235] on div "Dinha R$ 10,00" at bounding box center [535, 250] width 372 height 46
radio input "true"
click at [648, 476] on p "Adicionar R$ 10,00" at bounding box center [667, 473] width 84 height 14
type input "1"
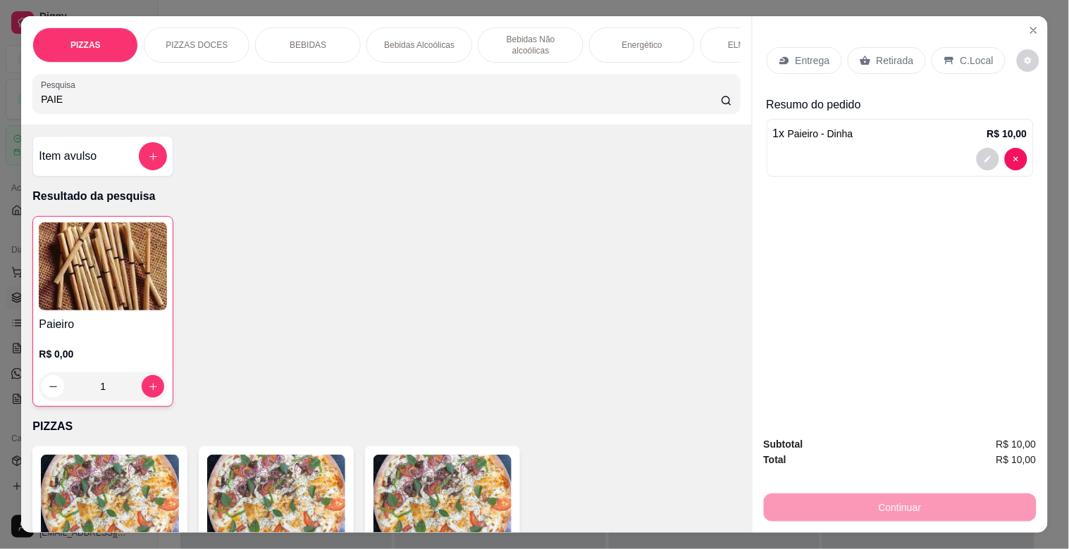
click at [954, 47] on div "C.Local" at bounding box center [968, 60] width 74 height 27
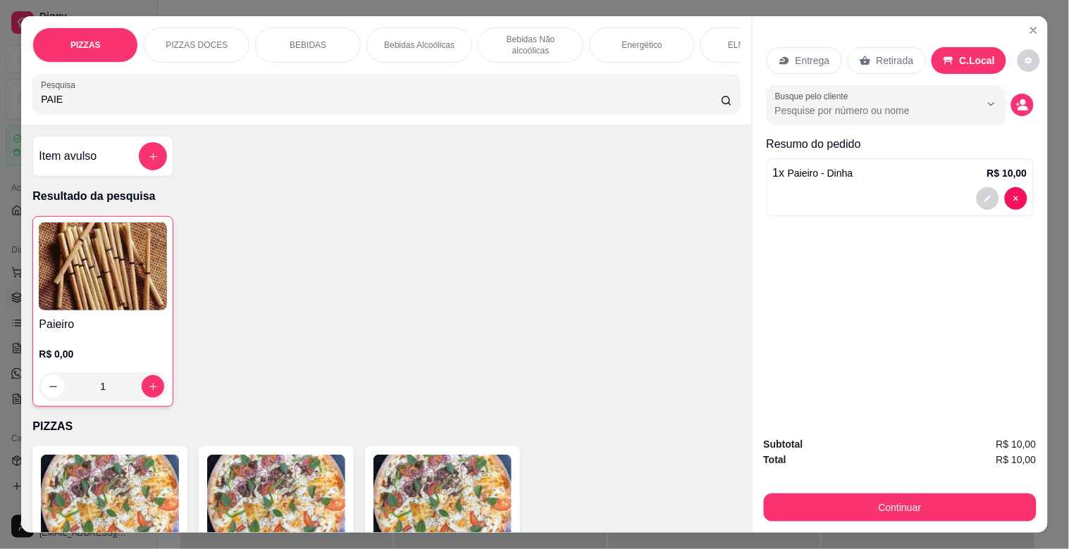
click at [883, 58] on p "Retirada" at bounding box center [894, 61] width 37 height 14
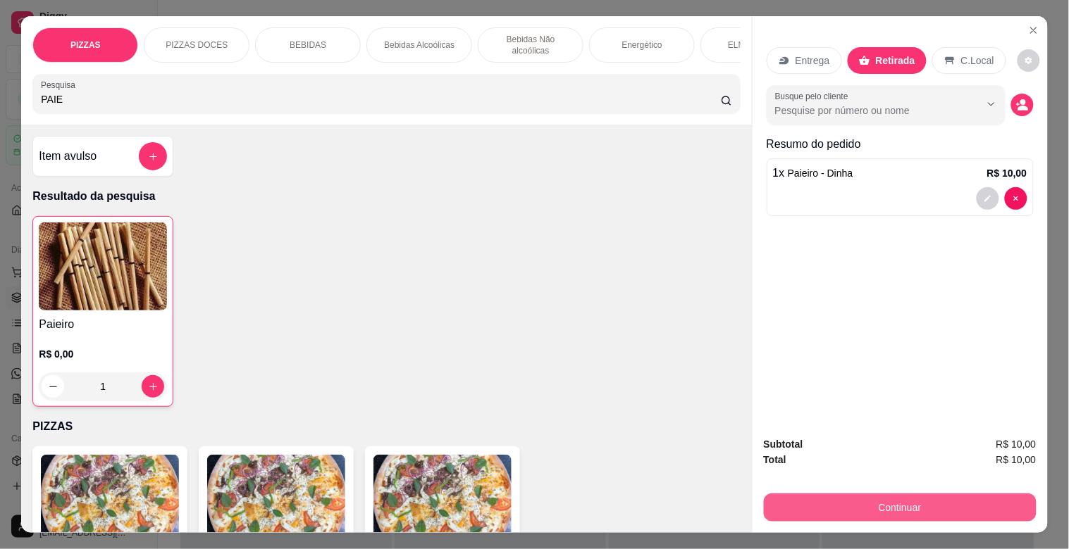
click at [935, 501] on button "Continuar" at bounding box center [900, 508] width 273 height 28
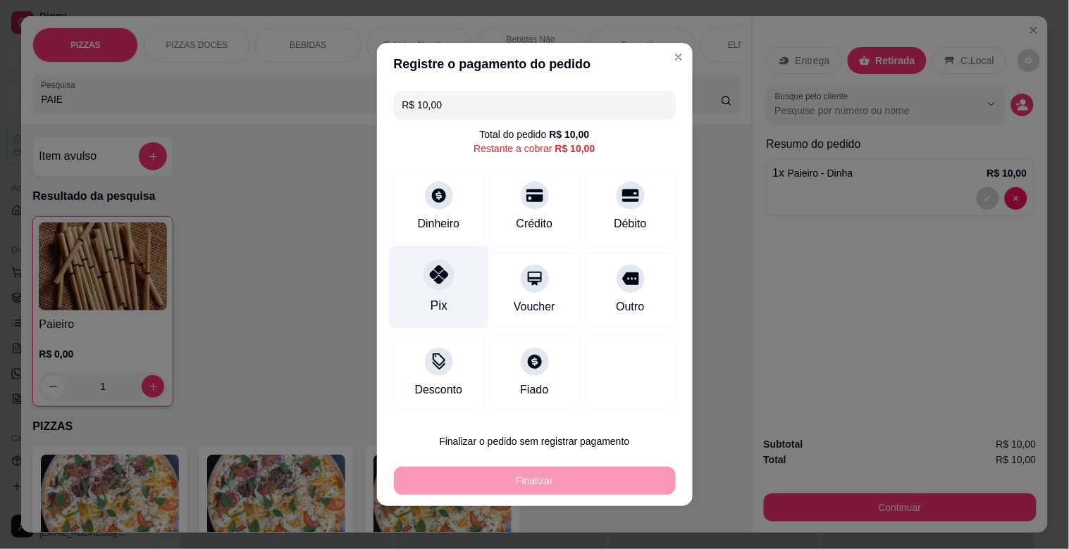
click at [430, 309] on div "Pix" at bounding box center [438, 306] width 17 height 18
type input "R$ 0,00"
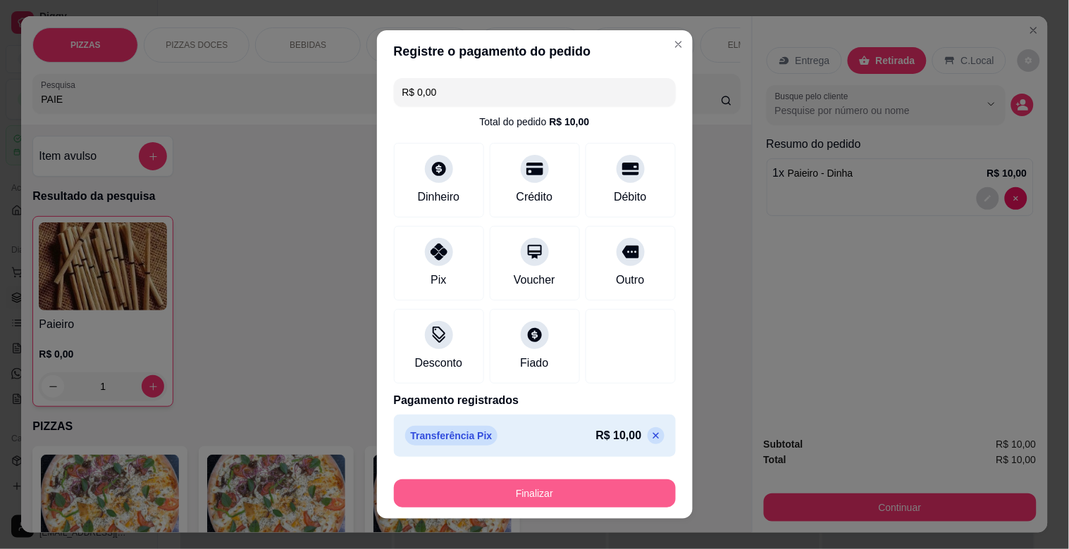
click at [521, 480] on button "Finalizar" at bounding box center [535, 494] width 282 height 28
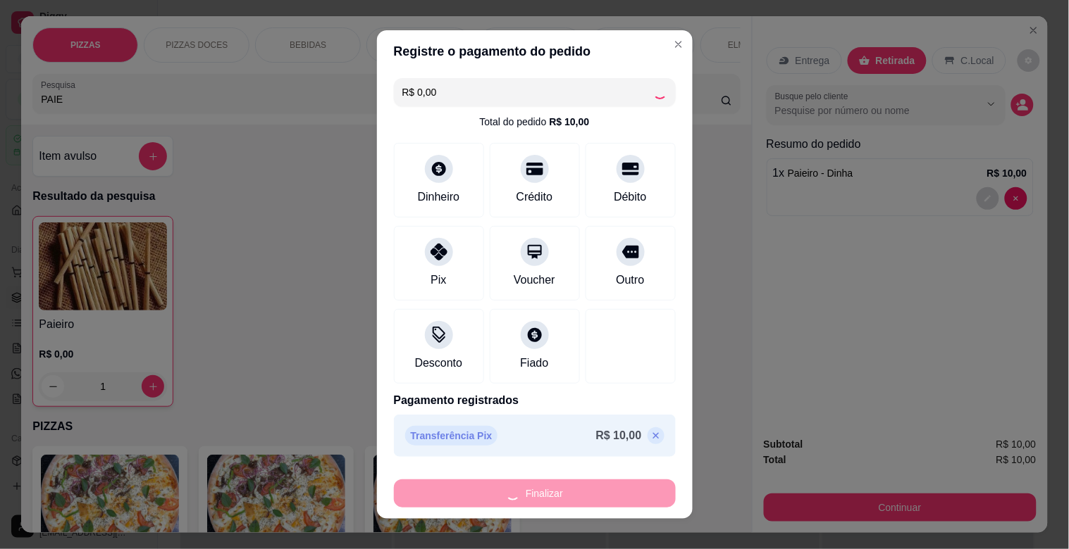
type input "0"
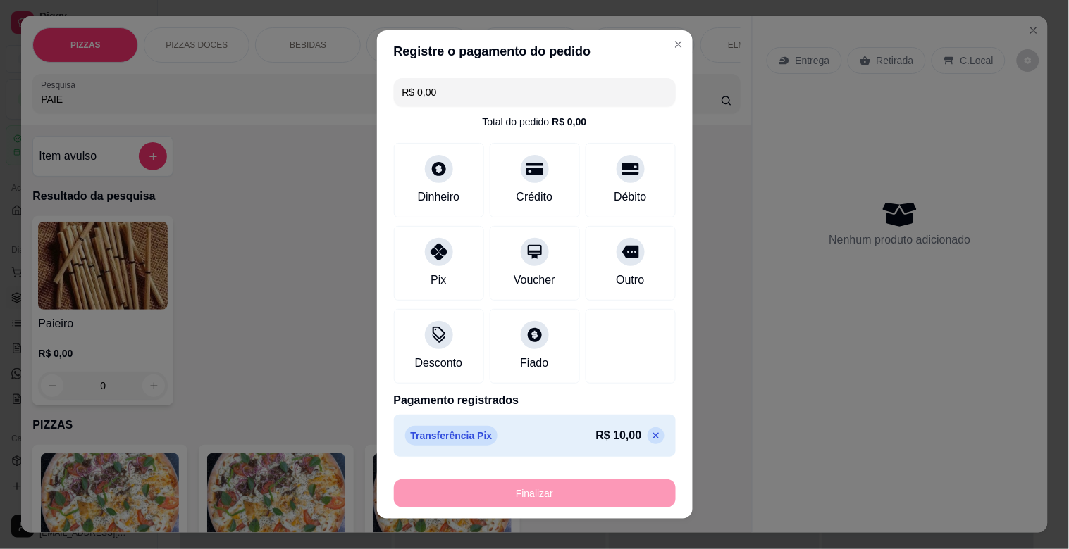
type input "-R$ 10,00"
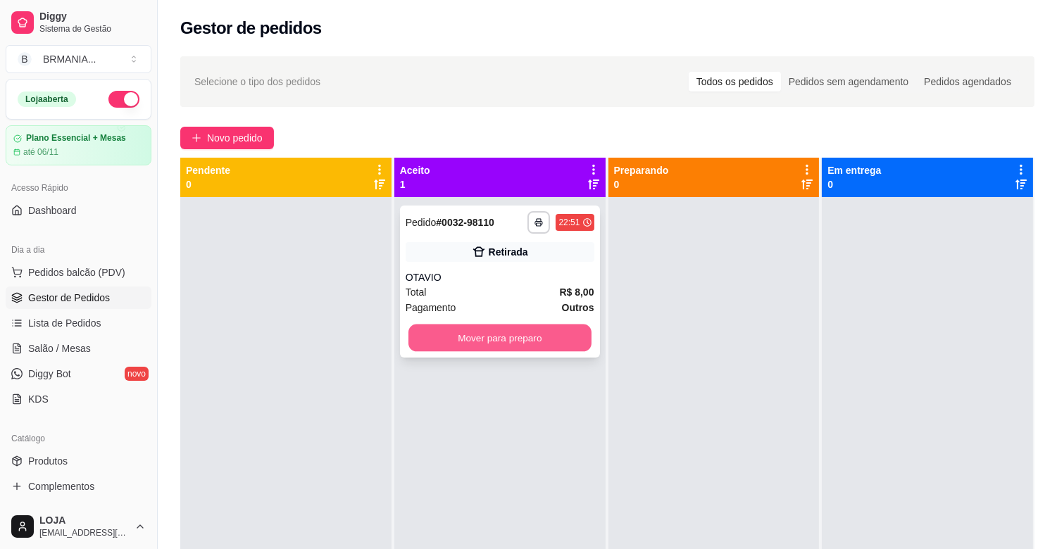
click at [511, 343] on button "Mover para preparo" at bounding box center [500, 338] width 183 height 27
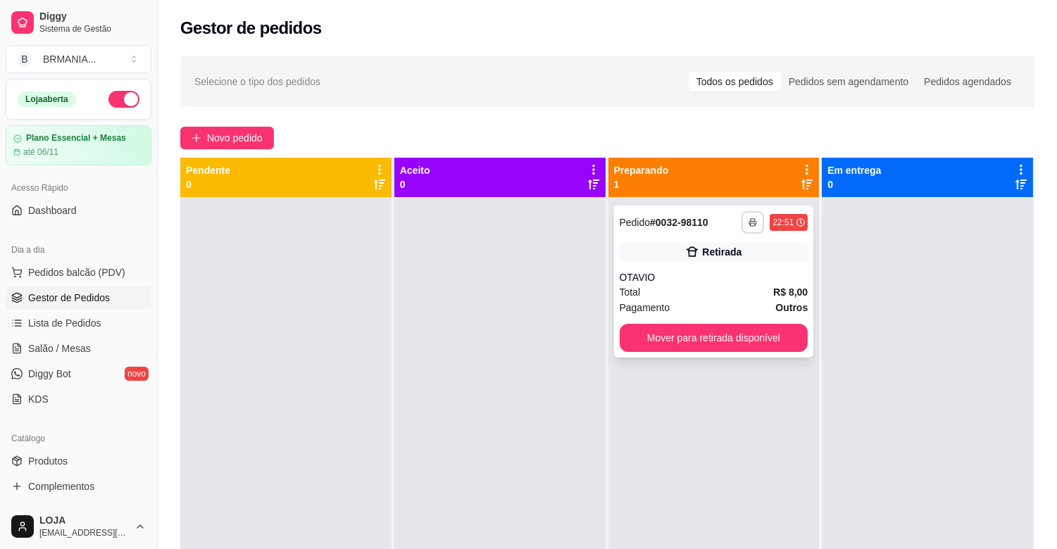
click at [747, 215] on button "button" at bounding box center [753, 222] width 23 height 23
click at [711, 271] on button "IMPRESSORA" at bounding box center [708, 272] width 102 height 23
click at [710, 339] on button "Mover para retirada disponível" at bounding box center [714, 338] width 189 height 28
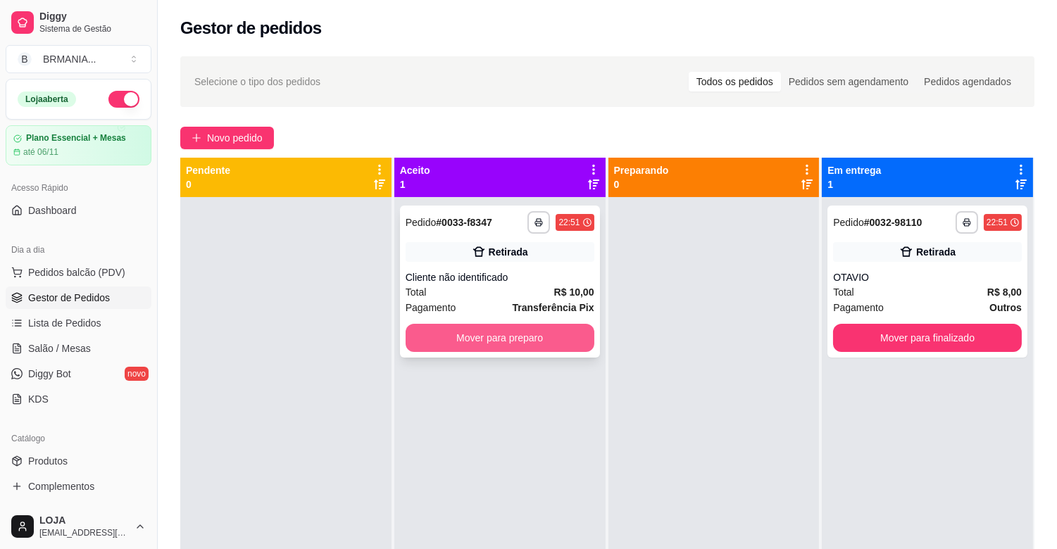
click at [522, 341] on button "Mover para preparo" at bounding box center [500, 338] width 189 height 28
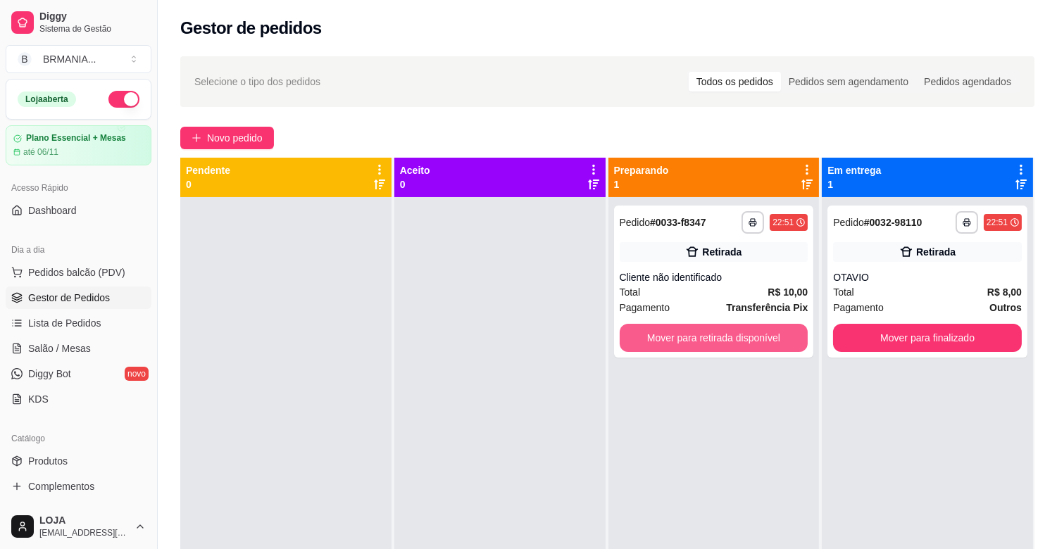
click at [695, 341] on button "Mover para retirada disponível" at bounding box center [714, 338] width 189 height 28
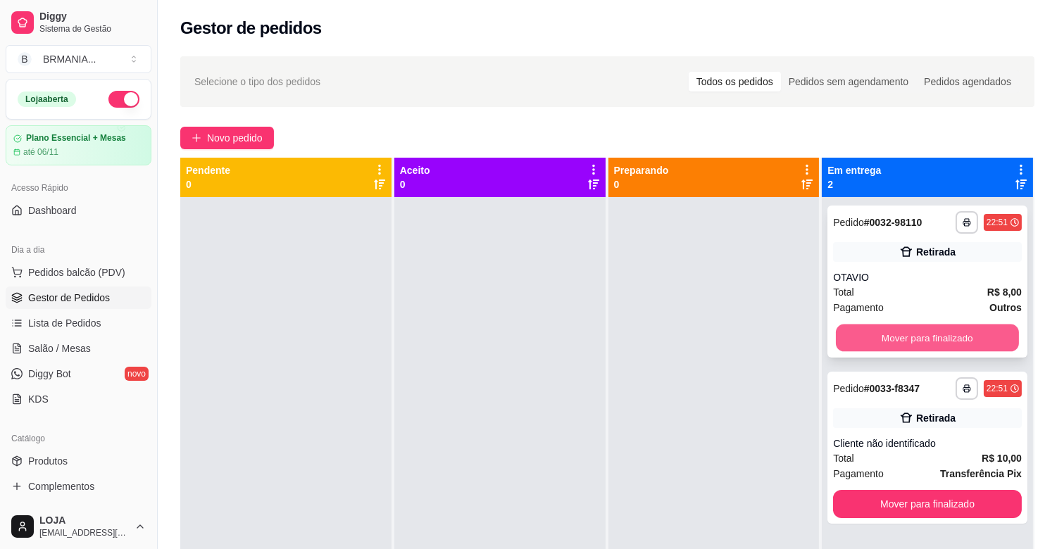
click at [937, 350] on button "Mover para finalizado" at bounding box center [927, 338] width 183 height 27
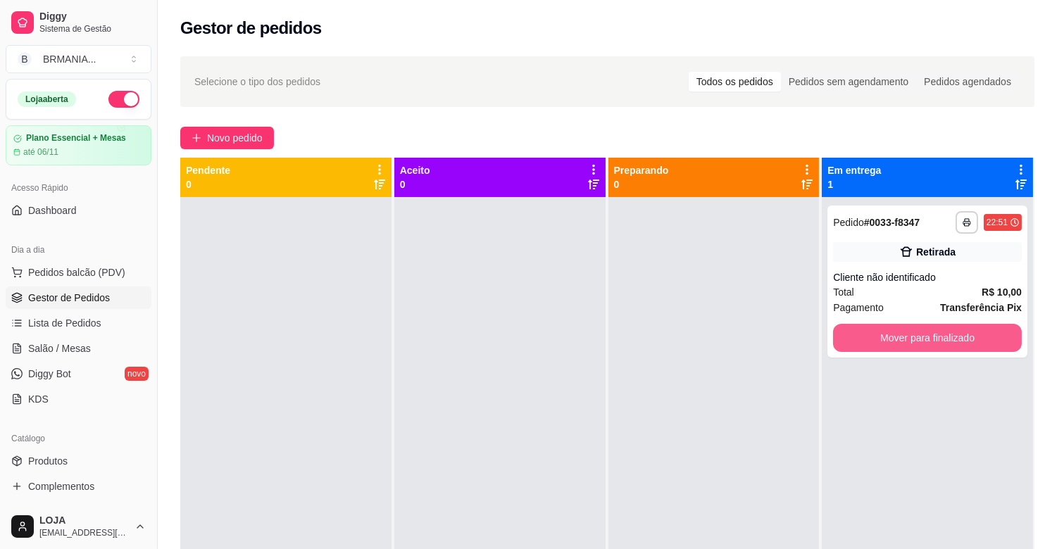
click at [937, 350] on button "Mover para finalizado" at bounding box center [927, 338] width 189 height 28
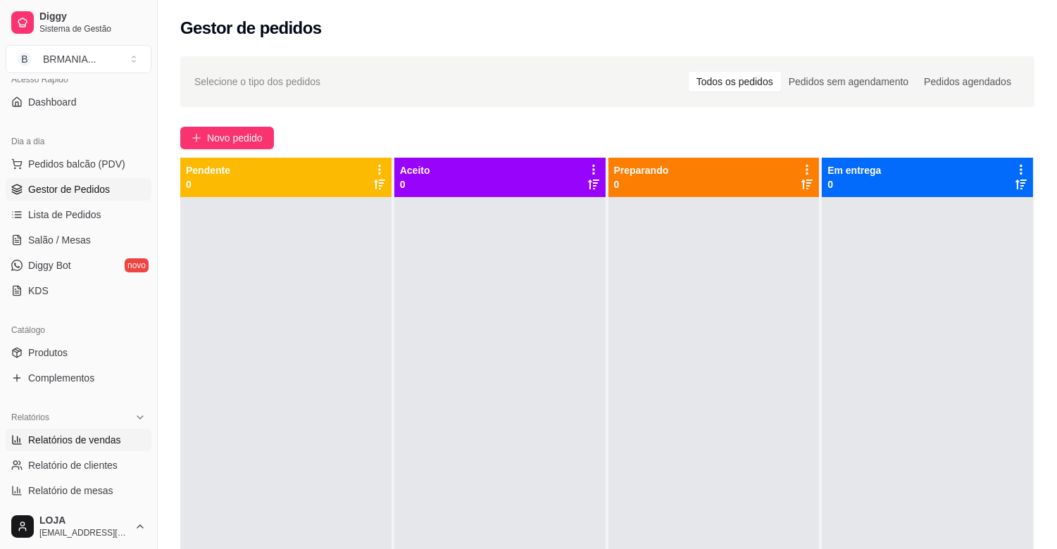
scroll to position [130, 0]
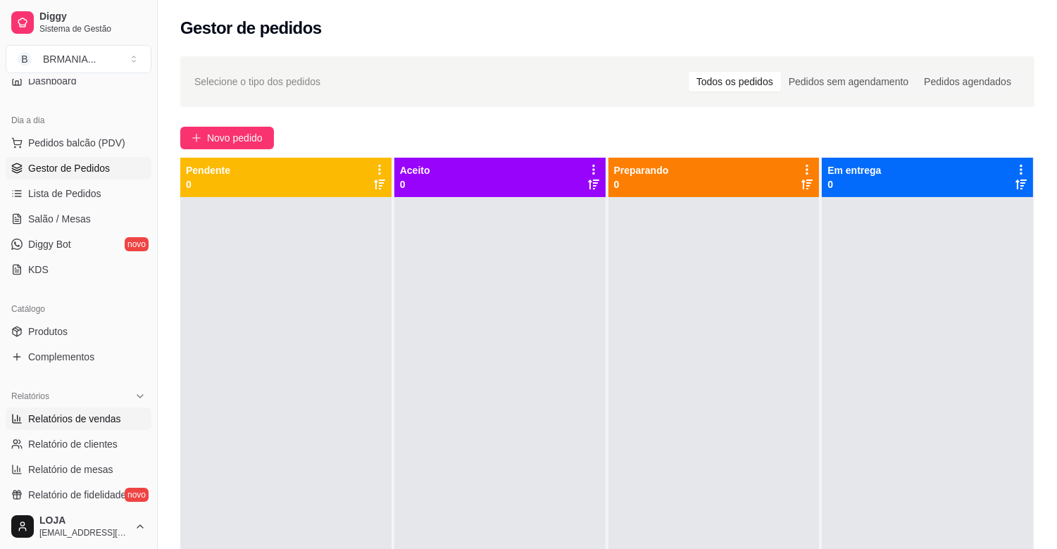
click at [82, 413] on span "Relatórios de vendas" at bounding box center [74, 419] width 93 height 14
select select "ALL"
select select "0"
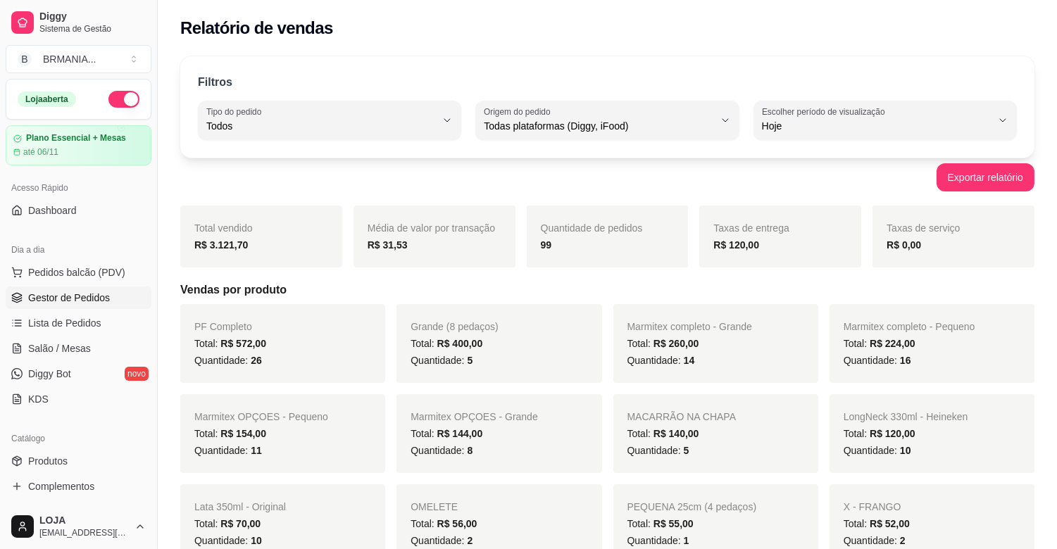
click at [83, 299] on span "Gestor de Pedidos" at bounding box center [69, 298] width 82 height 14
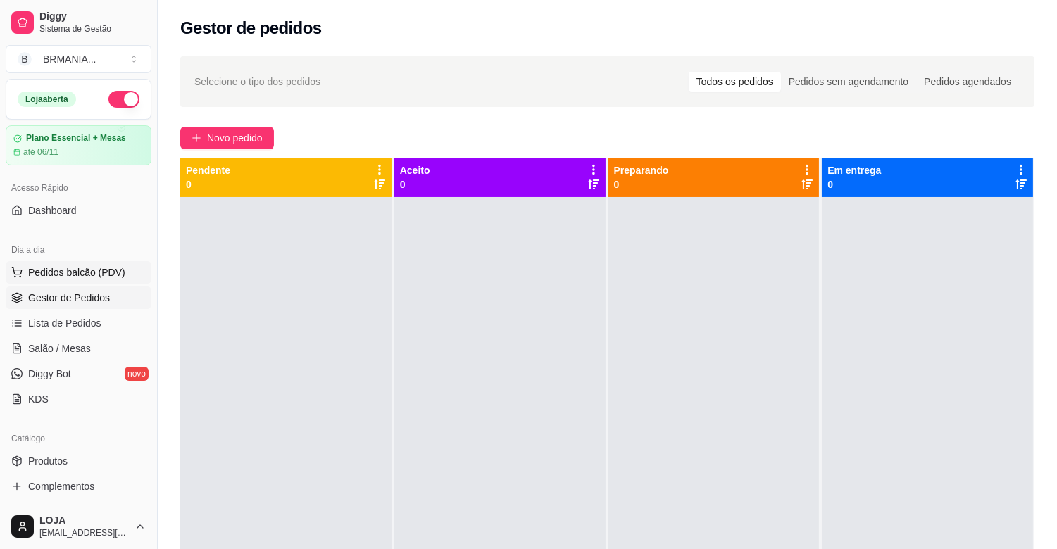
click at [95, 268] on span "Pedidos balcão (PDV)" at bounding box center [76, 273] width 97 height 14
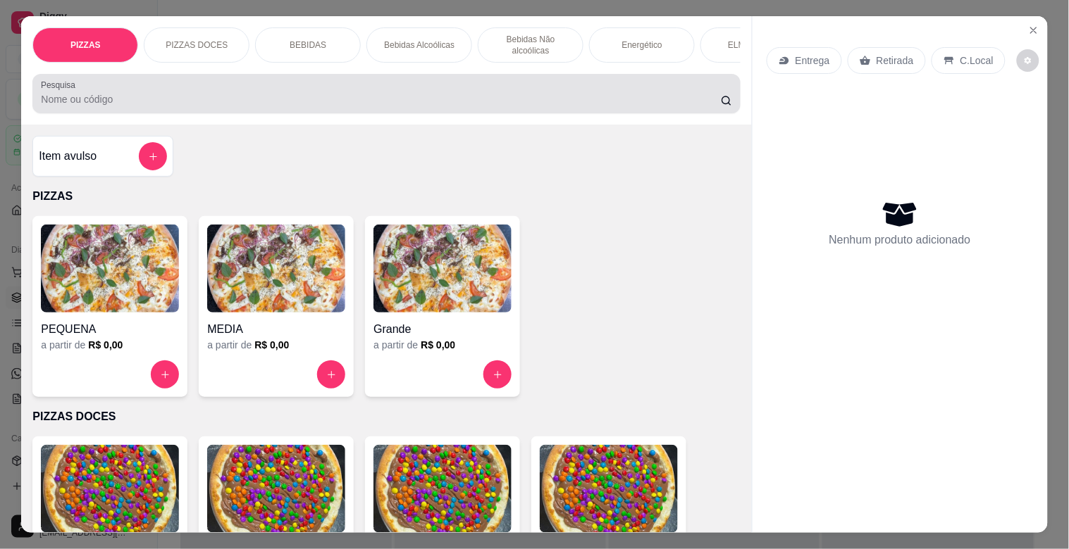
click at [128, 101] on input "Pesquisa" at bounding box center [381, 99] width 680 height 14
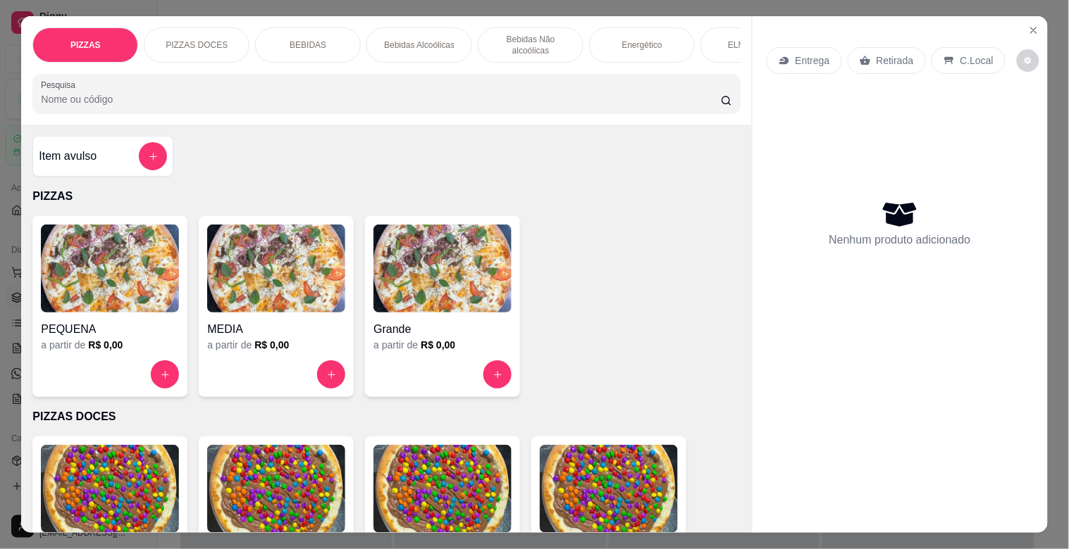
type input "P"
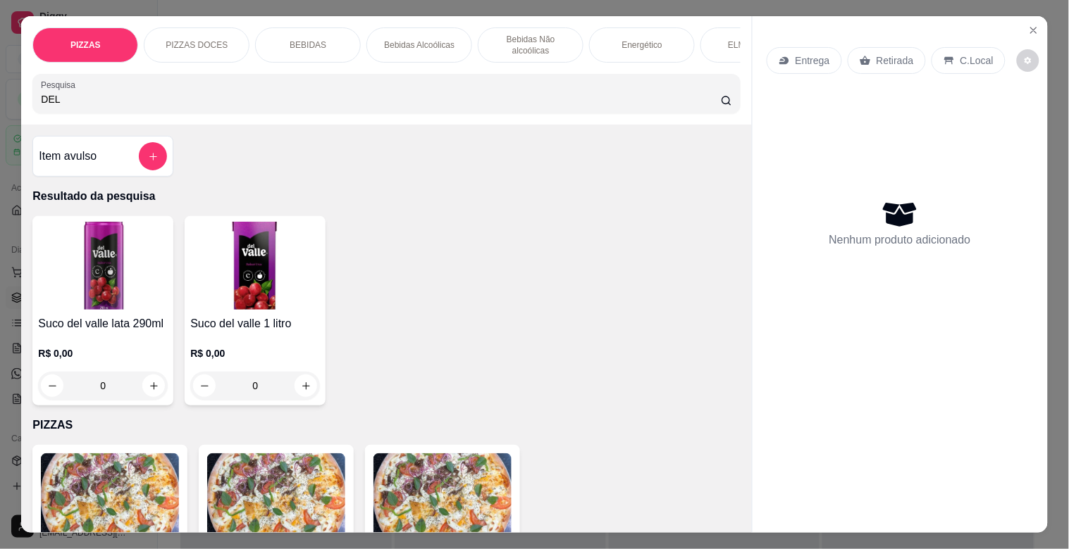
type input "DEL"
click at [92, 341] on div "R$ 0,00 0" at bounding box center [103, 366] width 130 height 68
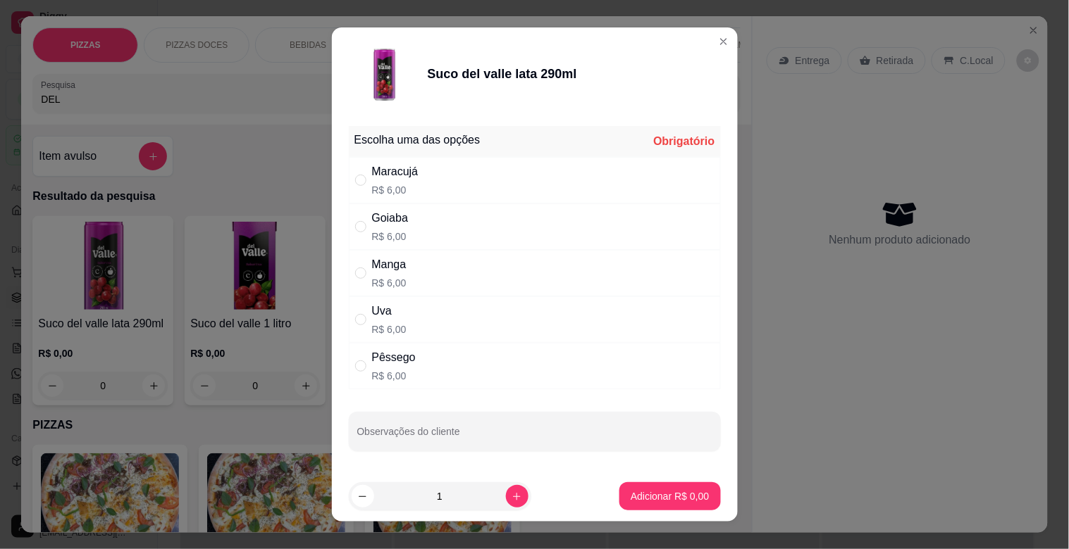
click at [445, 354] on div "Pêssego R$ 6,00" at bounding box center [535, 366] width 372 height 46
radio input "true"
click at [650, 495] on p "Adicionar R$ 6,00" at bounding box center [670, 496] width 76 height 13
type input "1"
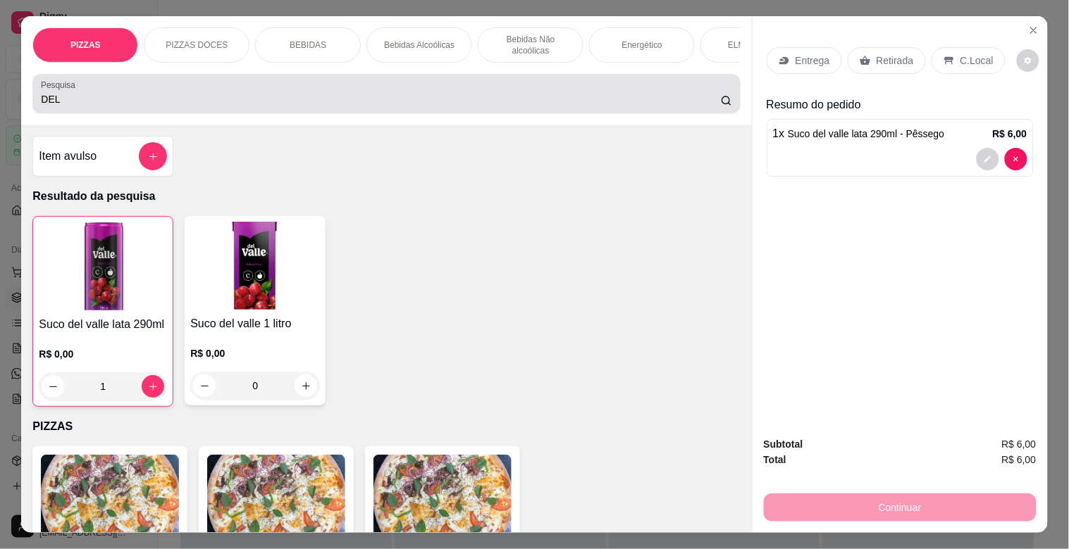
click at [173, 104] on input "DEL" at bounding box center [381, 99] width 680 height 14
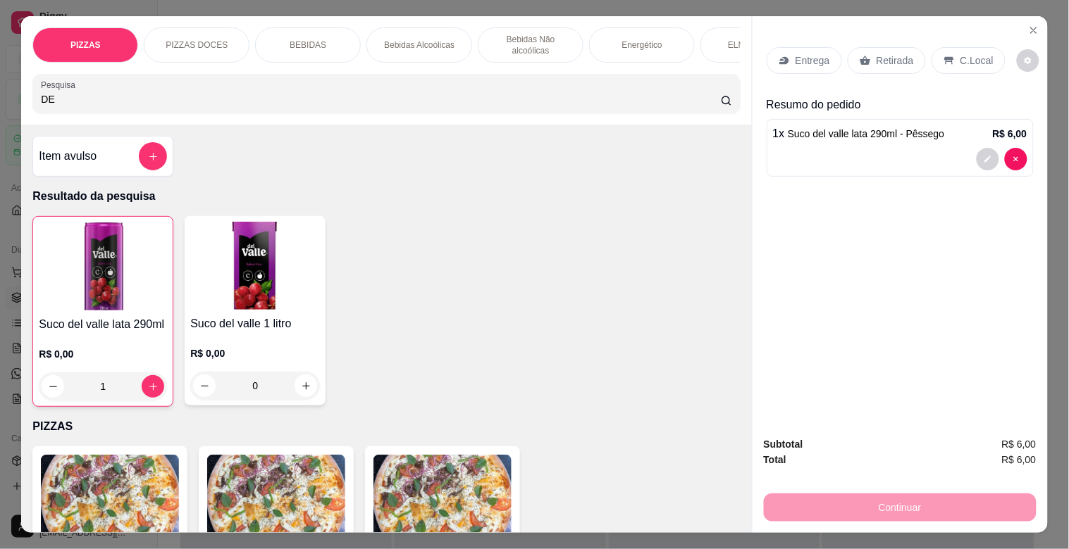
type input "D"
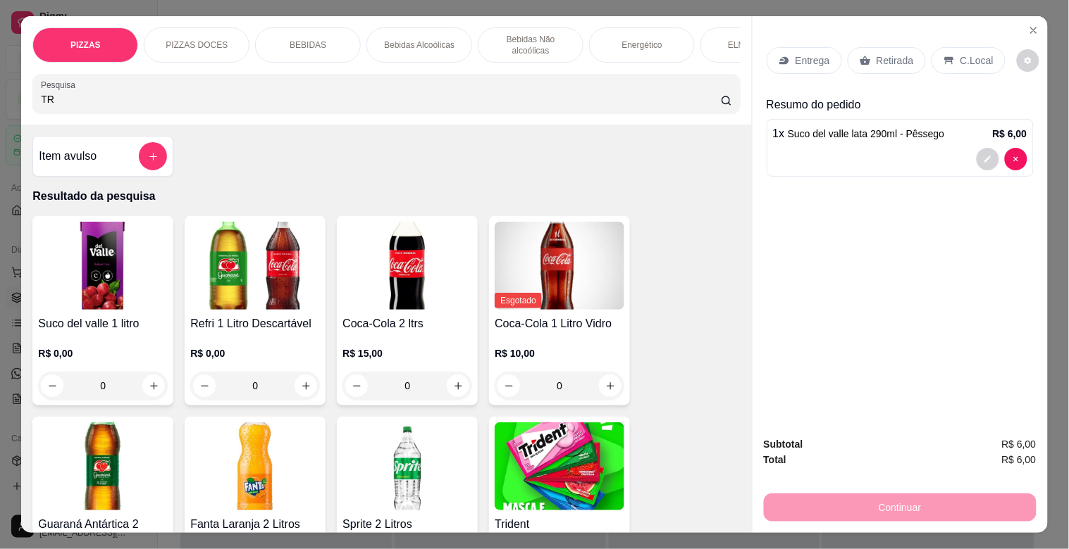
type input "TR"
click at [550, 473] on img at bounding box center [560, 467] width 130 height 88
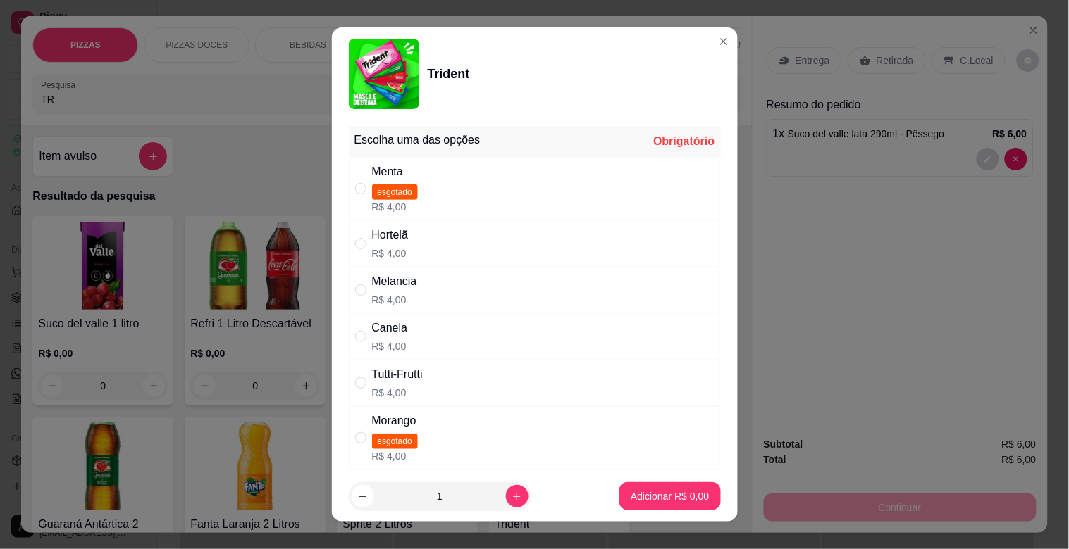
click at [454, 298] on div "Melancia R$ 4,00" at bounding box center [535, 290] width 372 height 46
radio input "true"
click at [653, 503] on button "Adicionar R$ 4,00" at bounding box center [669, 497] width 101 height 28
type input "1"
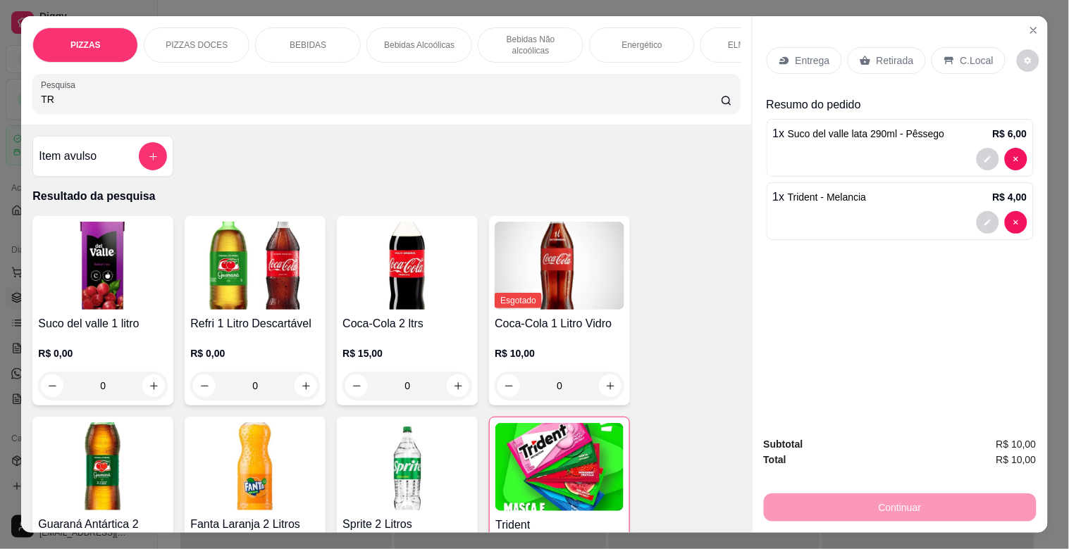
click at [900, 57] on p "Retirada" at bounding box center [894, 61] width 37 height 14
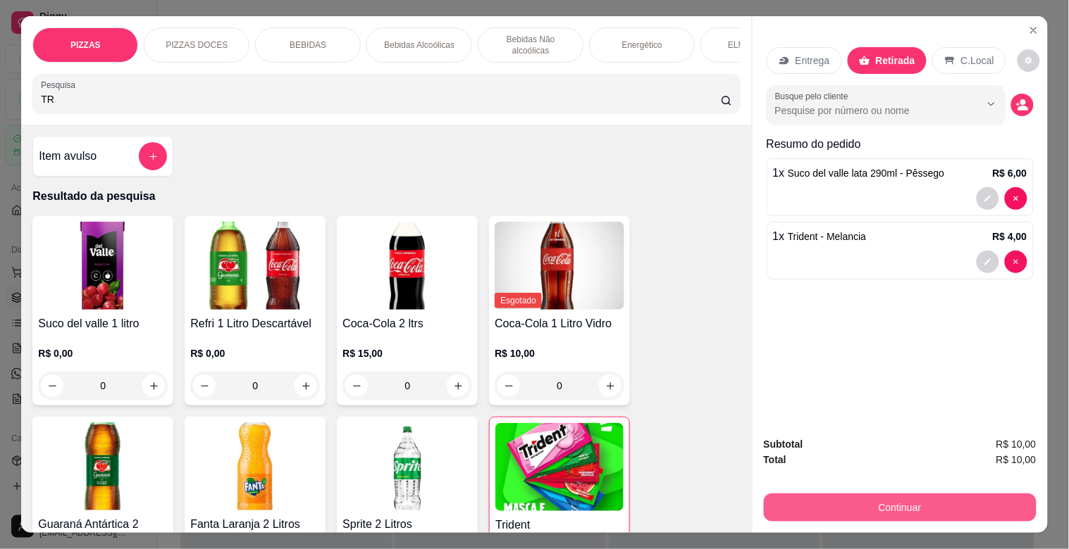
click at [947, 504] on button "Continuar" at bounding box center [900, 508] width 273 height 28
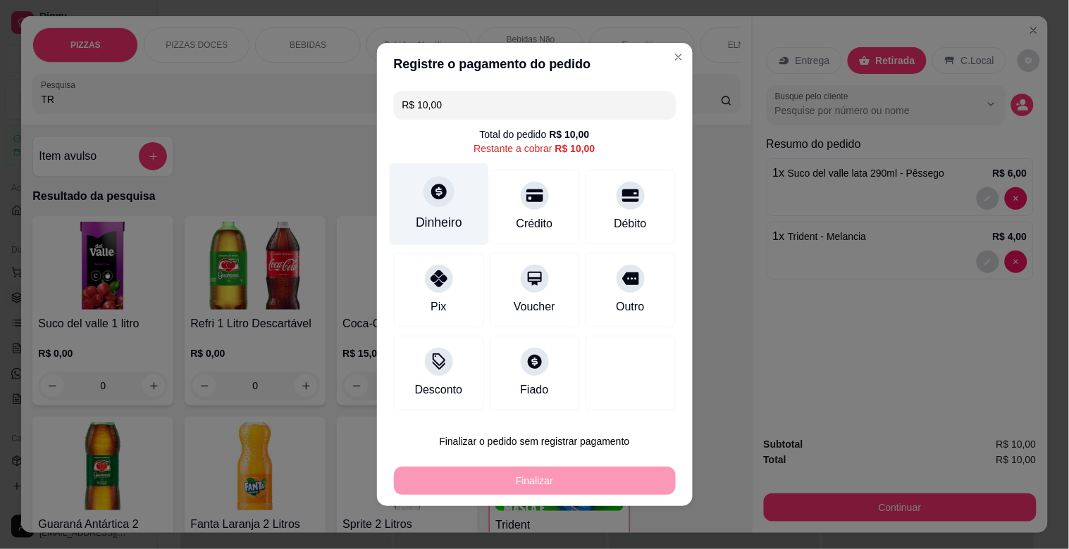
click at [425, 219] on div "Dinheiro" at bounding box center [439, 222] width 46 height 18
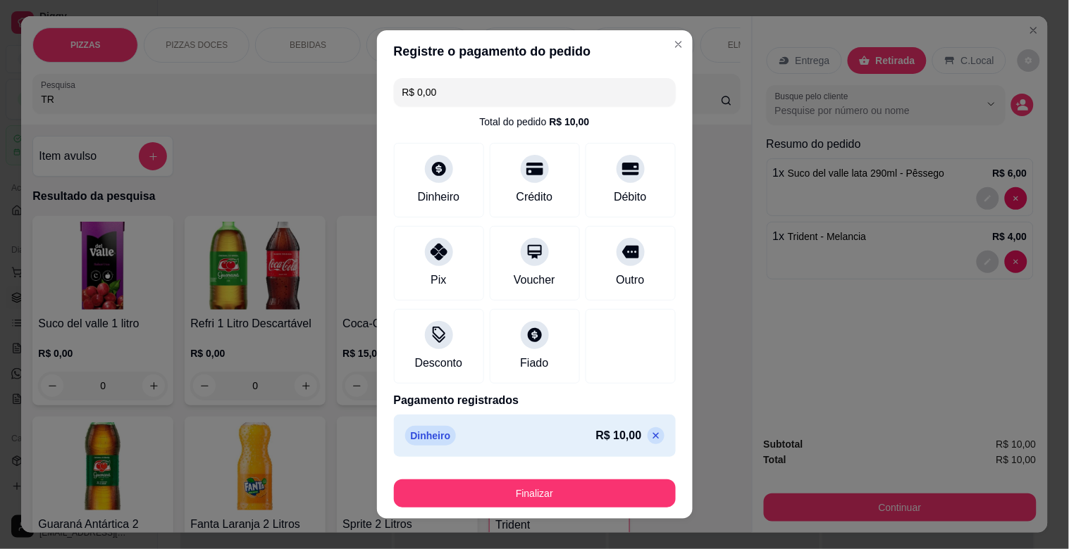
type input "R$ 0,00"
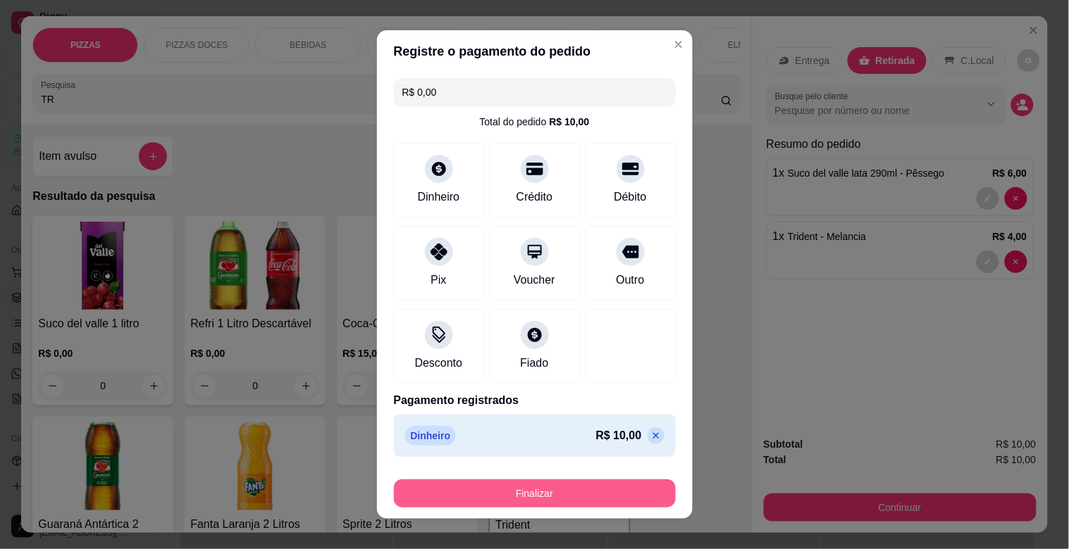
click at [540, 495] on button "Finalizar" at bounding box center [535, 494] width 282 height 28
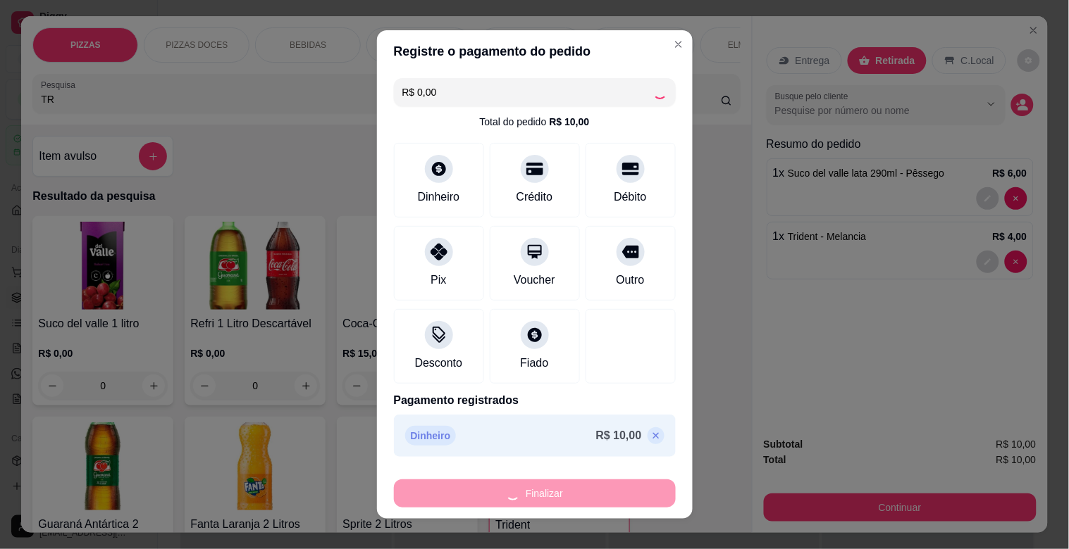
type input "0"
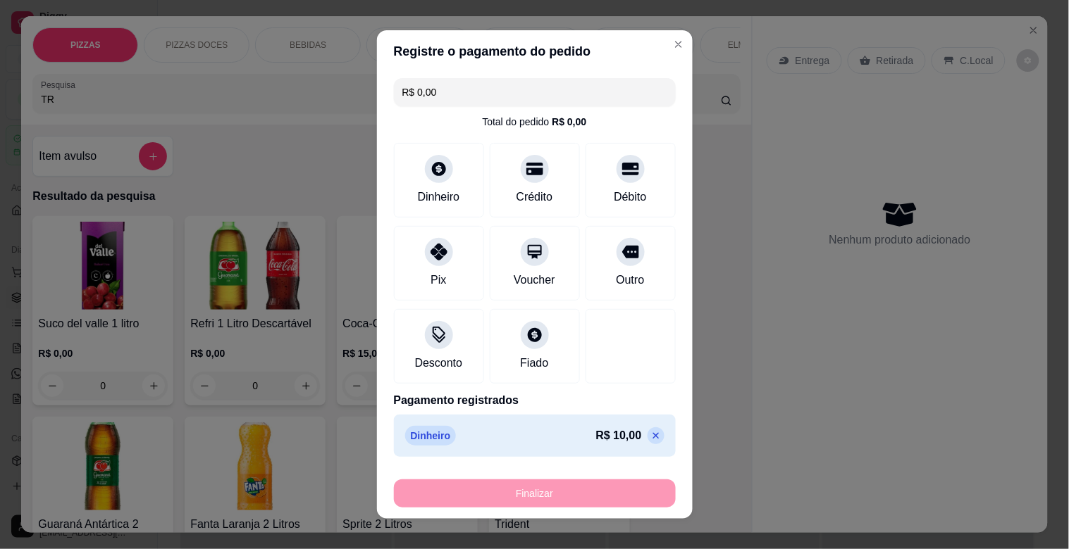
type input "-R$ 10,00"
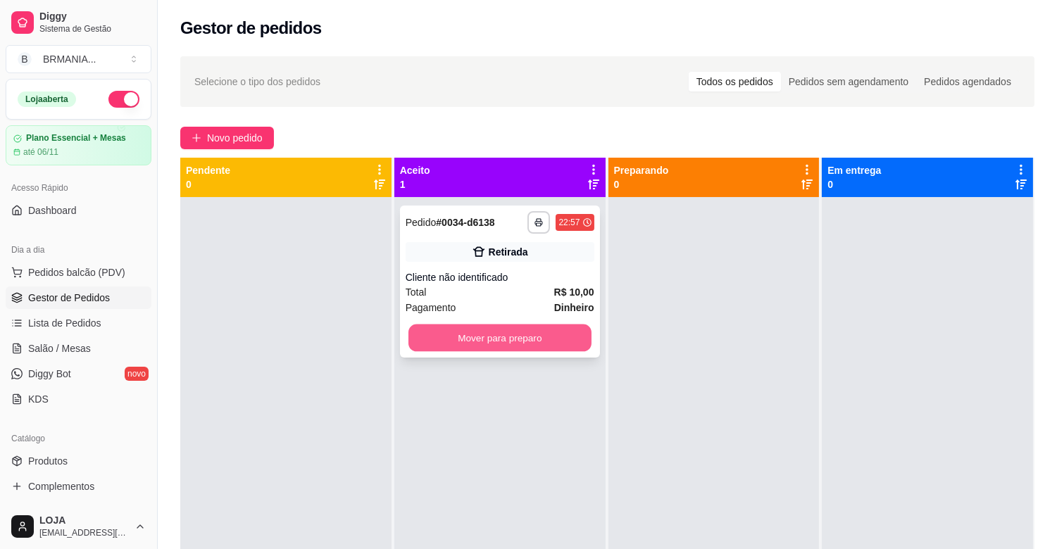
click at [560, 332] on button "Mover para preparo" at bounding box center [500, 338] width 183 height 27
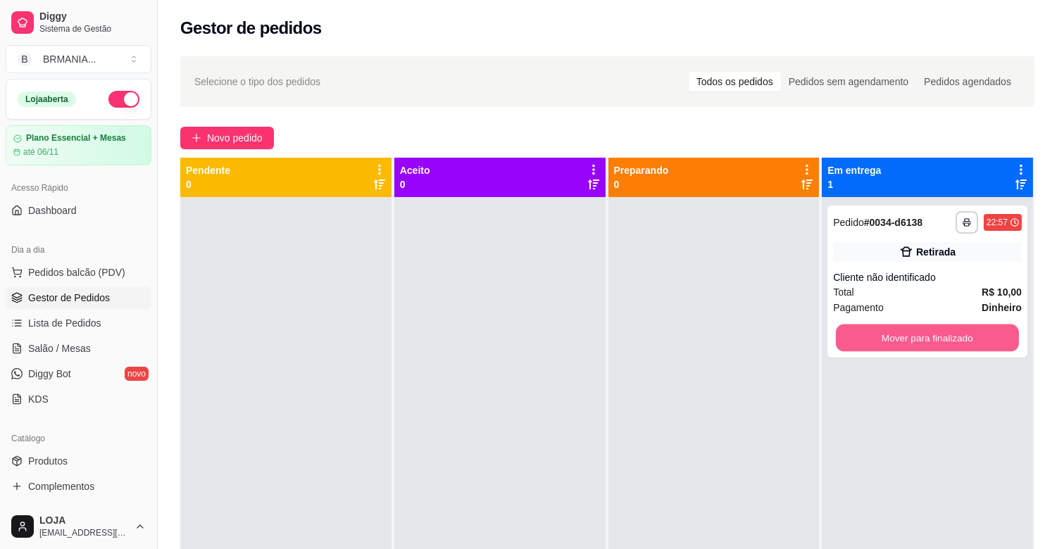
click at [883, 331] on button "Mover para finalizado" at bounding box center [927, 338] width 183 height 27
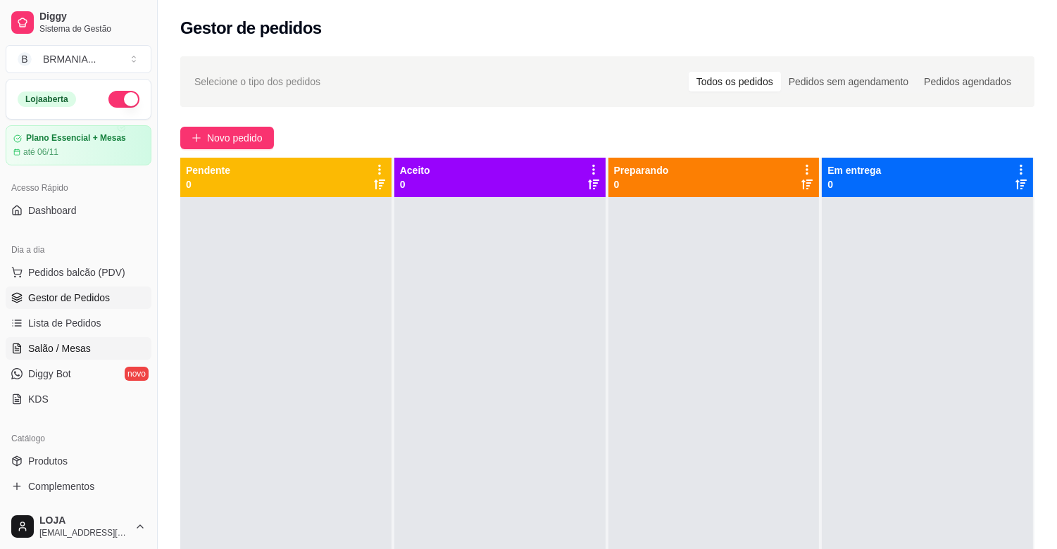
click at [74, 349] on span "Salão / Mesas" at bounding box center [59, 349] width 63 height 14
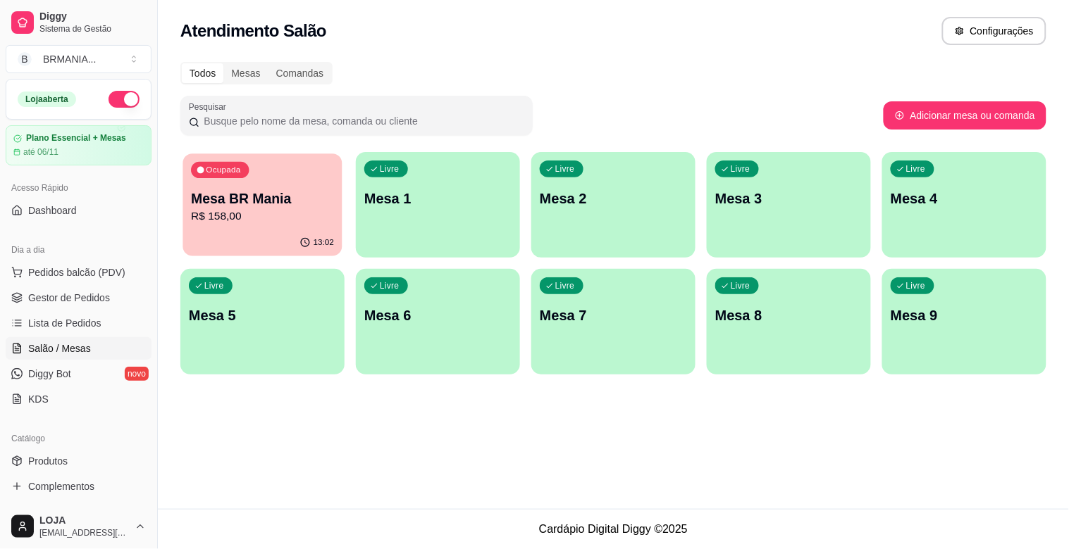
click at [200, 181] on div "Ocupada Mesa BR Mania R$ 158,00" at bounding box center [261, 192] width 159 height 76
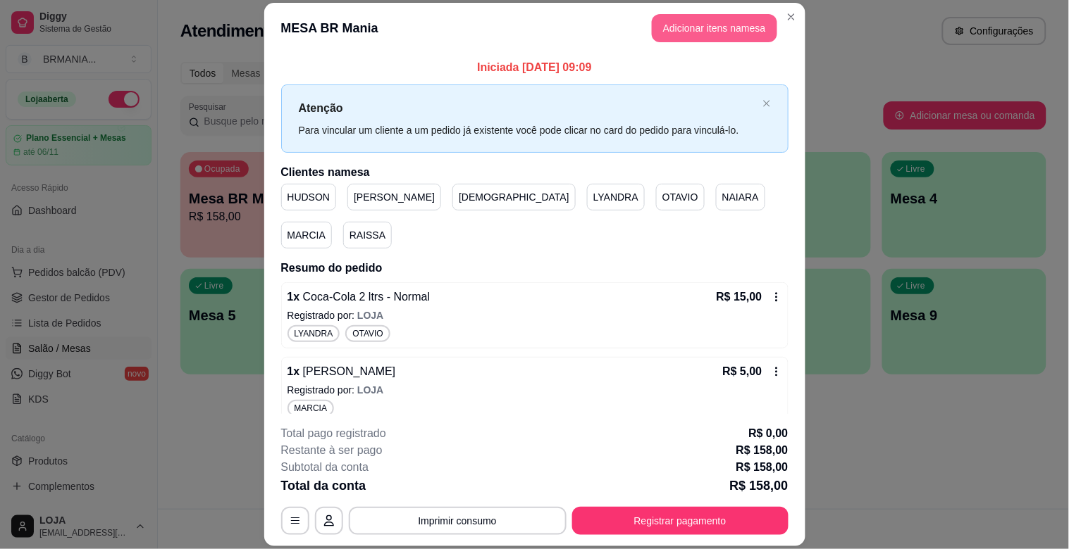
click at [664, 29] on button "Adicionar itens na mesa" at bounding box center [714, 28] width 125 height 28
click at [234, 104] on input "Pesquisa" at bounding box center [381, 99] width 680 height 14
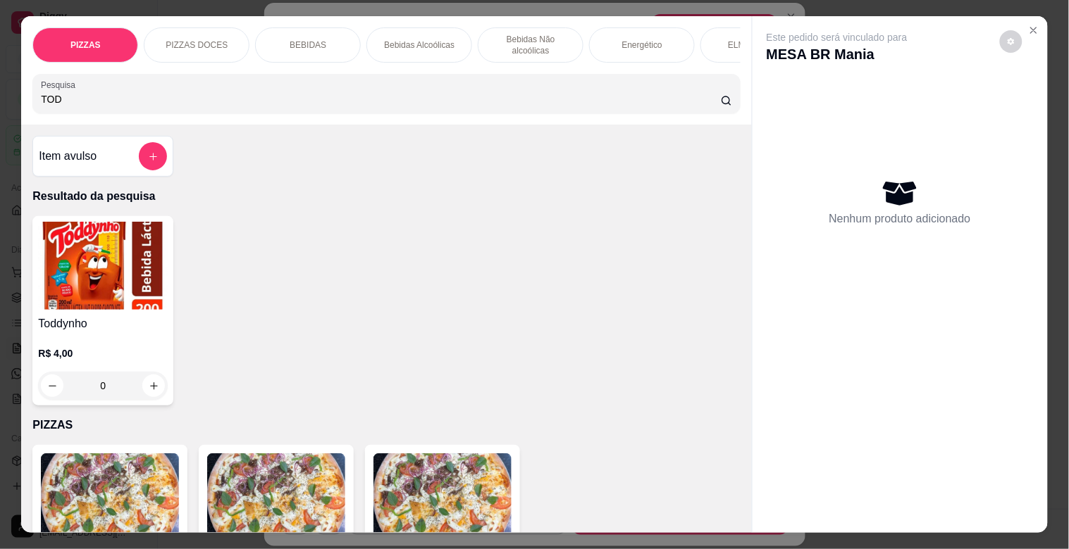
type input "TOD"
click at [130, 262] on img at bounding box center [103, 266] width 130 height 88
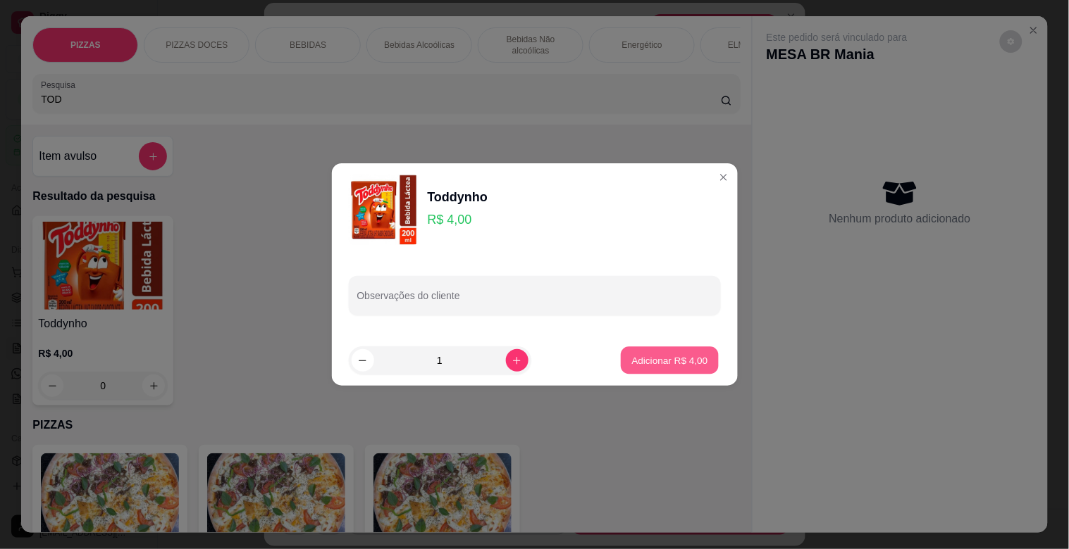
click at [666, 371] on button "Adicionar R$ 4,00" at bounding box center [670, 360] width 98 height 27
type input "1"
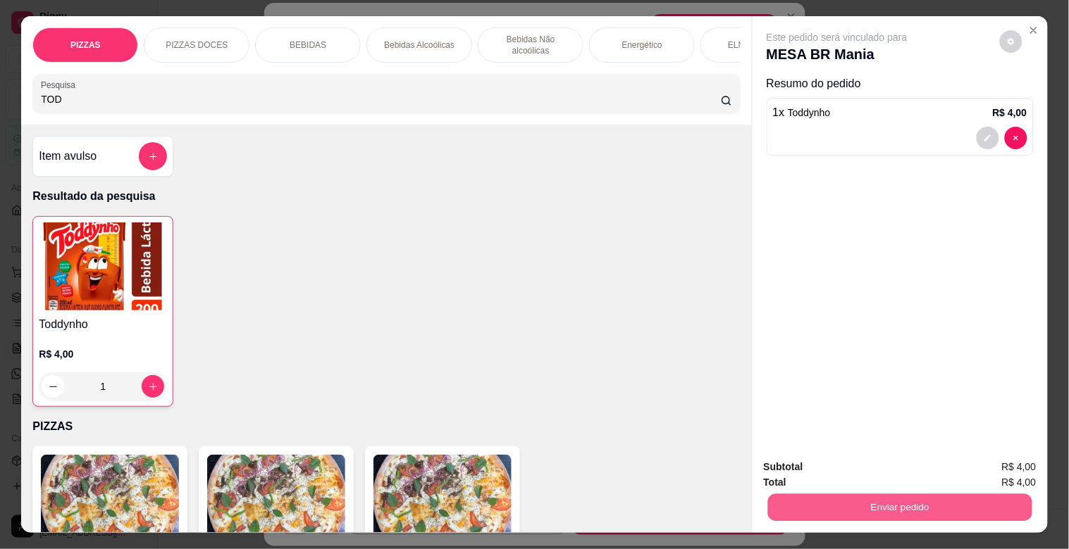
click at [905, 507] on button "Enviar pedido" at bounding box center [899, 507] width 264 height 27
click at [916, 470] on button "Registrar cliente" at bounding box center [905, 467] width 93 height 27
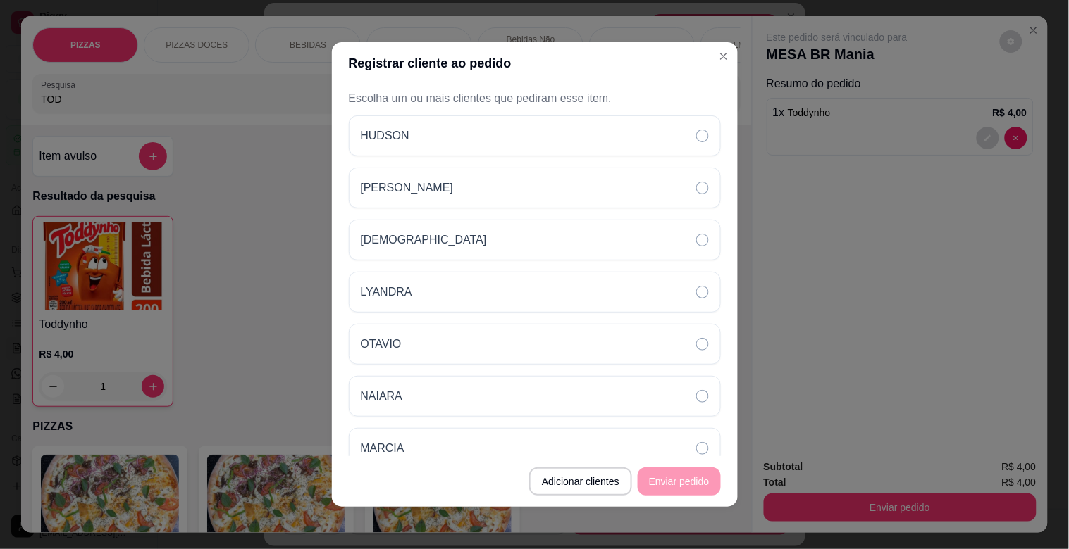
drag, startPoint x: 468, startPoint y: 139, endPoint x: 574, endPoint y: 164, distance: 109.4
click at [469, 138] on div "HUDSON" at bounding box center [535, 136] width 372 height 41
click at [682, 483] on button "Enviar pedido" at bounding box center [679, 481] width 80 height 27
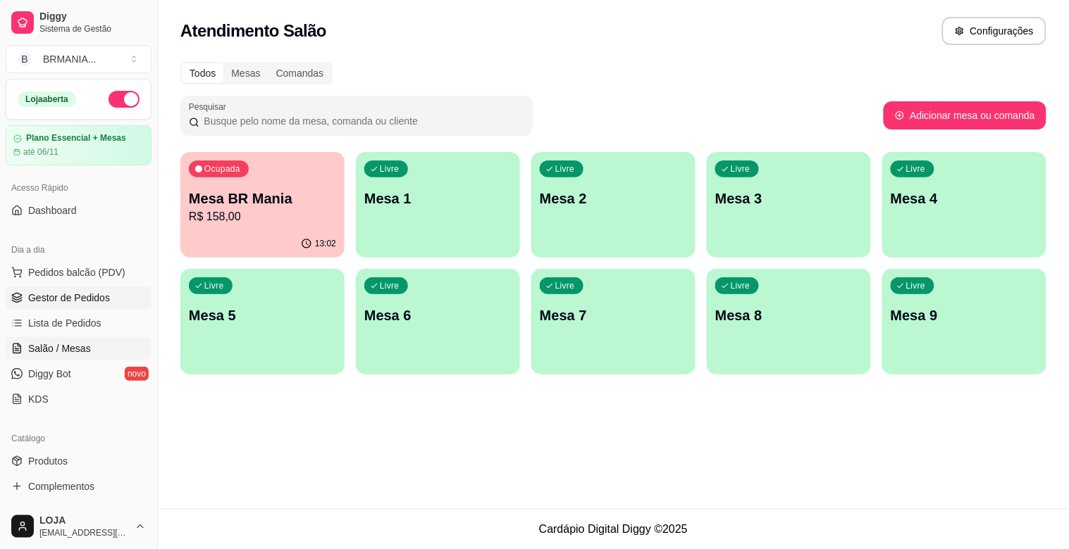
drag, startPoint x: 102, startPoint y: 305, endPoint x: 161, endPoint y: 302, distance: 58.6
click at [103, 304] on link "Gestor de Pedidos" at bounding box center [79, 298] width 146 height 23
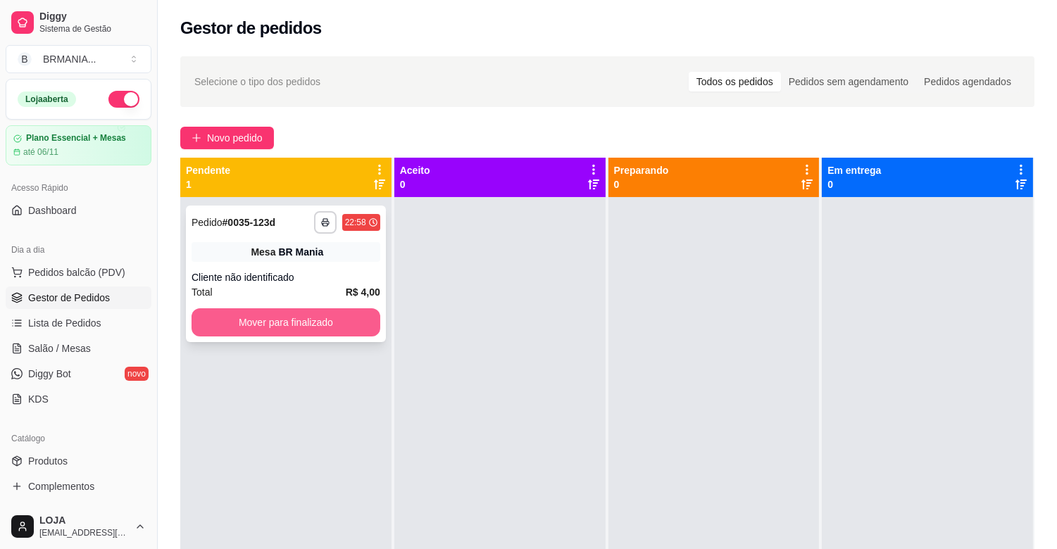
click at [292, 321] on button "Mover para finalizado" at bounding box center [286, 323] width 189 height 28
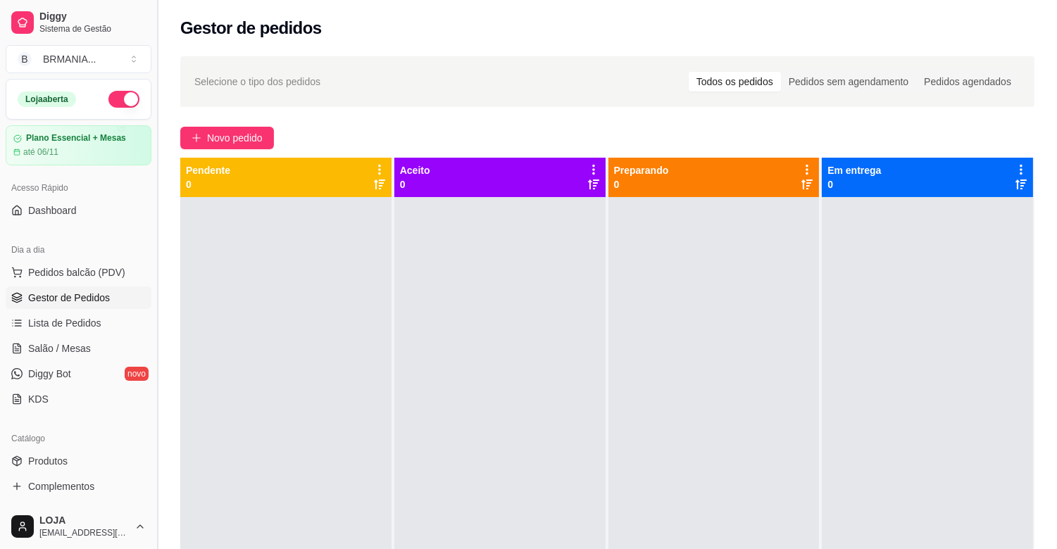
click at [153, 242] on button "Toggle Sidebar" at bounding box center [156, 274] width 11 height 549
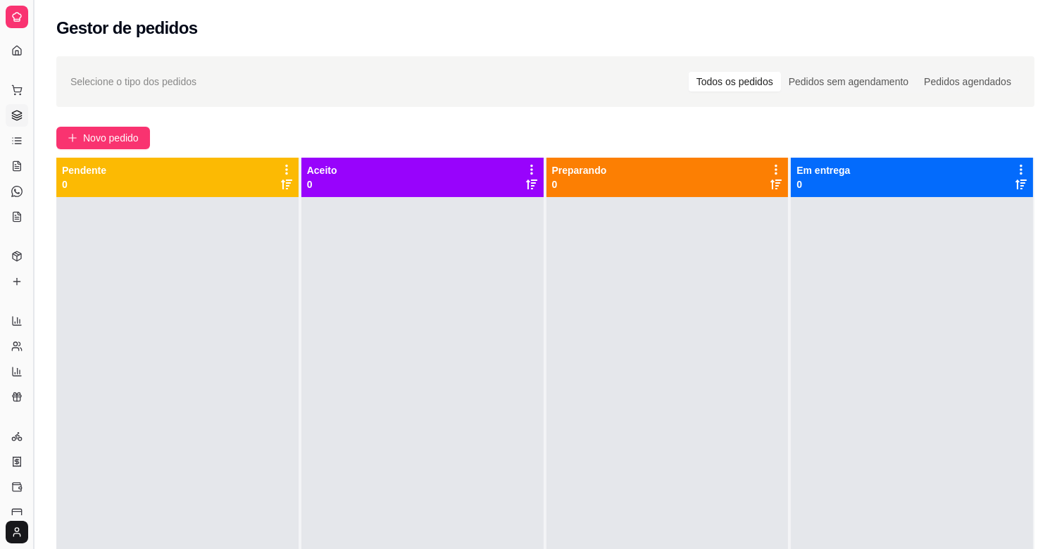
click at [34, 247] on button "Toggle Sidebar" at bounding box center [32, 274] width 11 height 549
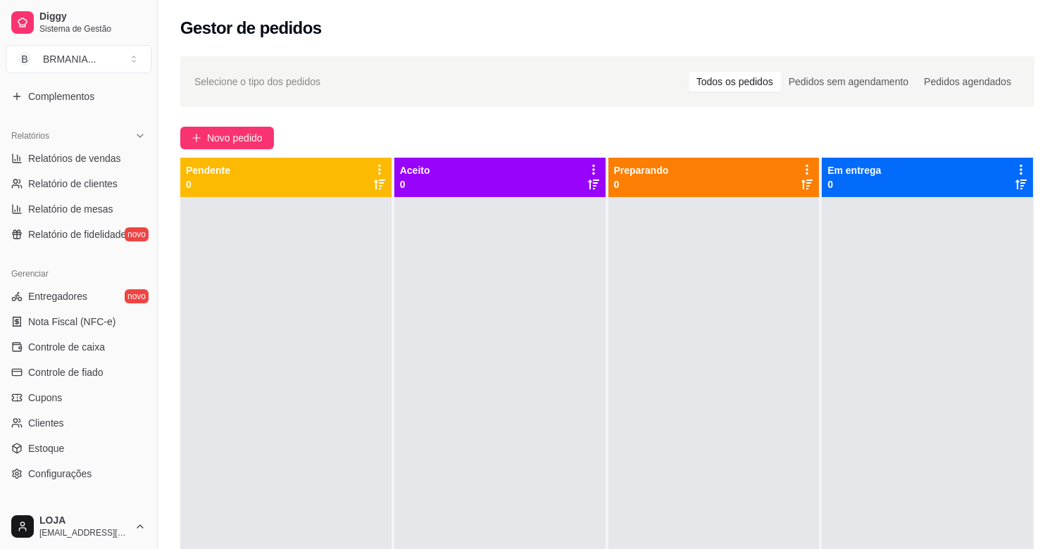
scroll to position [406, 0]
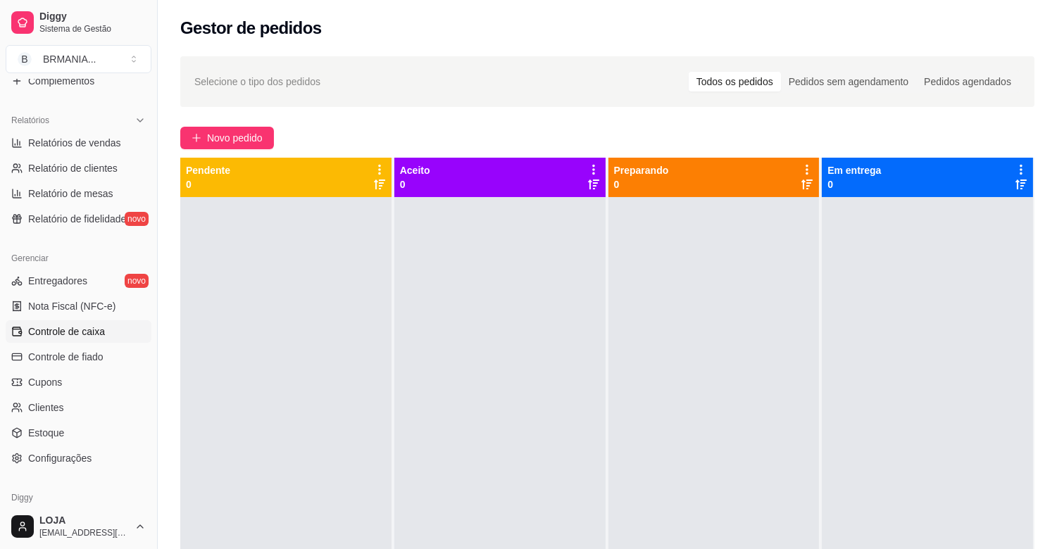
click at [68, 329] on span "Controle de caixa" at bounding box center [66, 332] width 77 height 14
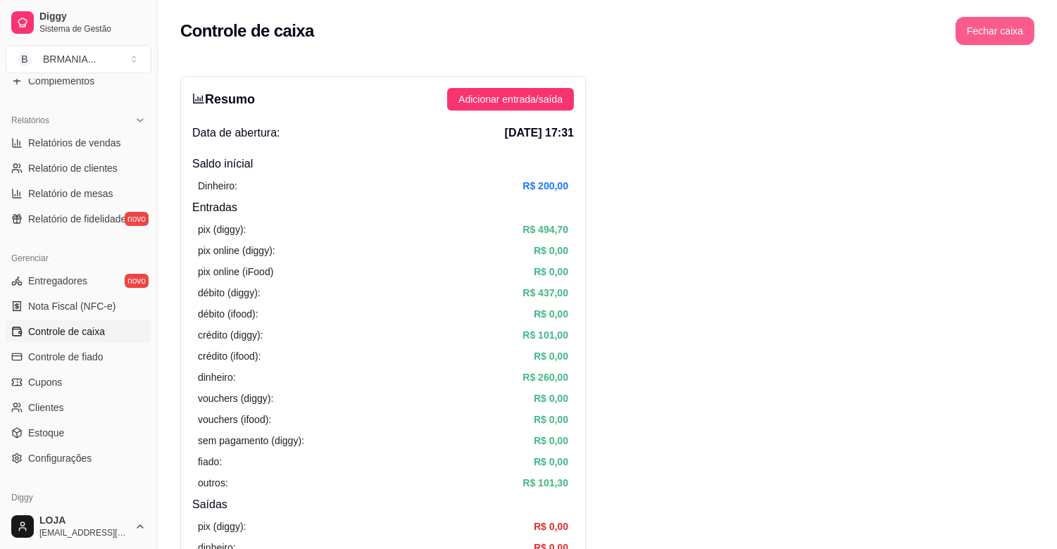
click at [1000, 29] on button "Fechar caixa" at bounding box center [995, 31] width 79 height 28
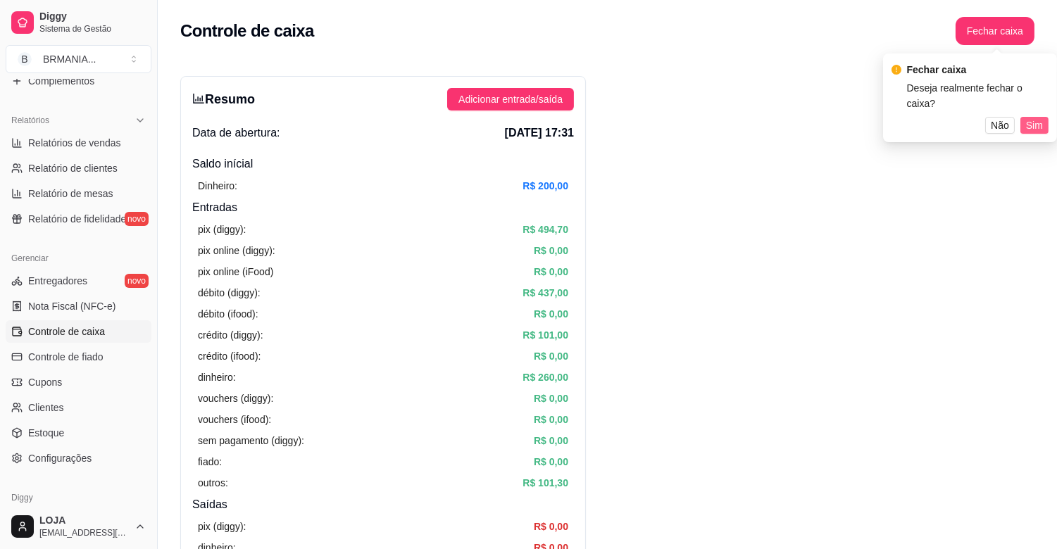
click at [1043, 117] on button "Sim" at bounding box center [1035, 125] width 28 height 17
